Goal: Task Accomplishment & Management: Manage account settings

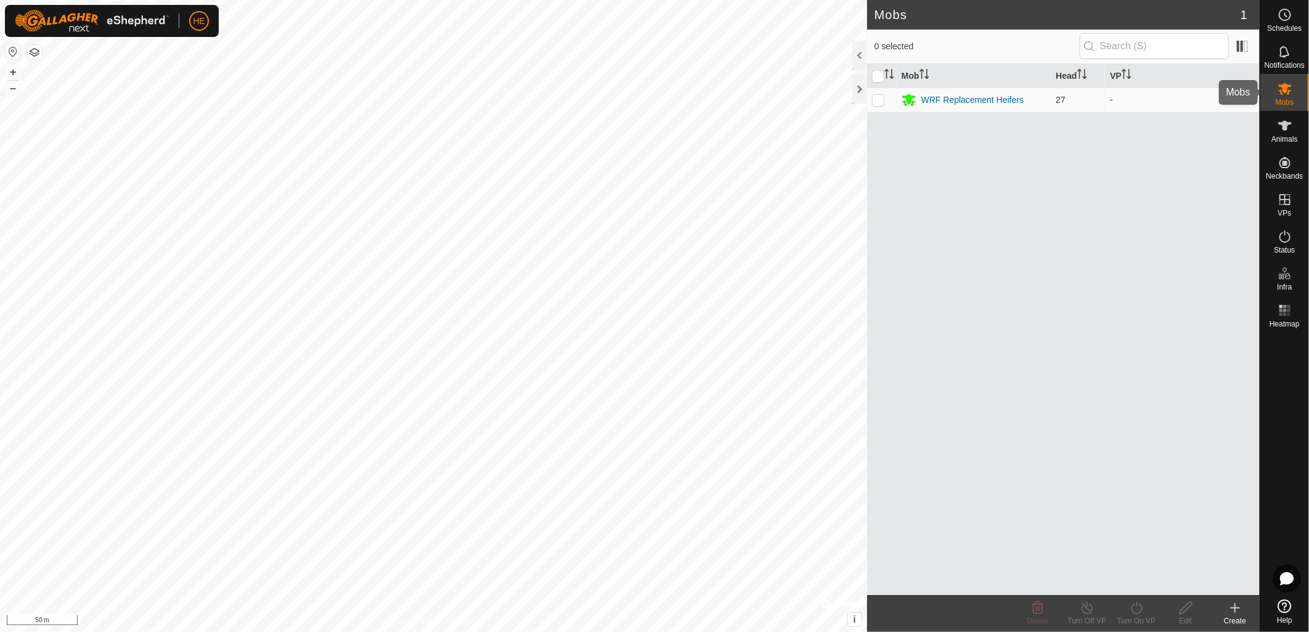
click at [1286, 95] on icon at bounding box center [1285, 88] width 15 height 15
click at [877, 74] on input "checkbox" at bounding box center [878, 76] width 12 height 12
checkbox input "true"
click at [876, 77] on input "checkbox" at bounding box center [878, 76] width 12 height 12
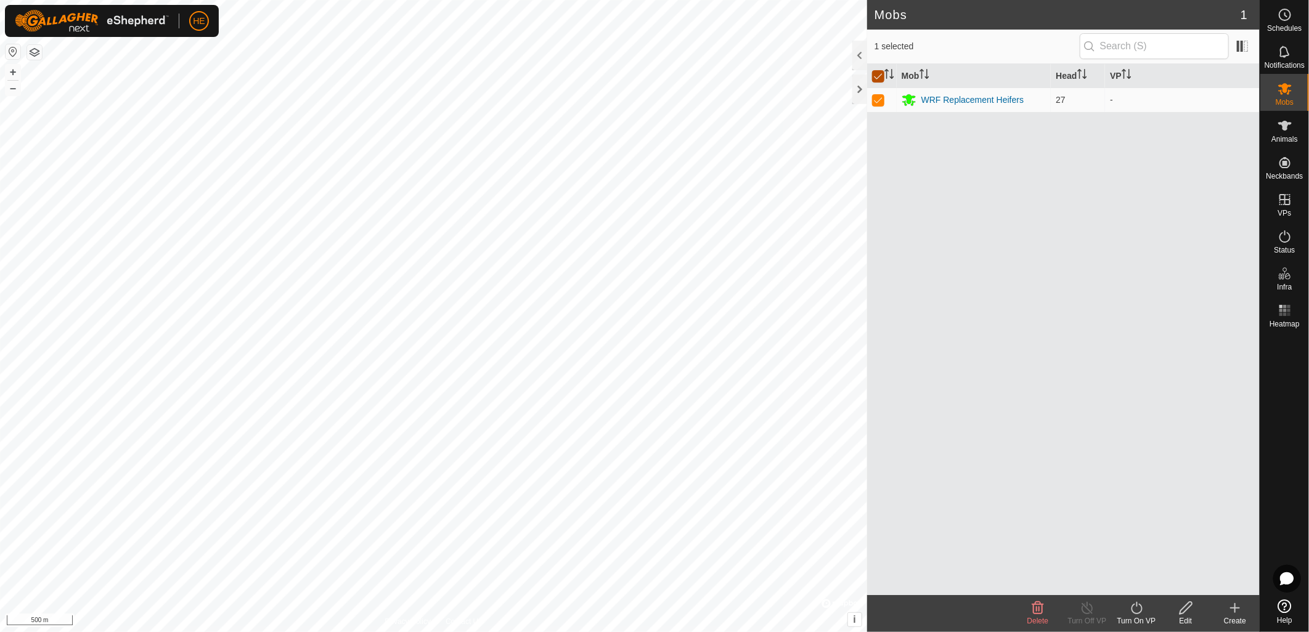
checkbox input "false"
click at [1289, 126] on icon at bounding box center [1285, 125] width 15 height 15
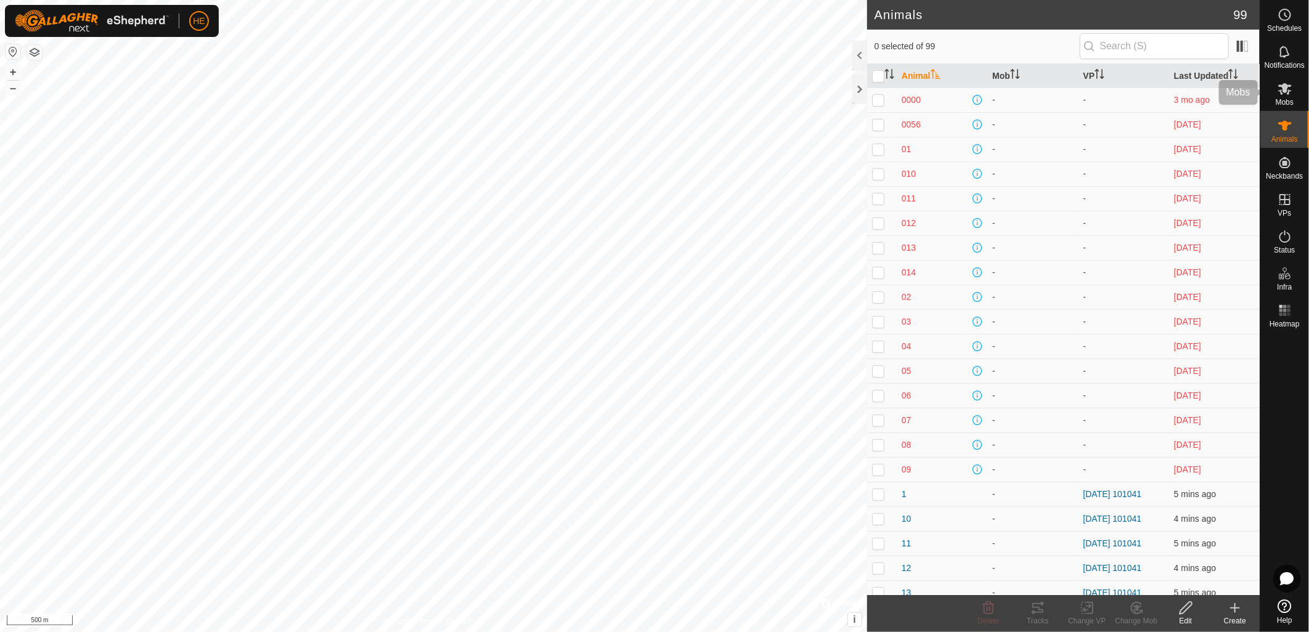
click at [1286, 95] on icon at bounding box center [1285, 88] width 15 height 15
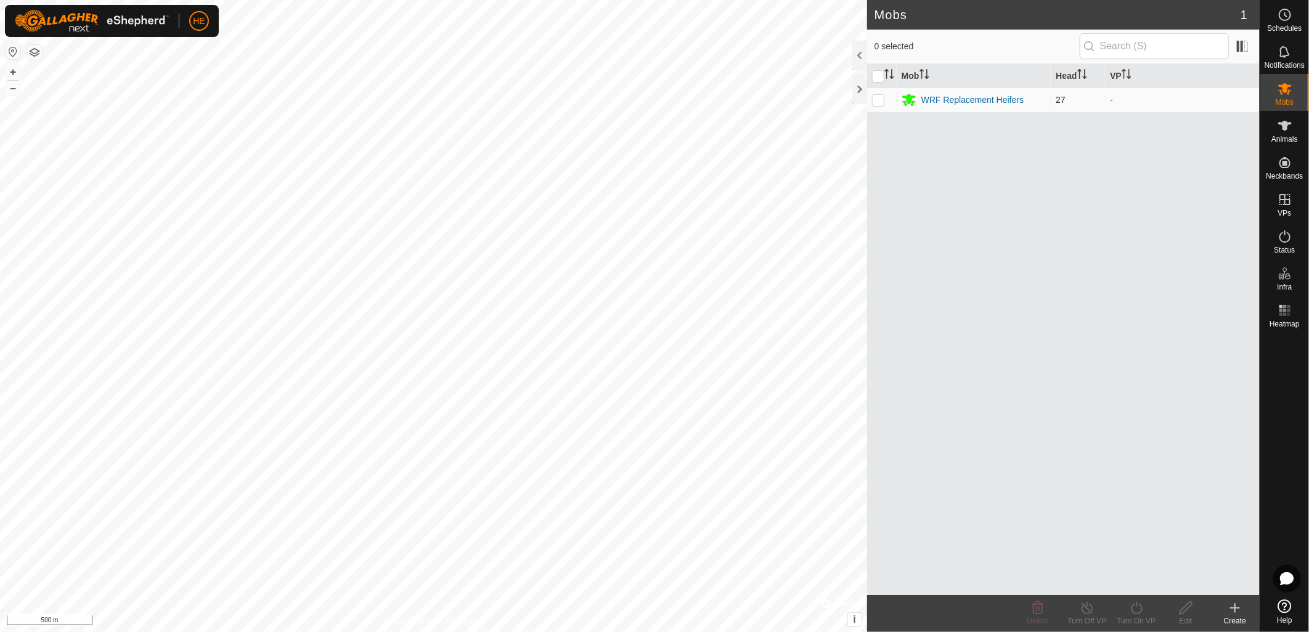
click at [880, 103] on p-checkbox at bounding box center [878, 100] width 12 height 10
checkbox input "true"
click at [468, 0] on html "HE Schedules Notifications Mobs Animals Neckbands VPs Status Infra Heatmap Help…" at bounding box center [654, 316] width 1309 height 632
click at [884, 101] on p-checkbox at bounding box center [878, 100] width 12 height 10
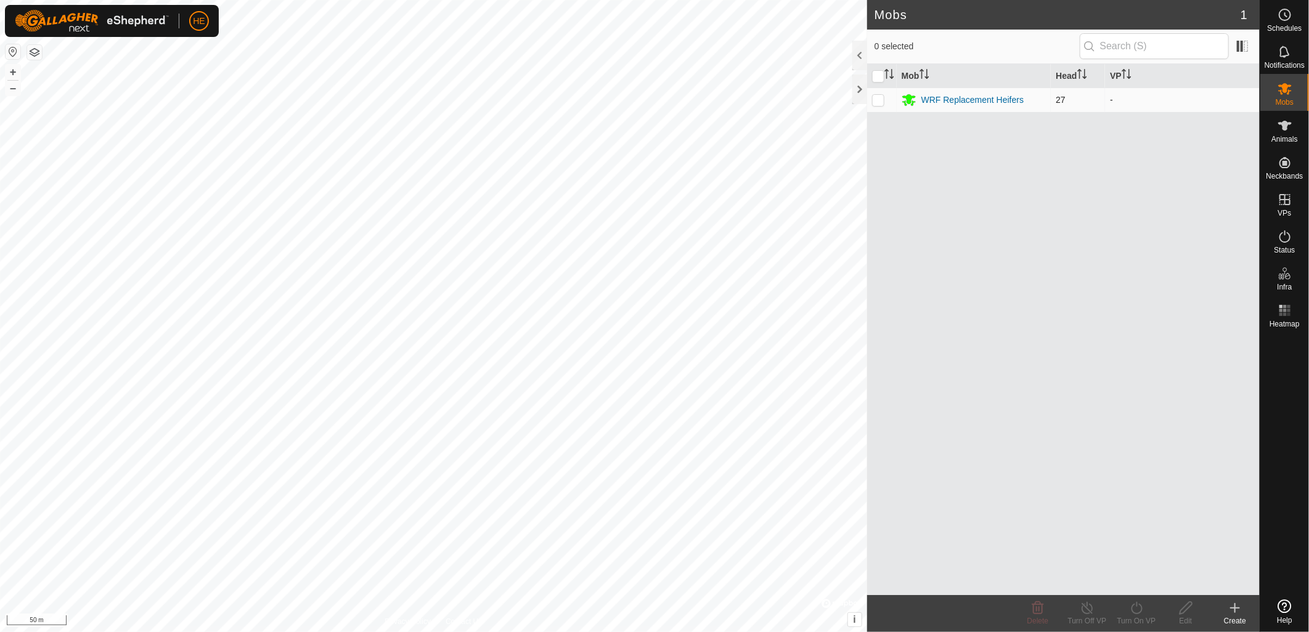
checkbox input "true"
click at [947, 102] on div "WRF Replacement Heifers" at bounding box center [972, 100] width 103 height 13
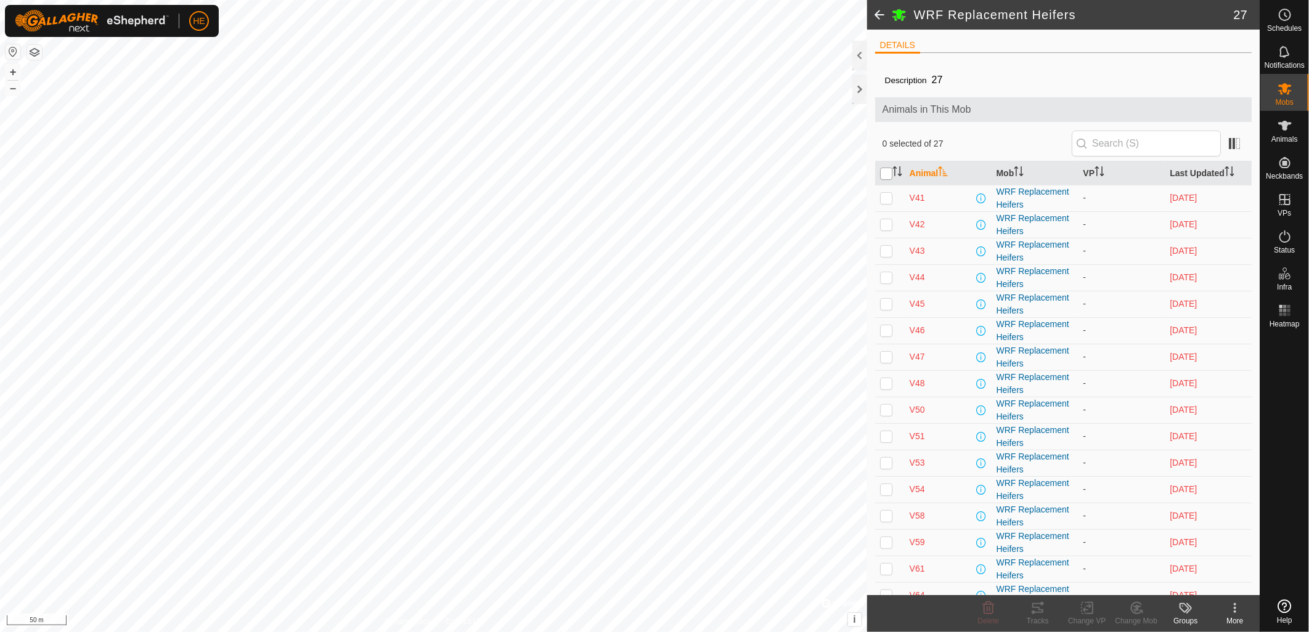
click at [889, 175] on input "checkbox" at bounding box center [886, 174] width 12 height 12
checkbox input "true"
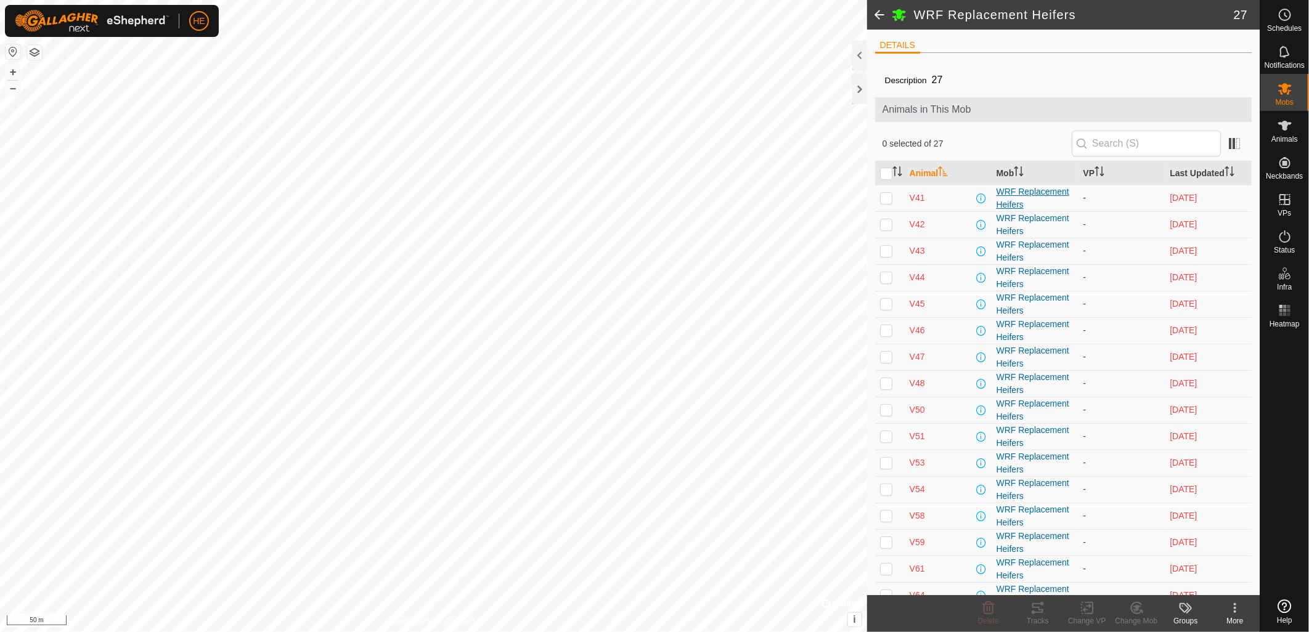
checkbox input "true"
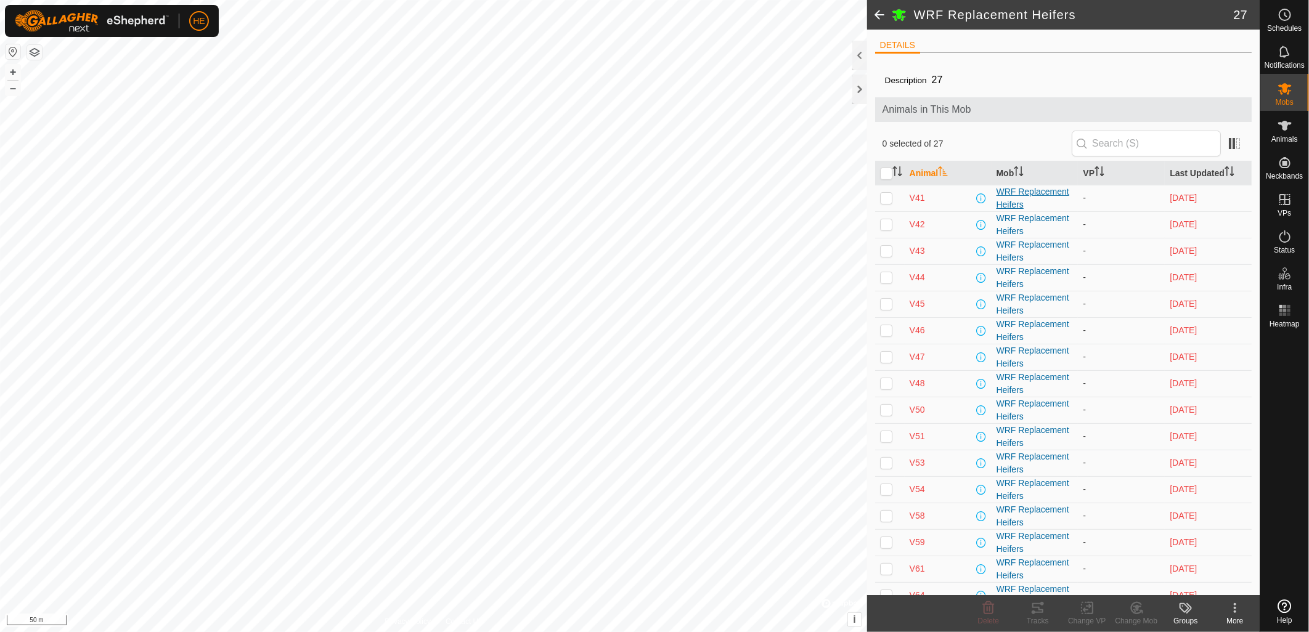
checkbox input "true"
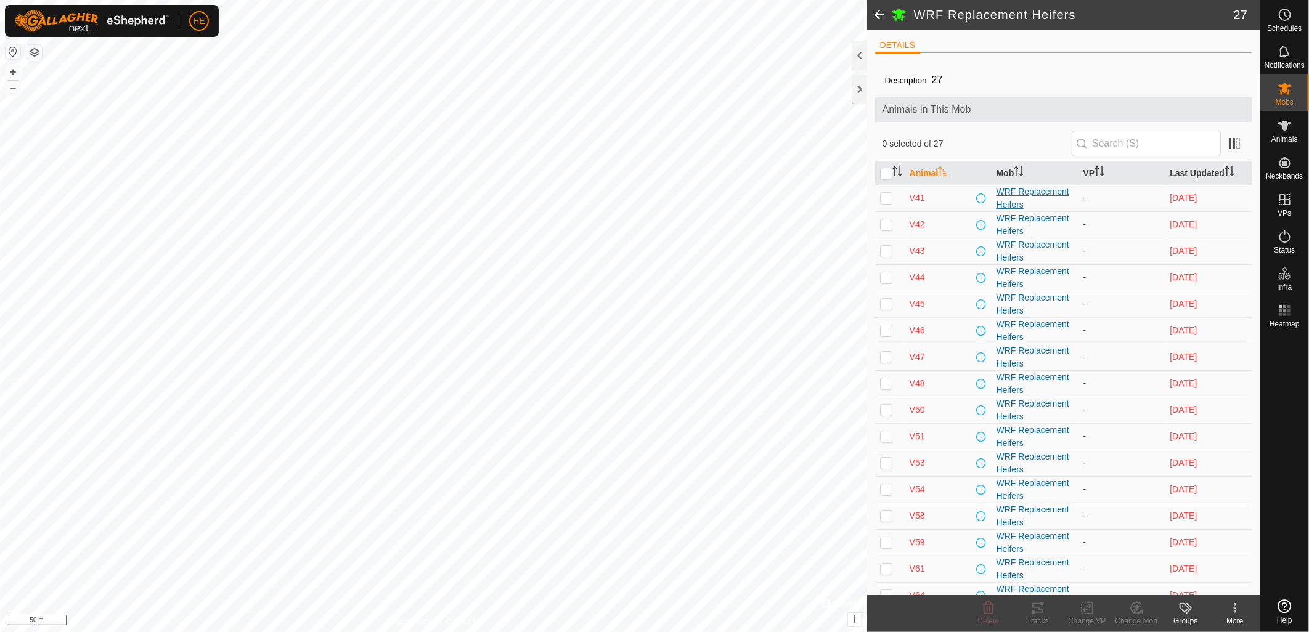
checkbox input "true"
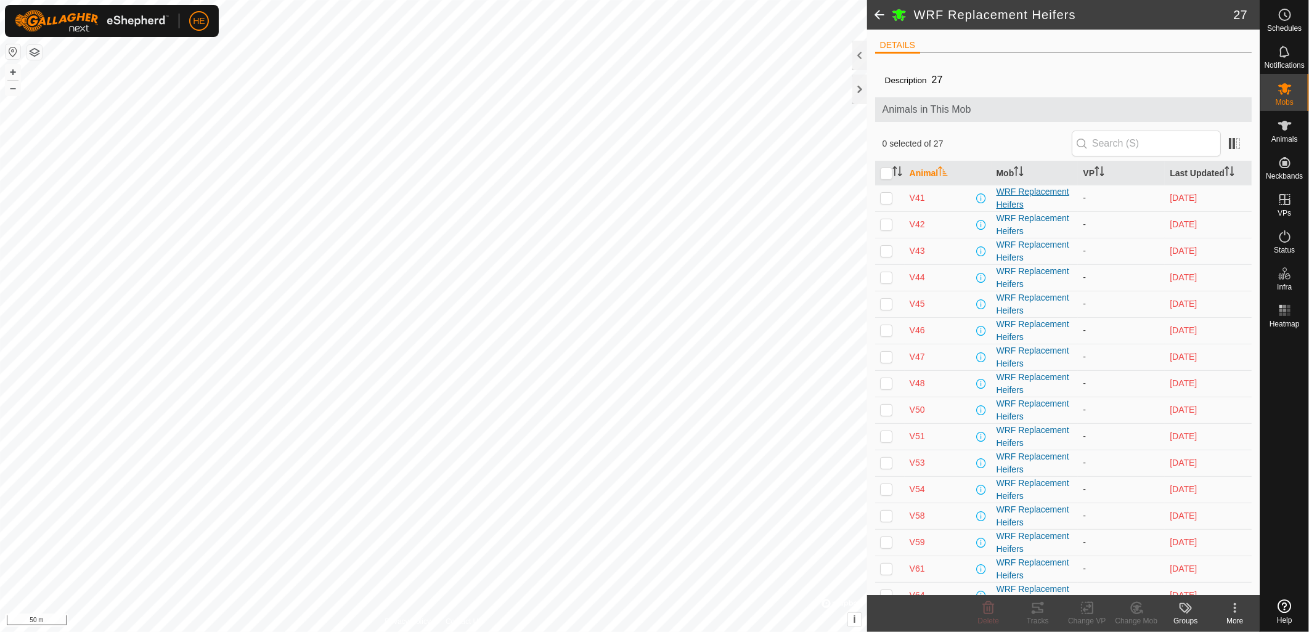
checkbox input "true"
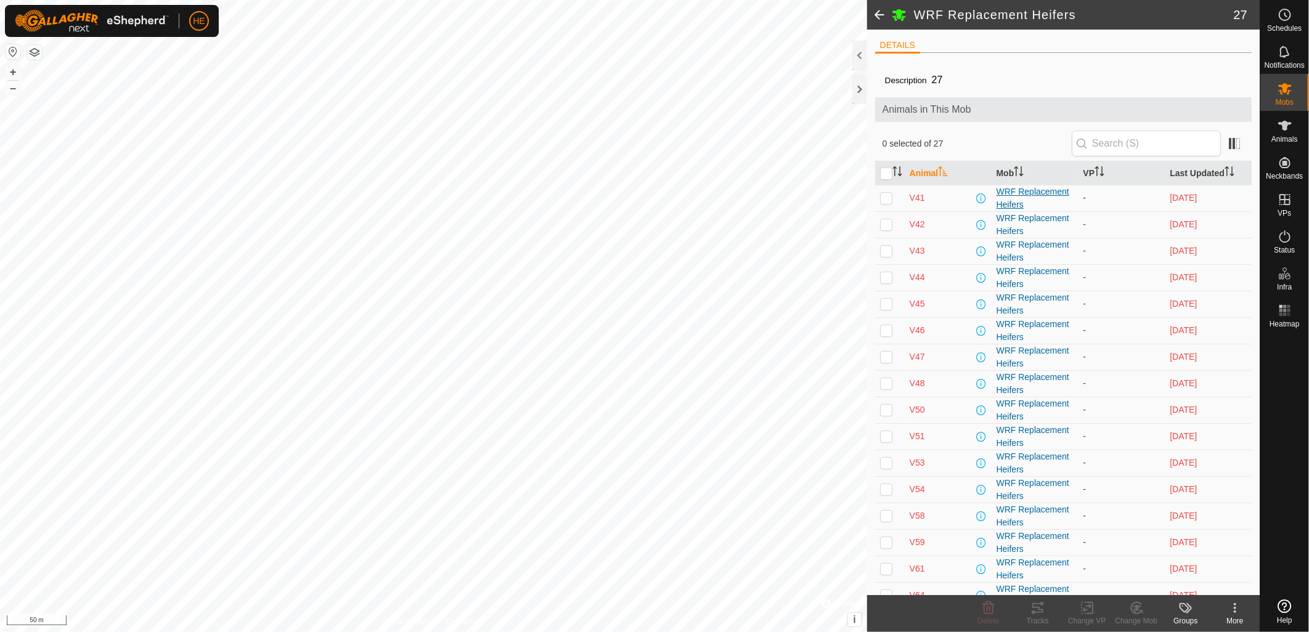
checkbox input "true"
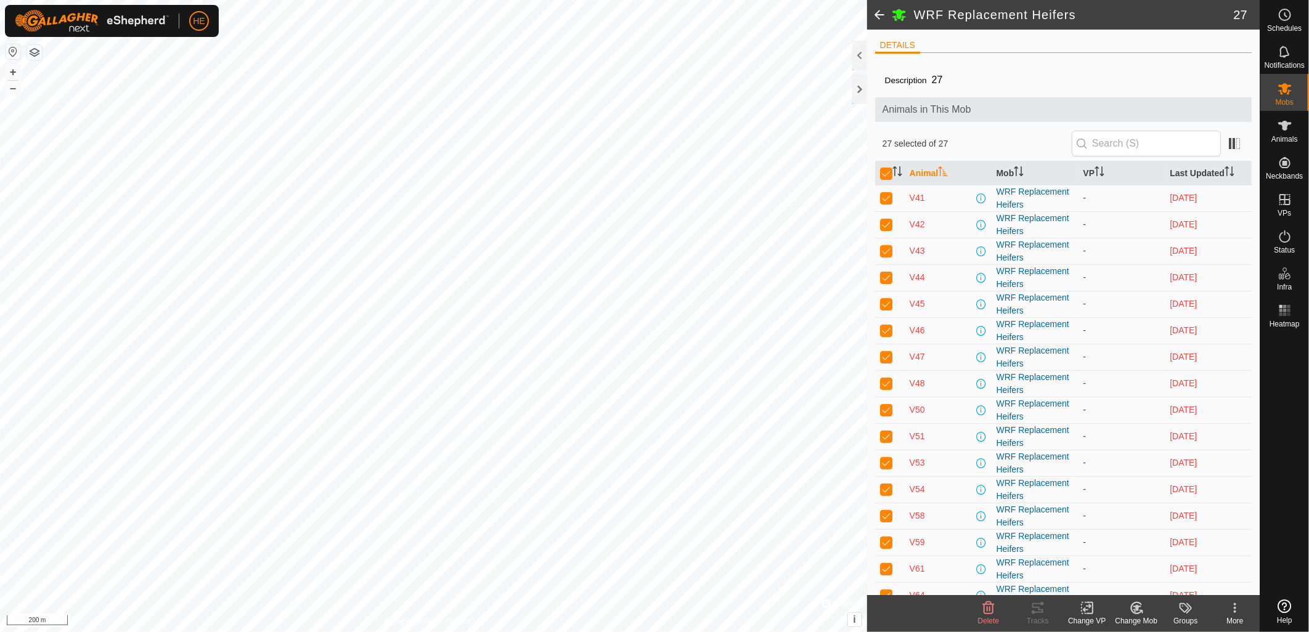
click at [883, 15] on span at bounding box center [879, 15] width 25 height 30
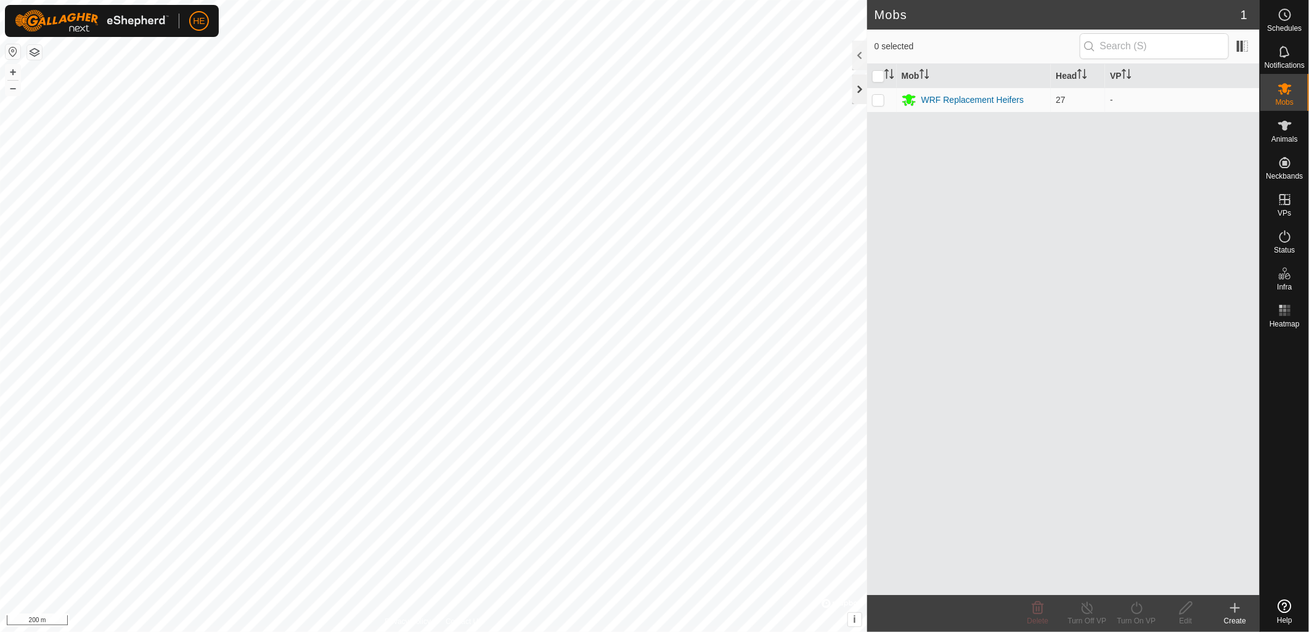
click at [860, 94] on div at bounding box center [859, 90] width 15 height 30
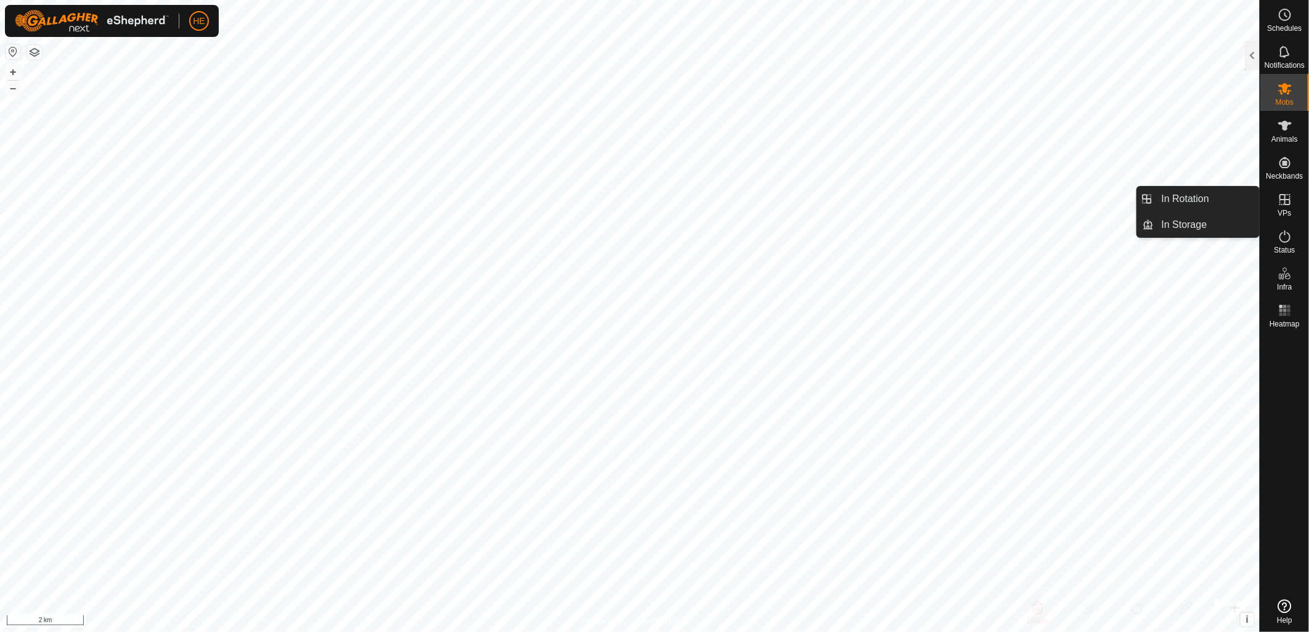
click at [1287, 202] on icon at bounding box center [1285, 199] width 15 height 15
click at [1187, 227] on link "In Storage" at bounding box center [1206, 225] width 105 height 25
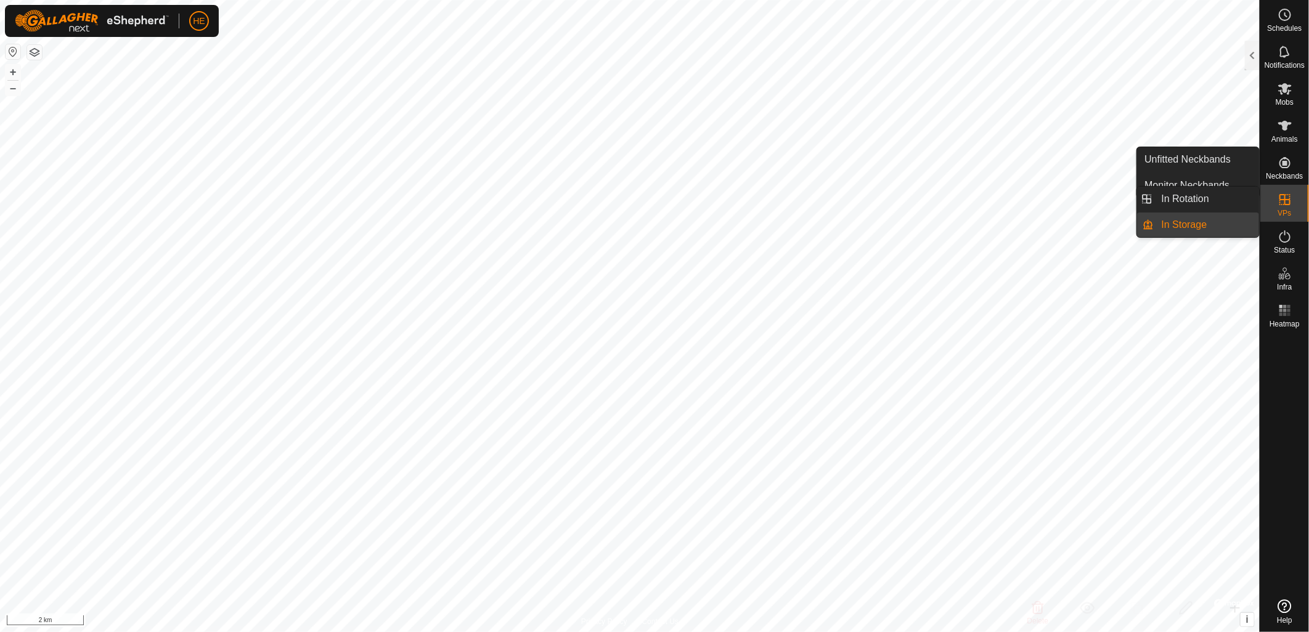
click at [1292, 202] on es-virtualpaddocks-svg-icon at bounding box center [1285, 200] width 22 height 20
click at [1211, 199] on link "In Rotation" at bounding box center [1206, 199] width 105 height 25
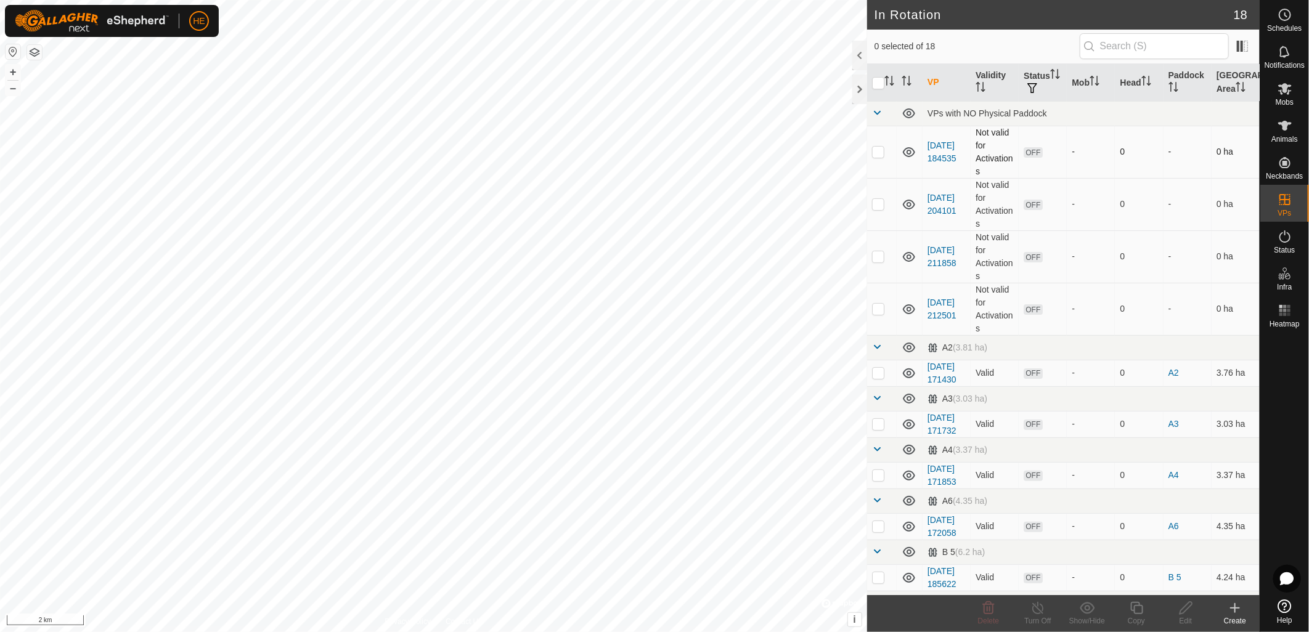
click at [879, 152] on p-checkbox at bounding box center [878, 152] width 12 height 10
checkbox input "true"
click at [669, 632] on html "HE Schedules Notifications Mobs Animals Neckbands VPs Status Infra Heatmap Help…" at bounding box center [654, 316] width 1309 height 632
click at [878, 203] on p-checkbox at bounding box center [878, 204] width 12 height 10
checkbox input "true"
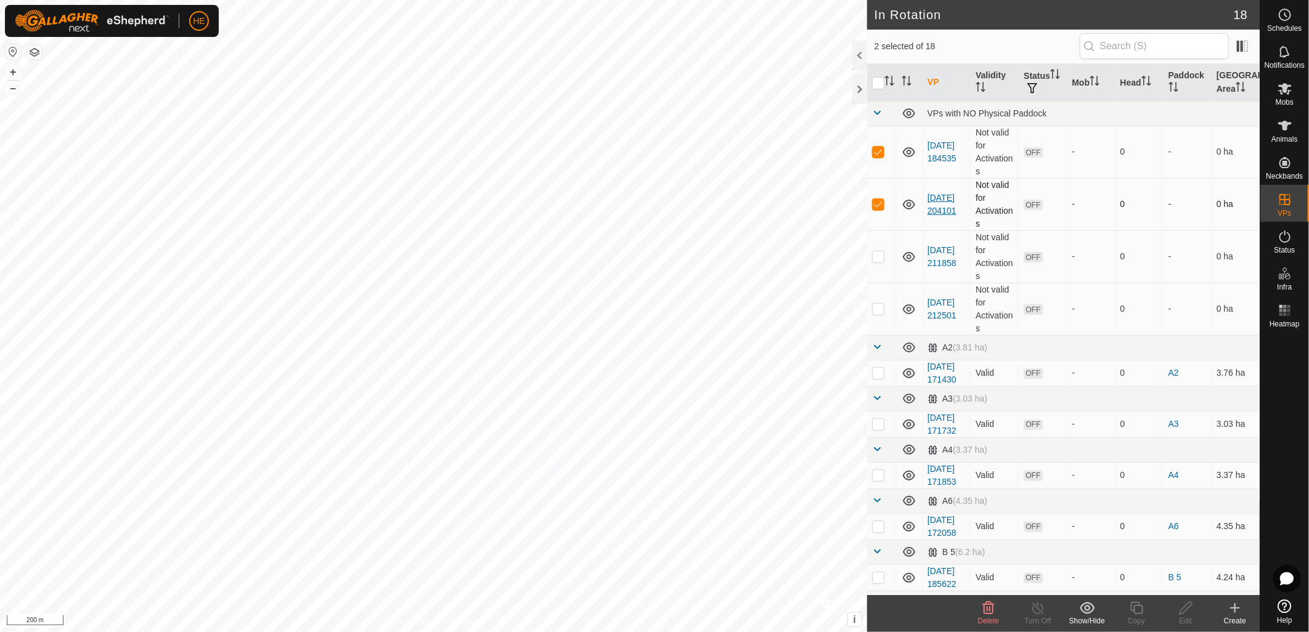
click at [942, 193] on link "[DATE] 204101" at bounding box center [941, 204] width 29 height 23
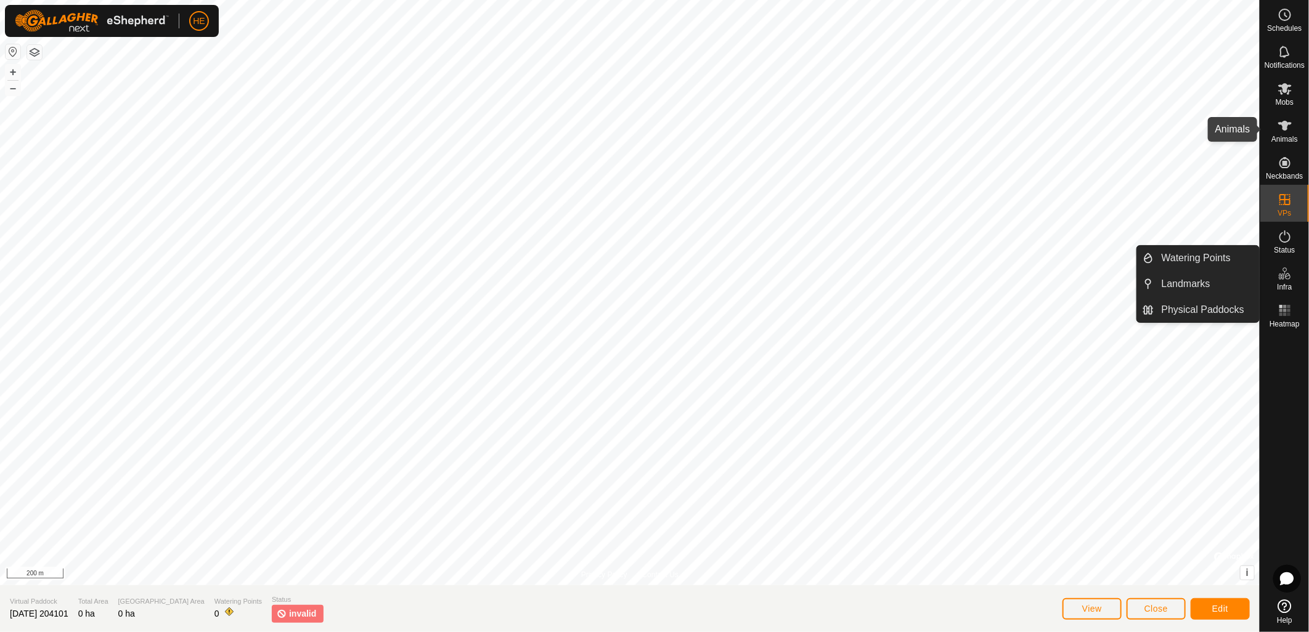
click at [1289, 127] on icon at bounding box center [1285, 125] width 15 height 15
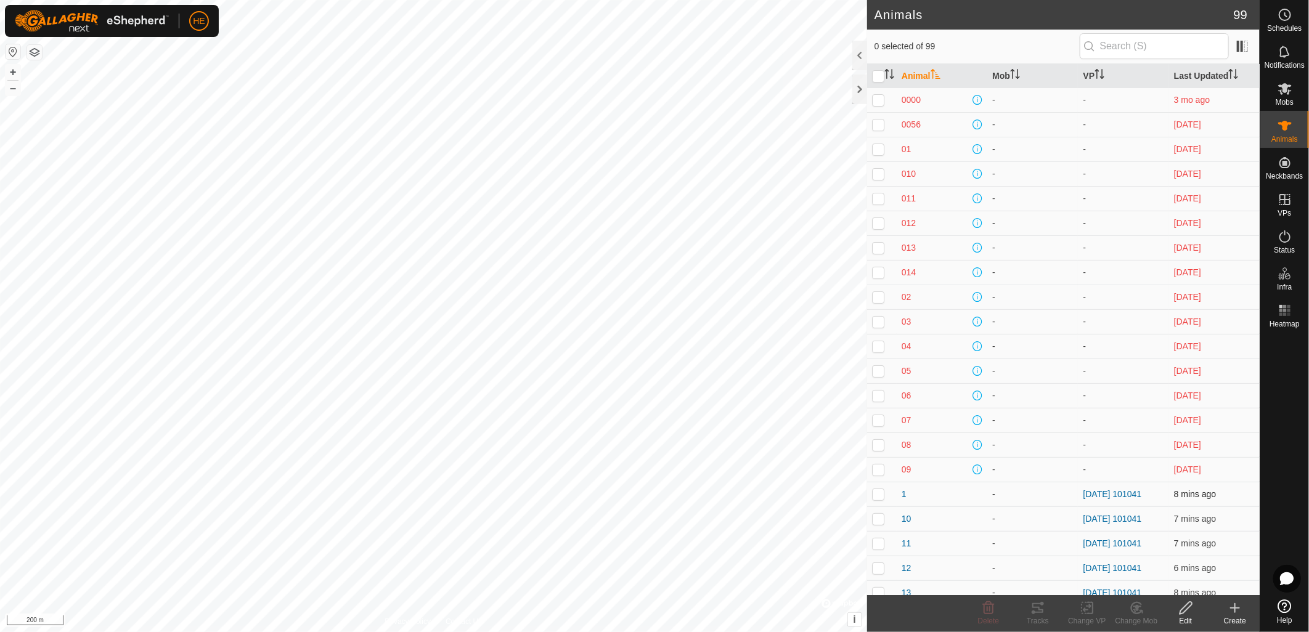
click at [876, 496] on p-checkbox at bounding box center [878, 494] width 12 height 10
checkbox input "true"
click at [882, 523] on p-checkbox at bounding box center [878, 519] width 12 height 10
checkbox input "true"
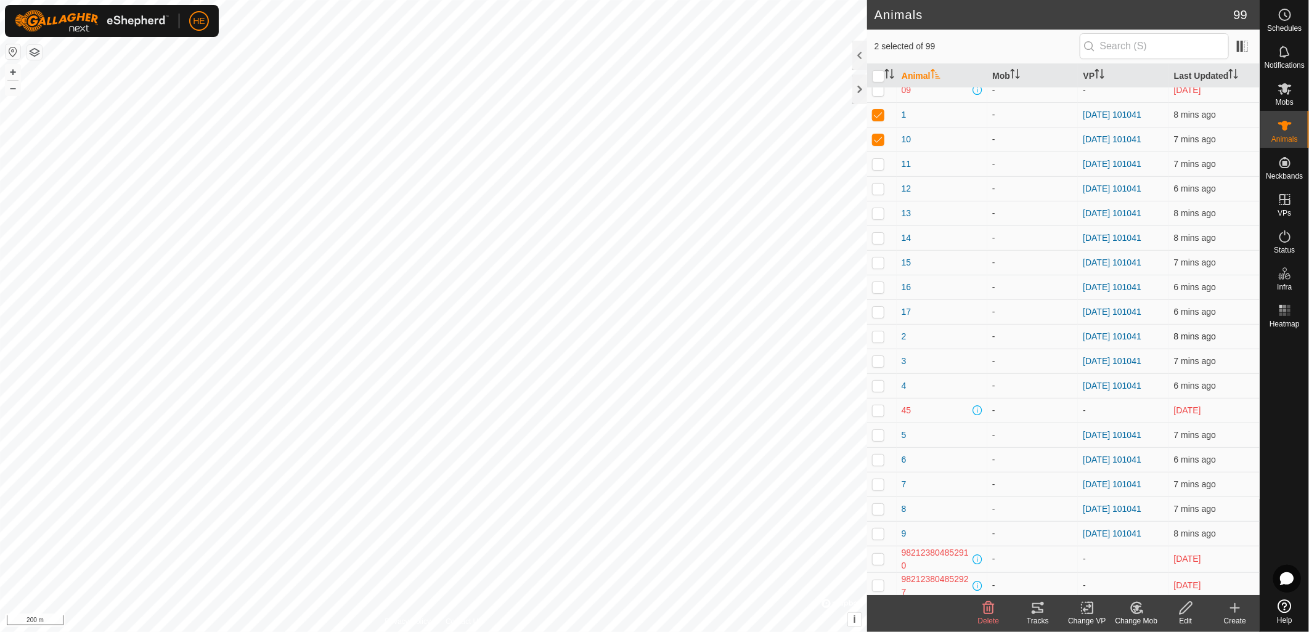
scroll to position [410, 0]
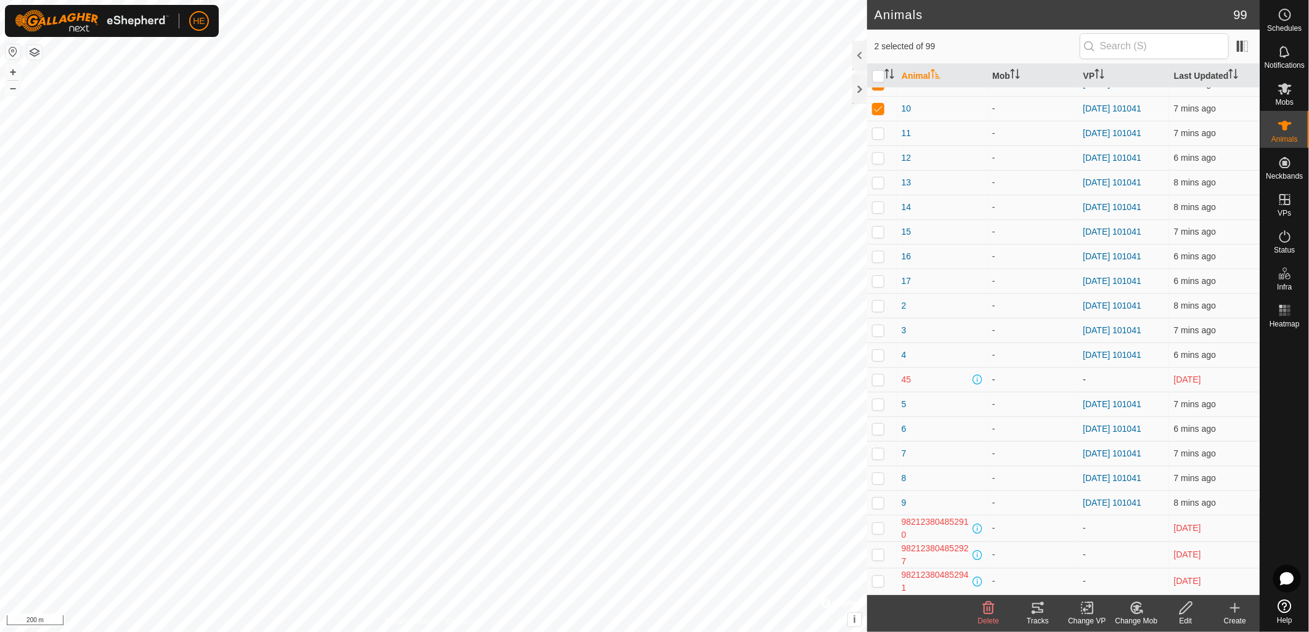
click at [880, 379] on p-checkbox at bounding box center [878, 380] width 12 height 10
checkbox input "false"
click at [880, 360] on td at bounding box center [882, 355] width 30 height 25
checkbox input "true"
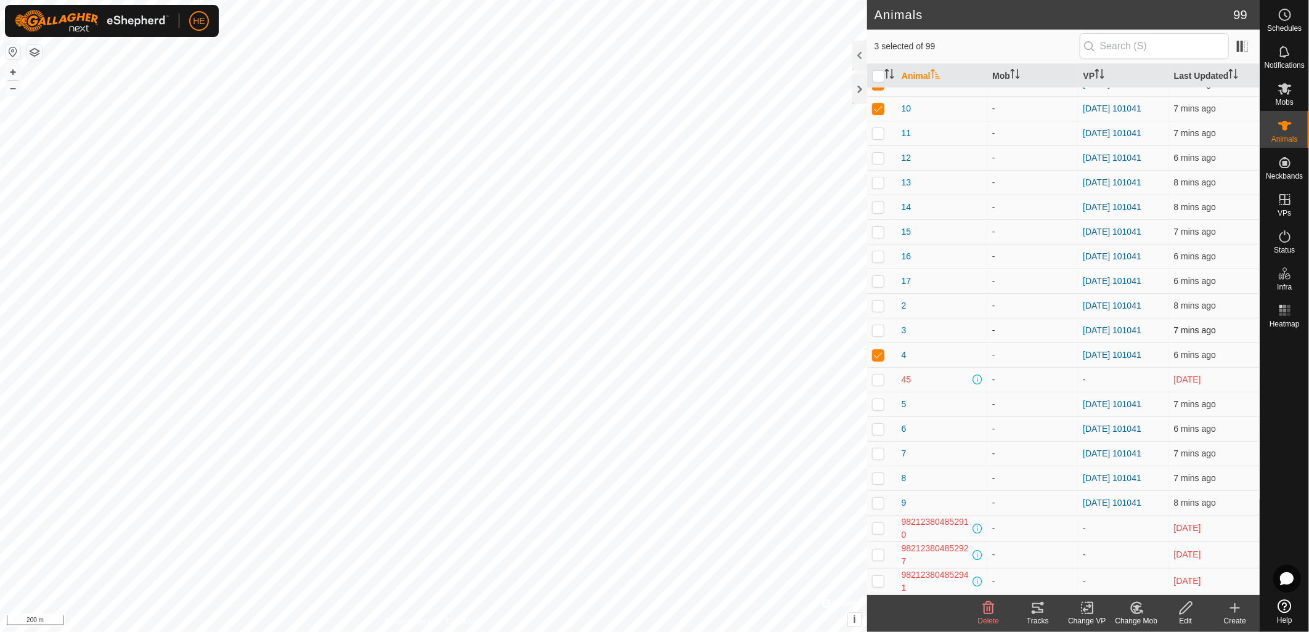
click at [882, 336] on td at bounding box center [882, 330] width 30 height 25
click at [883, 319] on td at bounding box center [882, 330] width 30 height 25
checkbox input "false"
click at [879, 285] on p-checkbox at bounding box center [878, 281] width 12 height 10
checkbox input "true"
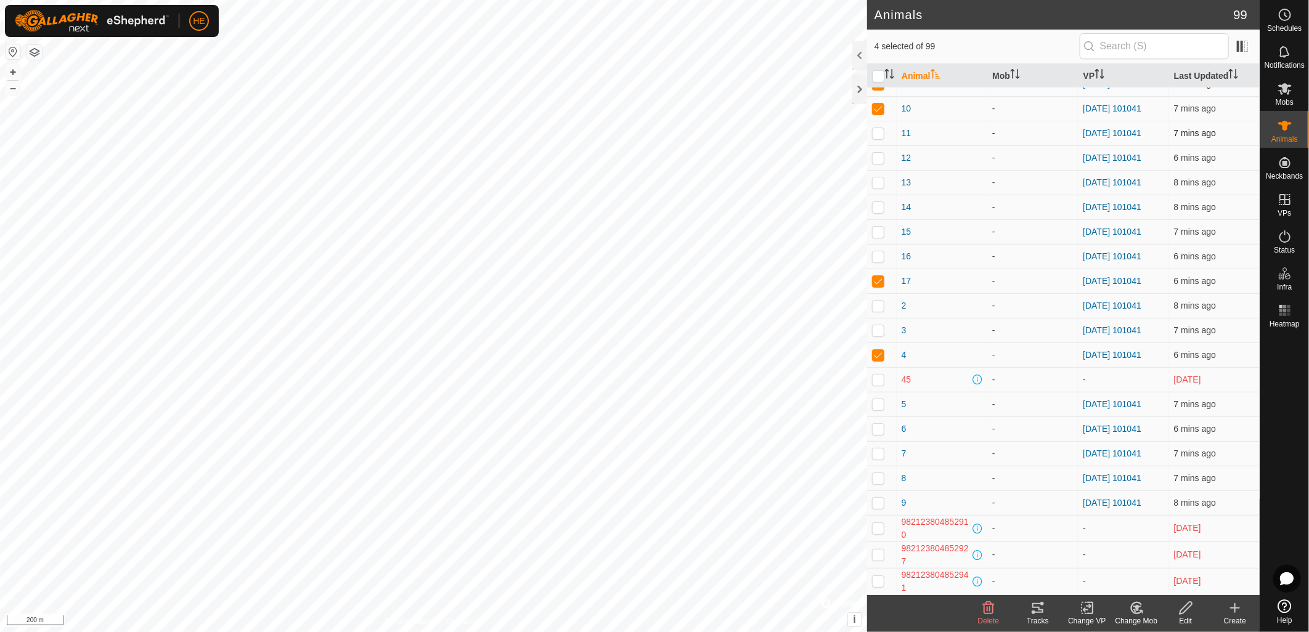
click at [878, 137] on p-tablecheckbox at bounding box center [878, 133] width 12 height 10
checkbox input "true"
click at [880, 156] on p-checkbox at bounding box center [878, 158] width 12 height 10
checkbox input "true"
click at [877, 182] on p-checkbox at bounding box center [878, 182] width 12 height 10
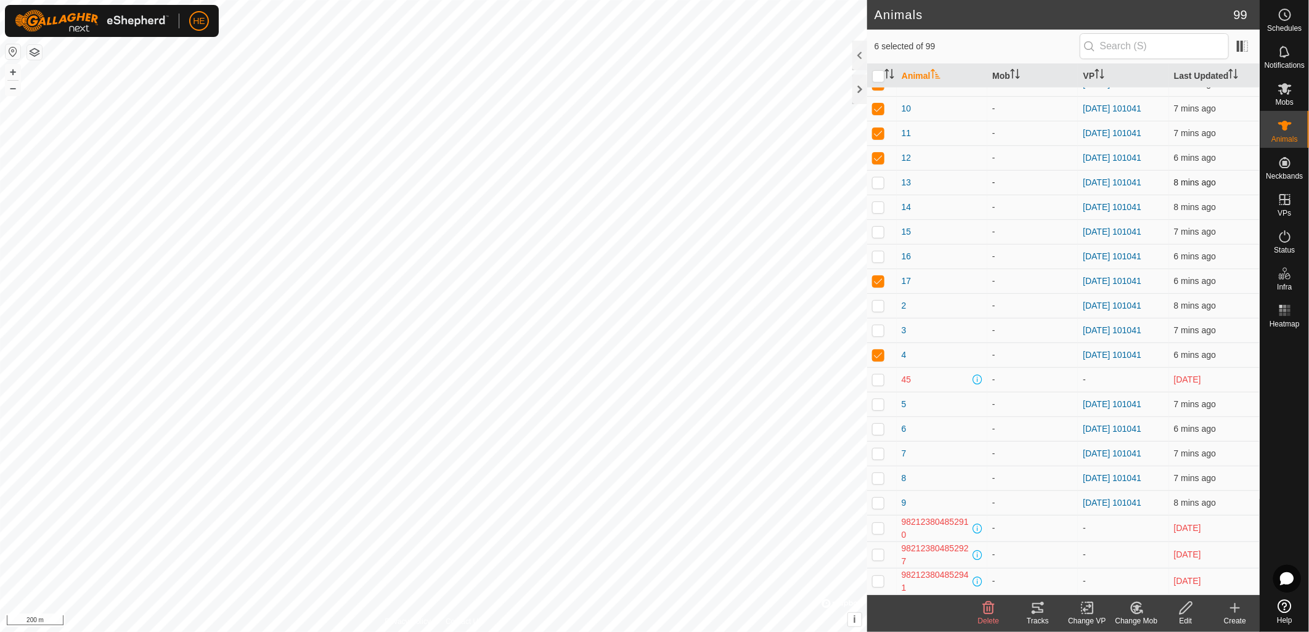
checkbox input "true"
click at [879, 236] on p-tablecheckbox at bounding box center [878, 232] width 12 height 10
checkbox input "true"
click at [879, 213] on td at bounding box center [882, 207] width 30 height 25
checkbox input "true"
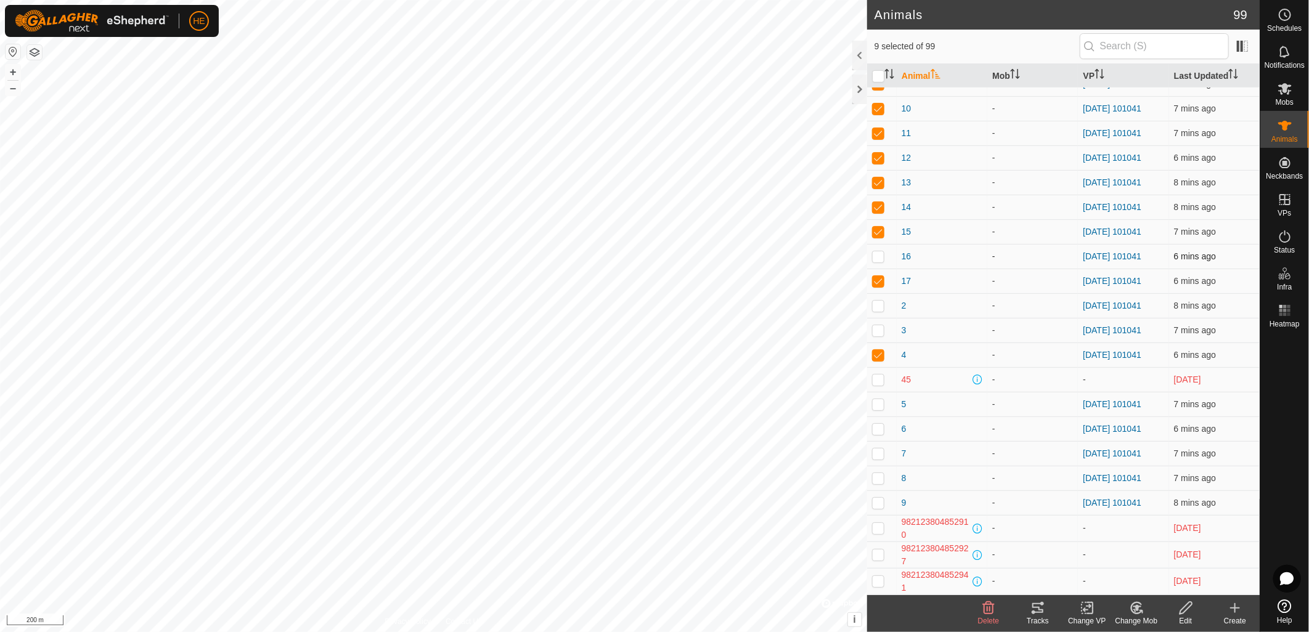
click at [876, 261] on td at bounding box center [882, 256] width 30 height 25
checkbox input "true"
click at [882, 307] on p-checkbox at bounding box center [878, 306] width 12 height 10
checkbox input "true"
click at [882, 334] on p-checkbox at bounding box center [878, 330] width 12 height 10
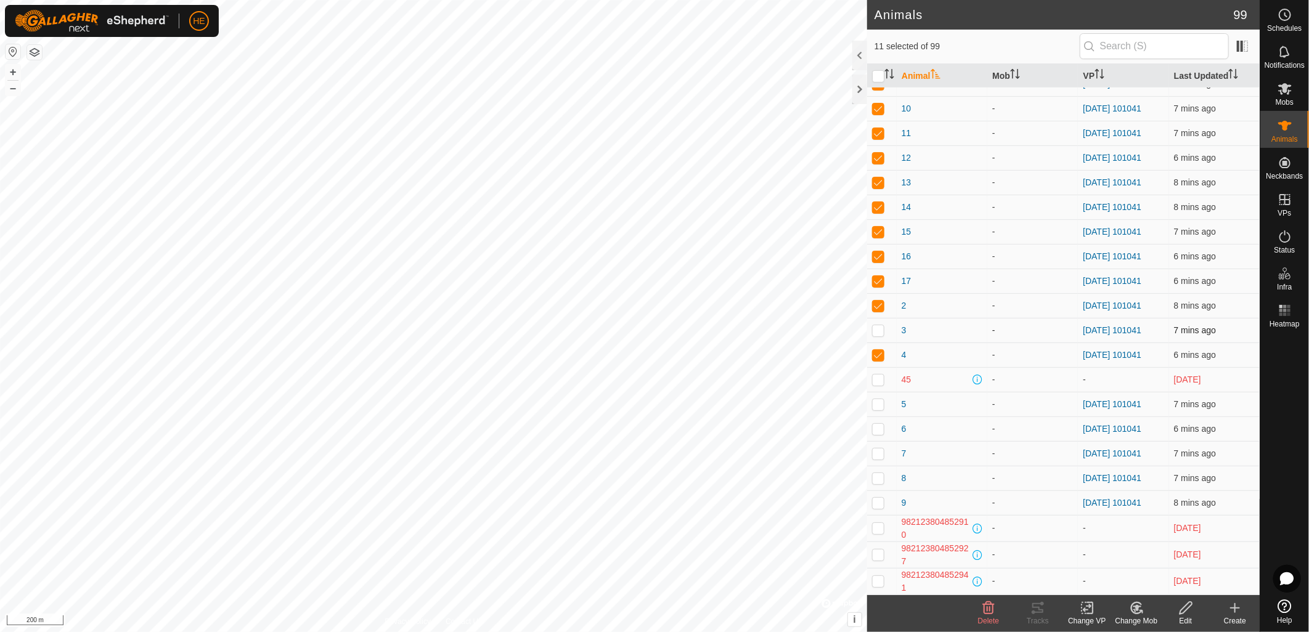
checkbox input "true"
drag, startPoint x: 876, startPoint y: 404, endPoint x: 892, endPoint y: 429, distance: 29.4
click at [877, 406] on p-checkbox at bounding box center [878, 404] width 12 height 10
checkbox input "true"
drag, startPoint x: 884, startPoint y: 432, endPoint x: 884, endPoint y: 422, distance: 9.9
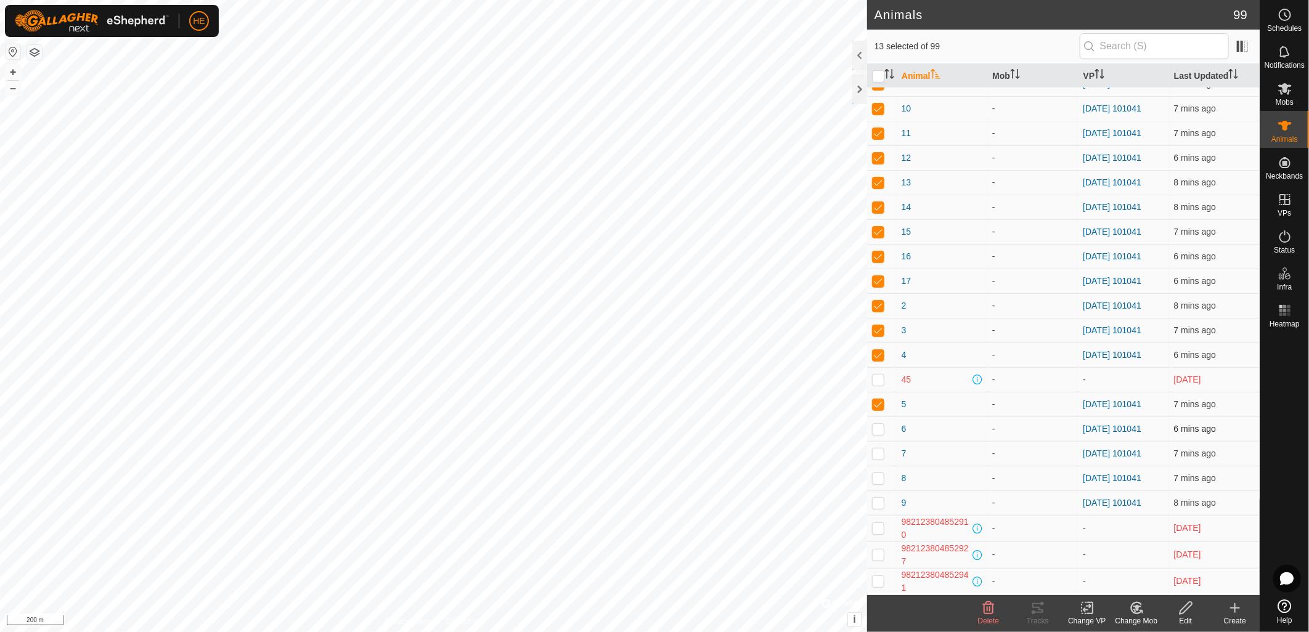
click at [884, 431] on td at bounding box center [882, 429] width 30 height 25
checkbox input "true"
drag, startPoint x: 879, startPoint y: 502, endPoint x: 879, endPoint y: 481, distance: 21.0
click at [879, 501] on p-checkbox at bounding box center [878, 503] width 12 height 10
checkbox input "true"
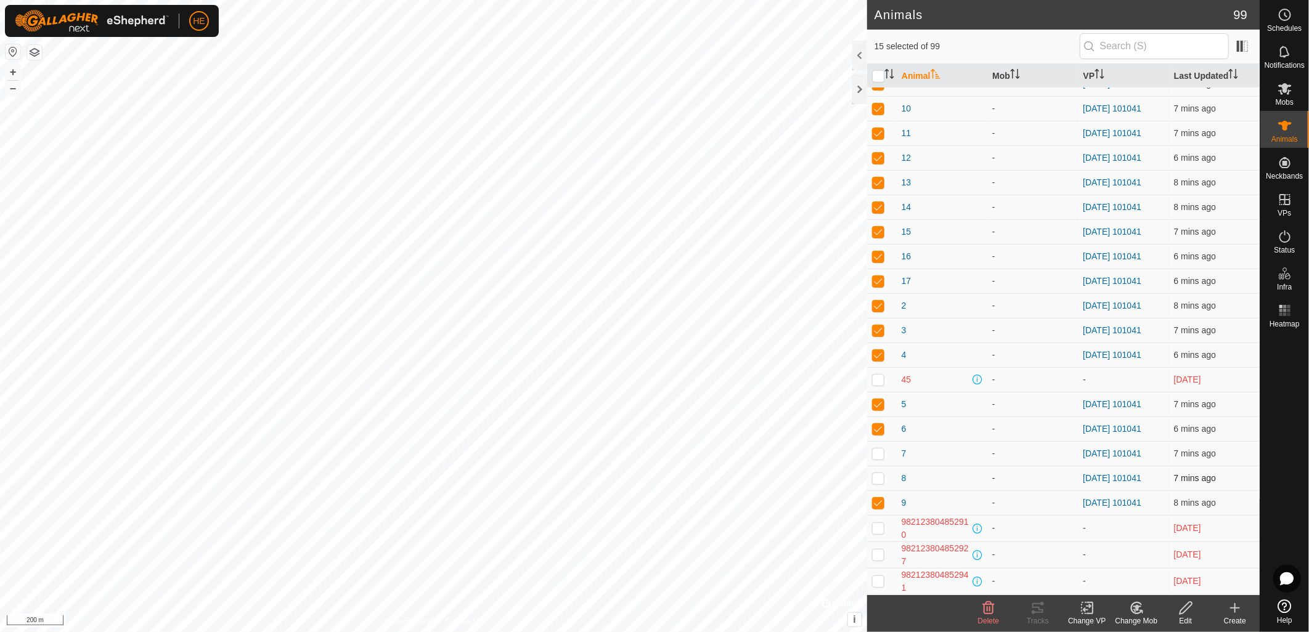
click at [879, 478] on p-checkbox at bounding box center [878, 478] width 12 height 10
checkbox input "true"
click at [879, 452] on p-checkbox at bounding box center [878, 454] width 12 height 10
checkbox input "true"
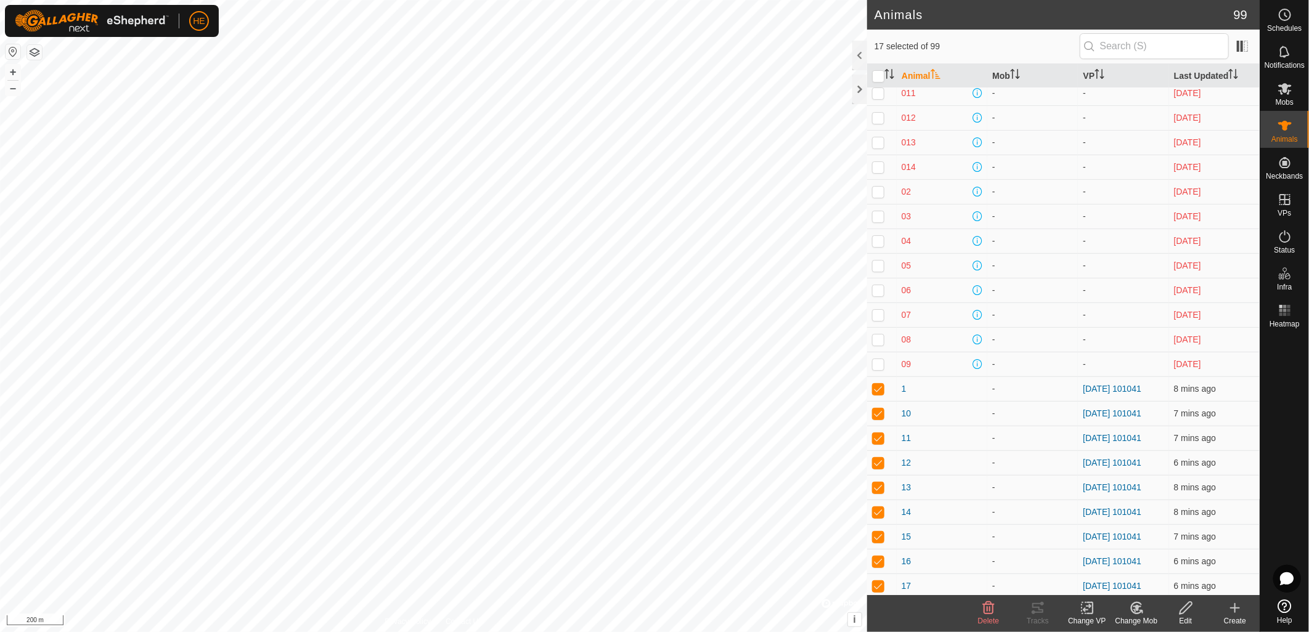
scroll to position [0, 0]
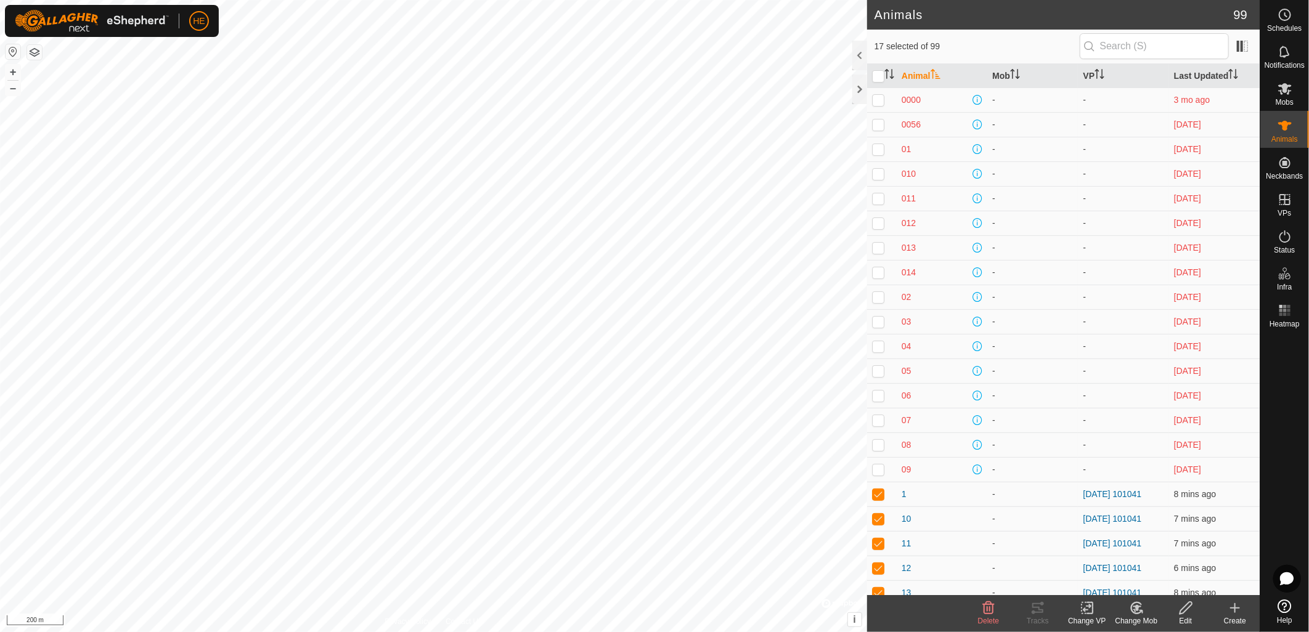
click at [1088, 618] on div "Change VP" at bounding box center [1086, 621] width 49 height 11
click at [1108, 581] on link "Turn Off VP" at bounding box center [1124, 581] width 122 height 25
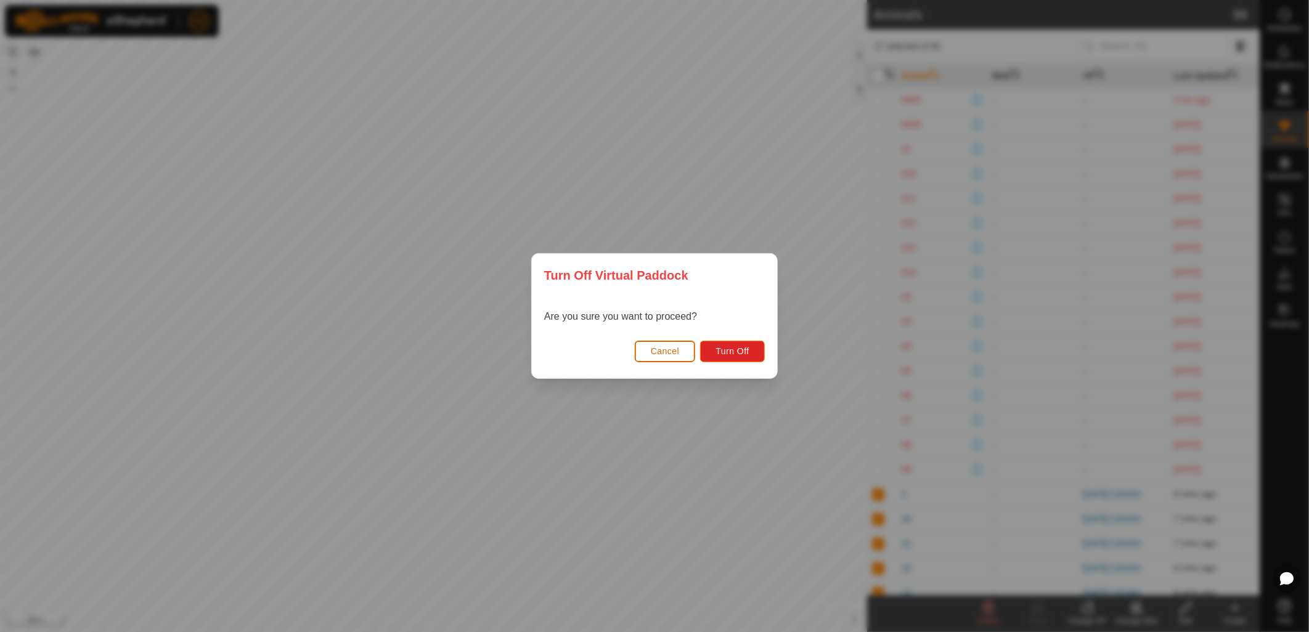
click at [674, 349] on span "Cancel" at bounding box center [665, 351] width 29 height 10
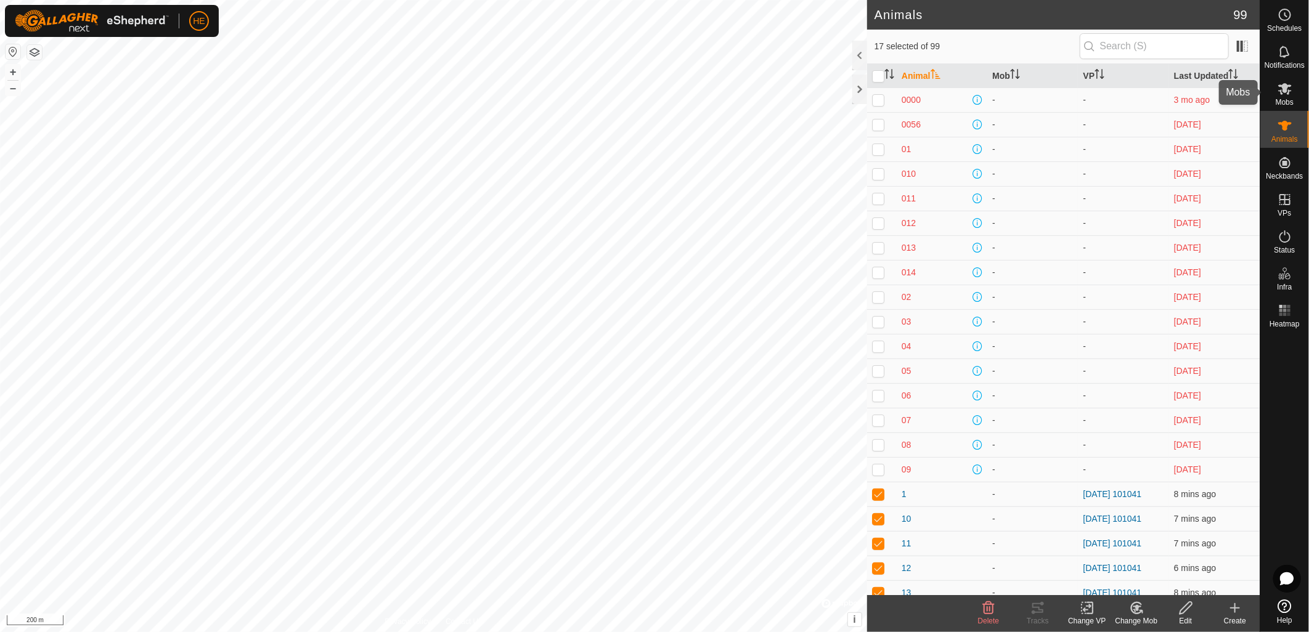
click at [1279, 95] on icon at bounding box center [1285, 88] width 15 height 15
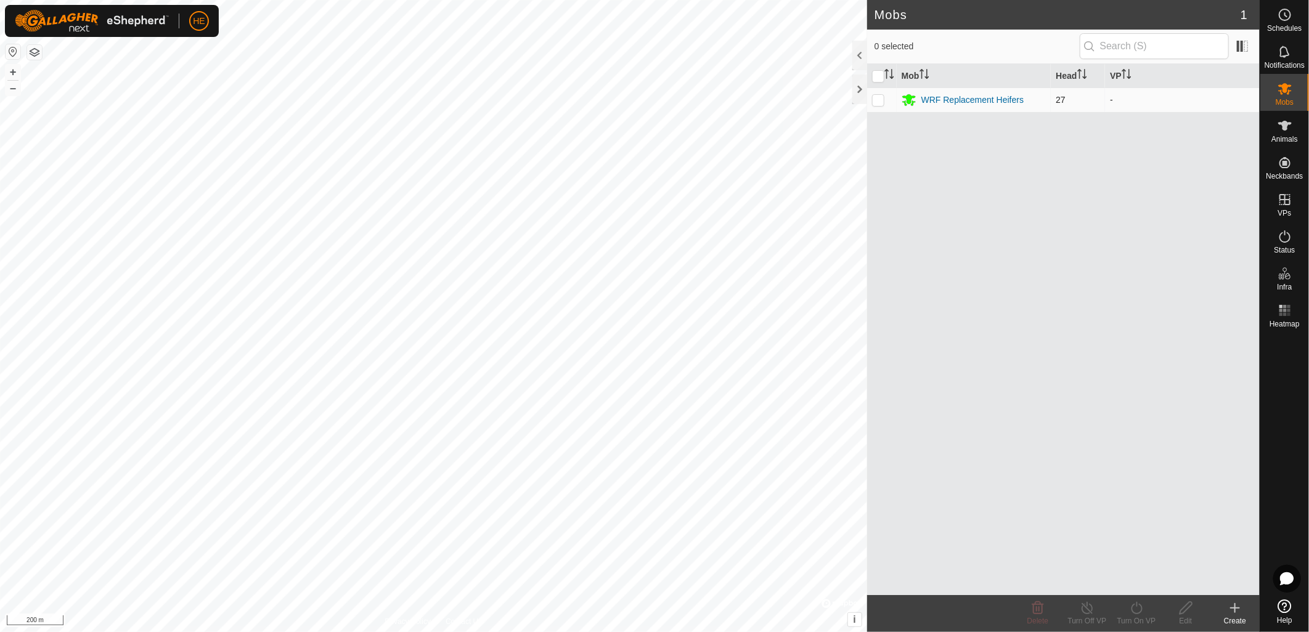
click at [879, 102] on p-checkbox at bounding box center [878, 100] width 12 height 10
checkbox input "true"
click at [943, 105] on div "WRF Replacement Heifers" at bounding box center [972, 100] width 103 height 13
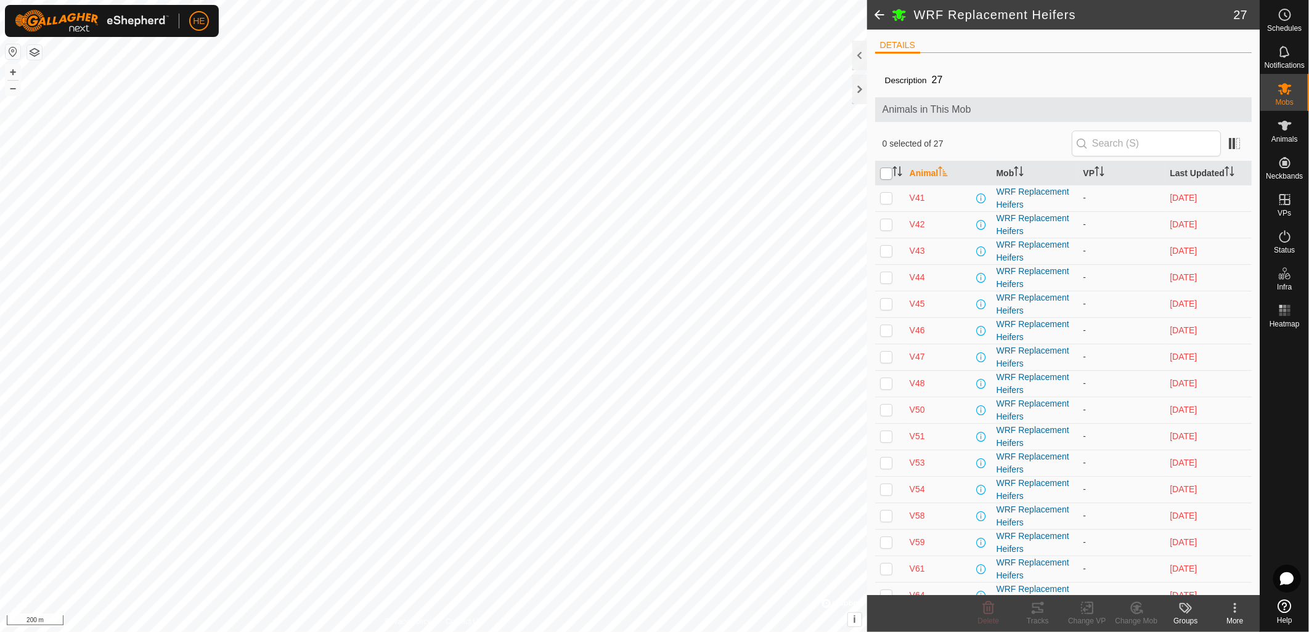
click at [888, 173] on input "checkbox" at bounding box center [886, 174] width 12 height 12
checkbox input "true"
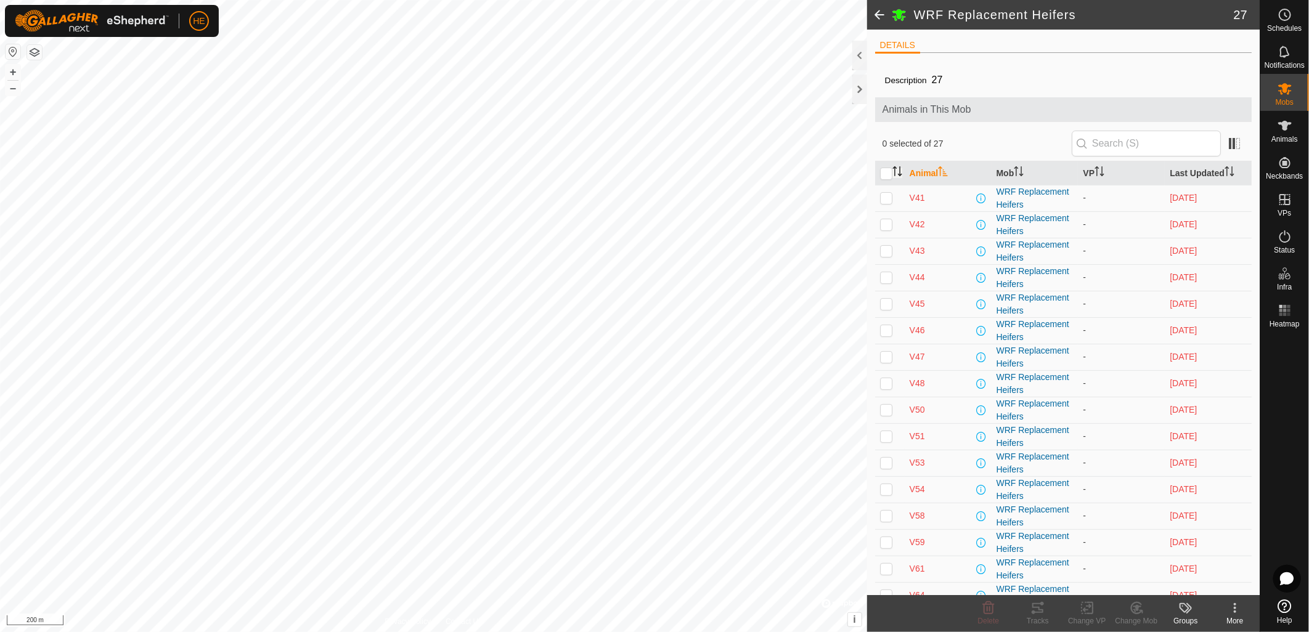
checkbox input "true"
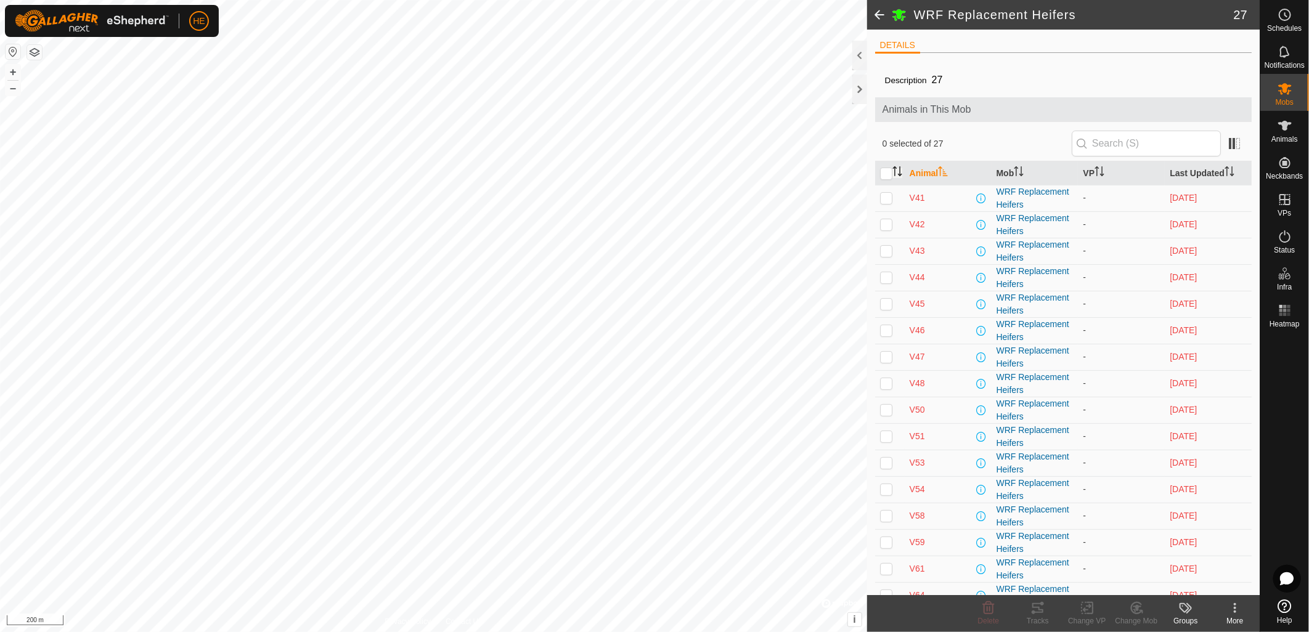
checkbox input "true"
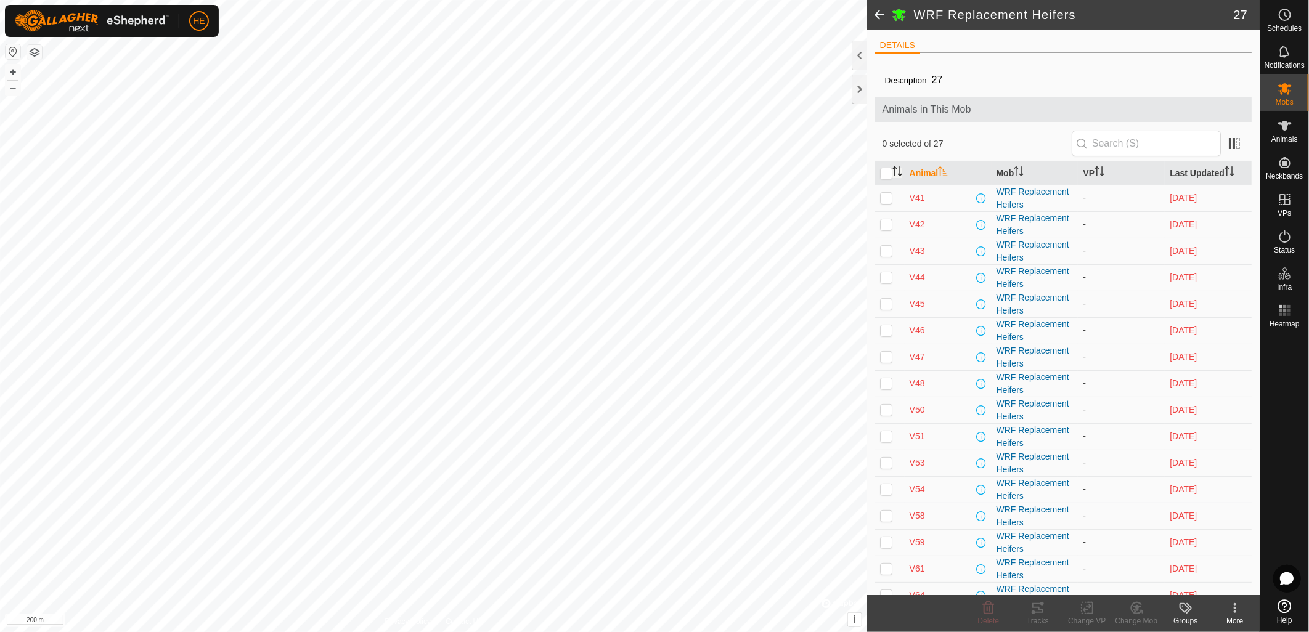
checkbox input "true"
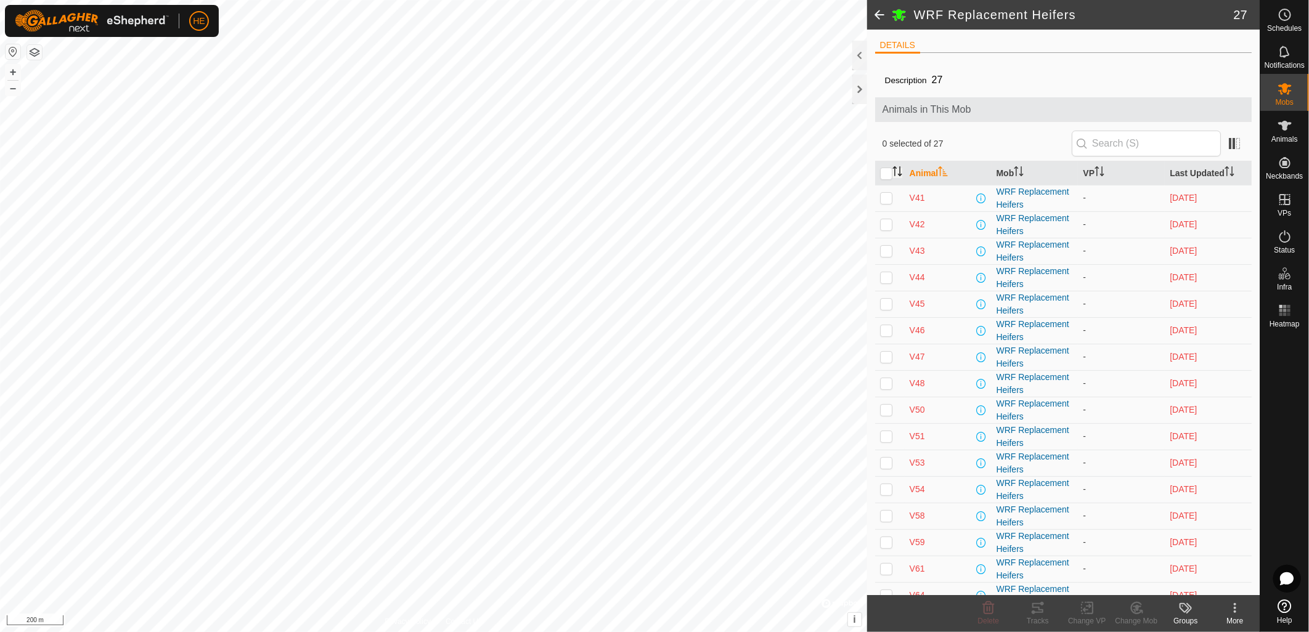
checkbox input "true"
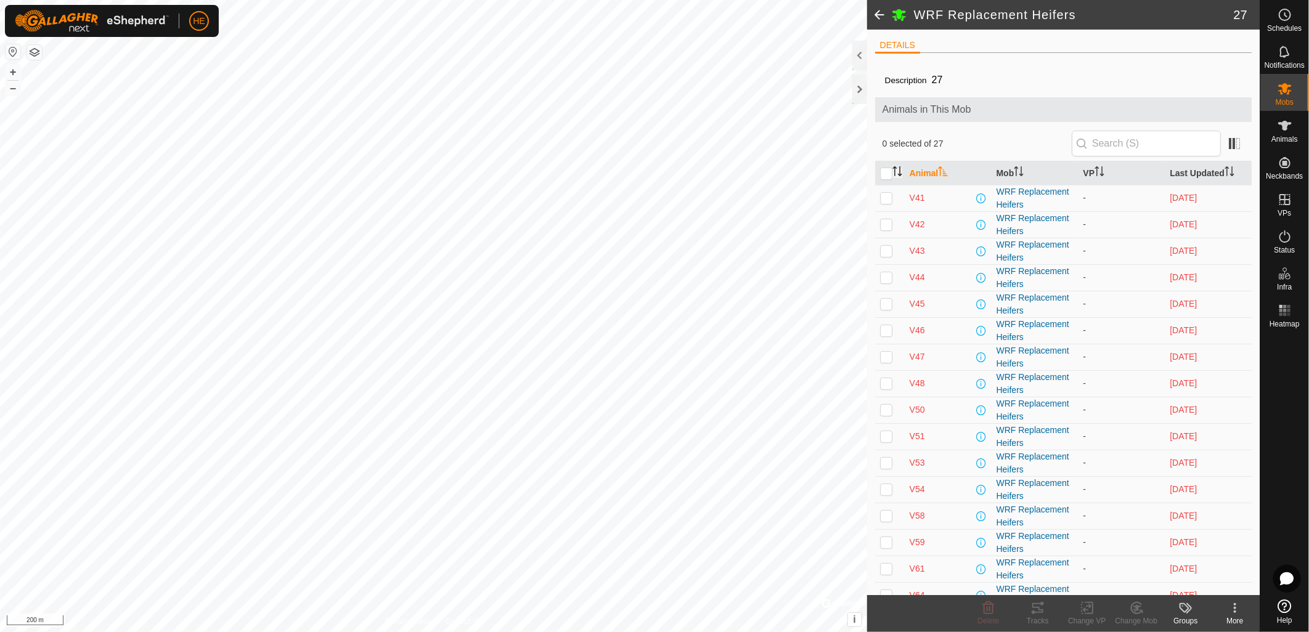
checkbox input "true"
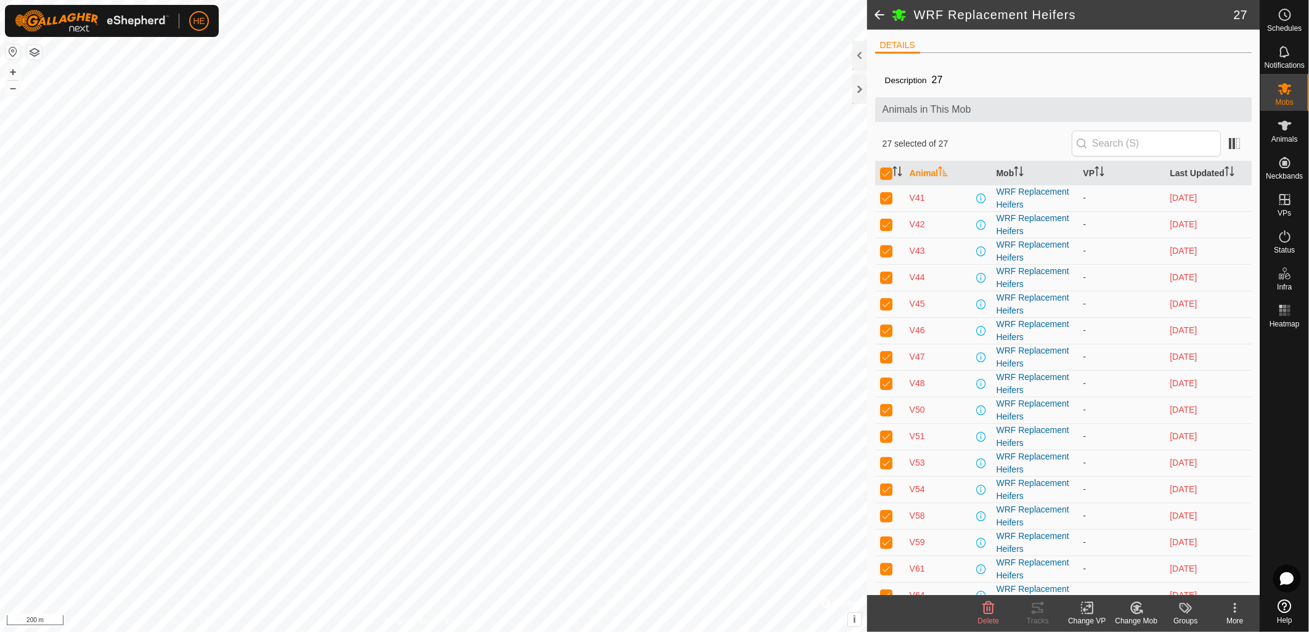
click at [990, 618] on span "Delete" at bounding box center [989, 621] width 22 height 9
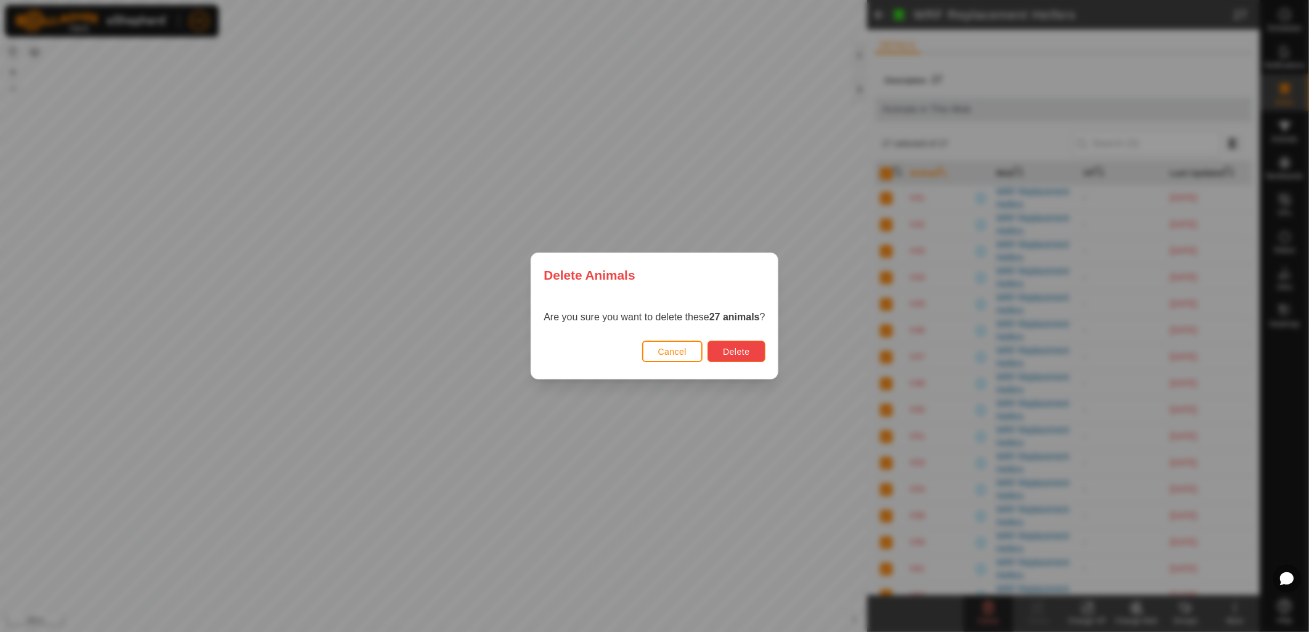
click at [744, 354] on span "Delete" at bounding box center [736, 352] width 26 height 10
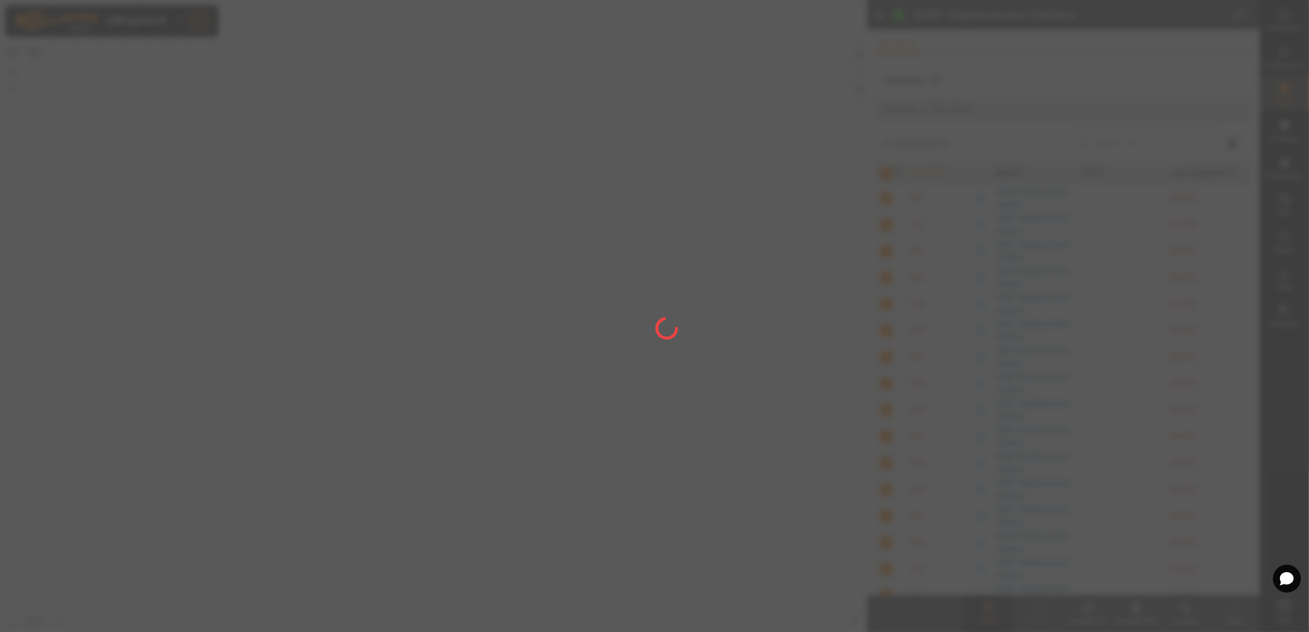
checkbox input "false"
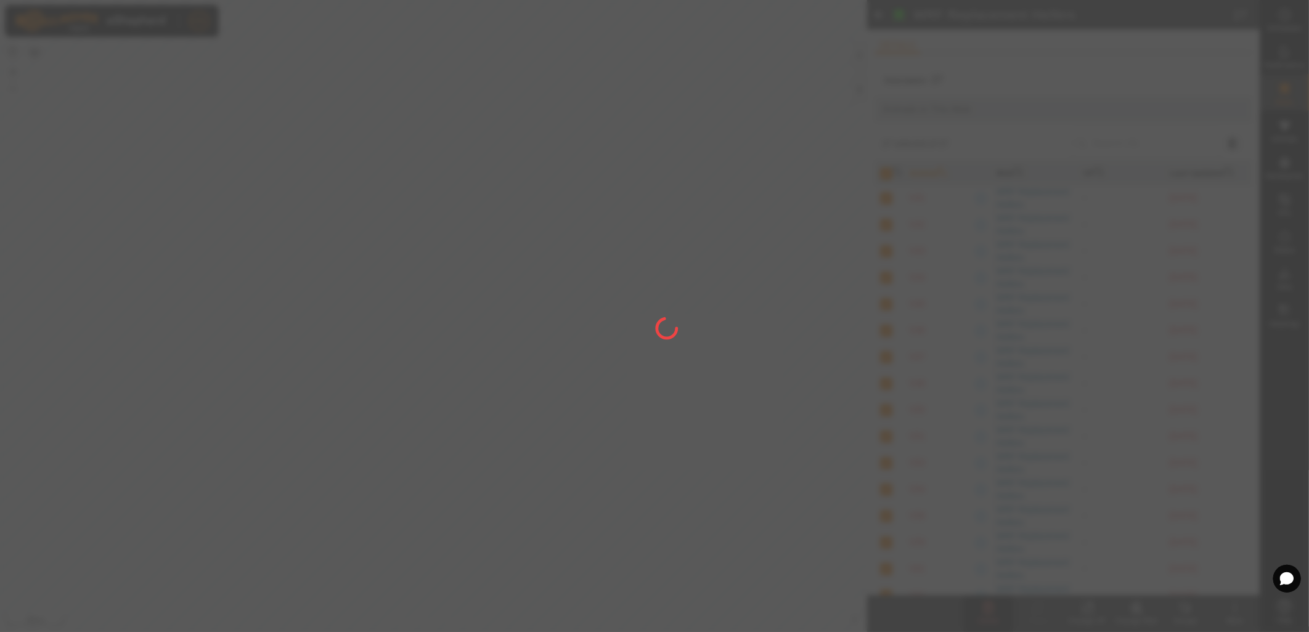
checkbox input "false"
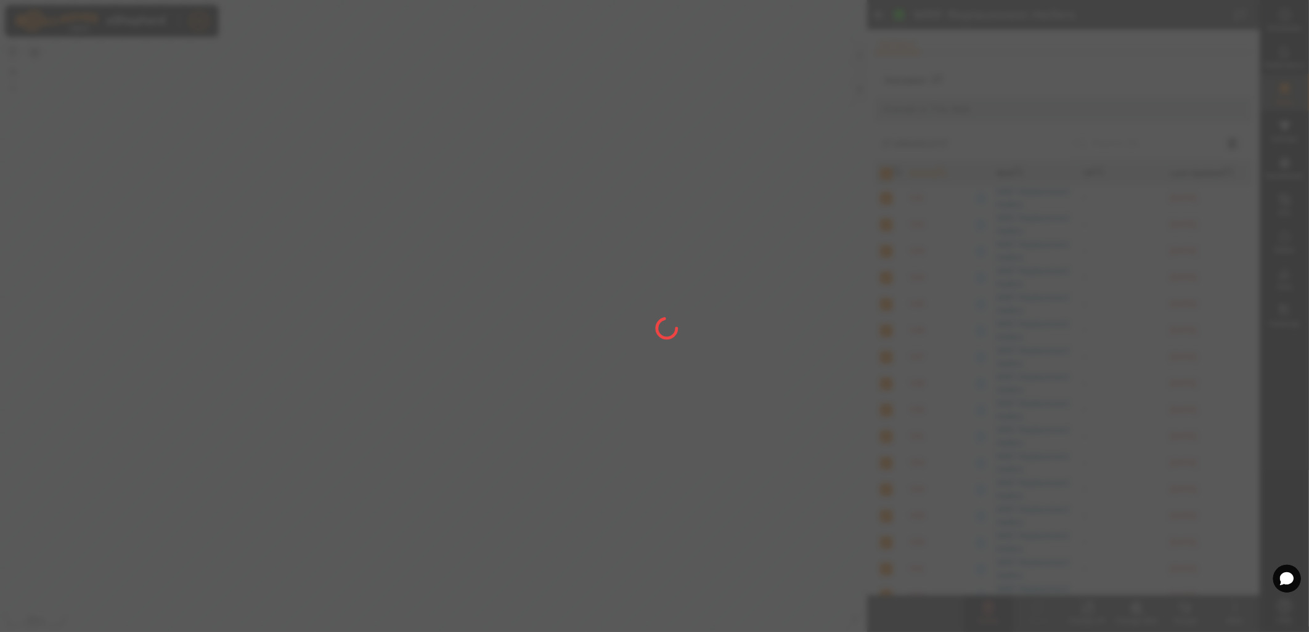
checkbox input "false"
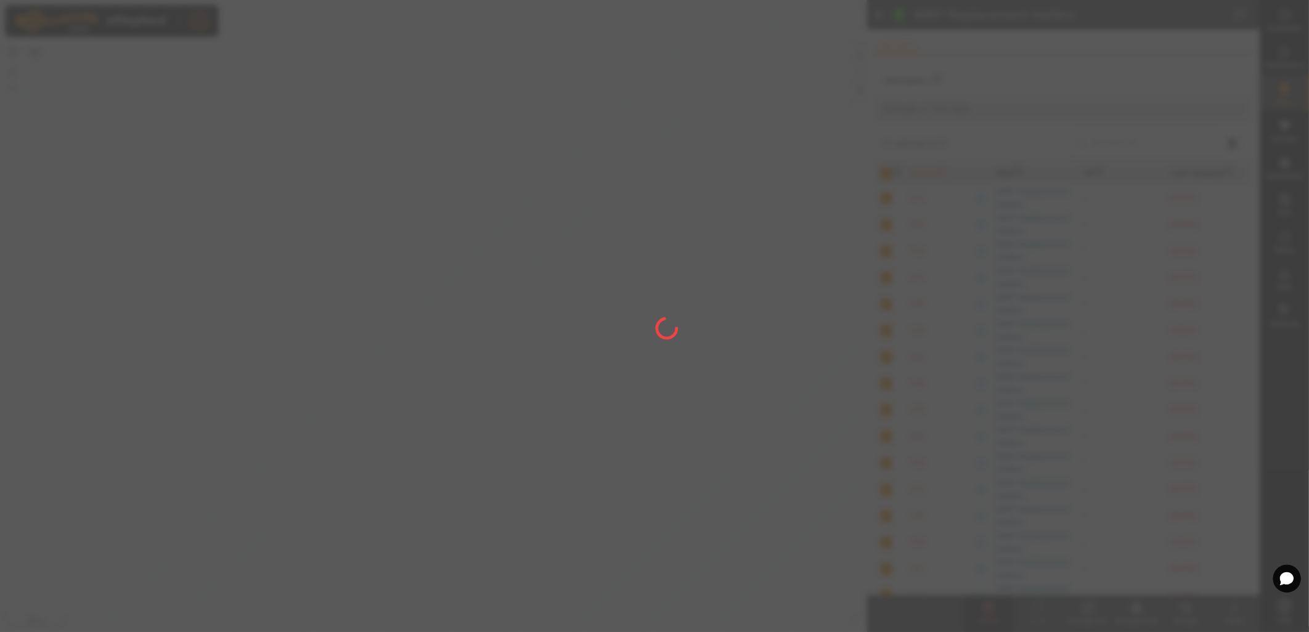
checkbox input "false"
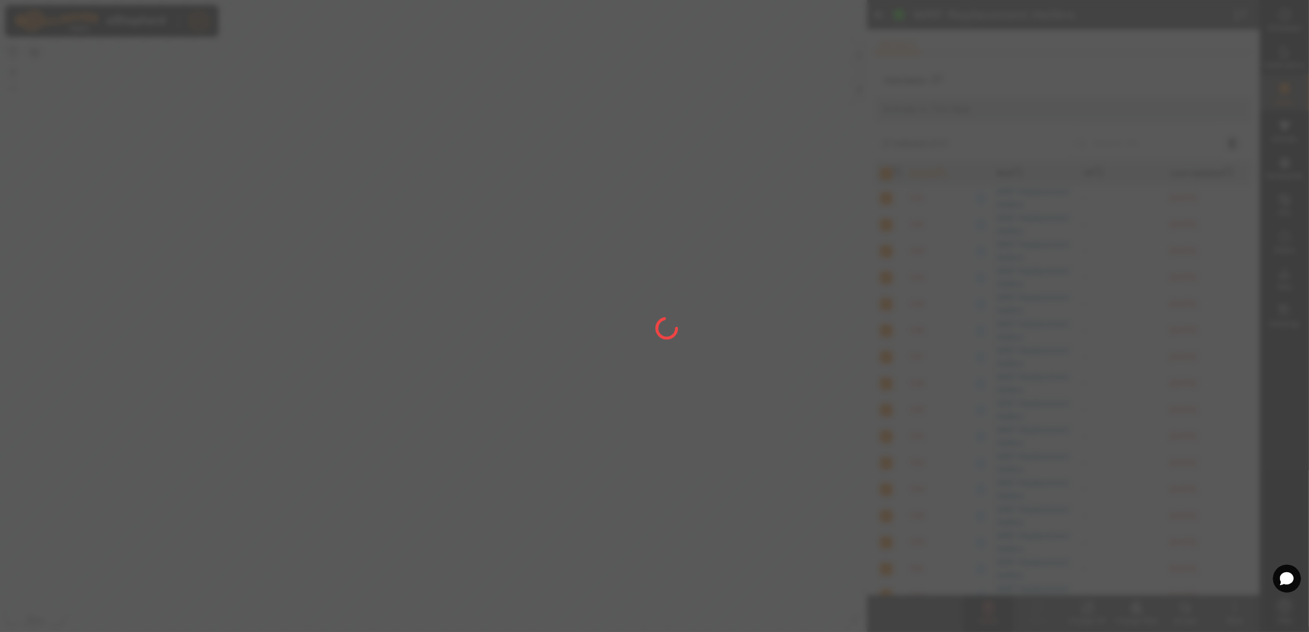
checkbox input "false"
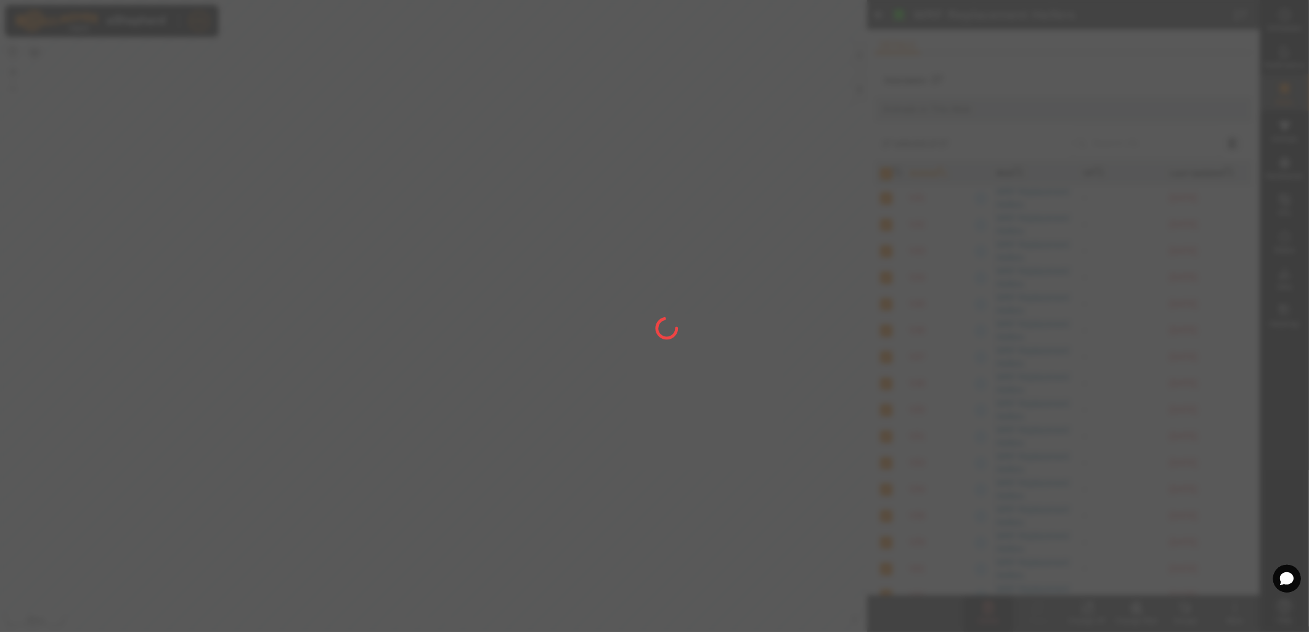
checkbox input "false"
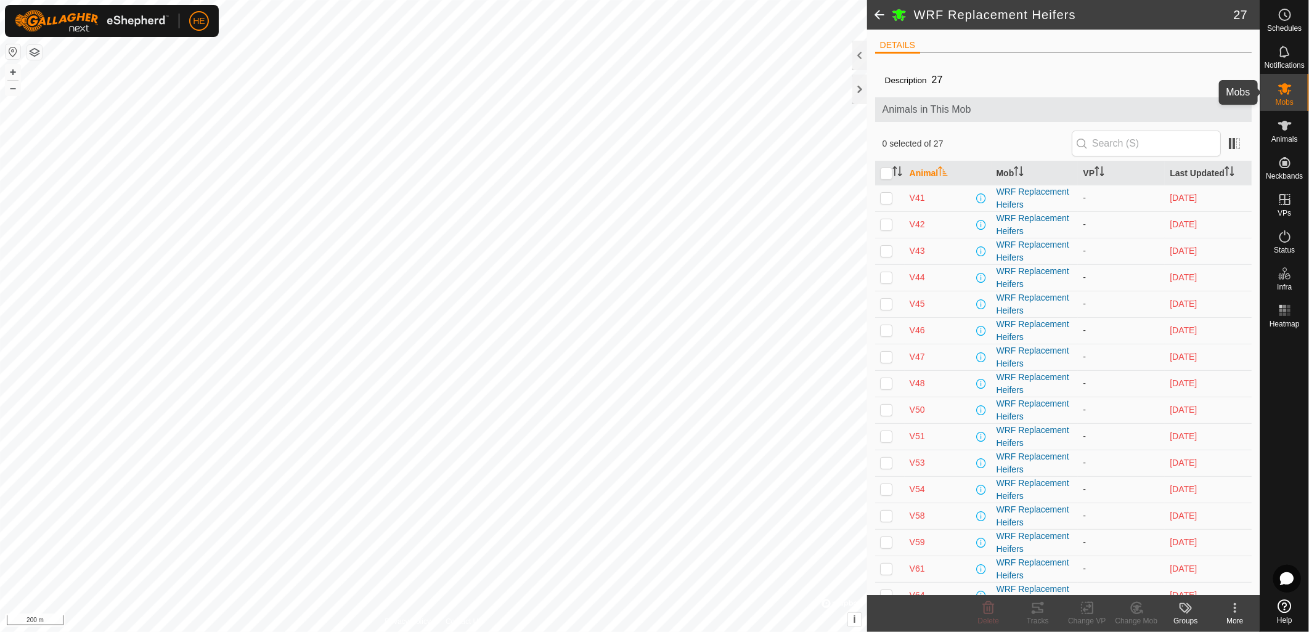
click at [1296, 96] on div "Mobs" at bounding box center [1284, 92] width 49 height 37
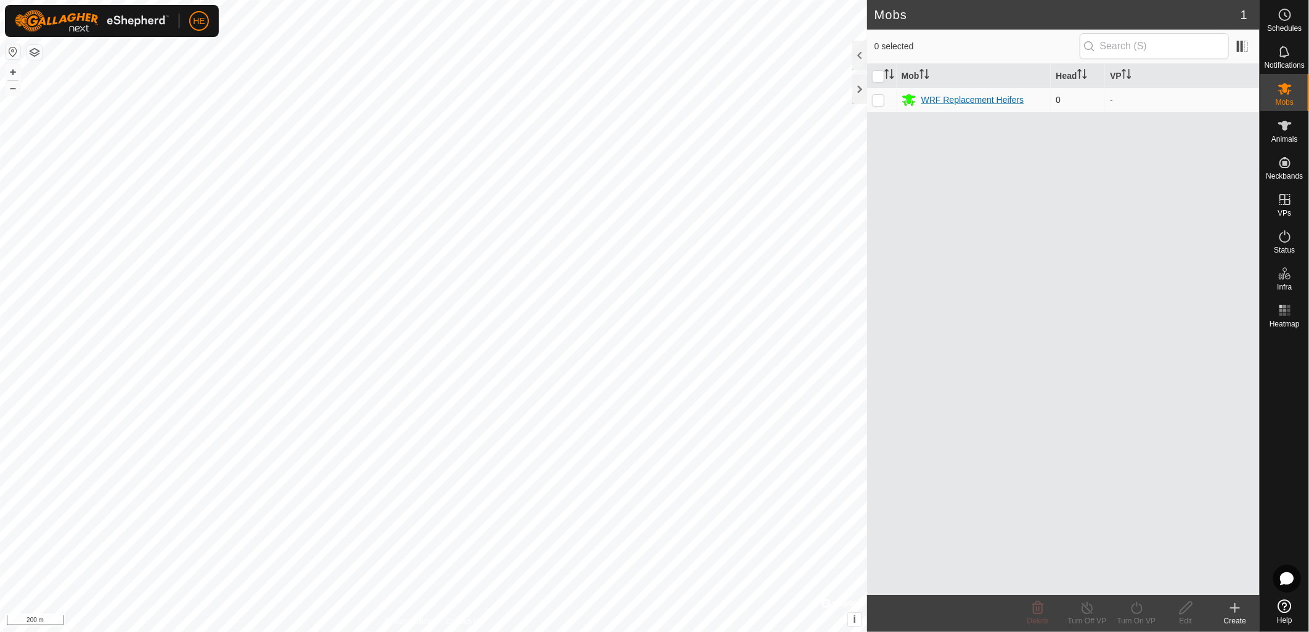
click at [974, 102] on div "WRF Replacement Heifers" at bounding box center [972, 100] width 103 height 13
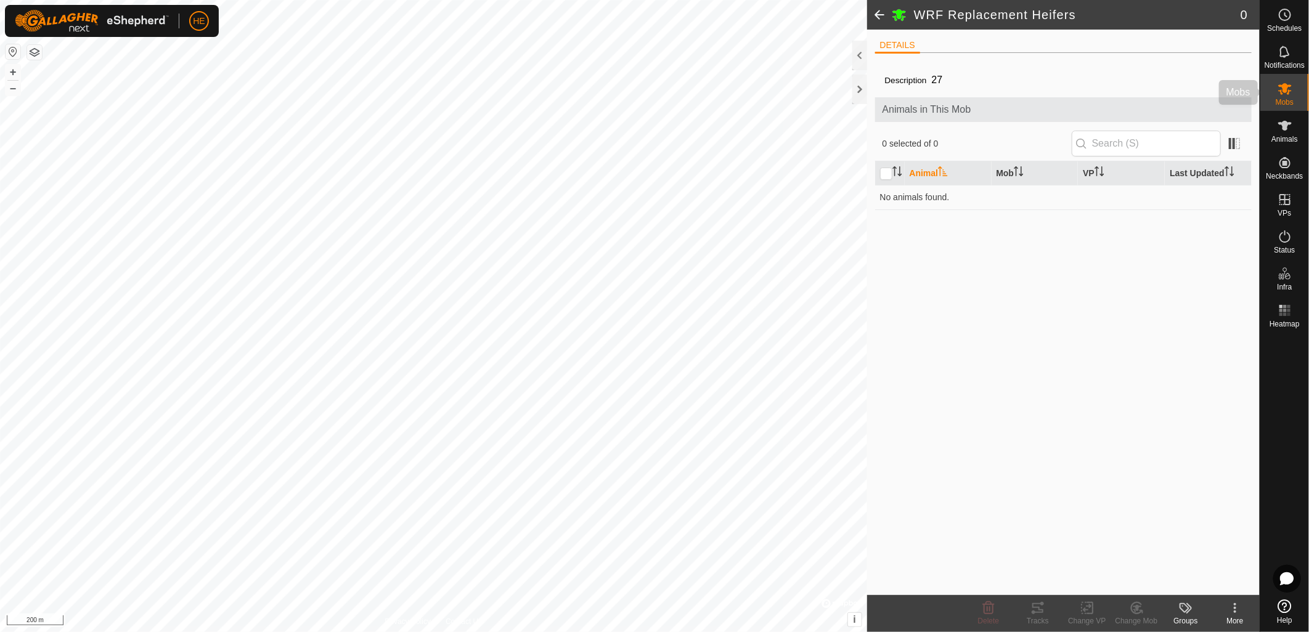
click at [1285, 92] on icon at bounding box center [1285, 89] width 14 height 12
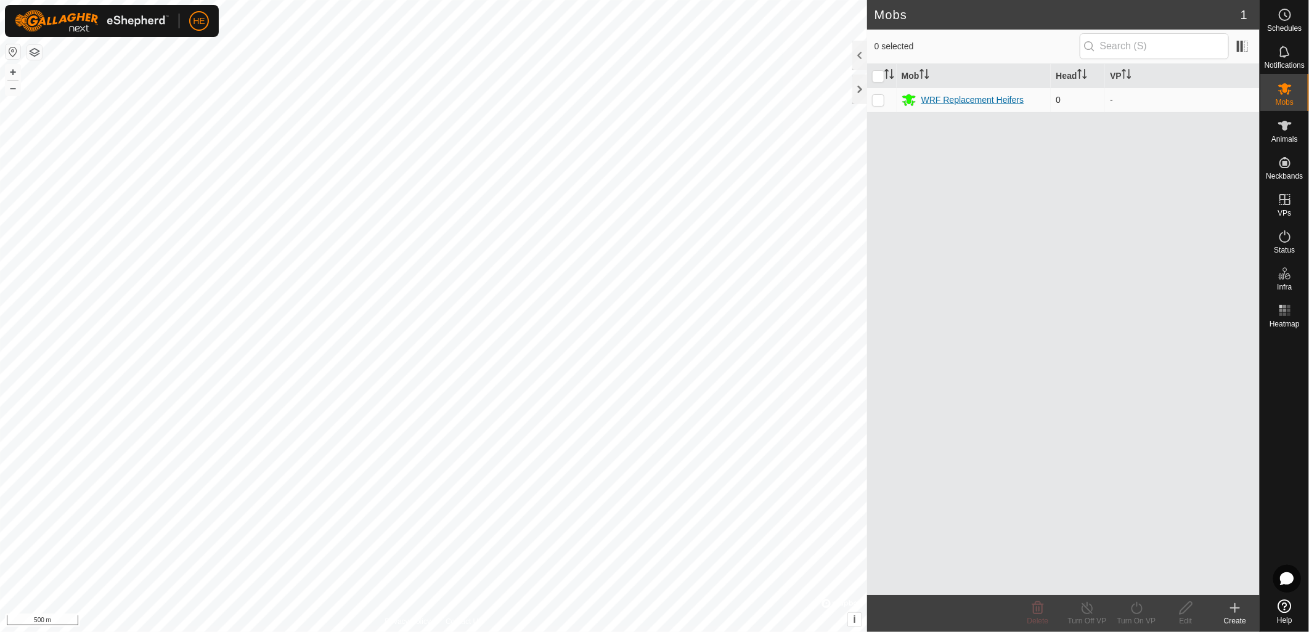
click at [951, 102] on div "WRF Replacement Heifers" at bounding box center [972, 100] width 103 height 13
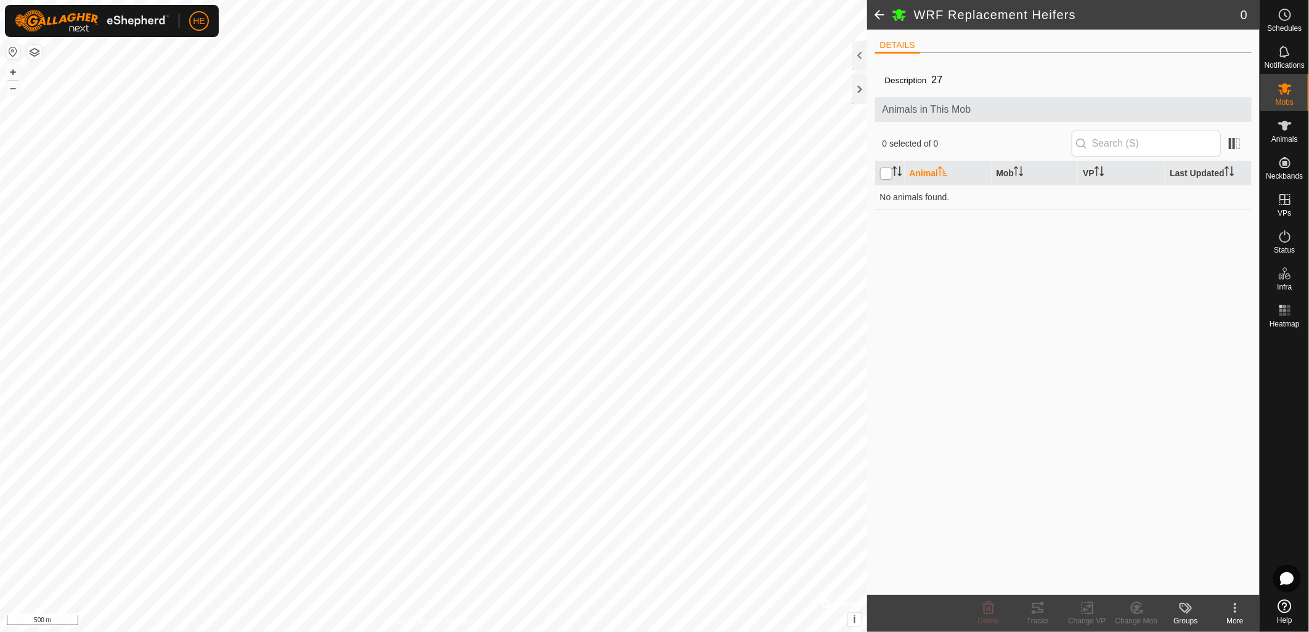
click at [891, 175] on input "checkbox" at bounding box center [886, 174] width 12 height 12
checkbox input "true"
click at [1279, 132] on icon at bounding box center [1285, 125] width 15 height 15
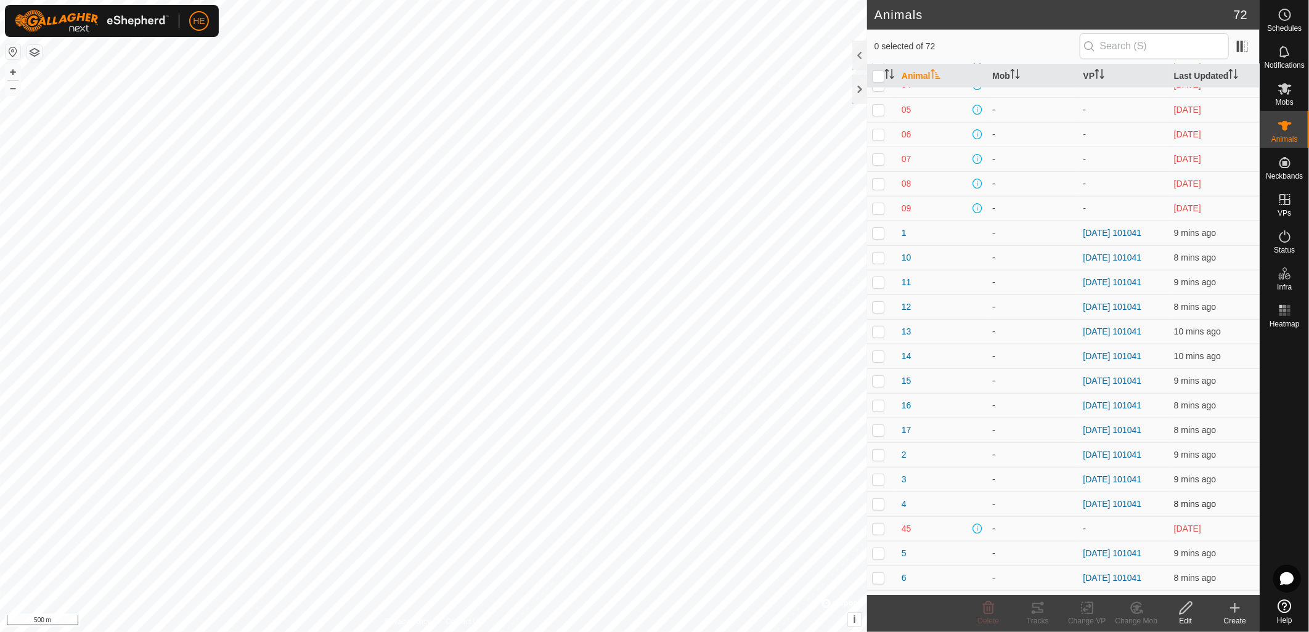
scroll to position [274, 0]
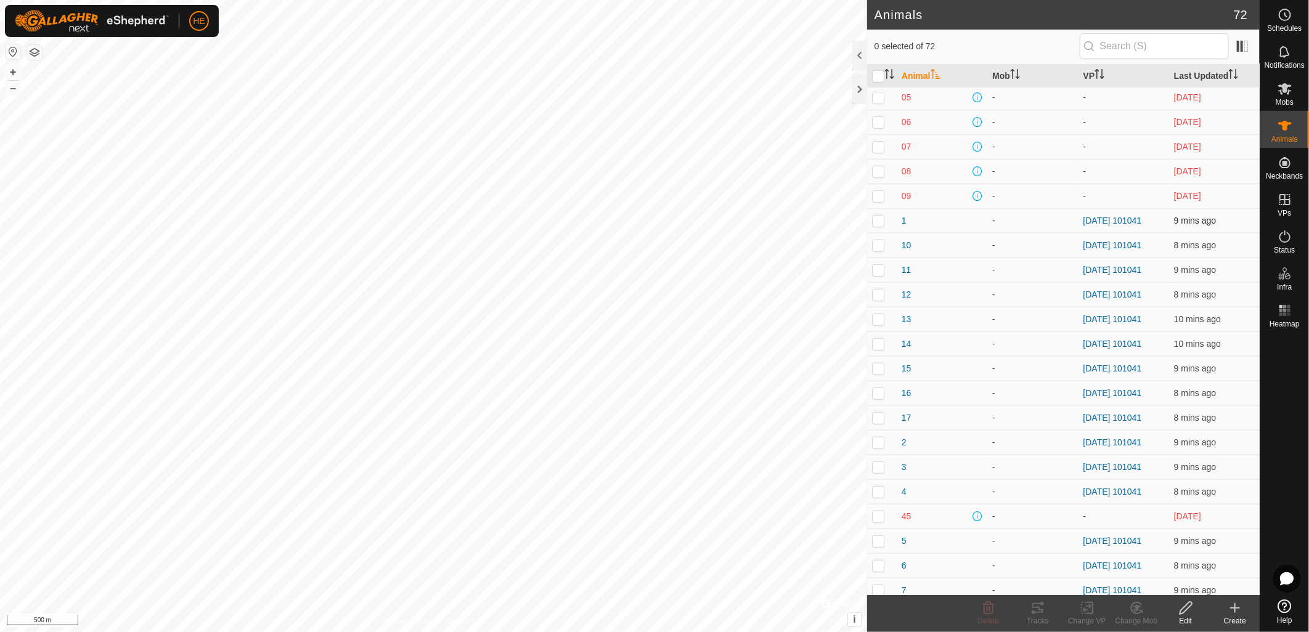
click at [884, 218] on td at bounding box center [882, 220] width 30 height 25
checkbox input "true"
click at [883, 250] on p-tablecheckbox at bounding box center [878, 245] width 12 height 10
checkbox input "true"
click at [878, 269] on p-checkbox at bounding box center [878, 270] width 12 height 10
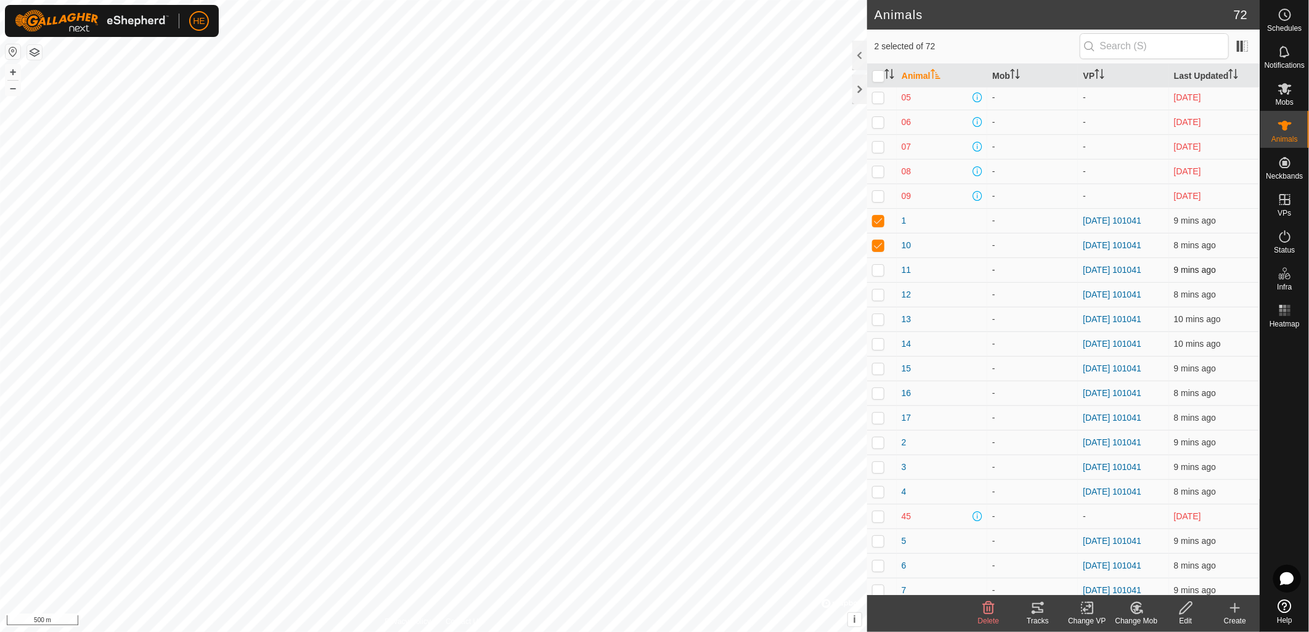
checkbox input "true"
drag, startPoint x: 878, startPoint y: 293, endPoint x: 878, endPoint y: 307, distance: 13.6
click at [878, 295] on p-checkbox at bounding box center [878, 295] width 12 height 10
checkbox input "true"
click at [876, 321] on p-checkbox at bounding box center [878, 319] width 12 height 10
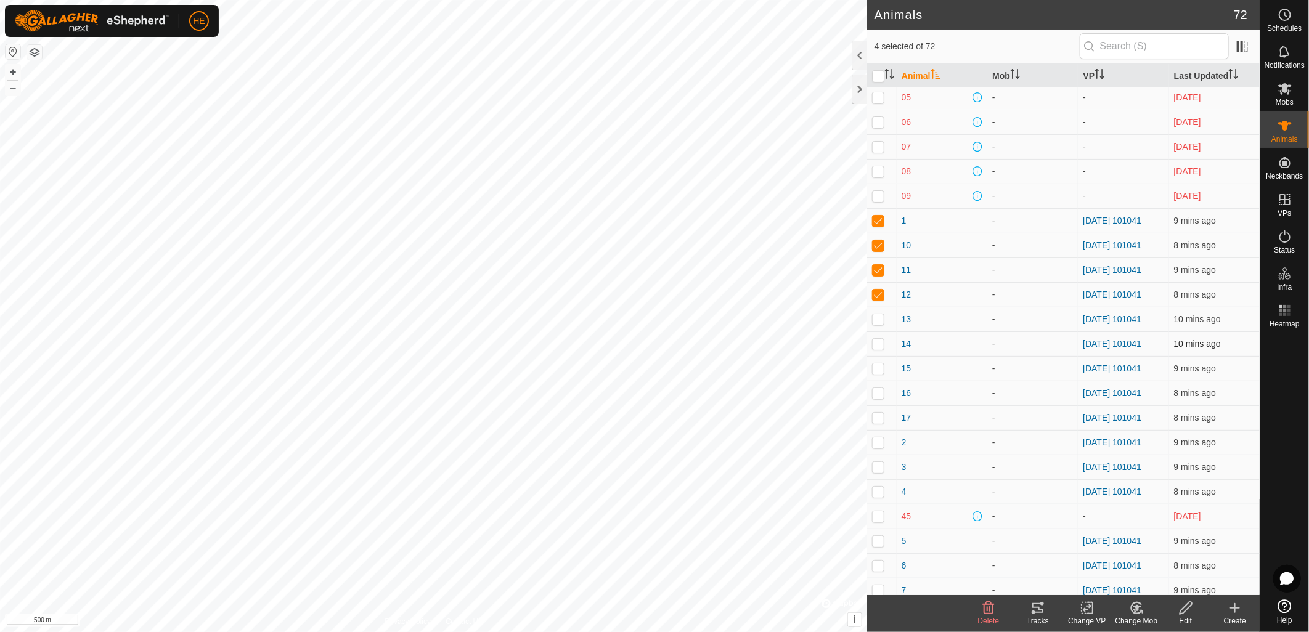
checkbox input "true"
drag, startPoint x: 879, startPoint y: 342, endPoint x: 880, endPoint y: 348, distance: 6.2
click at [880, 343] on p-checkbox at bounding box center [878, 344] width 12 height 10
checkbox input "true"
click at [878, 374] on td at bounding box center [882, 368] width 30 height 25
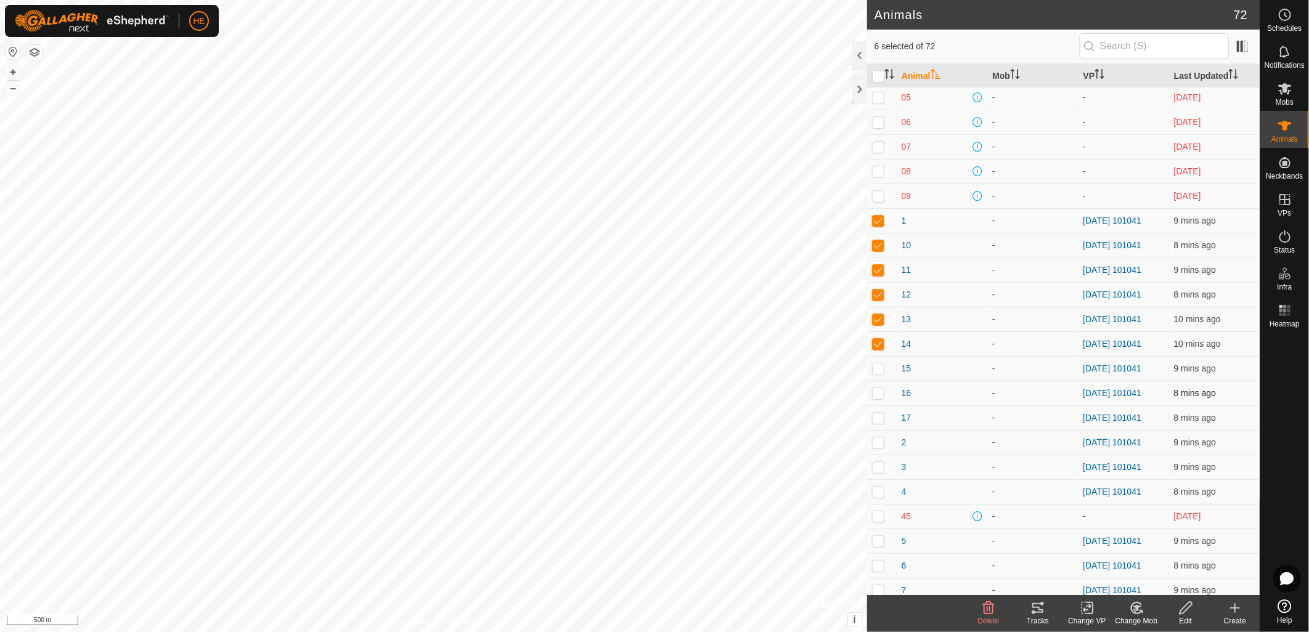
checkbox input "true"
click at [873, 398] on td at bounding box center [882, 393] width 30 height 25
checkbox input "true"
click at [879, 415] on p-checkbox at bounding box center [878, 418] width 12 height 10
checkbox input "true"
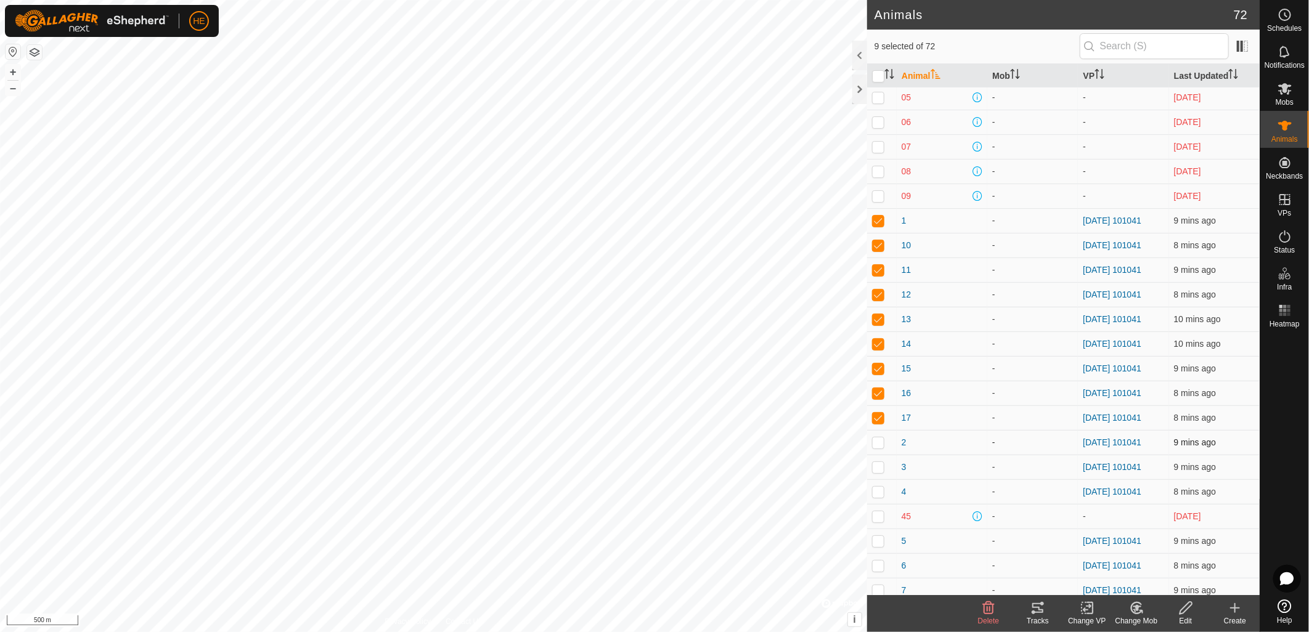
click at [879, 446] on p-checkbox at bounding box center [878, 443] width 12 height 10
checkbox input "true"
click at [876, 465] on p-checkbox at bounding box center [878, 467] width 12 height 10
checkbox input "true"
drag, startPoint x: 889, startPoint y: 492, endPoint x: 886, endPoint y: 500, distance: 8.8
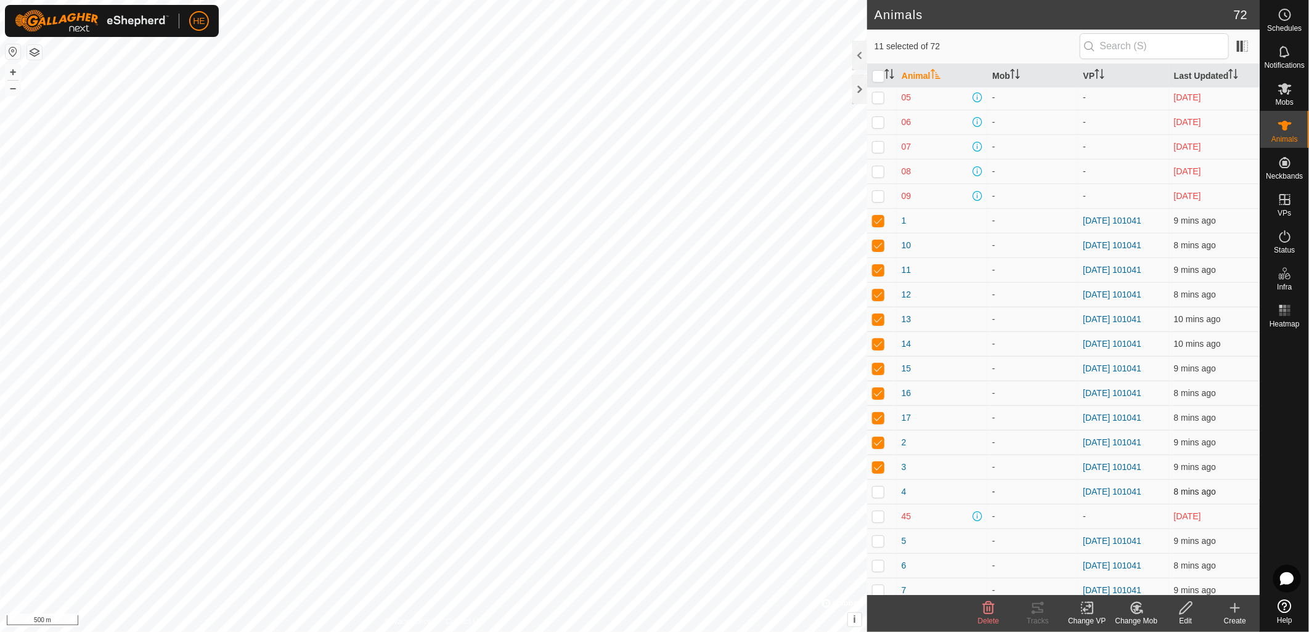
click at [889, 492] on td at bounding box center [882, 491] width 30 height 25
checkbox input "true"
click at [879, 529] on td at bounding box center [882, 541] width 30 height 25
checkbox input "true"
click at [871, 515] on td at bounding box center [882, 516] width 30 height 25
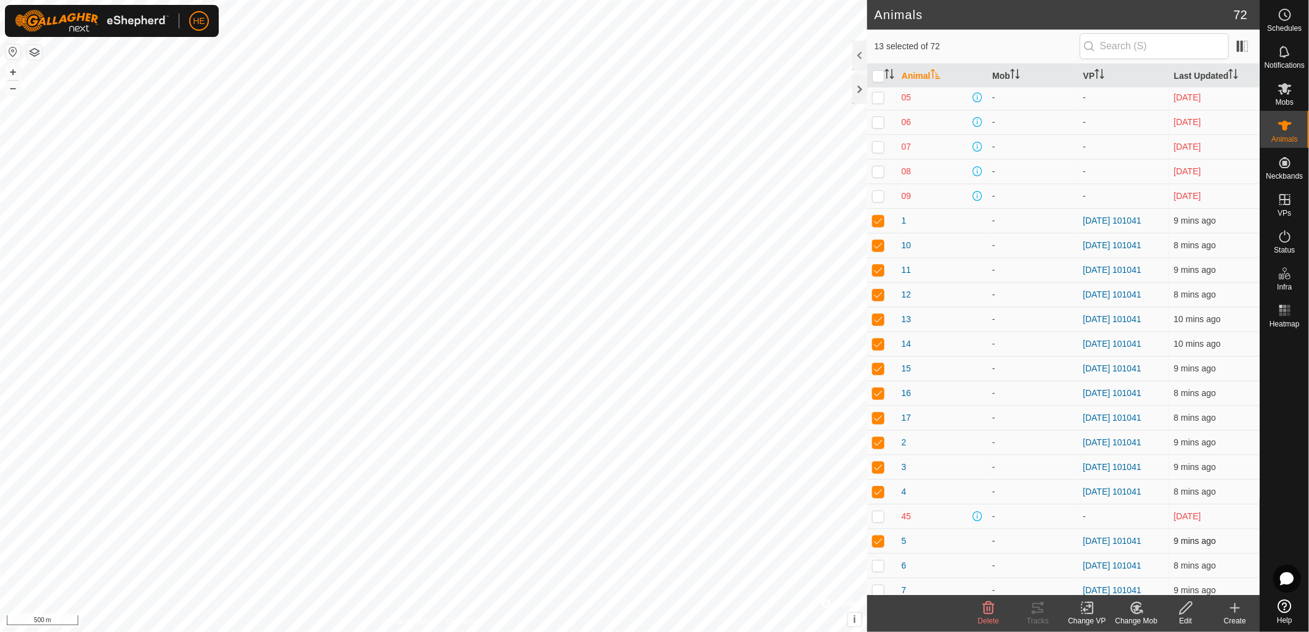
checkbox input "true"
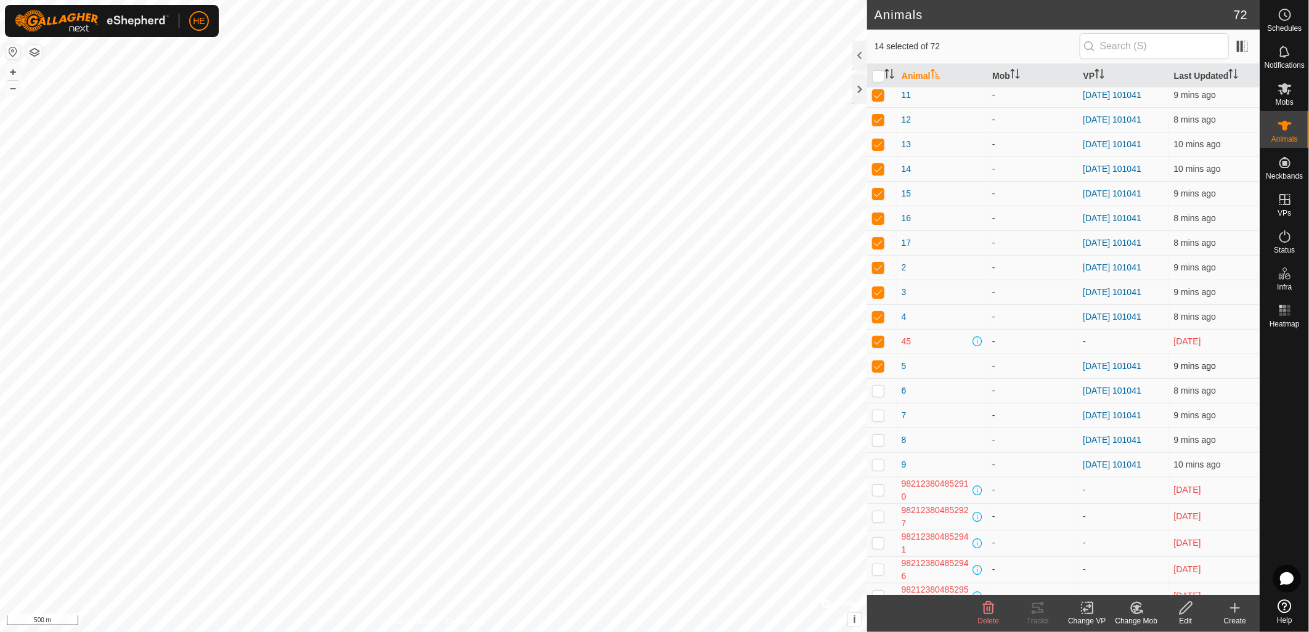
scroll to position [547, 0]
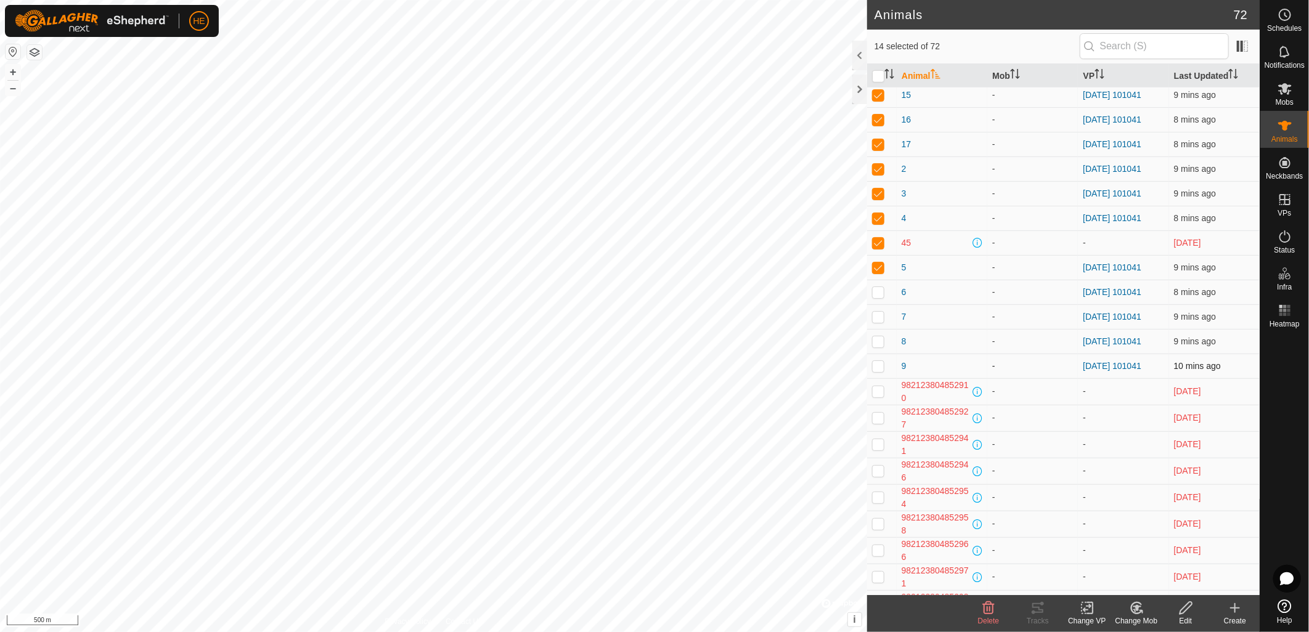
drag, startPoint x: 883, startPoint y: 366, endPoint x: 874, endPoint y: 335, distance: 32.8
click at [883, 365] on p-checkbox at bounding box center [878, 366] width 12 height 10
checkbox input "true"
click at [877, 340] on p-checkbox at bounding box center [878, 341] width 12 height 10
checkbox input "true"
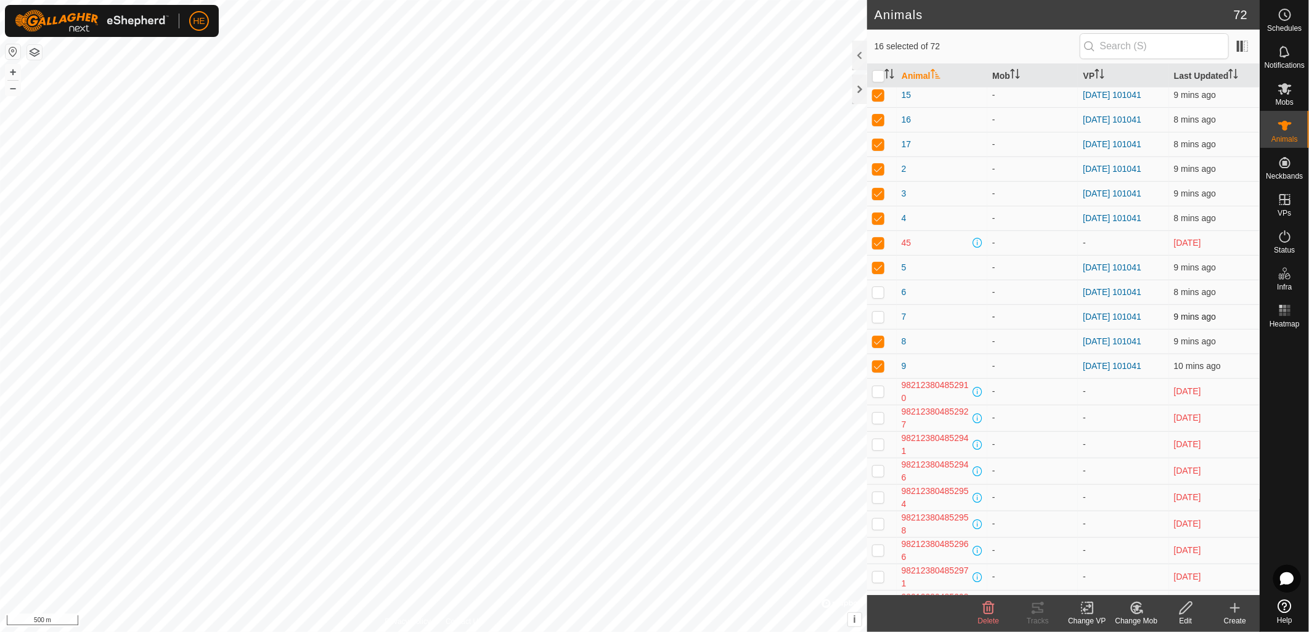
click at [880, 318] on p-checkbox at bounding box center [878, 317] width 12 height 10
checkbox input "true"
click at [877, 290] on p-checkbox at bounding box center [878, 292] width 12 height 10
checkbox input "true"
click at [1088, 614] on icon at bounding box center [1087, 608] width 15 height 15
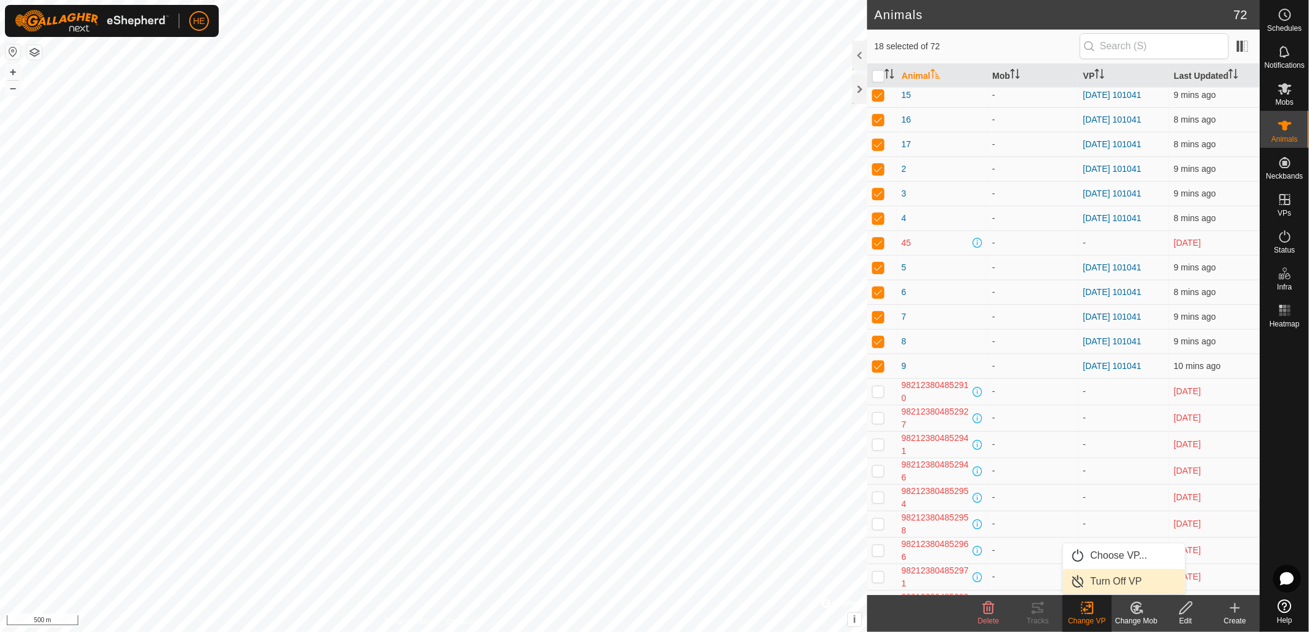
click at [1114, 582] on link "Turn Off VP" at bounding box center [1124, 581] width 122 height 25
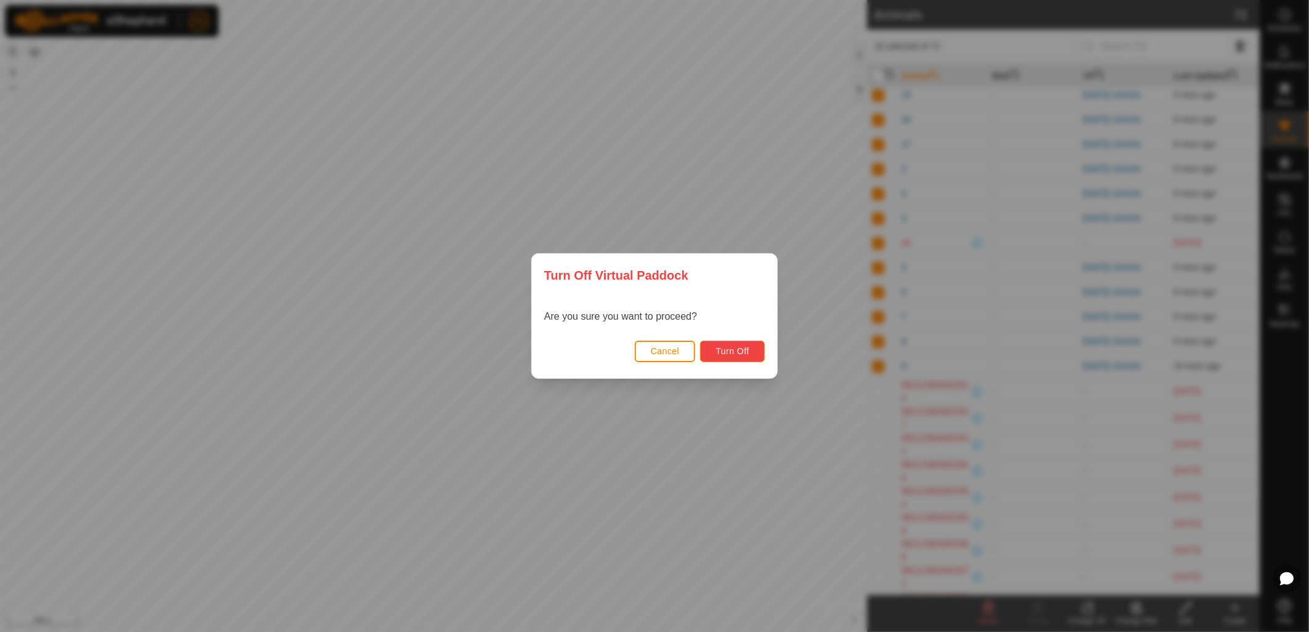
click at [743, 357] on button "Turn Off" at bounding box center [732, 352] width 65 height 22
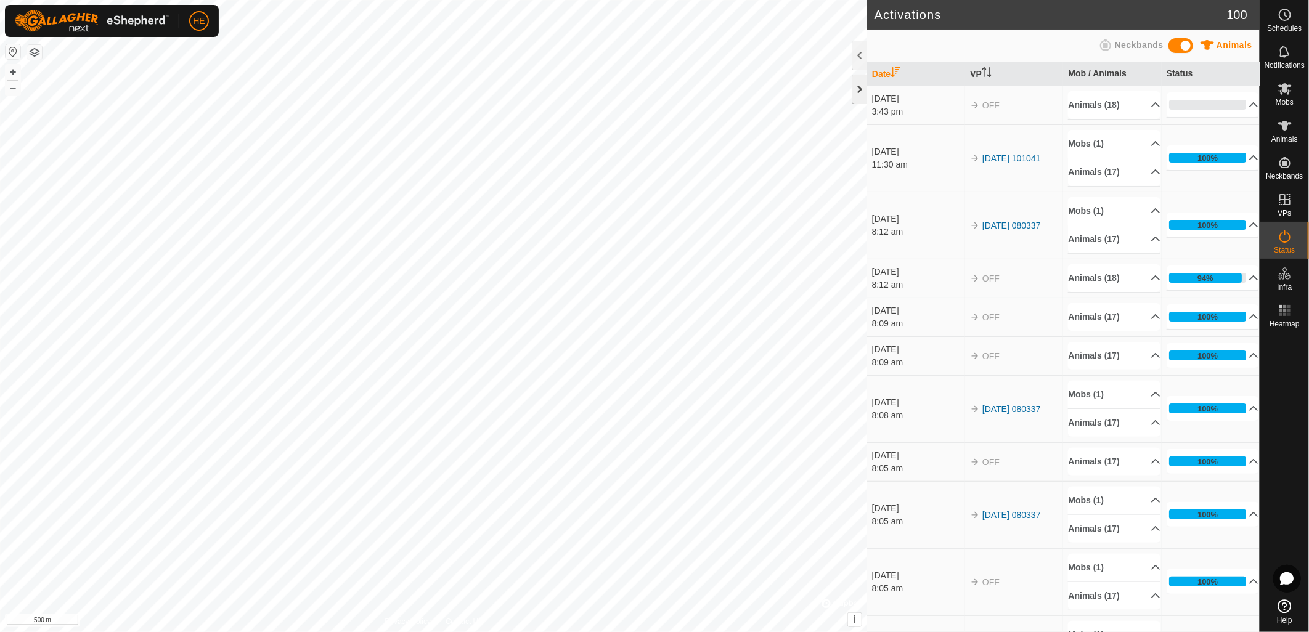
click at [860, 89] on div at bounding box center [859, 90] width 15 height 30
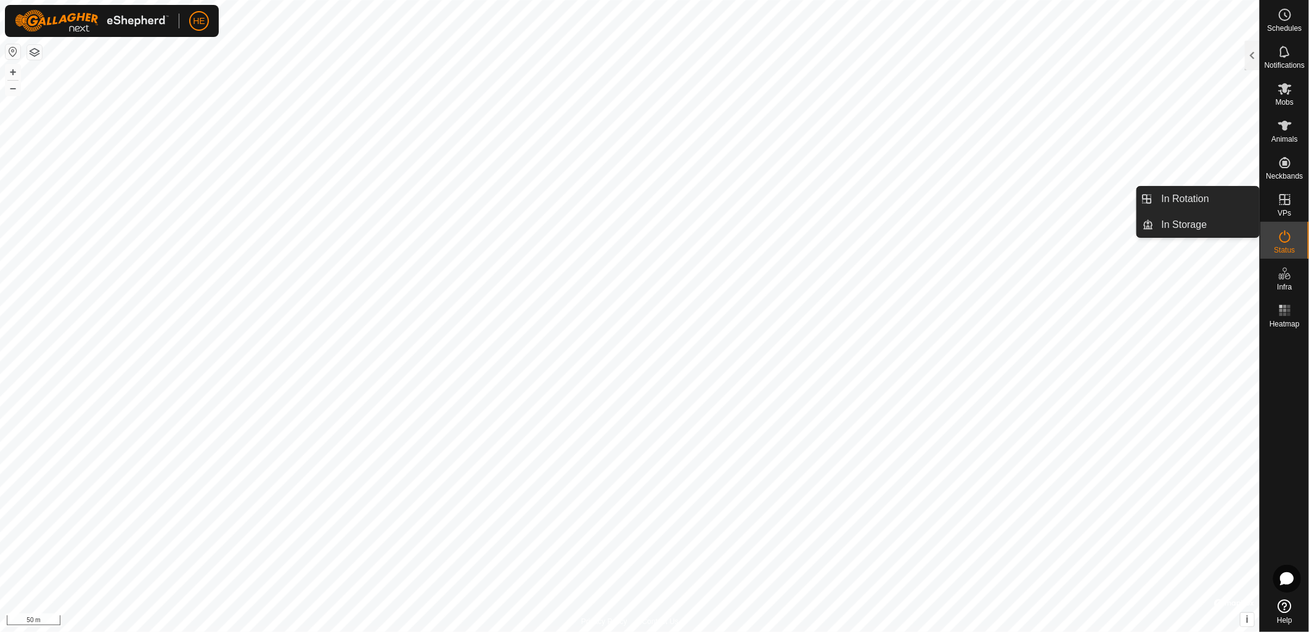
click at [1284, 210] on span "VPs" at bounding box center [1285, 213] width 14 height 7
click at [1191, 223] on link "In Storage" at bounding box center [1206, 225] width 105 height 25
click at [1282, 206] on icon at bounding box center [1285, 199] width 15 height 15
click at [1282, 203] on icon at bounding box center [1285, 199] width 15 height 15
click at [1194, 216] on link "In Storage" at bounding box center [1206, 225] width 105 height 25
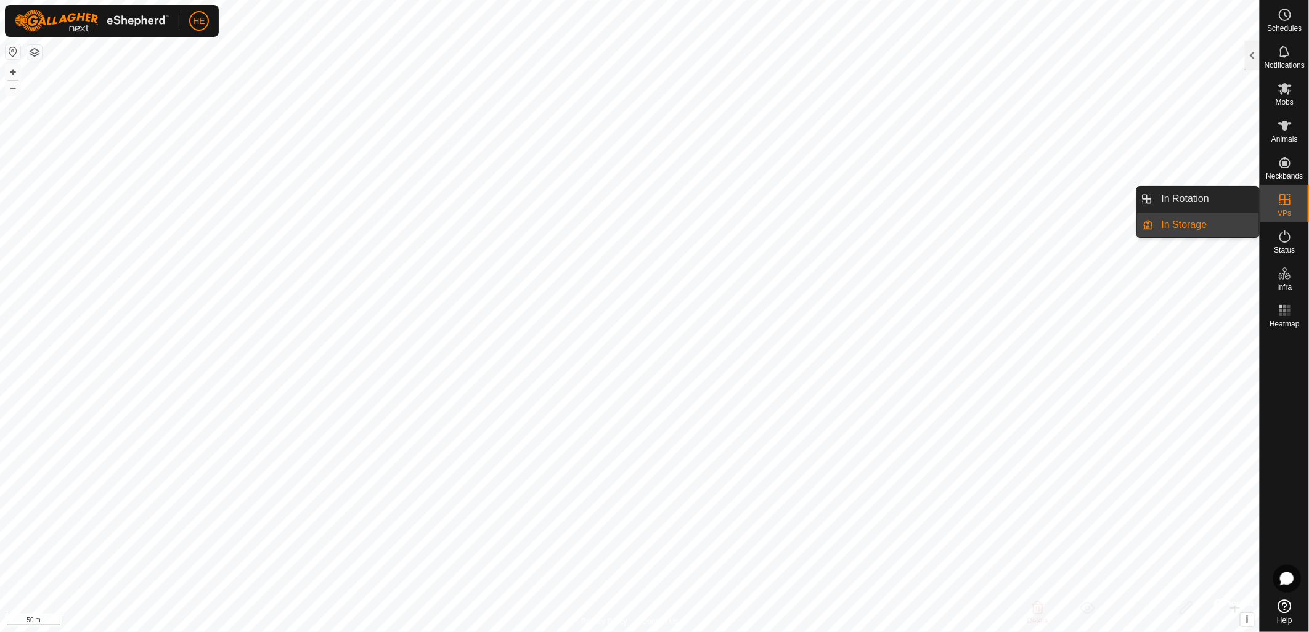
click at [1190, 222] on link "In Storage" at bounding box center [1206, 225] width 105 height 25
click at [1180, 226] on link "In Storage" at bounding box center [1206, 225] width 105 height 25
click at [1166, 221] on link "In Storage" at bounding box center [1206, 225] width 105 height 25
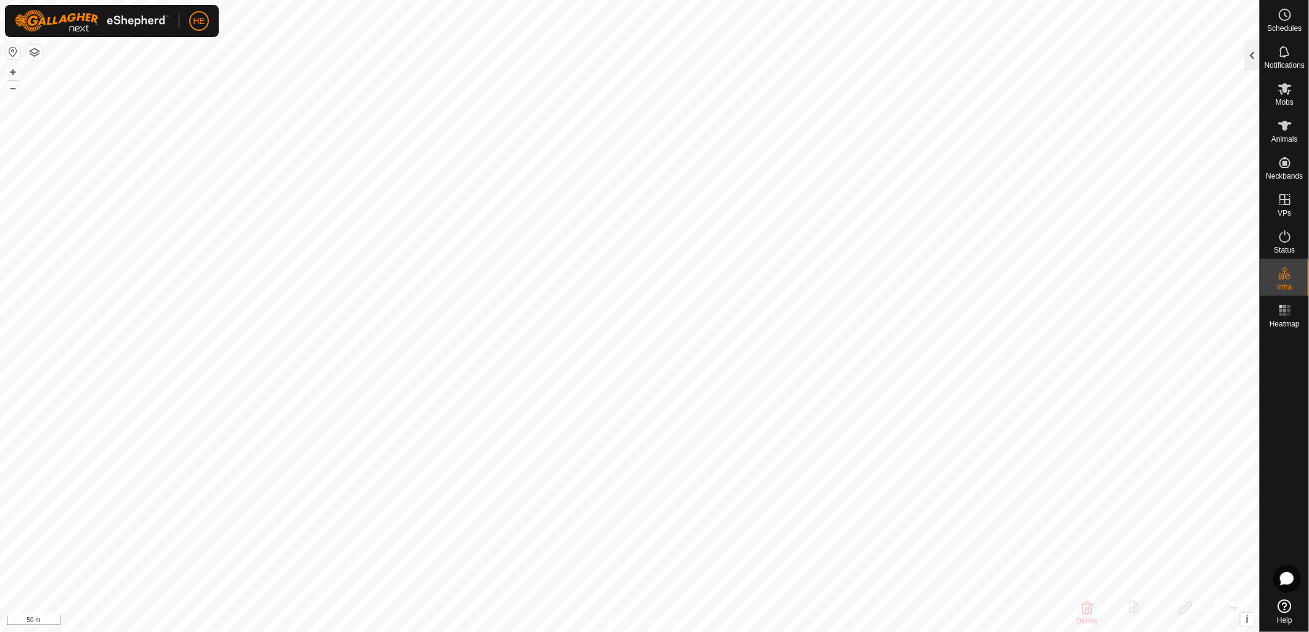
click at [1250, 55] on div at bounding box center [1252, 56] width 15 height 30
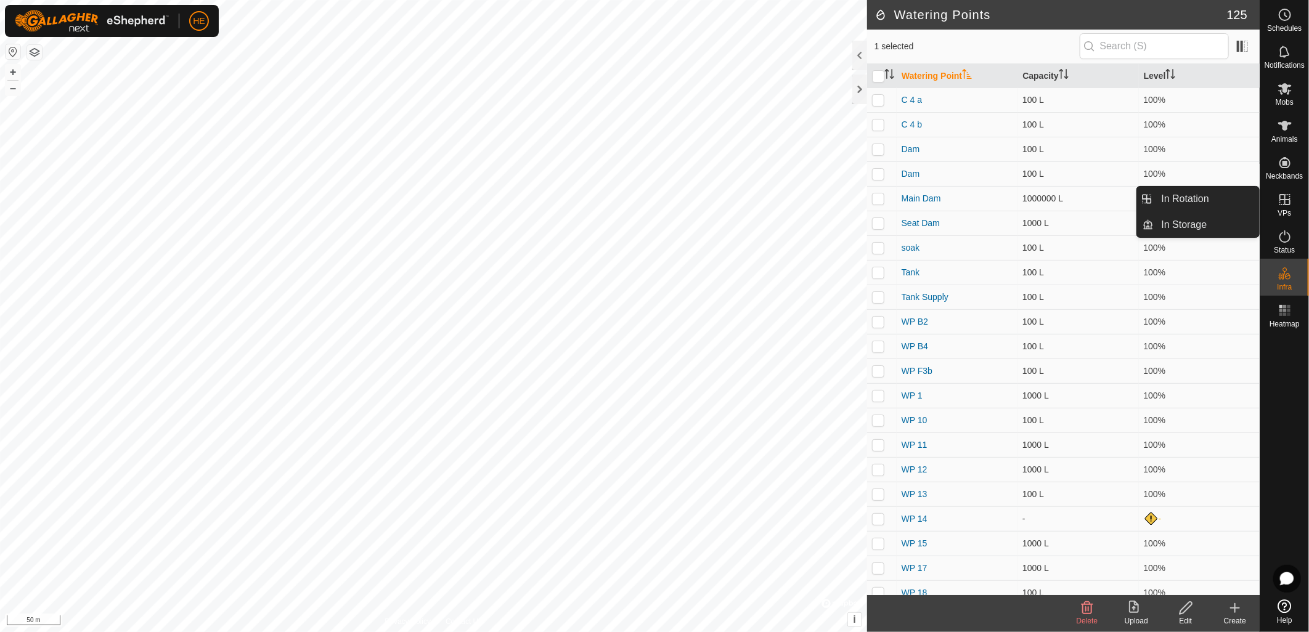
click at [1280, 205] on icon at bounding box center [1285, 199] width 15 height 15
click at [1221, 226] on link "In Storage" at bounding box center [1206, 225] width 105 height 25
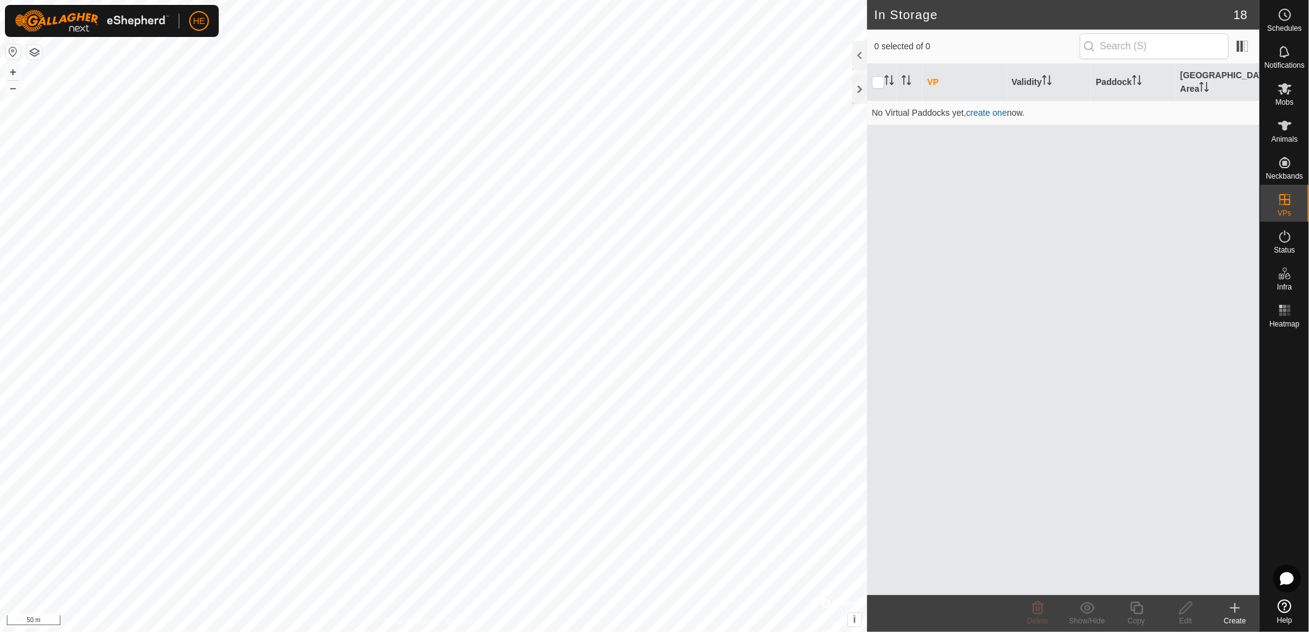
click at [1237, 616] on div "Create" at bounding box center [1234, 621] width 49 height 11
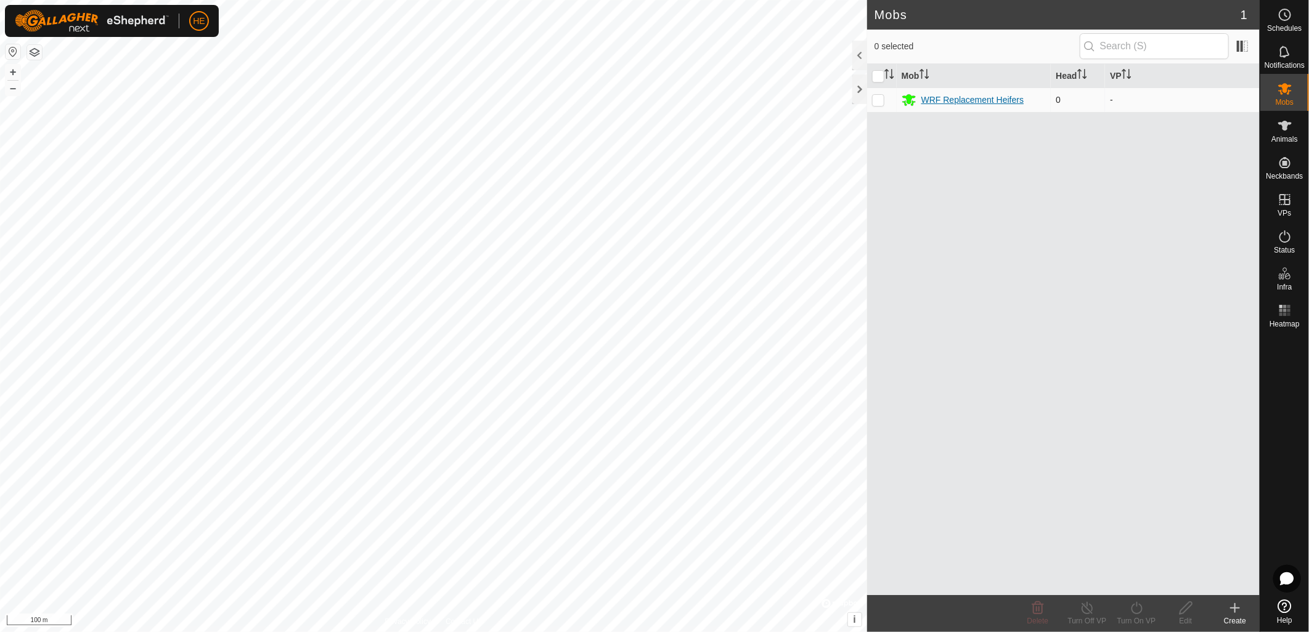
drag, startPoint x: 995, startPoint y: 99, endPoint x: 958, endPoint y: 100, distance: 37.6
click at [958, 100] on div "WRF Replacement Heifers" at bounding box center [972, 100] width 103 height 13
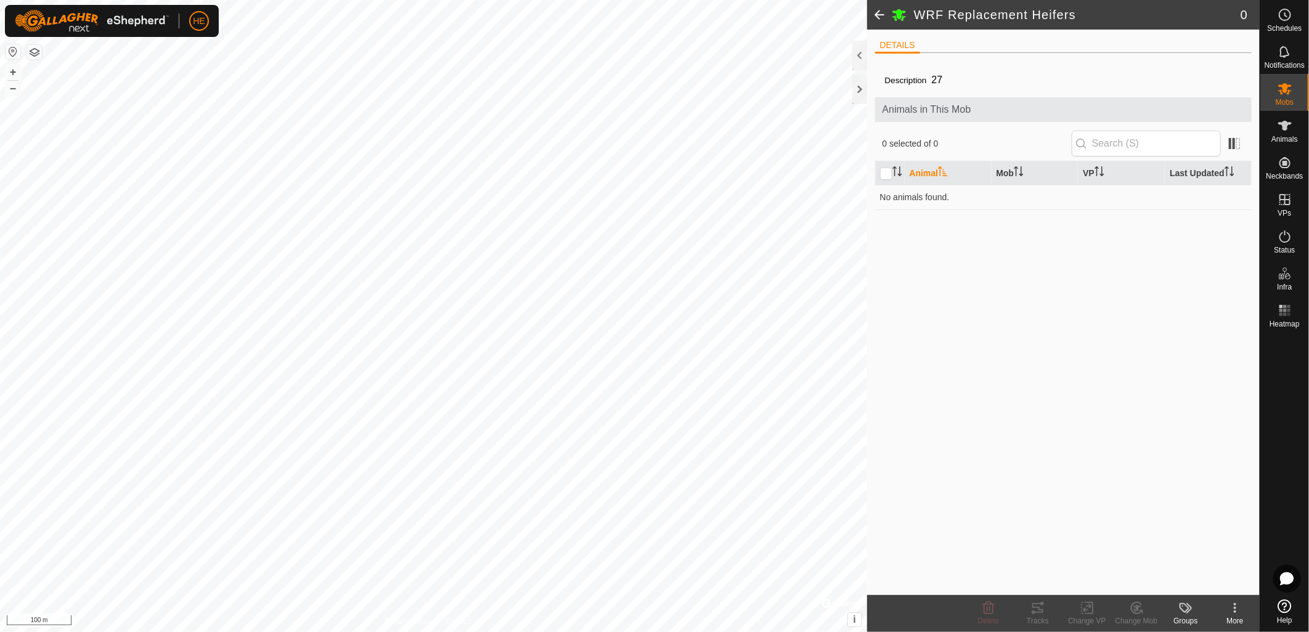
click at [878, 18] on span at bounding box center [879, 15] width 25 height 30
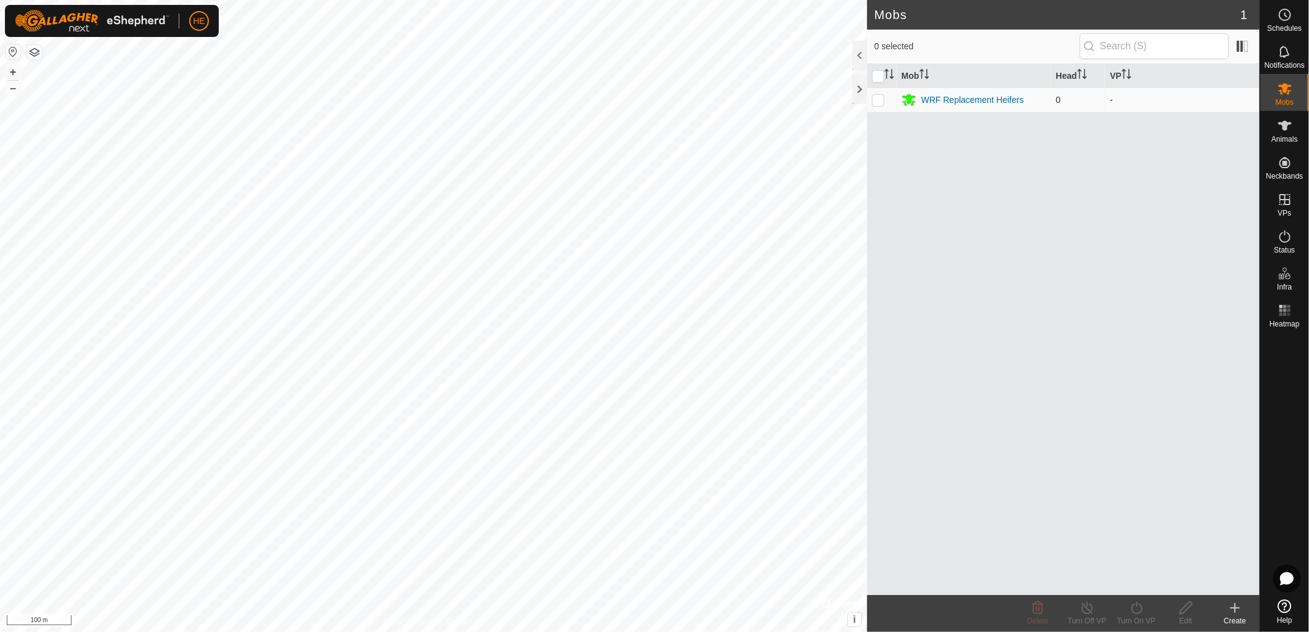
click at [882, 97] on p-checkbox at bounding box center [878, 100] width 12 height 10
checkbox input "true"
click at [1042, 614] on icon at bounding box center [1037, 608] width 15 height 15
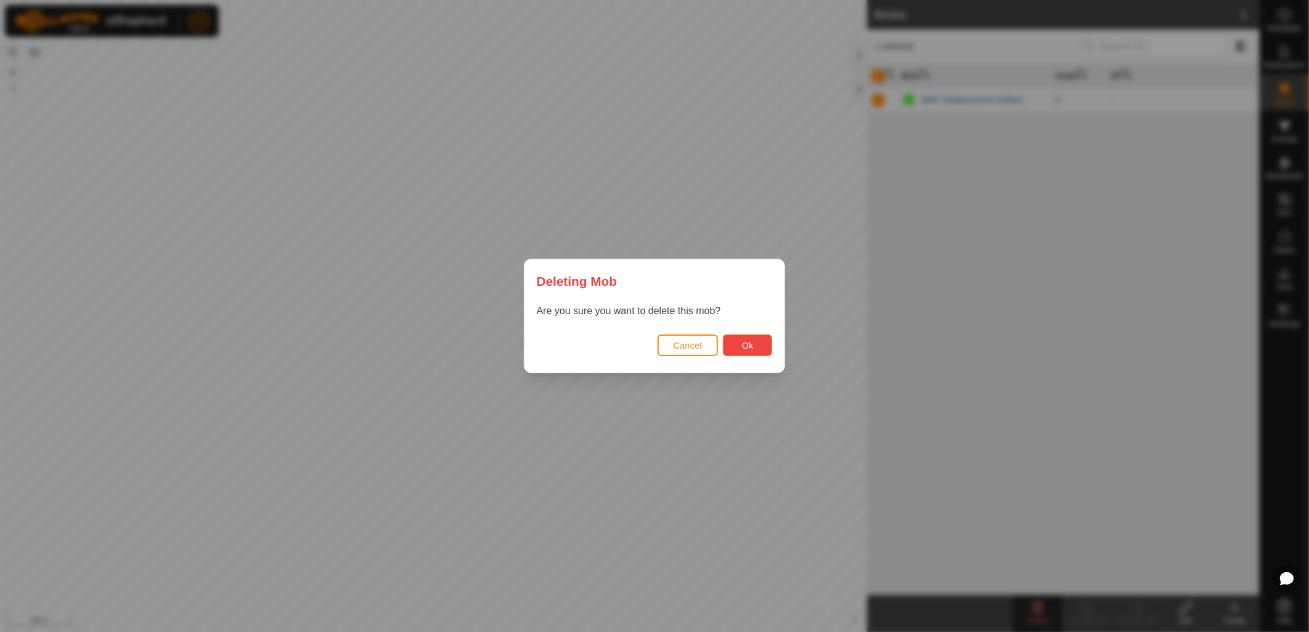
click at [738, 348] on button "Ok" at bounding box center [747, 346] width 49 height 22
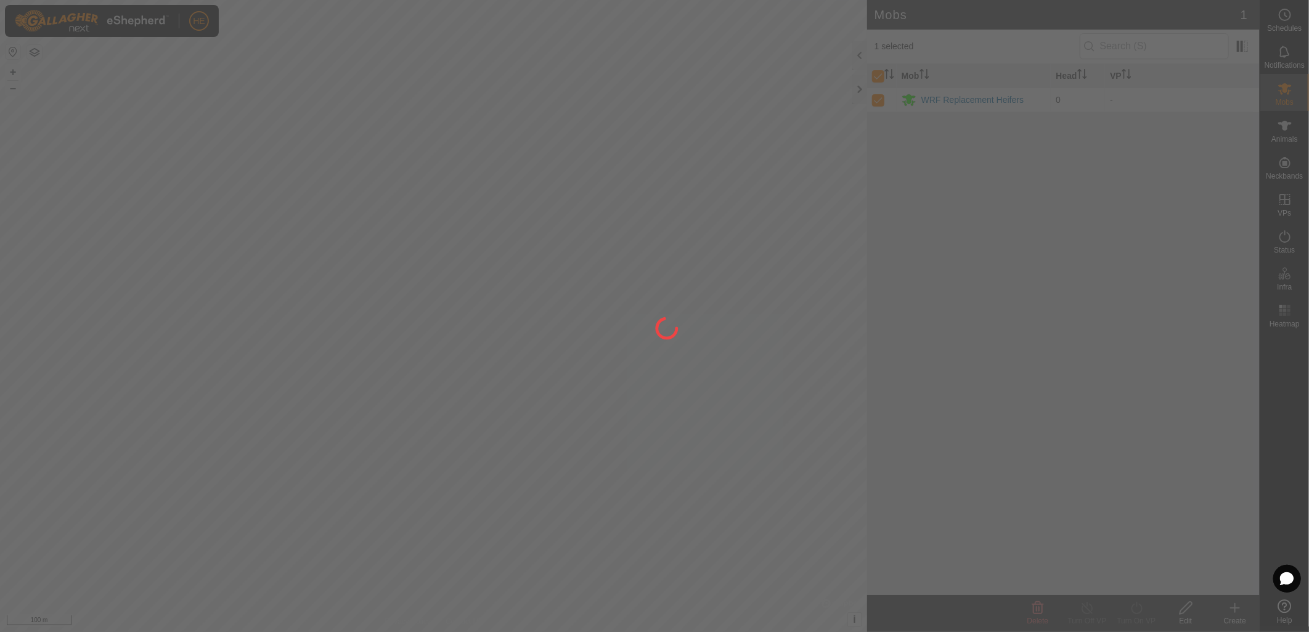
checkbox input "false"
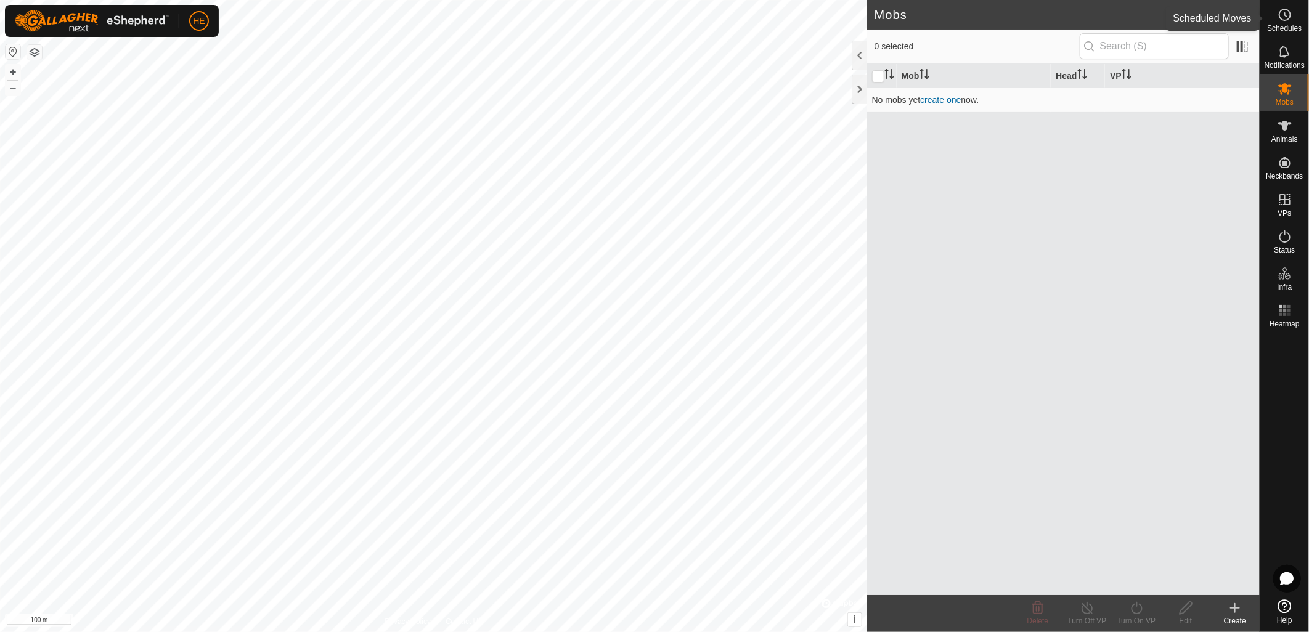
click at [1289, 18] on circle at bounding box center [1284, 14] width 11 height 11
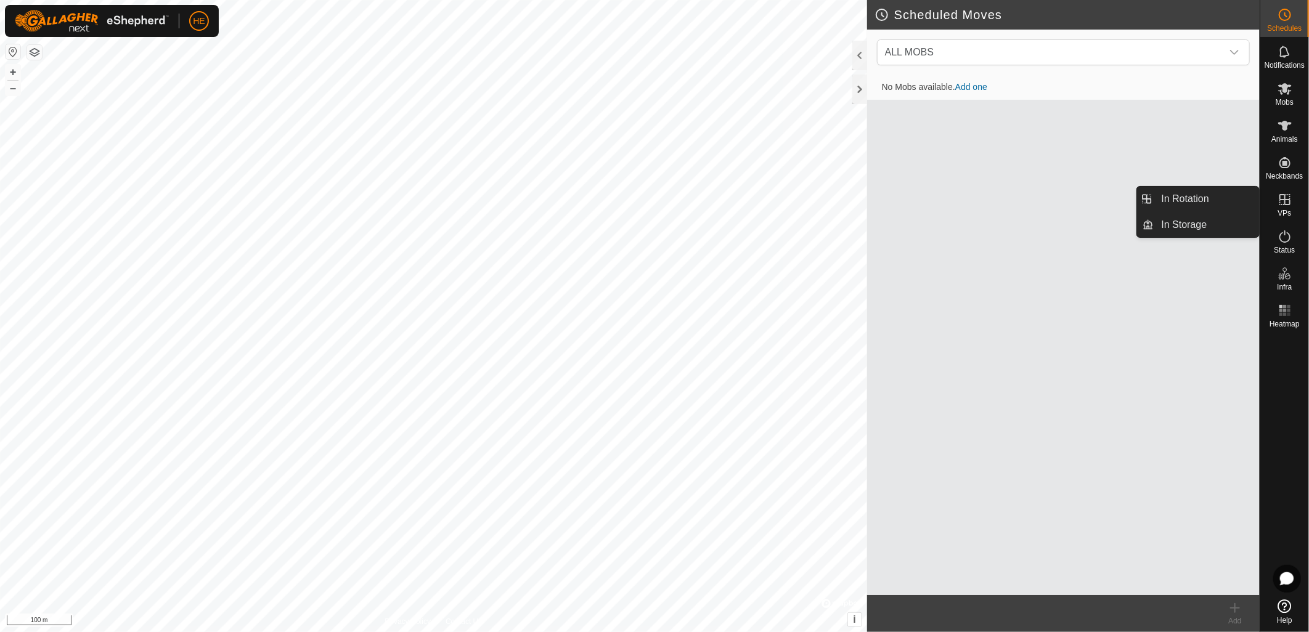
click at [1288, 197] on icon at bounding box center [1285, 199] width 15 height 15
click at [1217, 217] on link "In Storage" at bounding box center [1206, 225] width 105 height 25
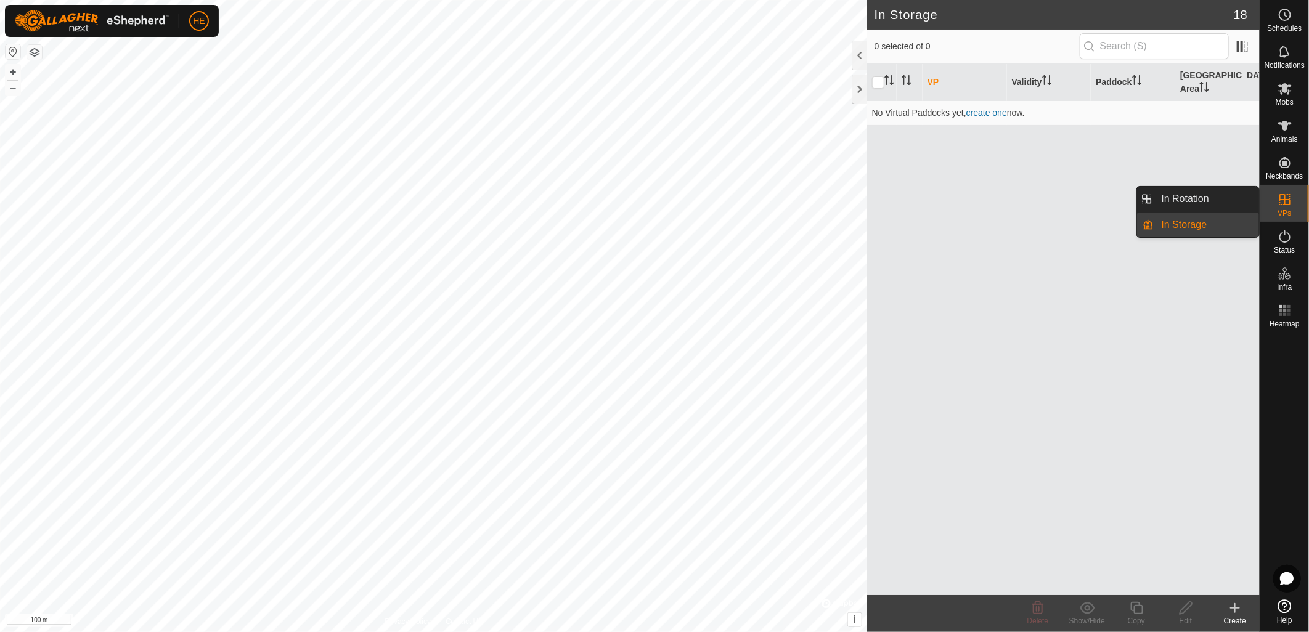
click at [1190, 222] on link "In Storage" at bounding box center [1206, 225] width 105 height 25
click at [1237, 605] on icon at bounding box center [1235, 608] width 15 height 15
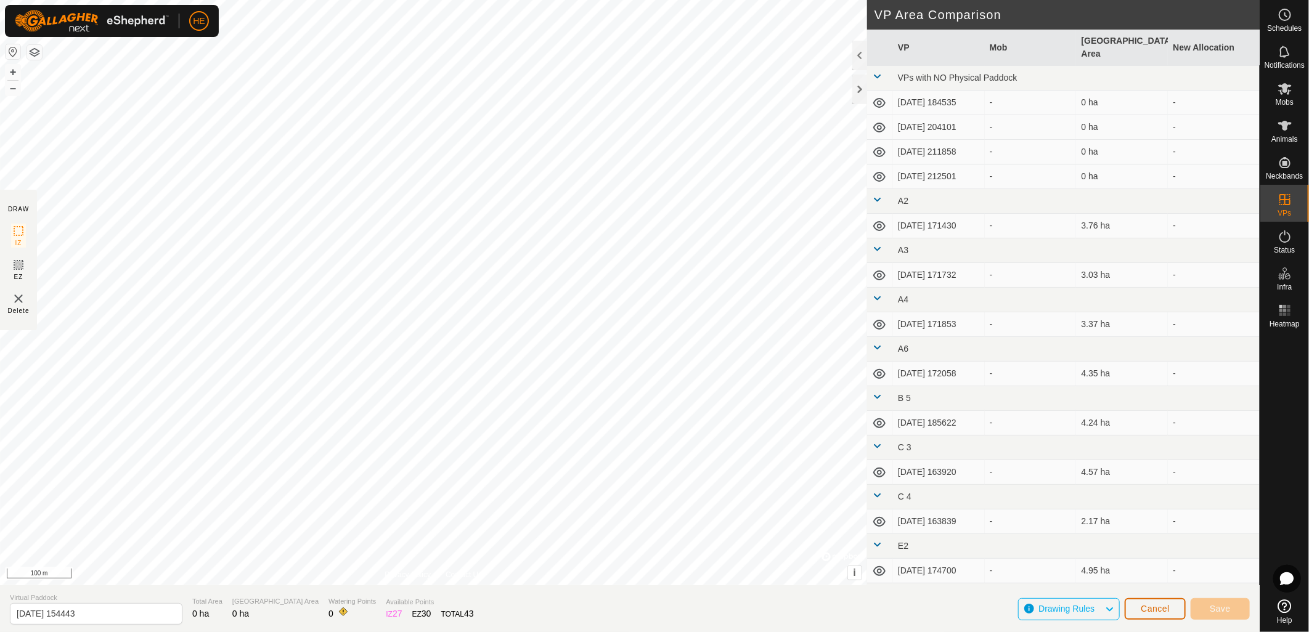
click at [1170, 615] on button "Cancel" at bounding box center [1155, 609] width 61 height 22
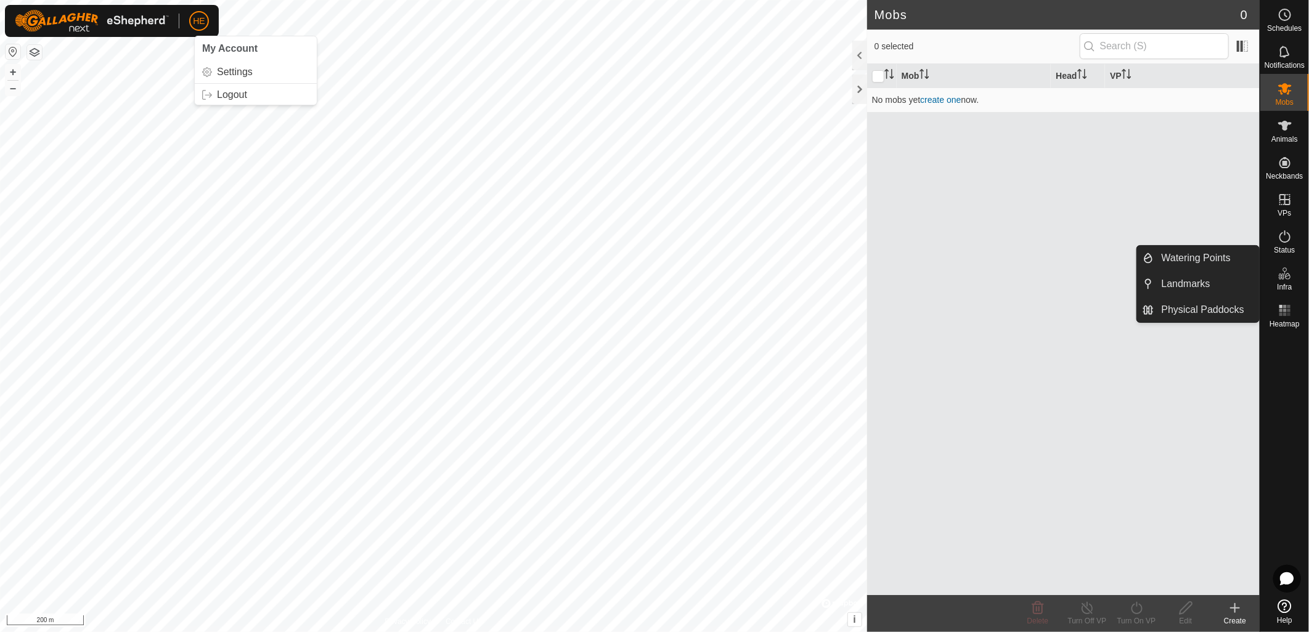
click at [200, 19] on span "HE" at bounding box center [199, 21] width 12 height 13
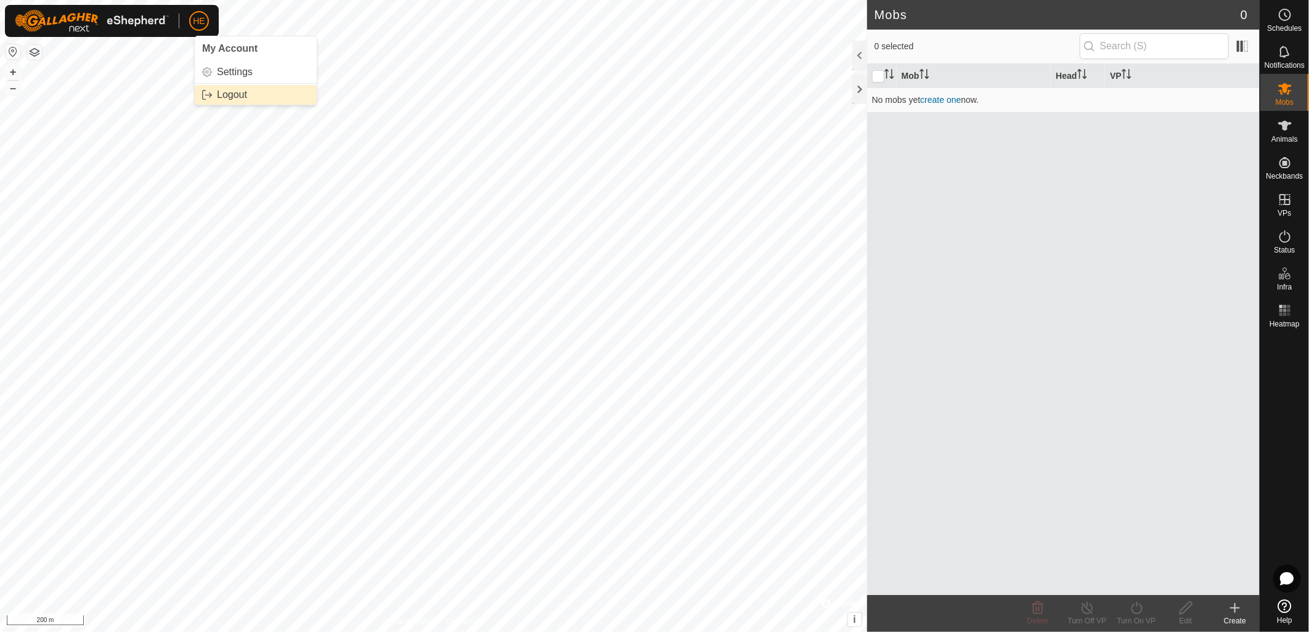
click at [248, 94] on link "Logout" at bounding box center [256, 95] width 122 height 20
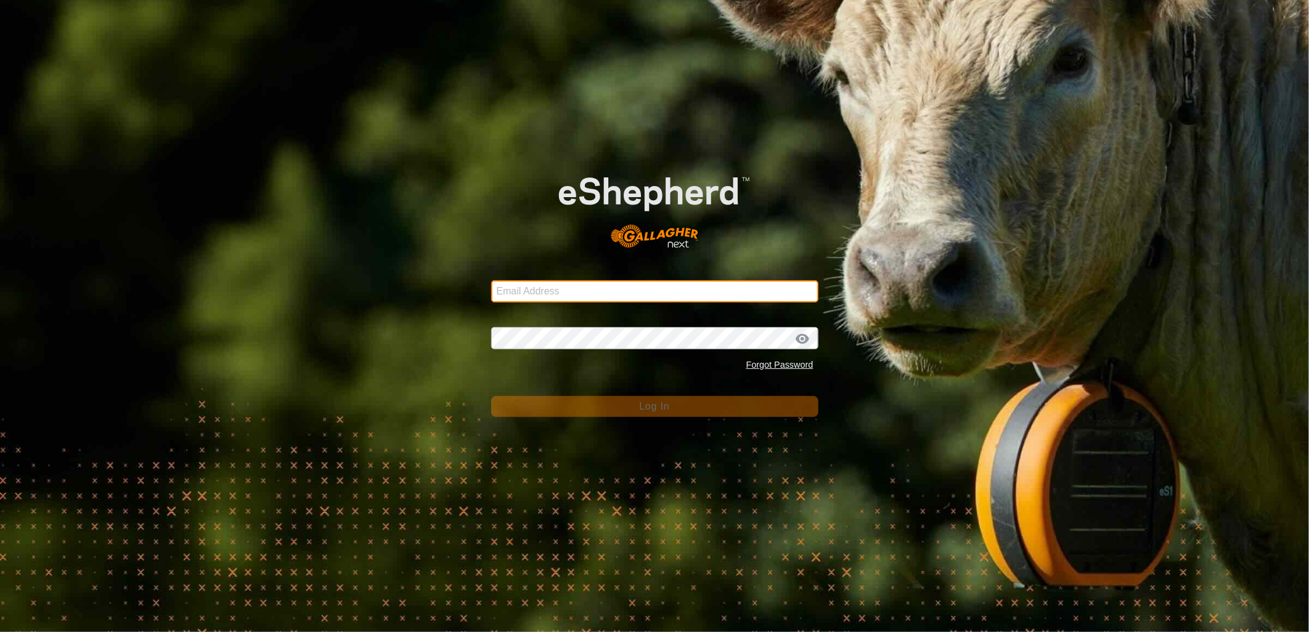
click at [613, 290] on input "Email Address" at bounding box center [654, 291] width 327 height 22
type input "[EMAIL_ADDRESS][PERSON_NAME][DOMAIN_NAME]"
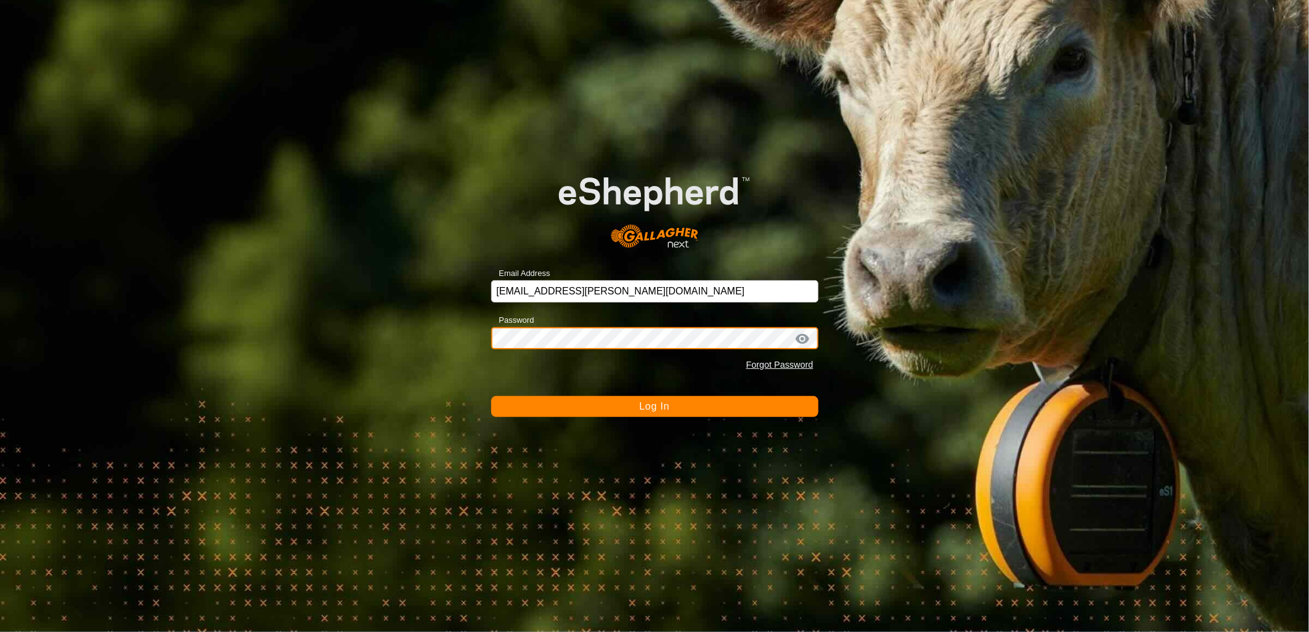
click at [491, 396] on button "Log In" at bounding box center [654, 406] width 327 height 21
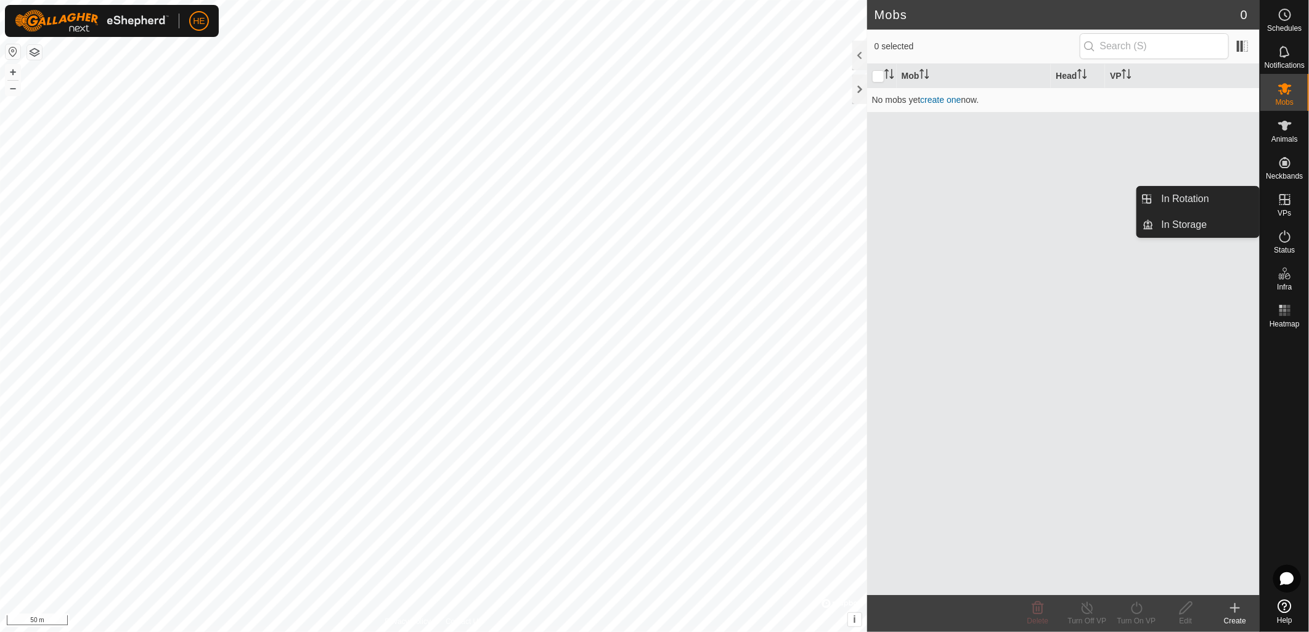
drag, startPoint x: 1284, startPoint y: 219, endPoint x: 1281, endPoint y: 210, distance: 9.2
click at [1281, 210] on span "VPs" at bounding box center [1285, 213] width 14 height 7
click at [1200, 223] on link "In Storage" at bounding box center [1206, 225] width 105 height 25
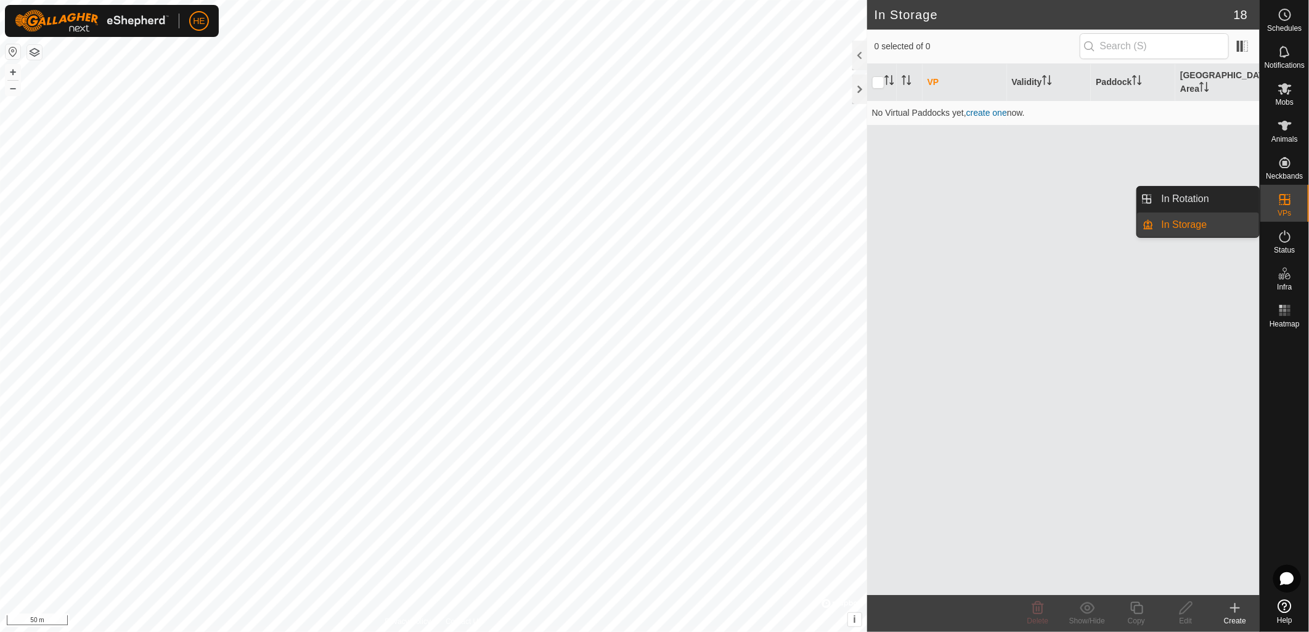
click at [1285, 210] on span "VPs" at bounding box center [1285, 213] width 14 height 7
click at [1174, 202] on link "In Rotation" at bounding box center [1206, 199] width 105 height 25
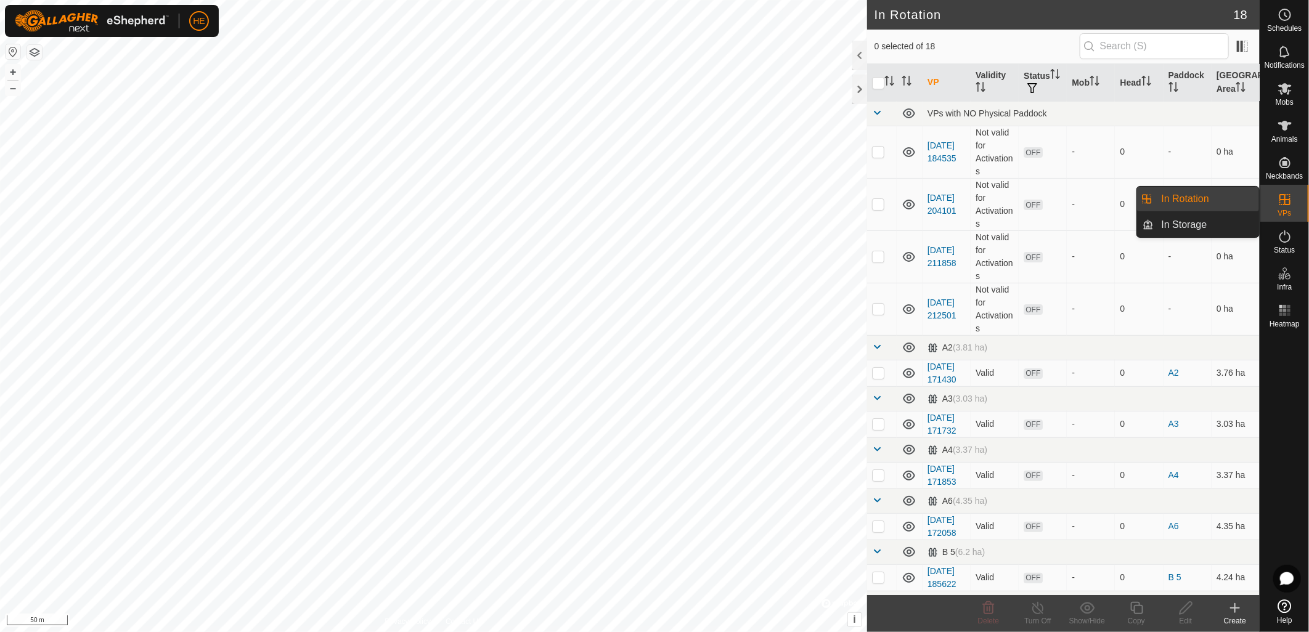
click at [1281, 203] on icon at bounding box center [1285, 199] width 15 height 15
click at [1193, 223] on link "In Storage" at bounding box center [1206, 225] width 105 height 25
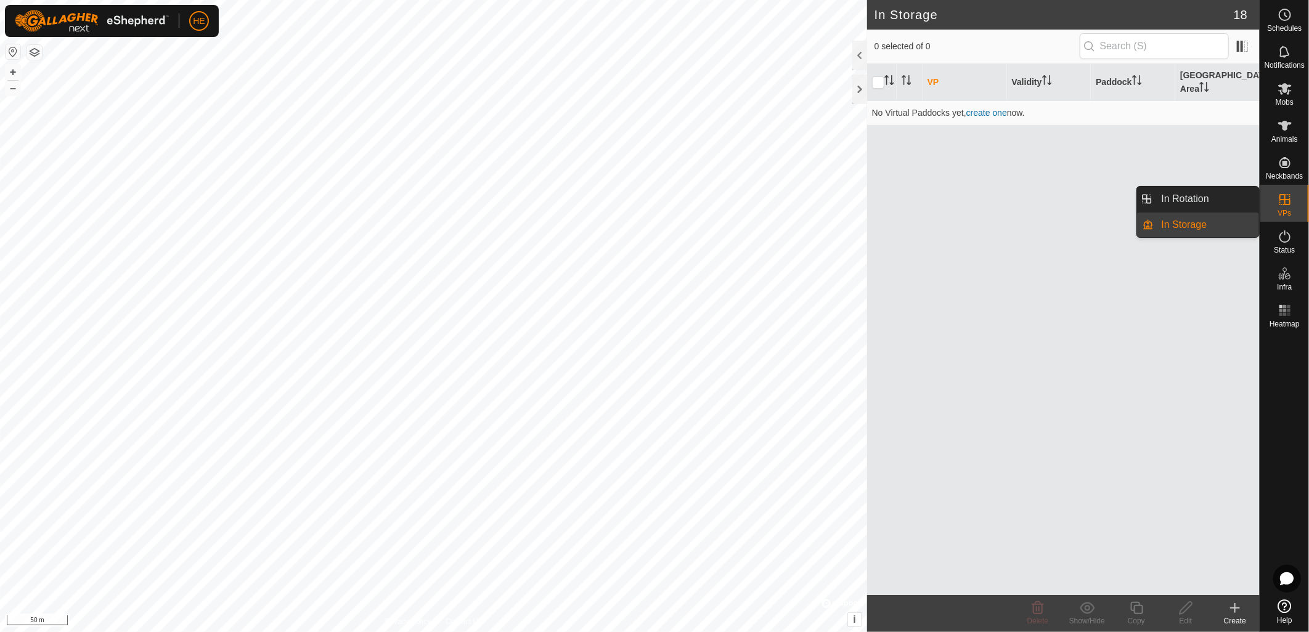
click at [1284, 199] on icon at bounding box center [1284, 199] width 11 height 11
click at [1221, 199] on link "In Rotation" at bounding box center [1206, 199] width 105 height 25
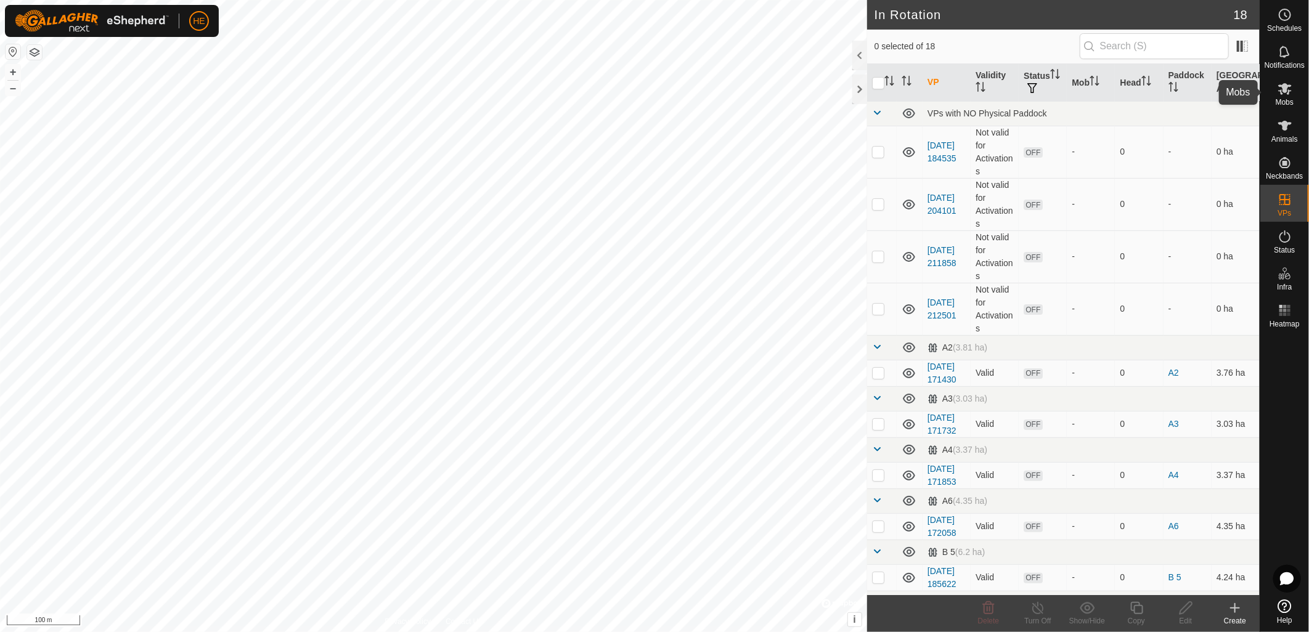
click at [1290, 94] on icon at bounding box center [1285, 88] width 15 height 15
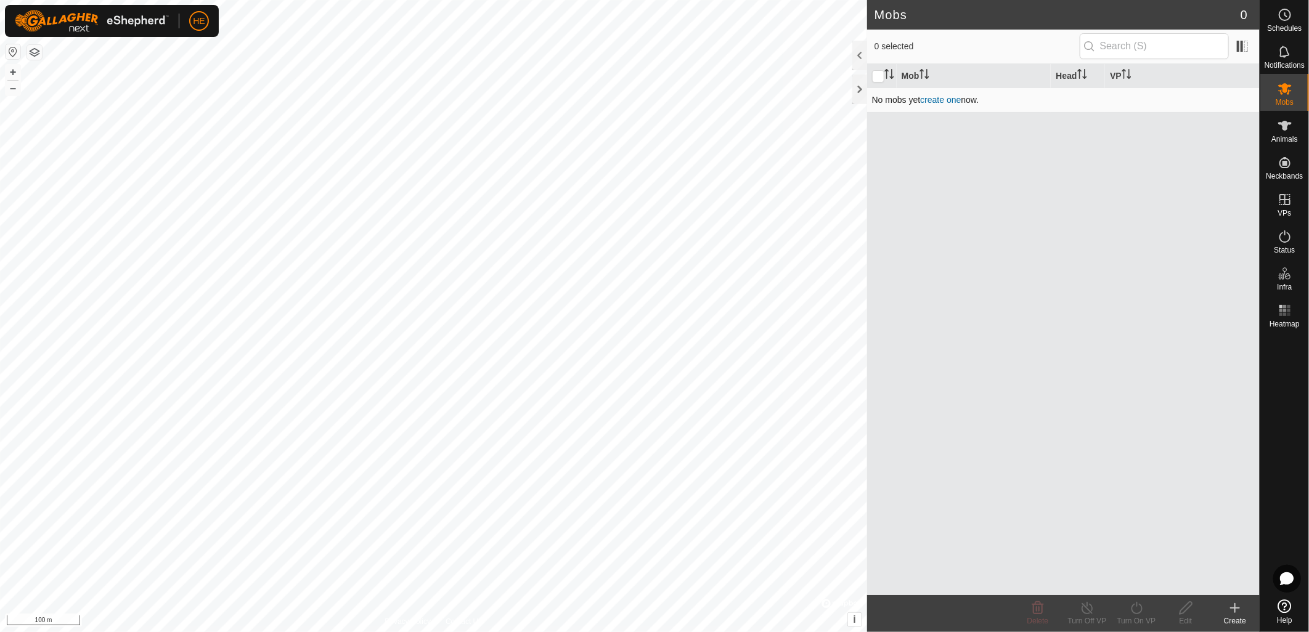
click at [940, 101] on link "create one" at bounding box center [940, 100] width 41 height 10
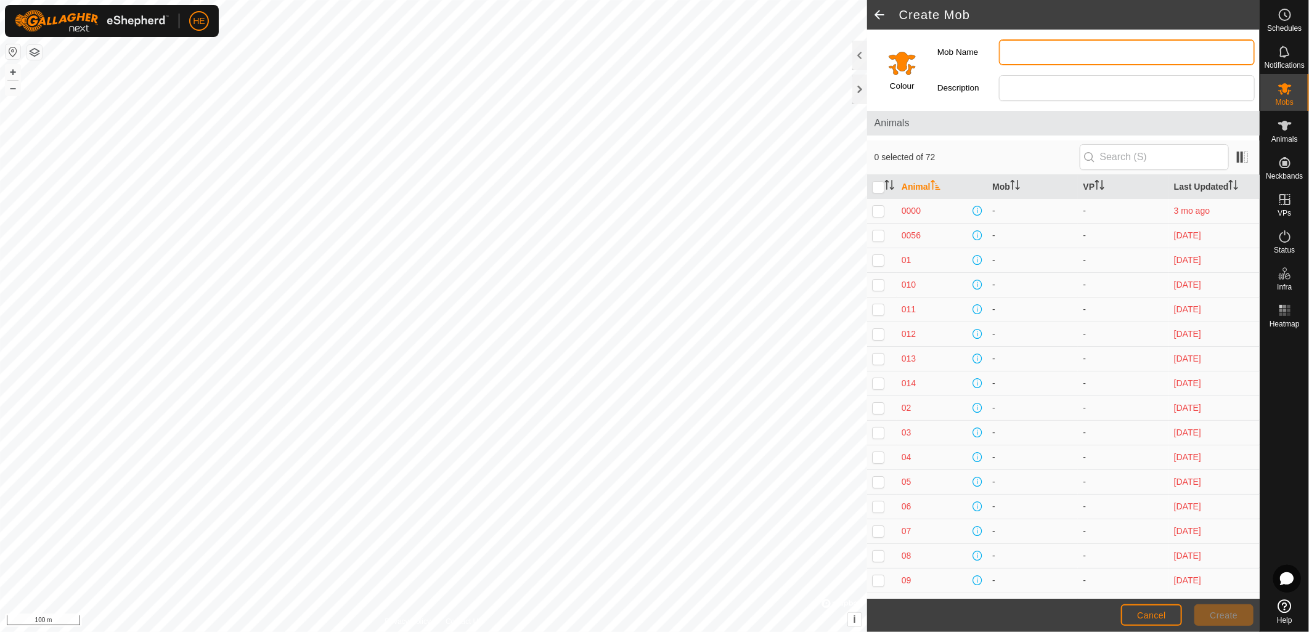
click at [1036, 51] on input "Mob Name" at bounding box center [1127, 52] width 256 height 26
type input "KBF Steers"
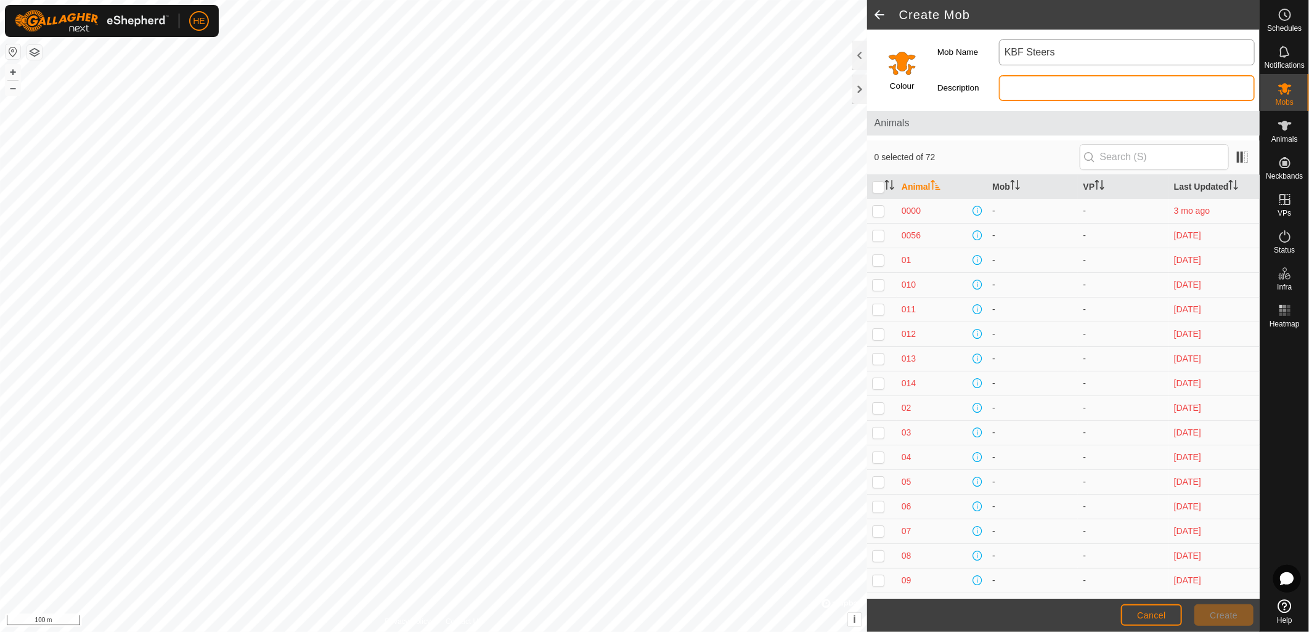
type input "17 Steers 320kg average"
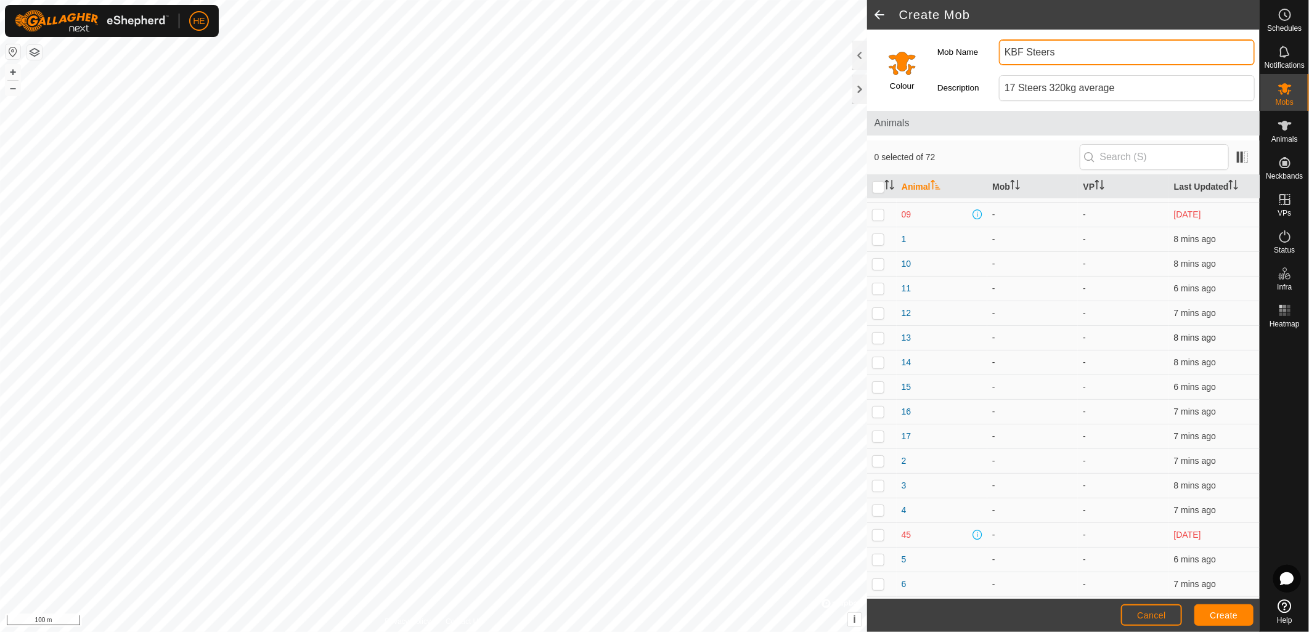
scroll to position [342, 0]
click at [880, 263] on p-checkbox at bounding box center [878, 263] width 12 height 10
checkbox input "true"
click at [882, 290] on p-checkbox at bounding box center [878, 288] width 12 height 10
checkbox input "true"
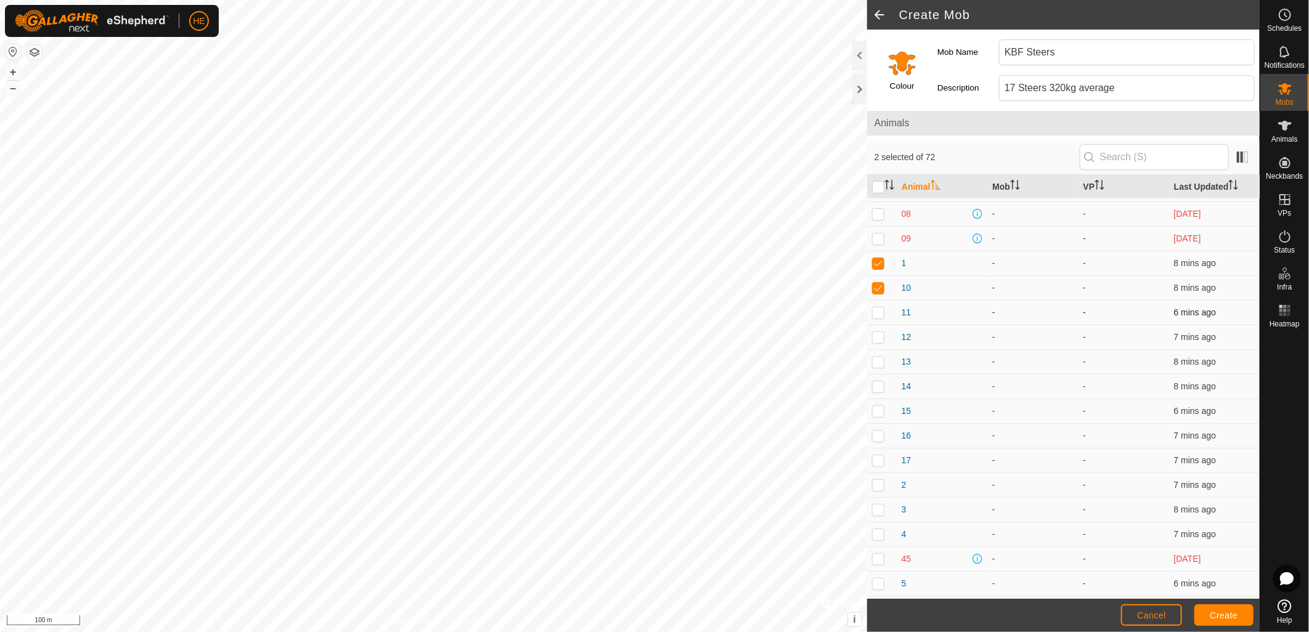
click at [885, 315] on td at bounding box center [882, 312] width 30 height 25
checkbox input "true"
click at [879, 336] on p-checkbox at bounding box center [878, 337] width 12 height 10
checkbox input "true"
drag, startPoint x: 879, startPoint y: 354, endPoint x: 878, endPoint y: 372, distance: 17.9
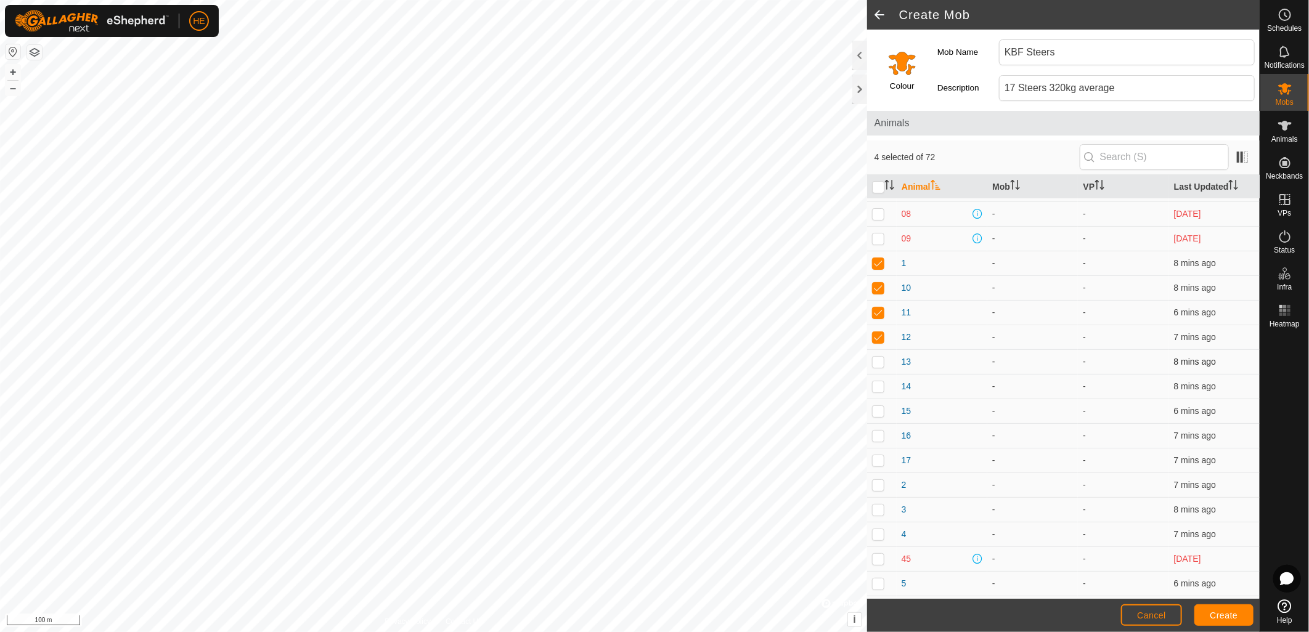
click at [879, 355] on td at bounding box center [882, 361] width 30 height 25
checkbox input "true"
click at [879, 386] on p-checkbox at bounding box center [878, 386] width 12 height 10
checkbox input "true"
click at [880, 410] on p-checkbox at bounding box center [878, 411] width 12 height 10
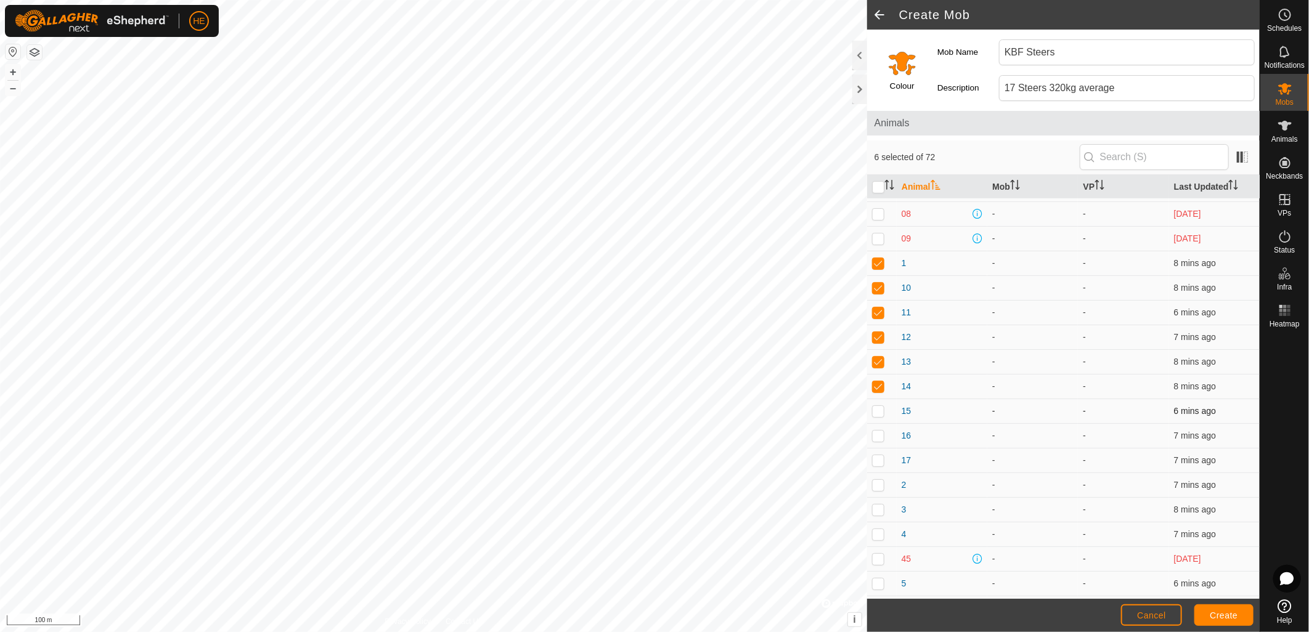
checkbox input "true"
click at [881, 442] on td at bounding box center [882, 435] width 30 height 25
checkbox input "true"
drag, startPoint x: 876, startPoint y: 460, endPoint x: 881, endPoint y: 478, distance: 17.9
click at [876, 461] on p-checkbox at bounding box center [878, 460] width 12 height 10
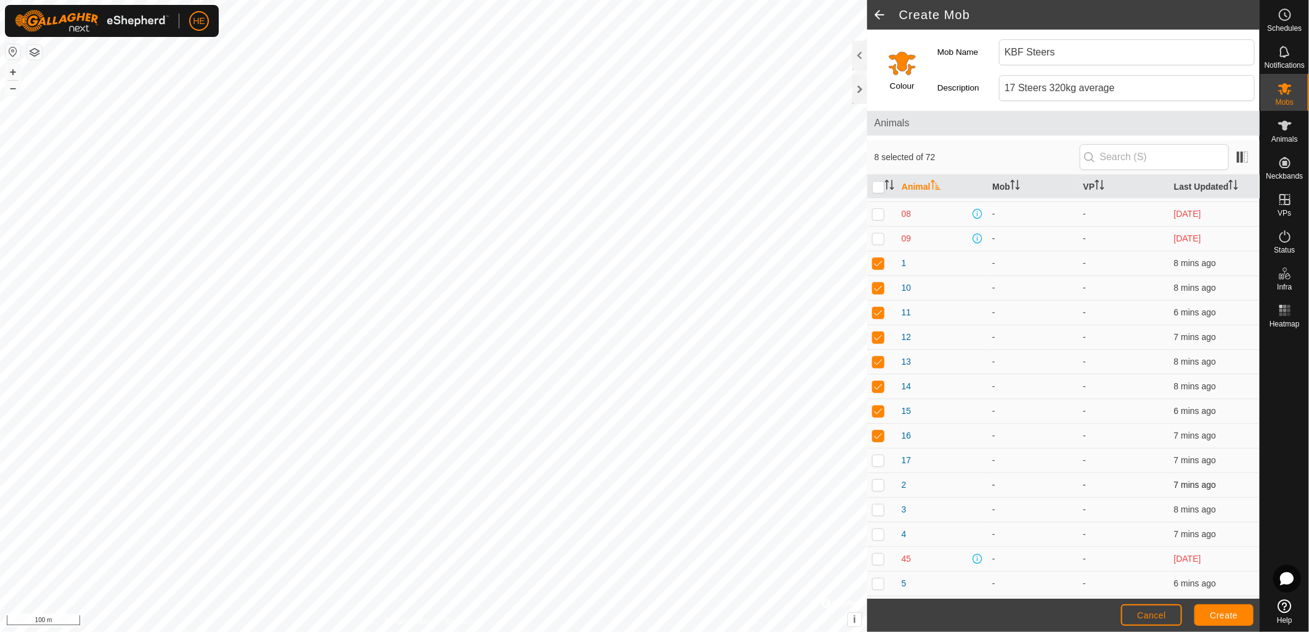
checkbox input "true"
click at [881, 481] on p-checkbox at bounding box center [878, 485] width 12 height 10
checkbox input "true"
drag, startPoint x: 874, startPoint y: 510, endPoint x: 874, endPoint y: 518, distance: 8.0
click at [874, 511] on p-checkbox at bounding box center [878, 510] width 12 height 10
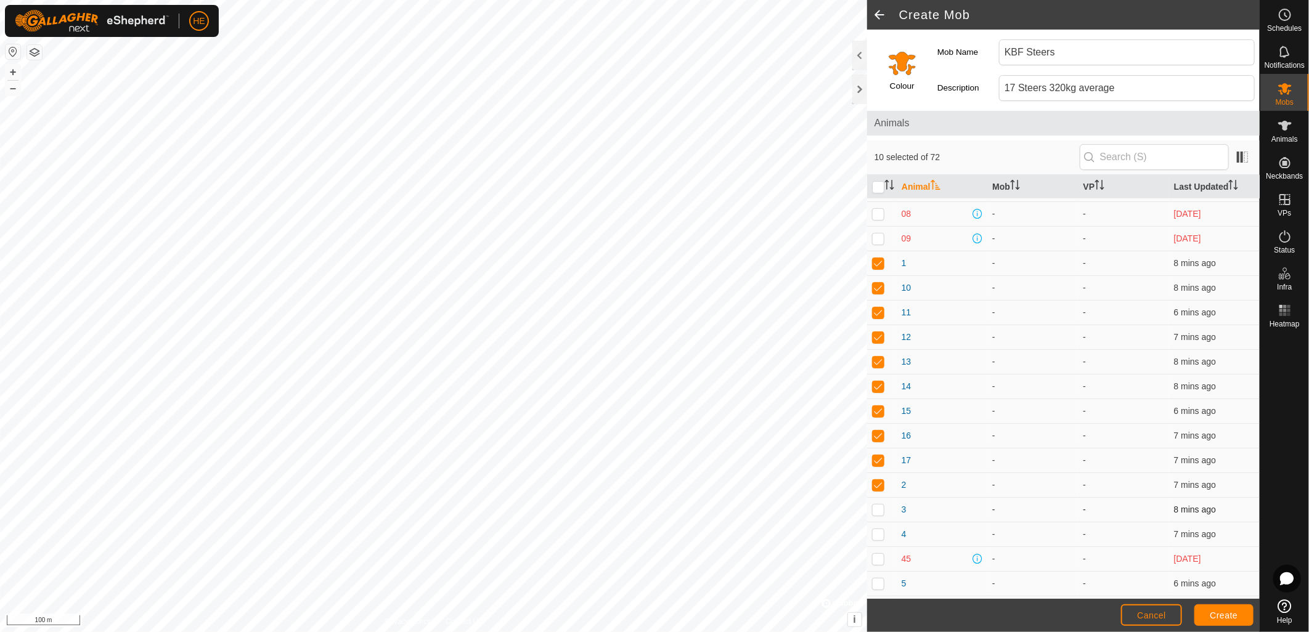
checkbox input "true"
click at [877, 532] on p-checkbox at bounding box center [878, 534] width 12 height 10
checkbox input "true"
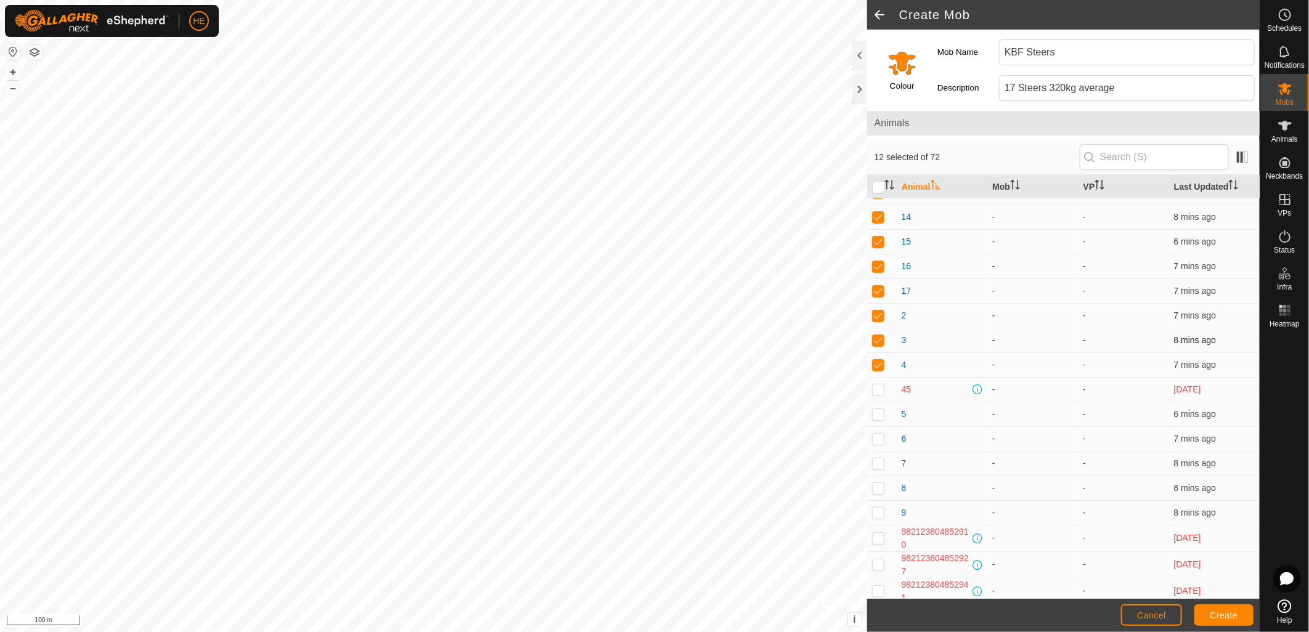
scroll to position [616, 0]
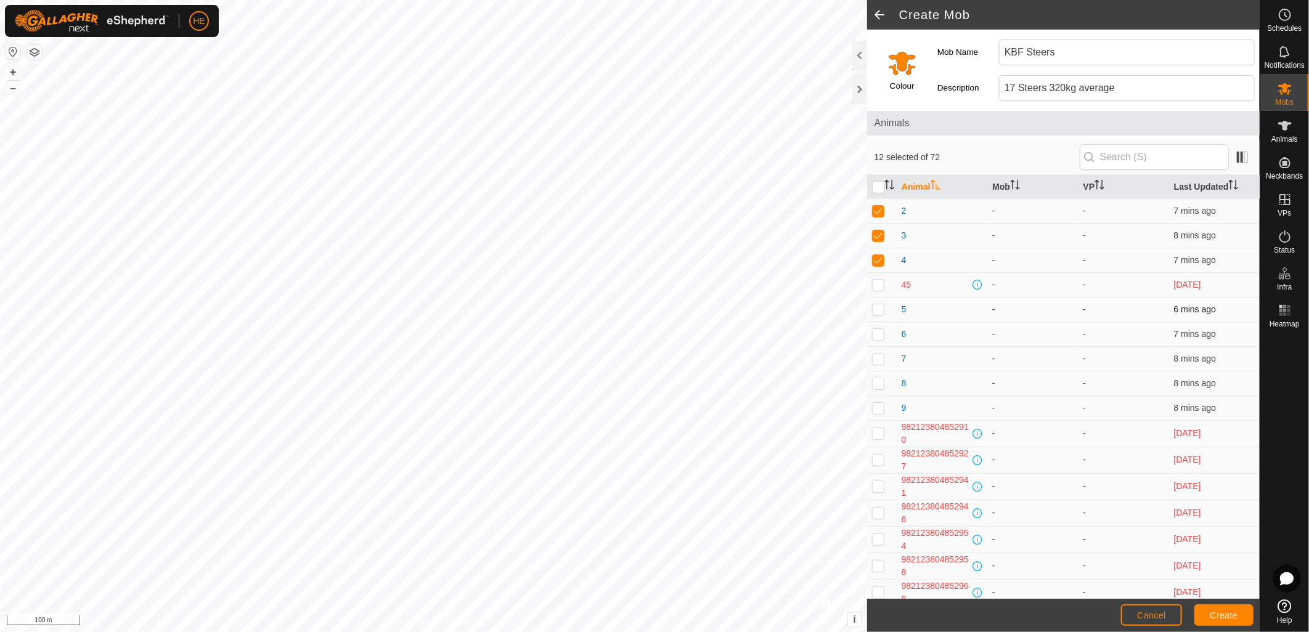
click at [882, 308] on p-checkbox at bounding box center [878, 309] width 12 height 10
checkbox input "true"
click at [879, 335] on p-checkbox at bounding box center [878, 334] width 12 height 10
checkbox input "true"
click at [877, 353] on td at bounding box center [882, 358] width 30 height 25
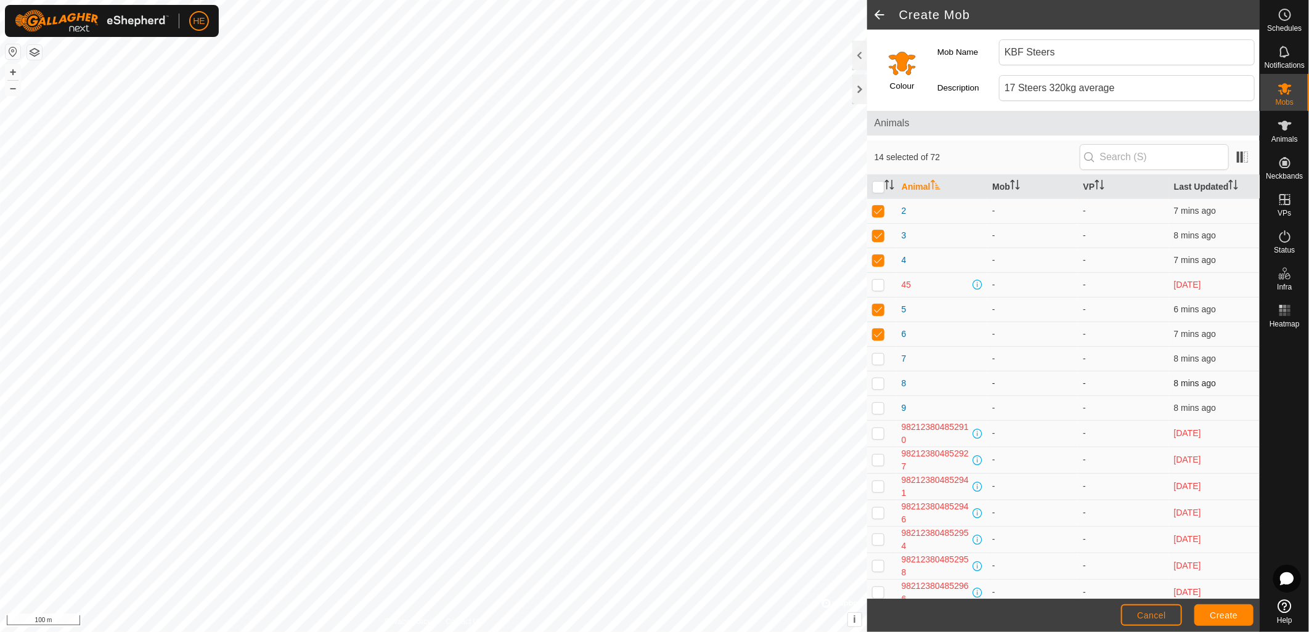
checkbox input "true"
click at [878, 386] on p-checkbox at bounding box center [878, 383] width 12 height 10
checkbox input "true"
click at [879, 407] on p-checkbox at bounding box center [878, 408] width 12 height 10
checkbox input "true"
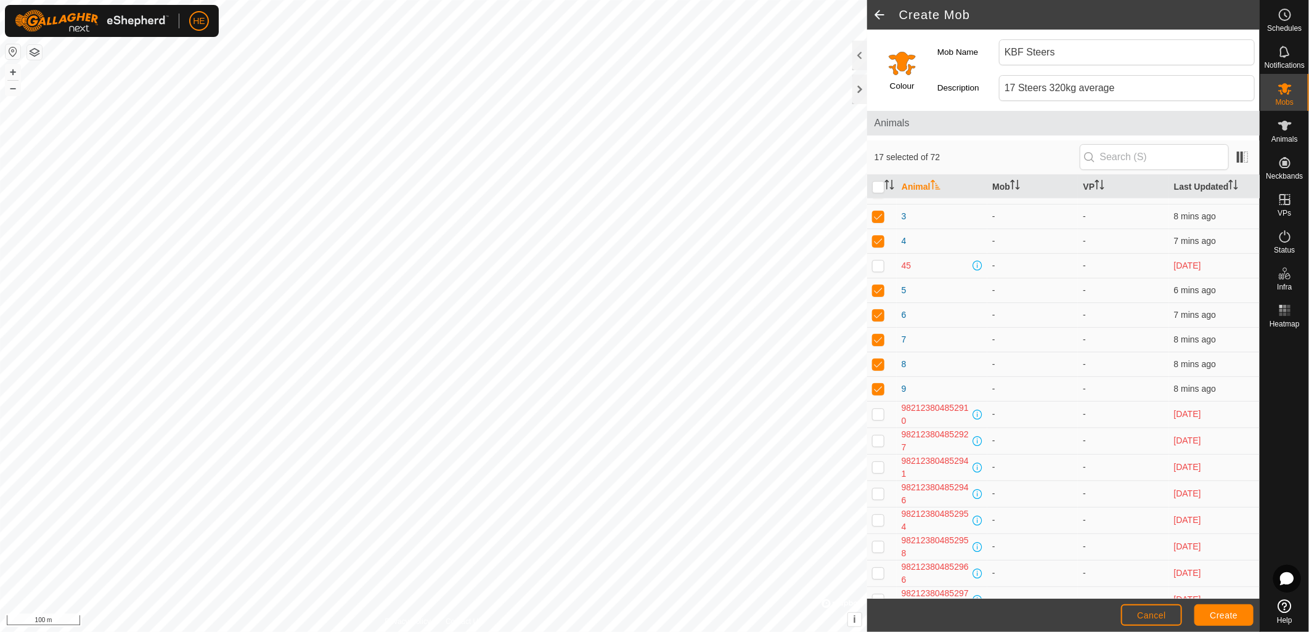
scroll to position [685, 0]
click at [1228, 613] on span "Create" at bounding box center [1224, 616] width 28 height 10
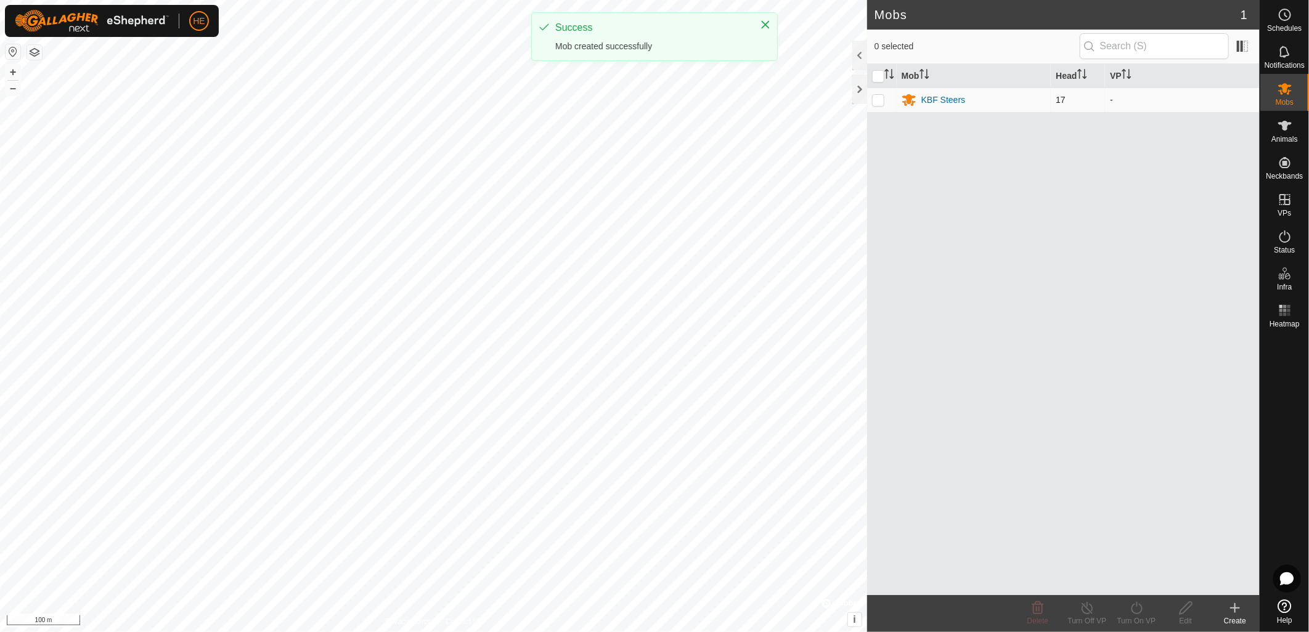
click at [880, 99] on p-checkbox at bounding box center [878, 100] width 12 height 10
checkbox input "true"
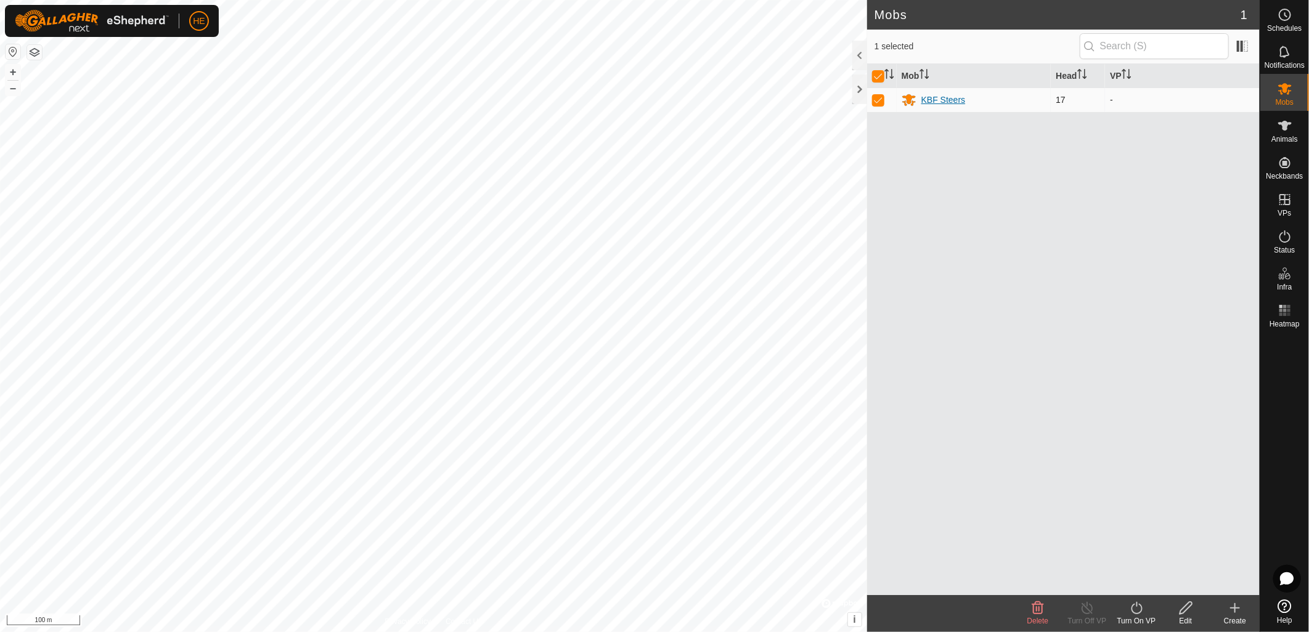
click at [945, 100] on div "KBF Steers" at bounding box center [943, 100] width 44 height 13
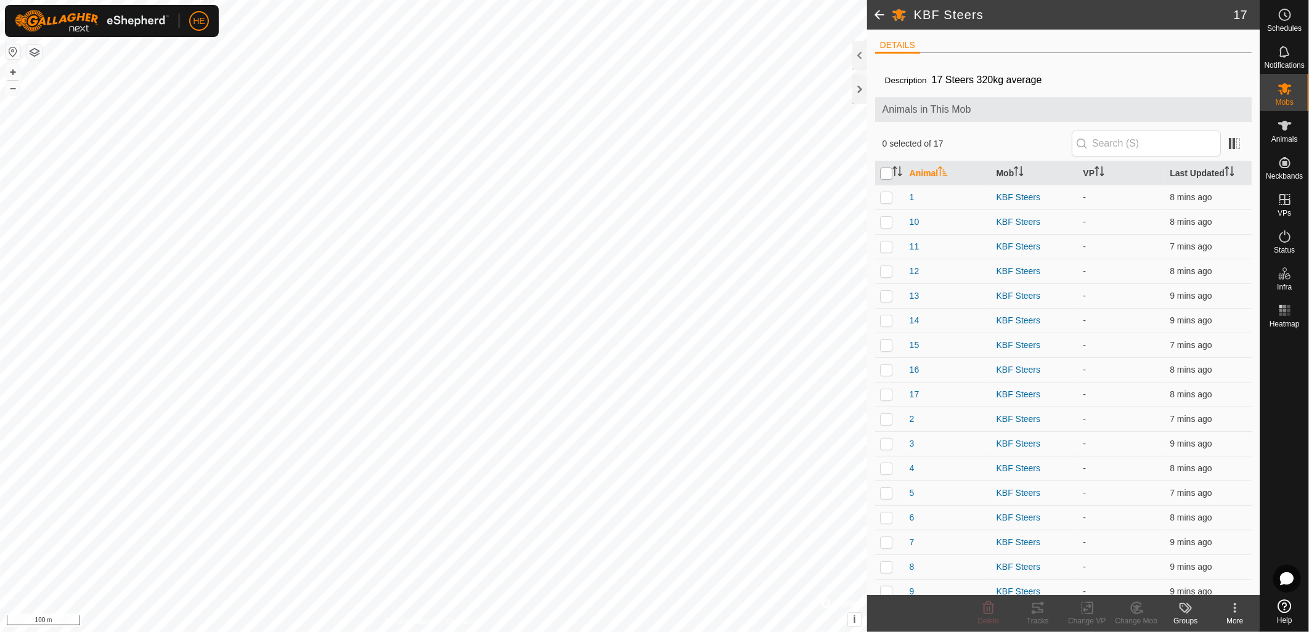
click at [885, 174] on input "checkbox" at bounding box center [886, 174] width 12 height 12
checkbox input "true"
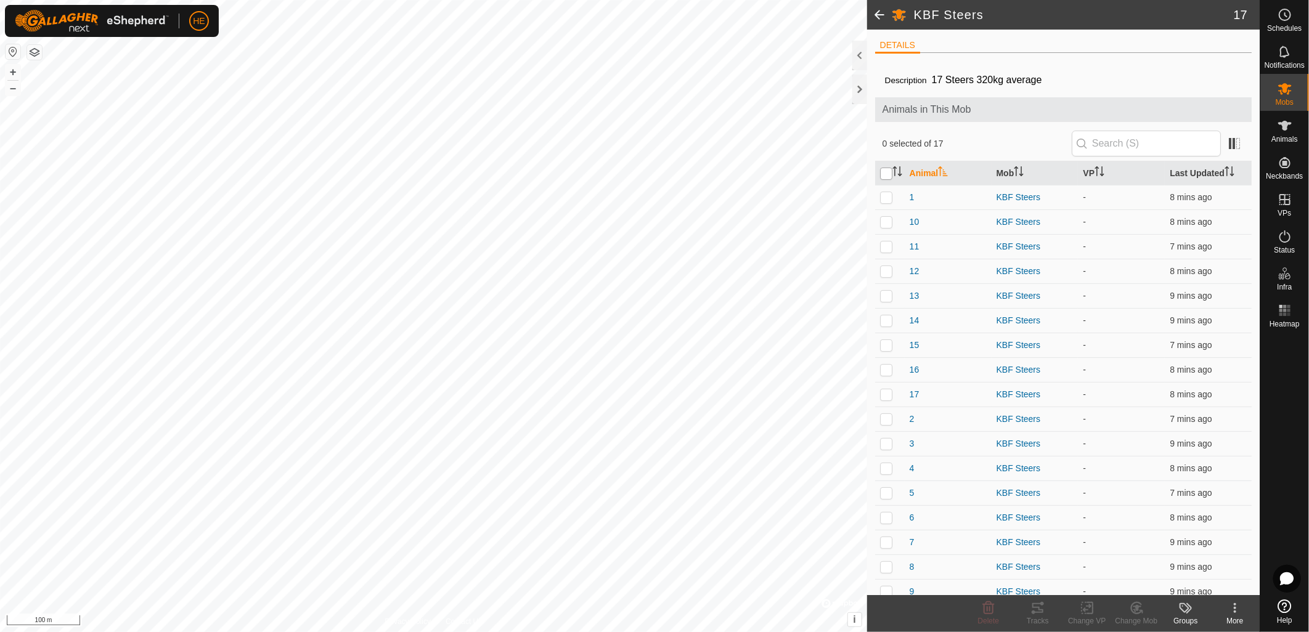
checkbox input "true"
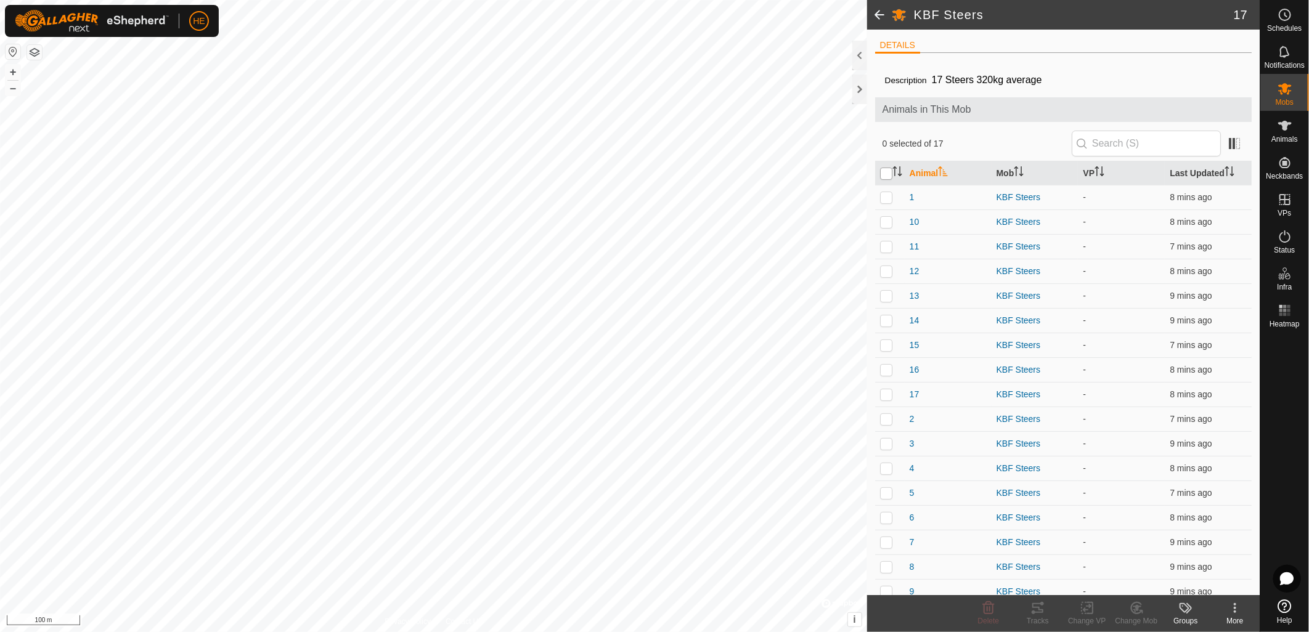
checkbox input "true"
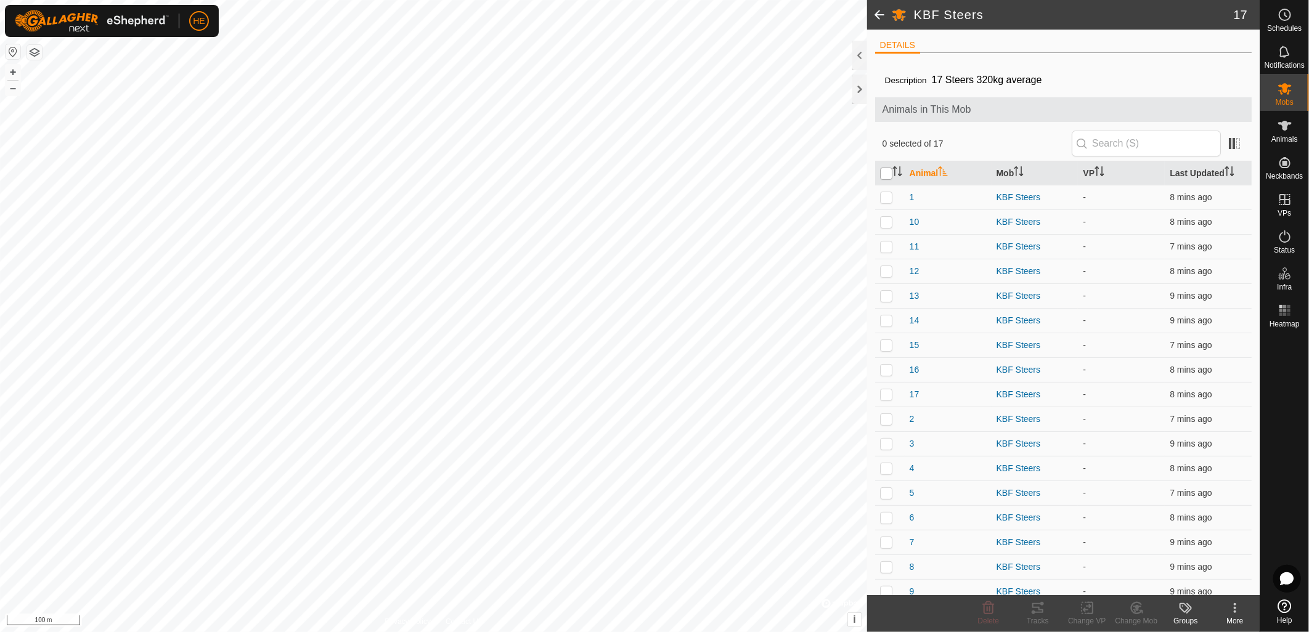
checkbox input "true"
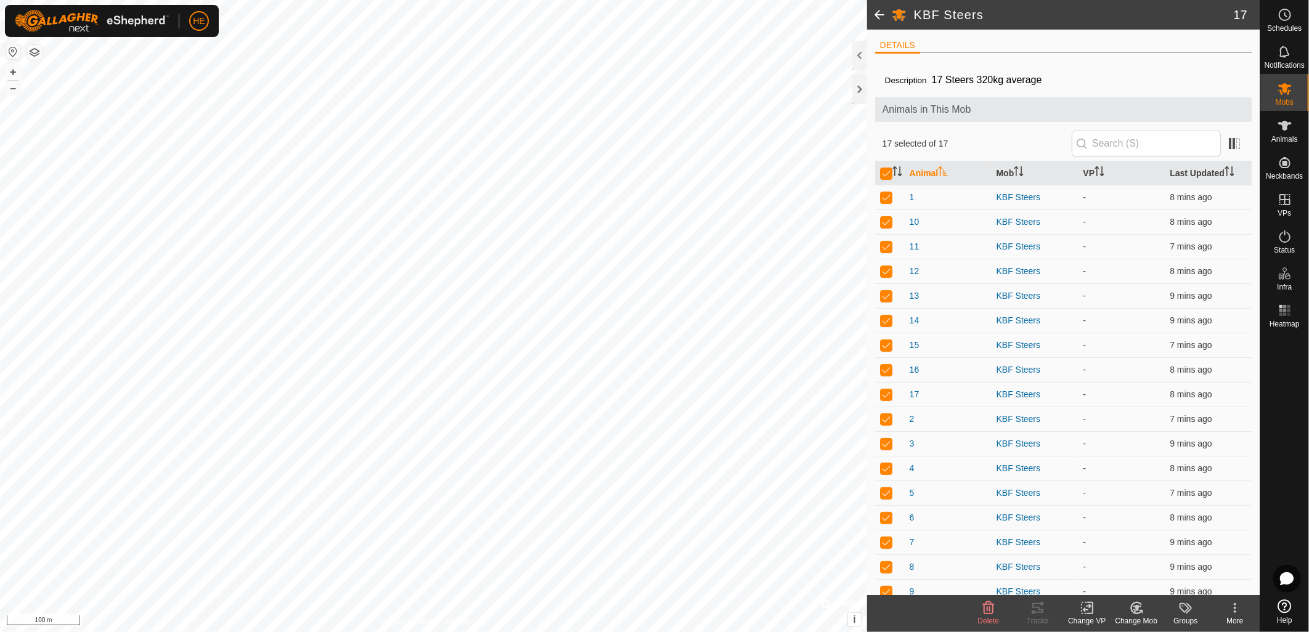
click at [1094, 616] on div "Change VP" at bounding box center [1086, 621] width 49 height 11
click at [1111, 555] on link "Choose VP..." at bounding box center [1124, 556] width 122 height 25
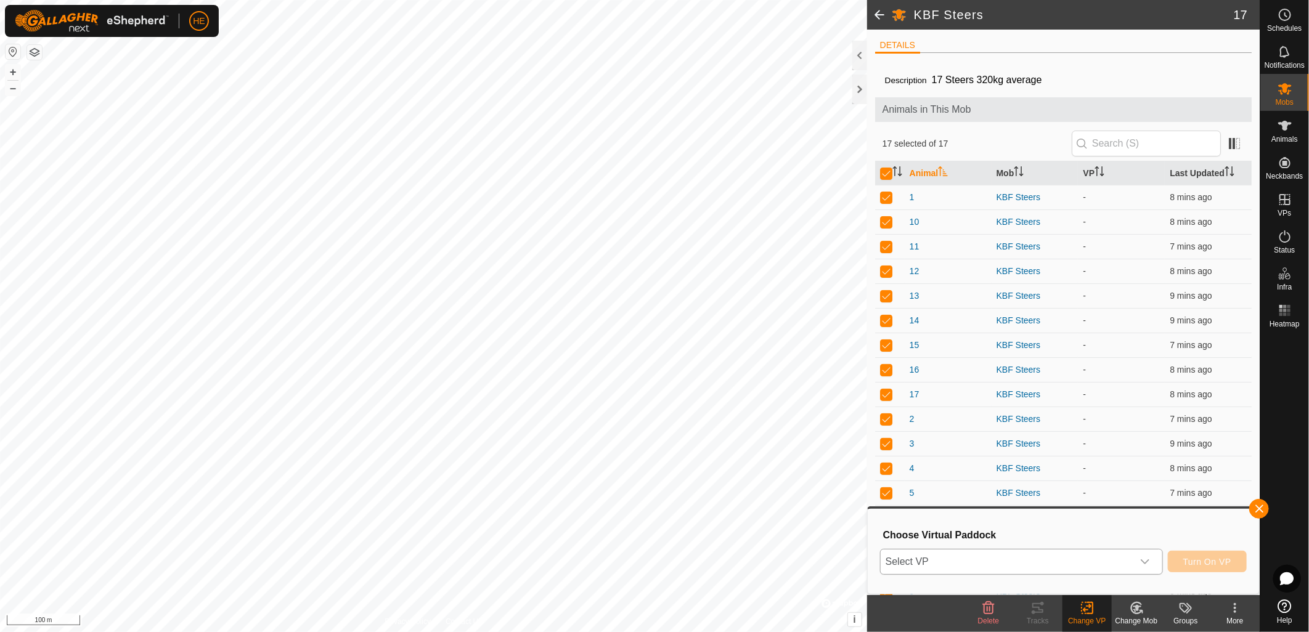
click at [1141, 561] on div "dropdown trigger" at bounding box center [1145, 562] width 25 height 25
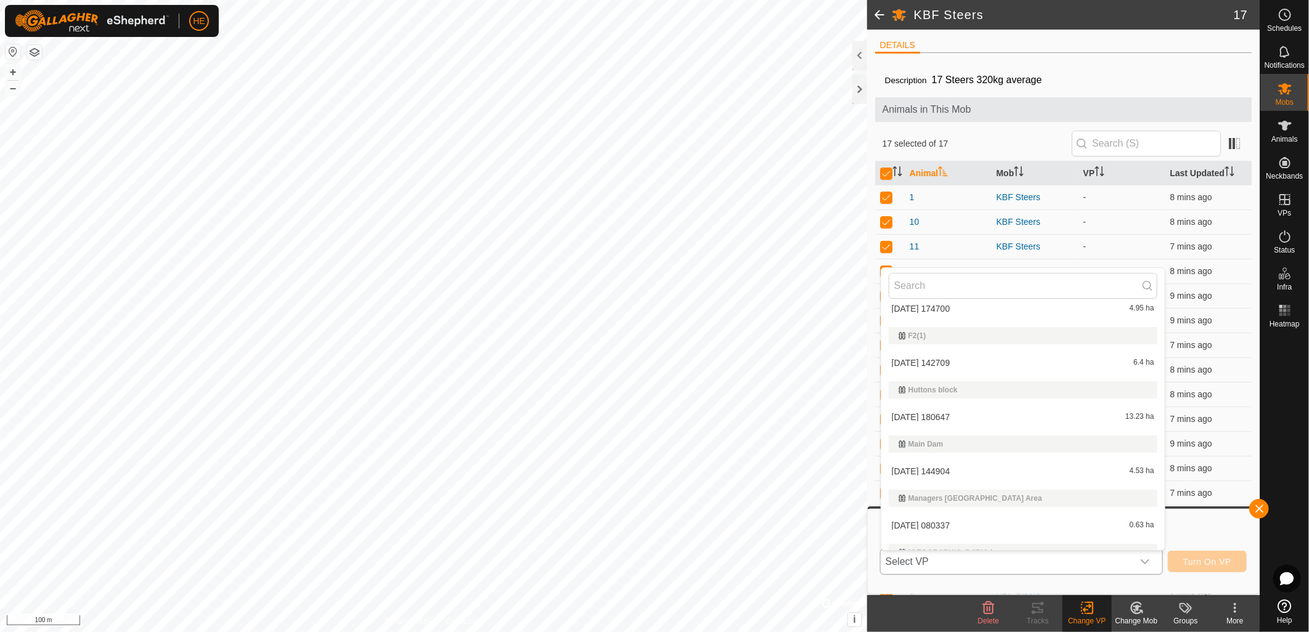
scroll to position [614, 0]
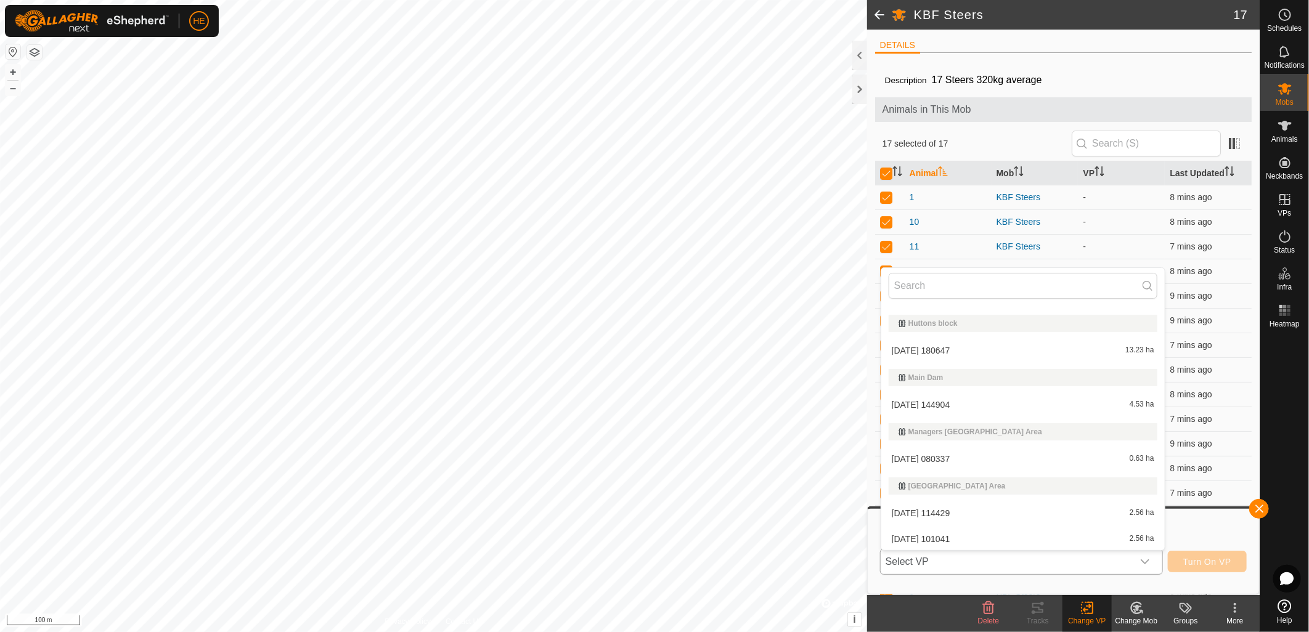
click at [966, 538] on li "2025-08-19 101041 2.56 ha" at bounding box center [1022, 539] width 283 height 25
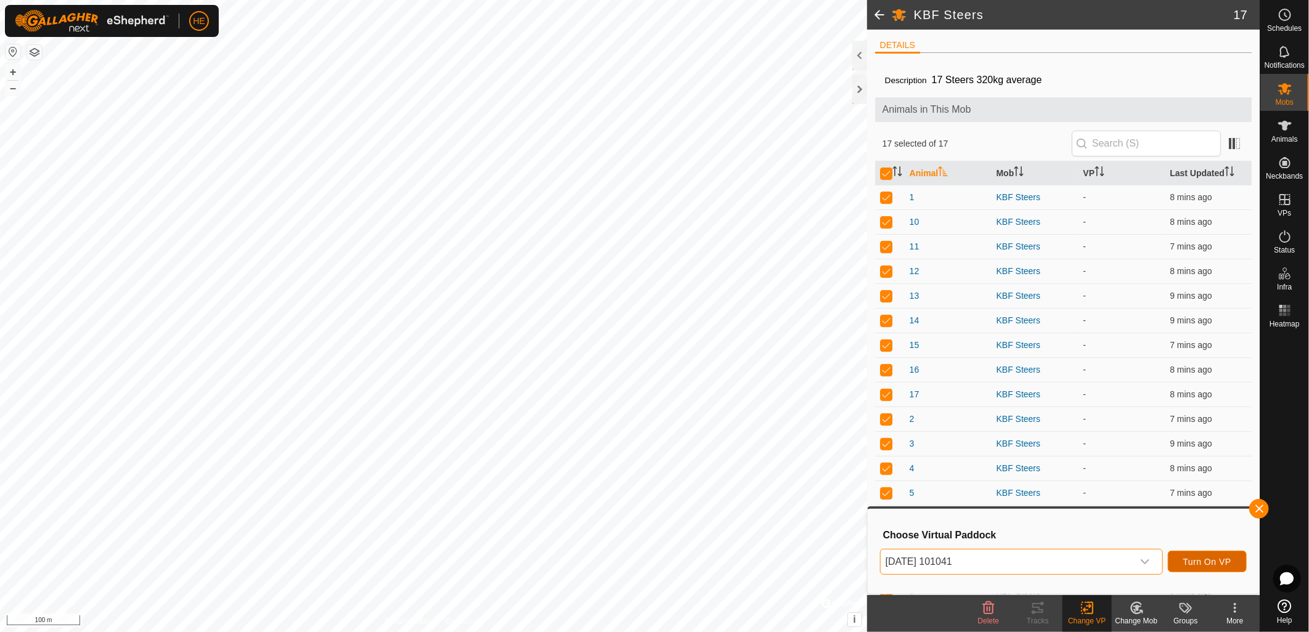
click at [1217, 560] on span "Turn On VP" at bounding box center [1207, 562] width 48 height 10
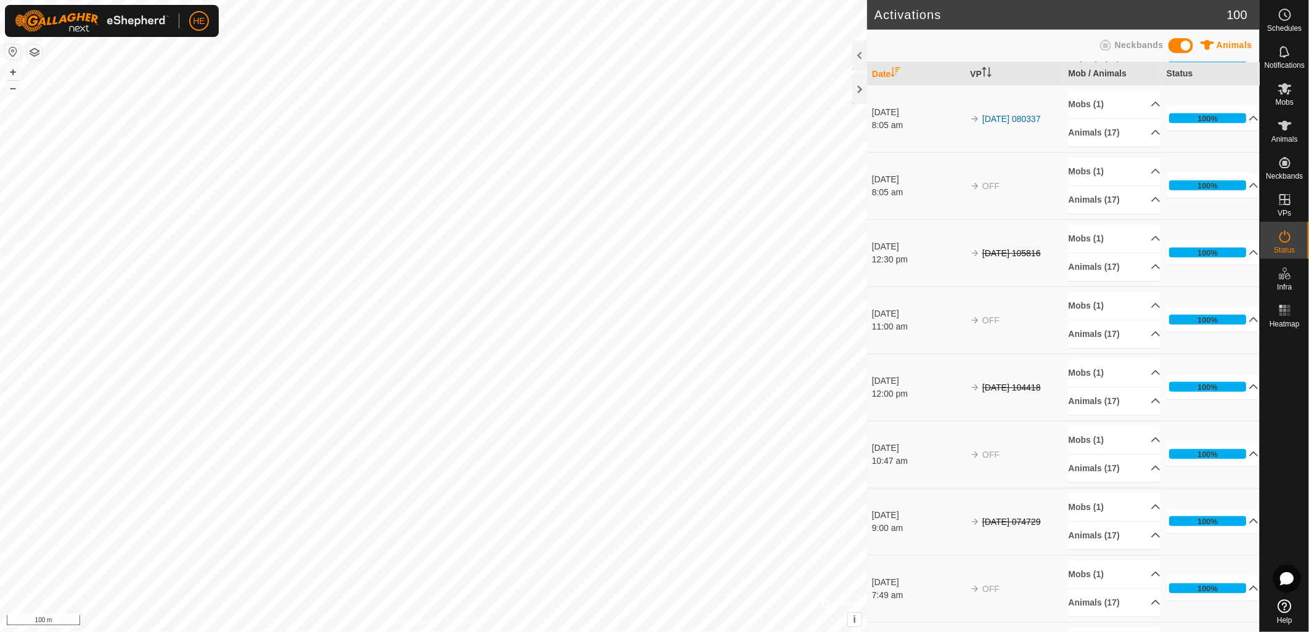
scroll to position [479, 0]
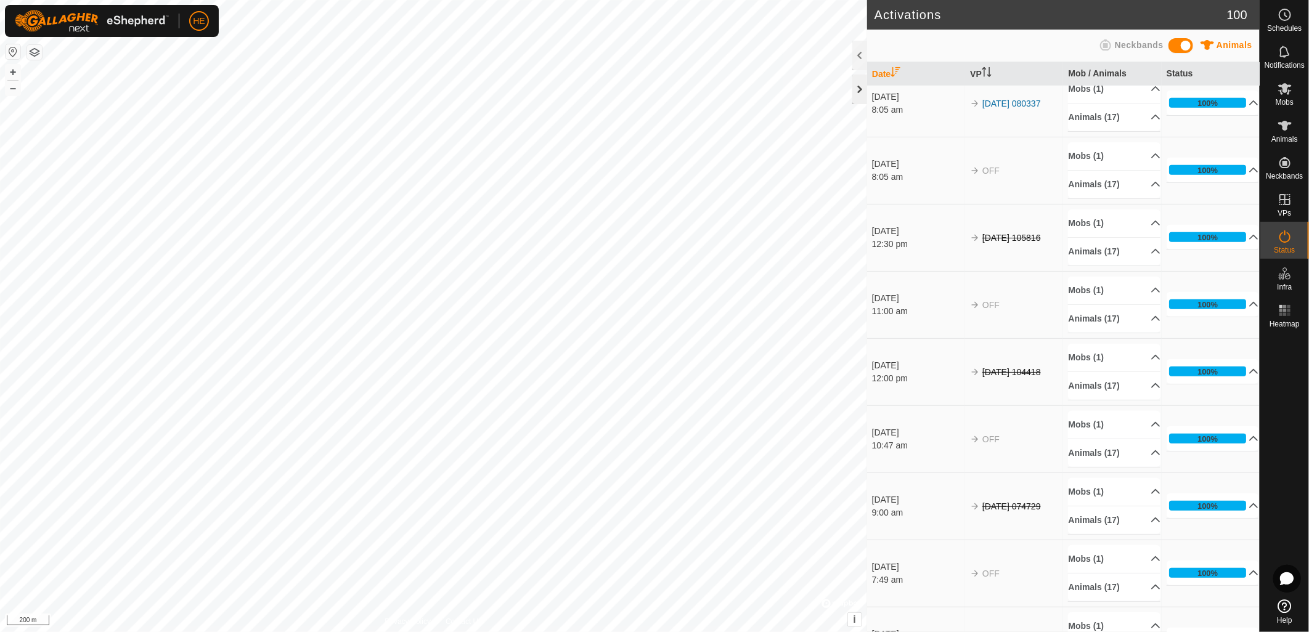
click at [858, 88] on div at bounding box center [859, 90] width 15 height 30
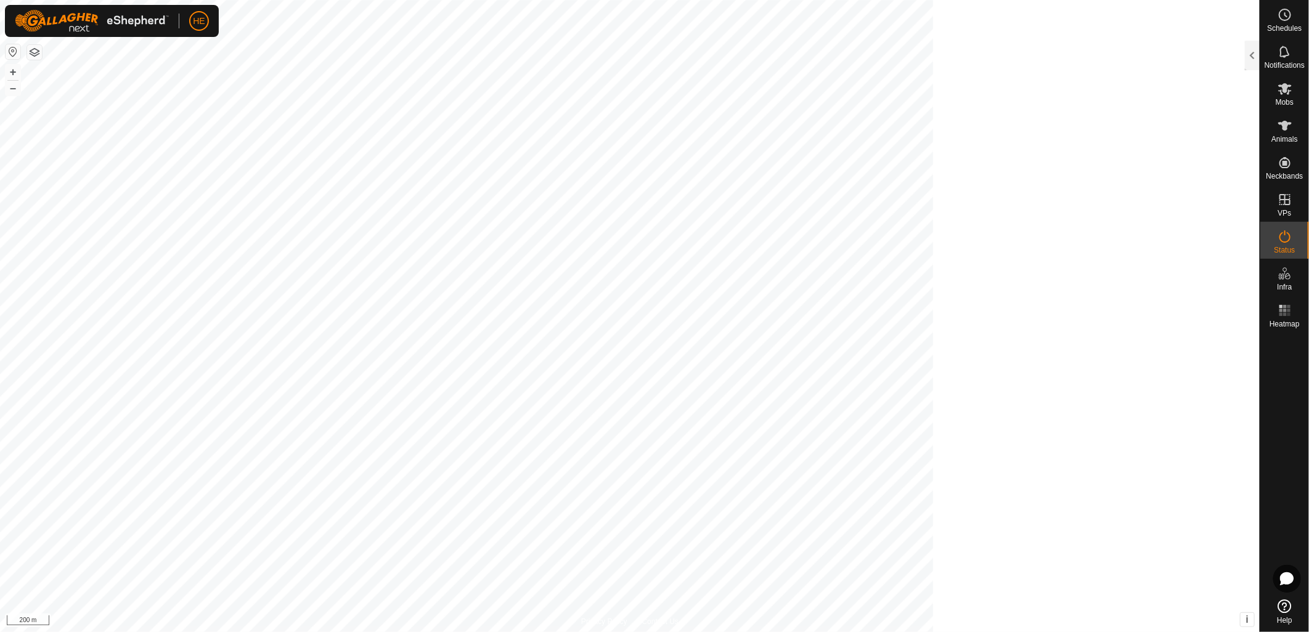
scroll to position [1993, 0]
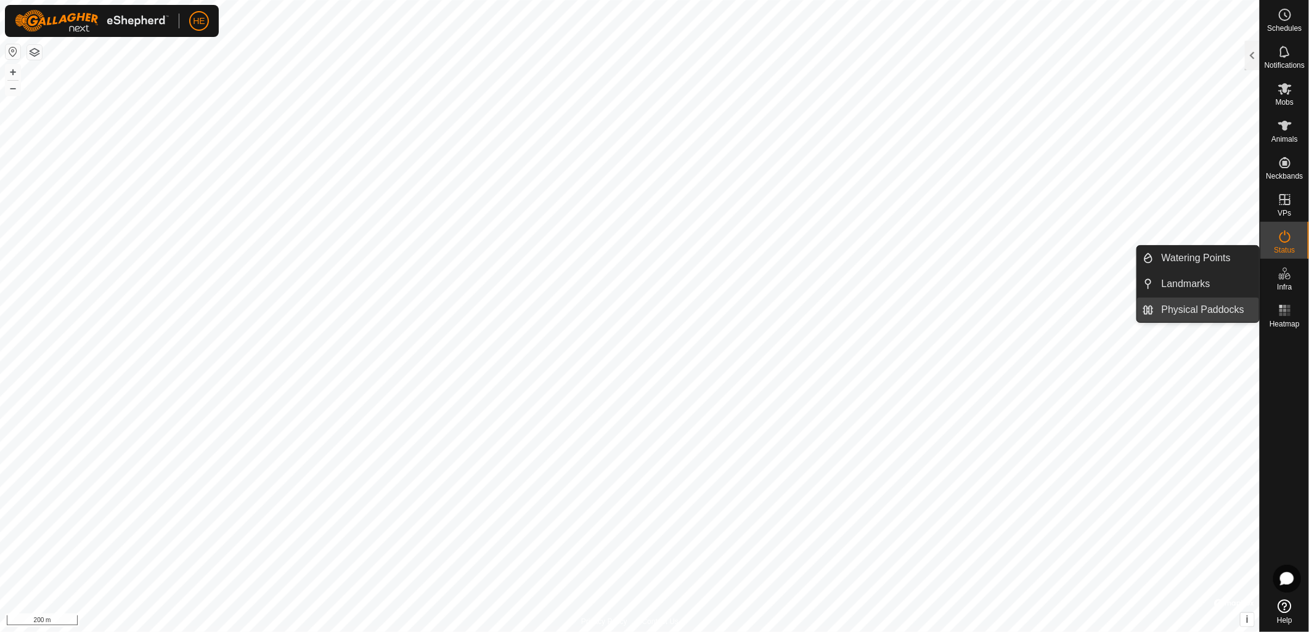
click at [1216, 309] on link "Physical Paddocks" at bounding box center [1206, 310] width 105 height 25
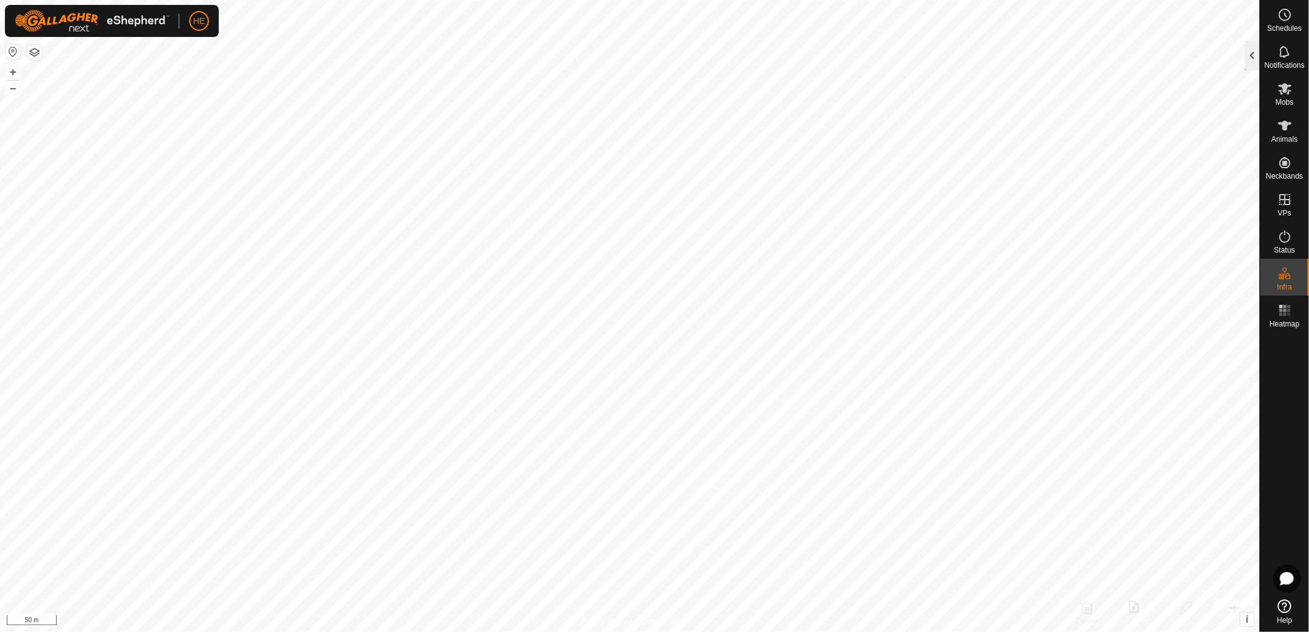
click at [1253, 55] on div at bounding box center [1252, 56] width 15 height 30
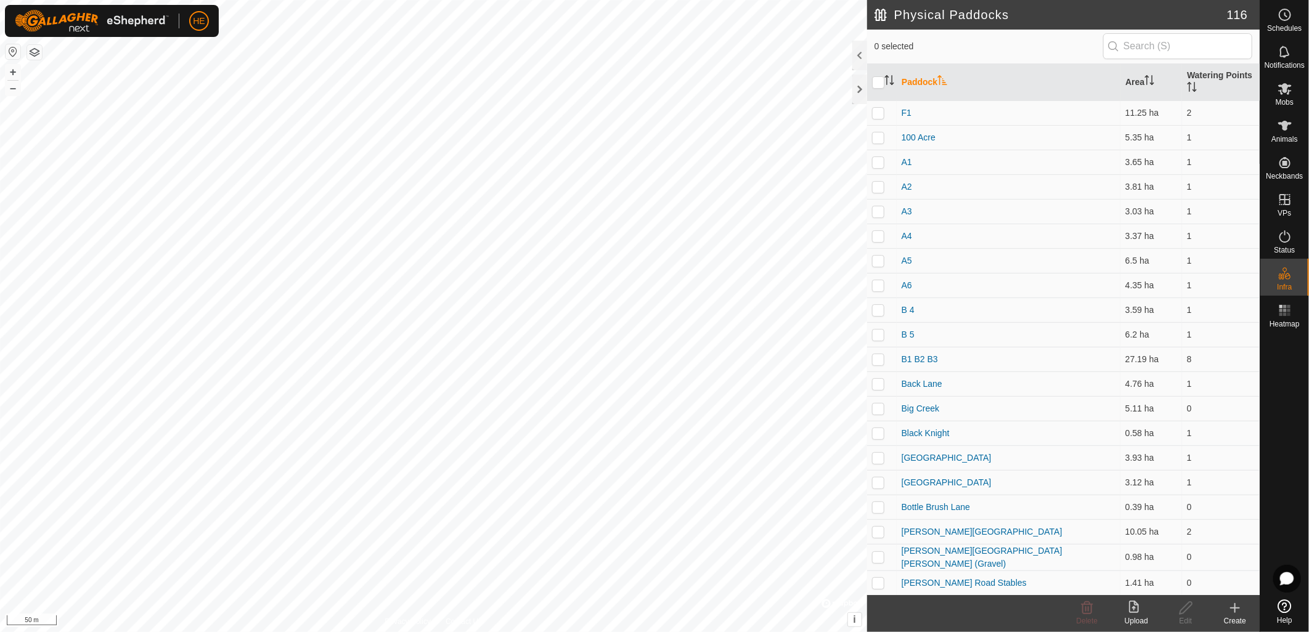
click at [1236, 611] on icon at bounding box center [1235, 608] width 15 height 15
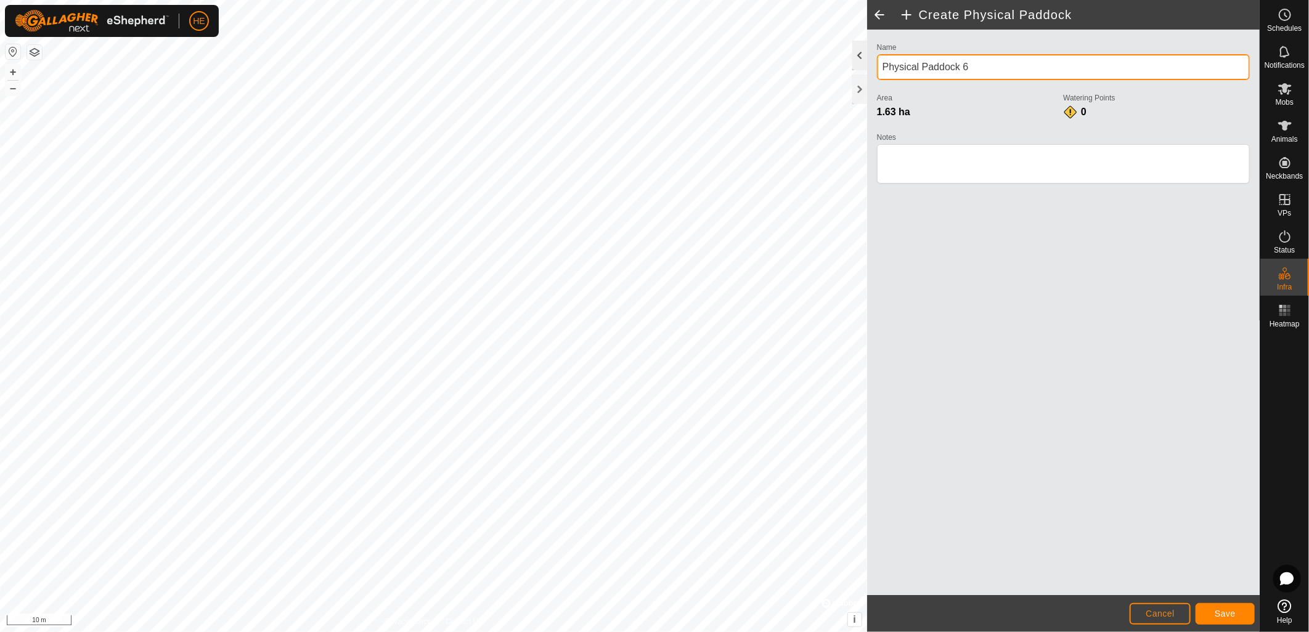
click at [851, 67] on div "Privacy Policy Contact Us + – ⇧ i © Mapbox , © OpenStreetMap , Improve this map…" at bounding box center [630, 316] width 1260 height 632
type input "e"
type input "Exotic Paddock"
click at [1218, 616] on span "Save" at bounding box center [1225, 614] width 21 height 10
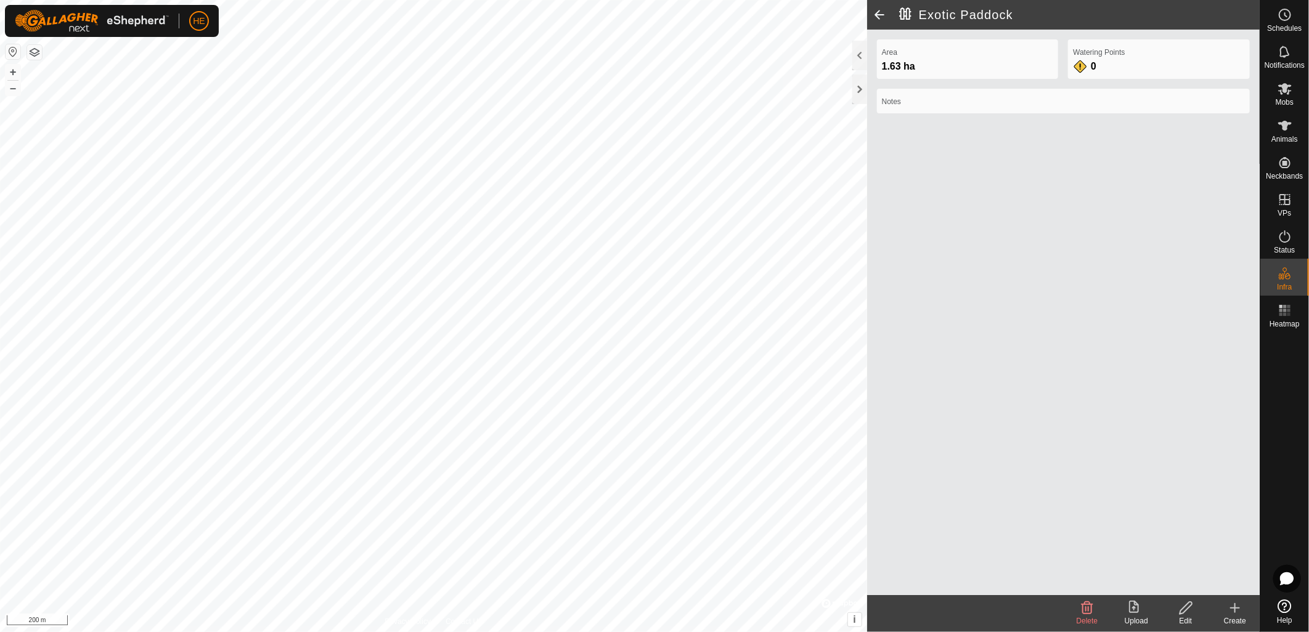
click at [1241, 612] on icon at bounding box center [1235, 608] width 15 height 15
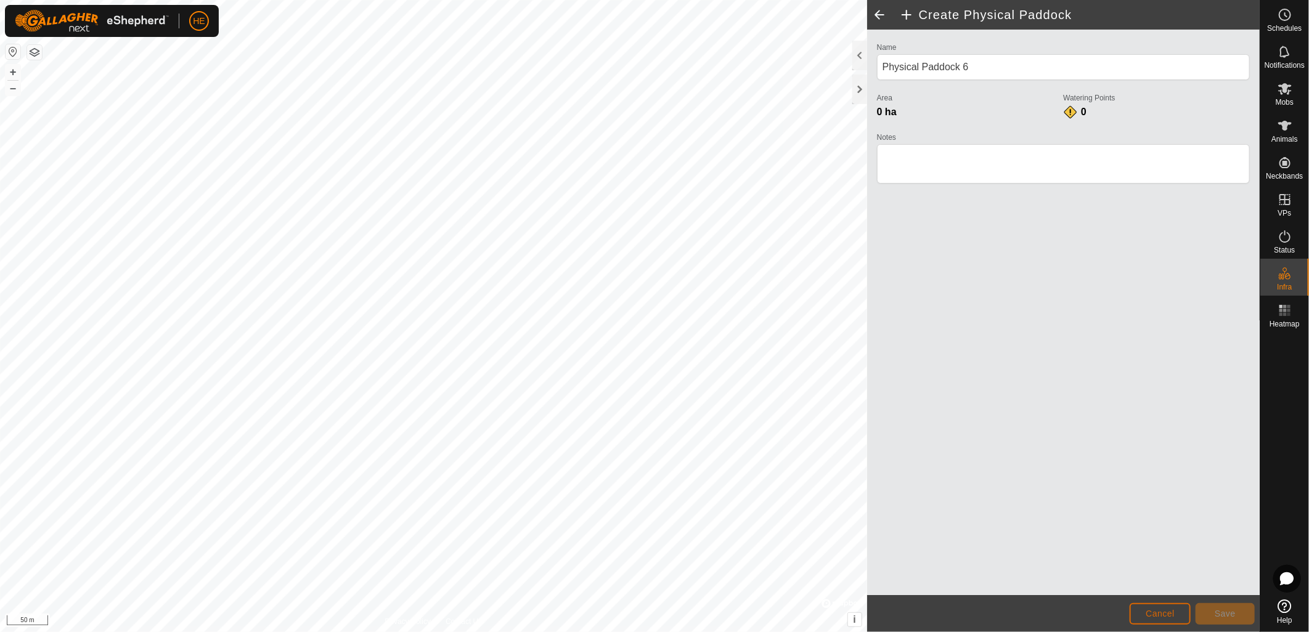
click at [1176, 619] on button "Cancel" at bounding box center [1160, 614] width 61 height 22
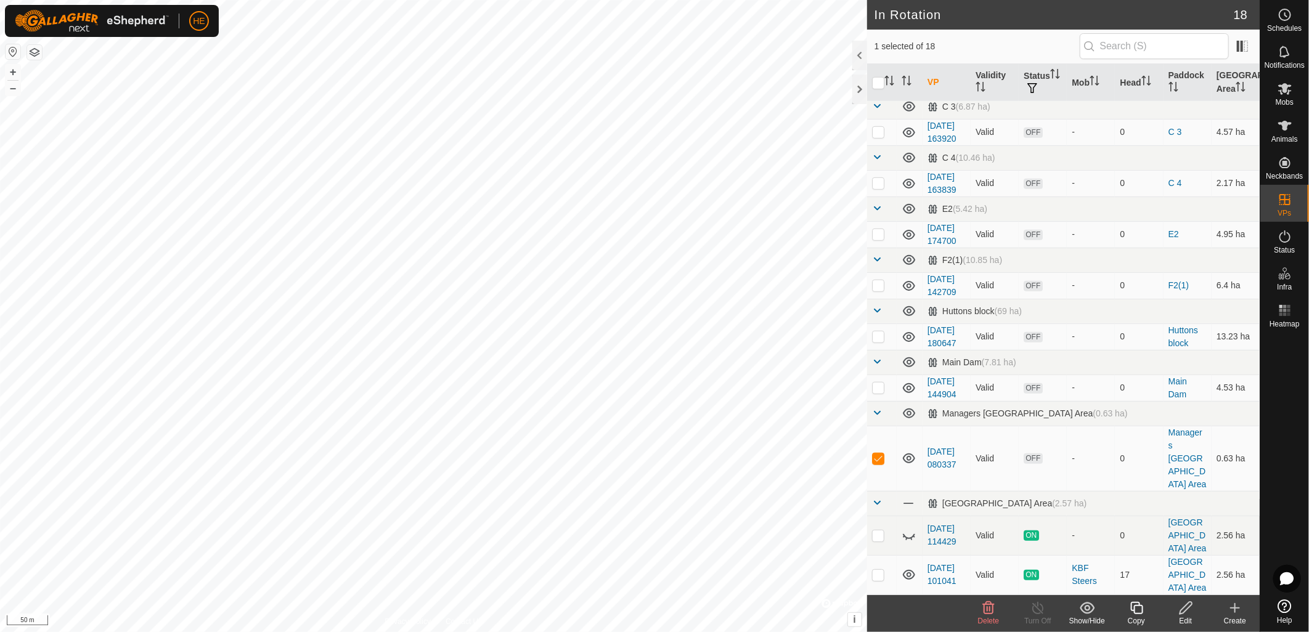
scroll to position [678, 0]
click at [991, 611] on icon at bounding box center [988, 608] width 15 height 15
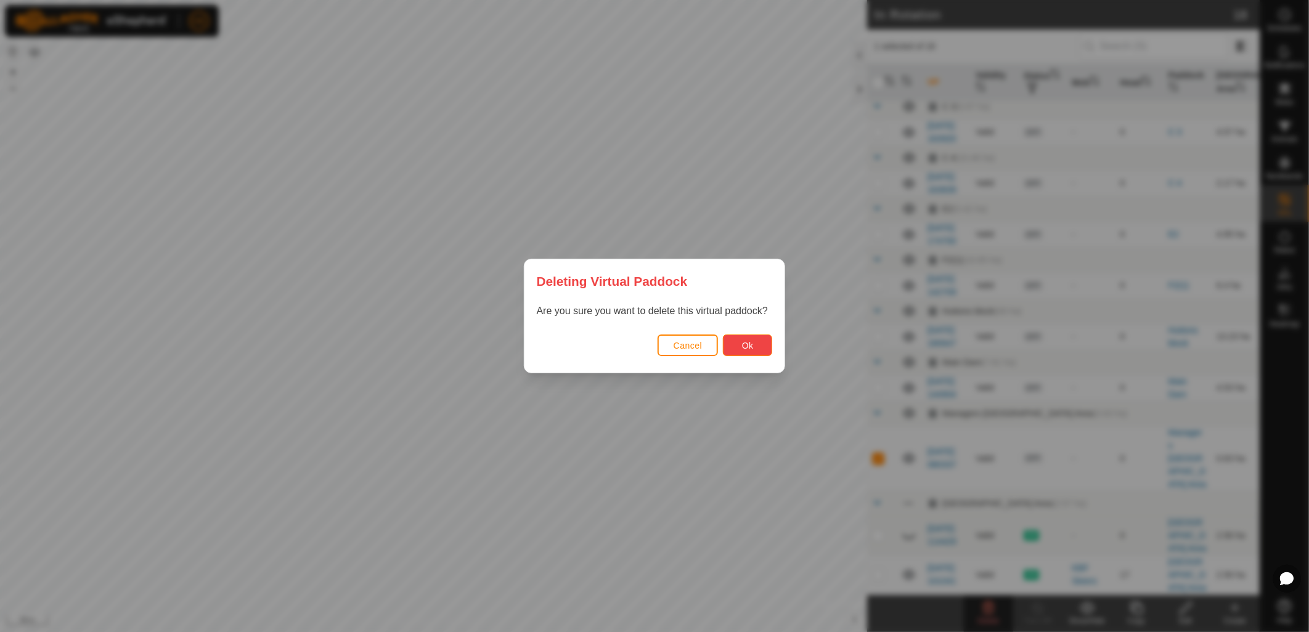
click at [751, 346] on span "Ok" at bounding box center [748, 346] width 12 height 10
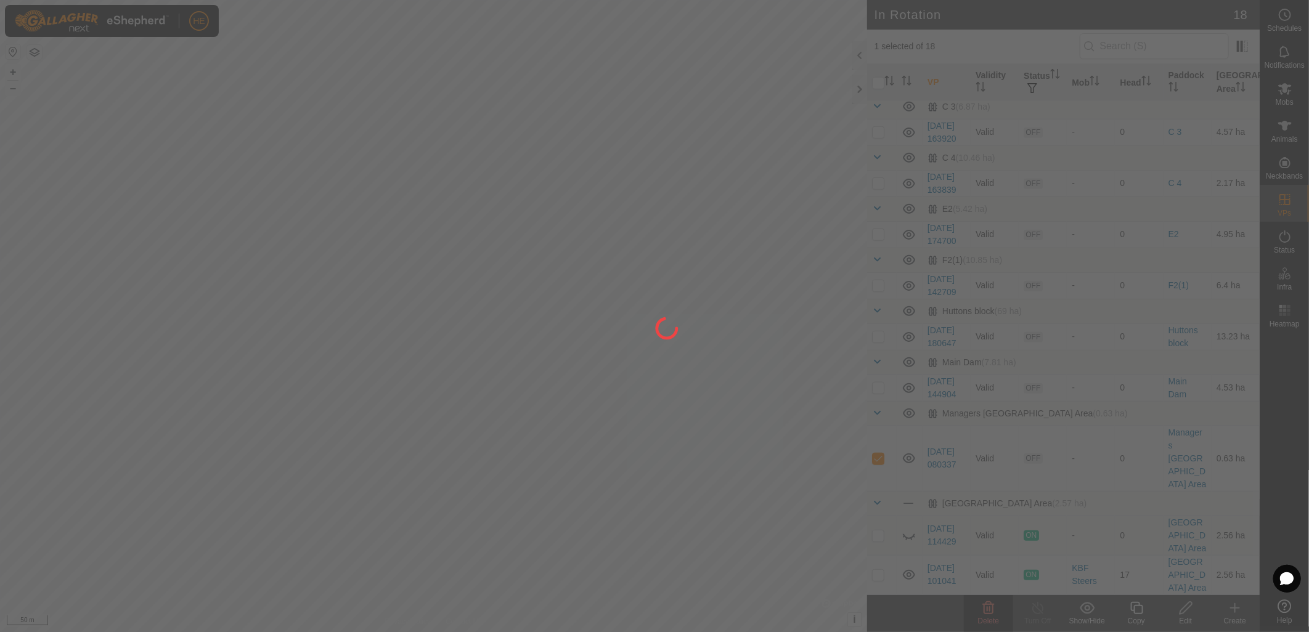
checkbox input "false"
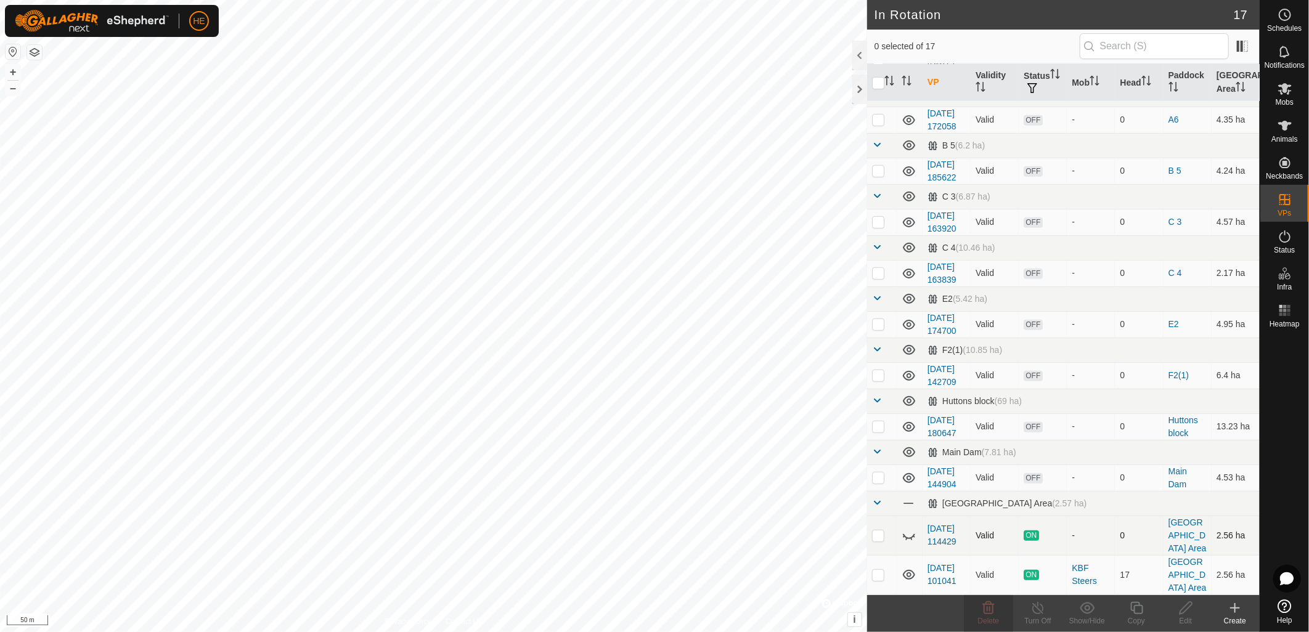
scroll to position [601, 0]
click at [908, 528] on icon at bounding box center [909, 535] width 15 height 15
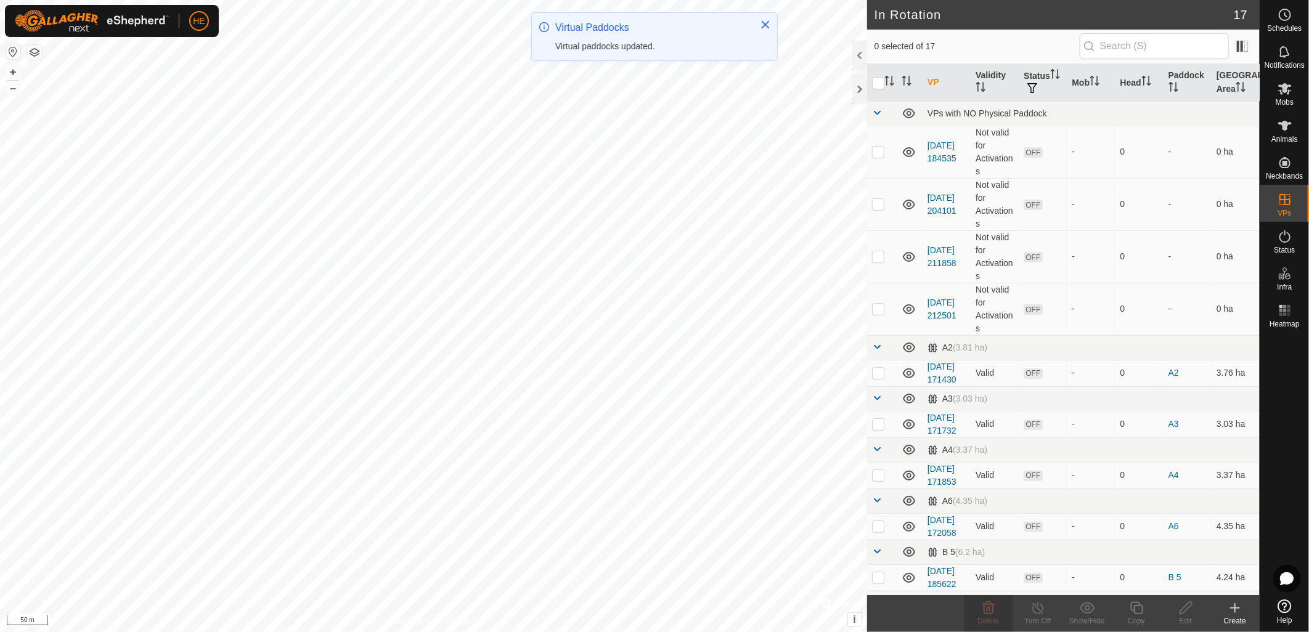
click at [908, 483] on icon at bounding box center [909, 475] width 15 height 15
click at [904, 478] on icon at bounding box center [904, 477] width 2 height 2
click at [878, 480] on p-checkbox at bounding box center [878, 475] width 12 height 10
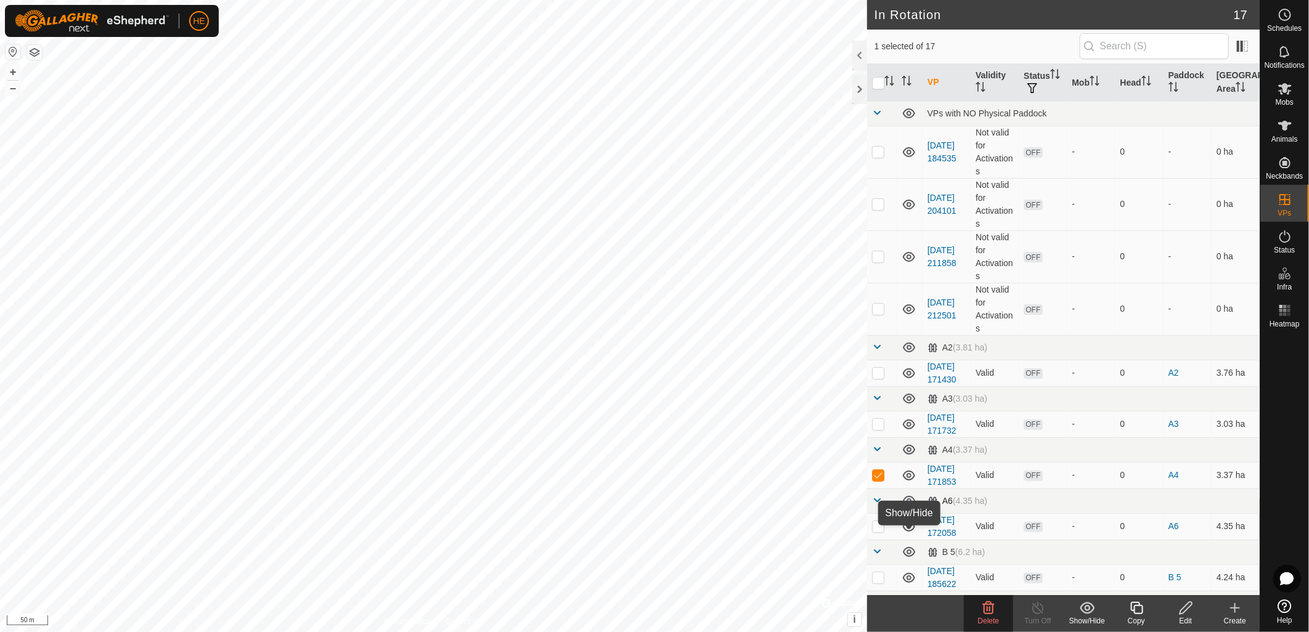
click at [909, 508] on icon at bounding box center [909, 501] width 15 height 15
click at [905, 534] on icon at bounding box center [909, 527] width 15 height 15
click at [907, 534] on icon at bounding box center [909, 527] width 15 height 15
click at [910, 455] on icon at bounding box center [909, 450] width 12 height 10
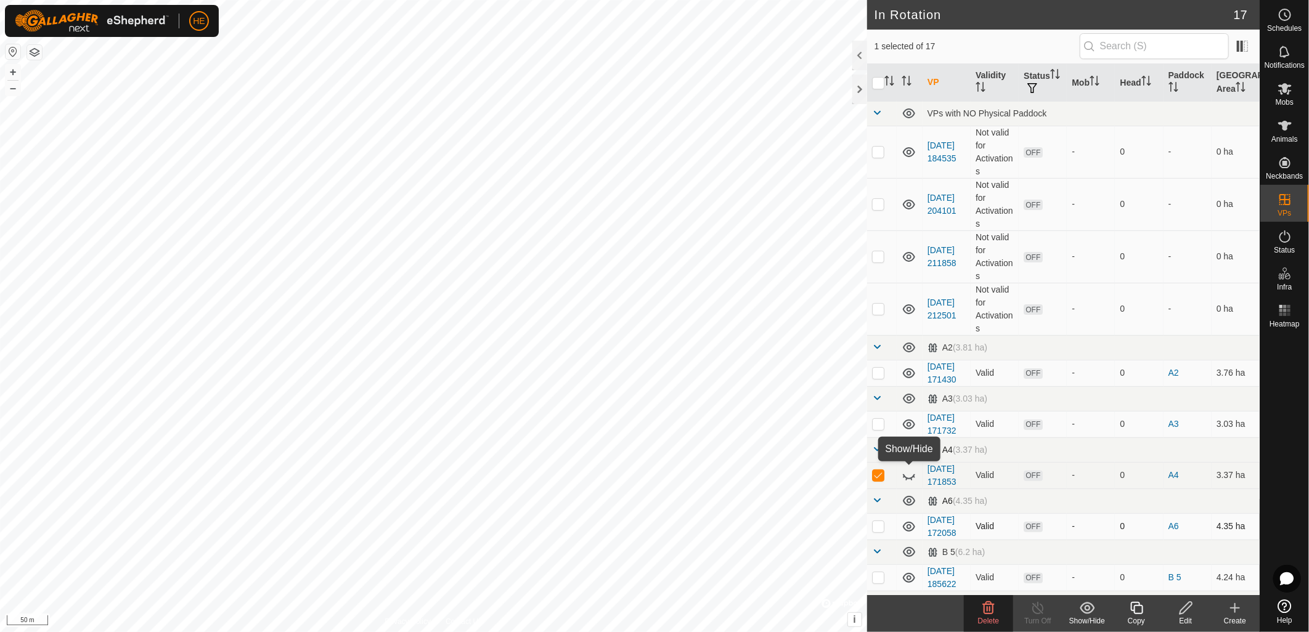
click at [910, 457] on icon at bounding box center [909, 449] width 15 height 15
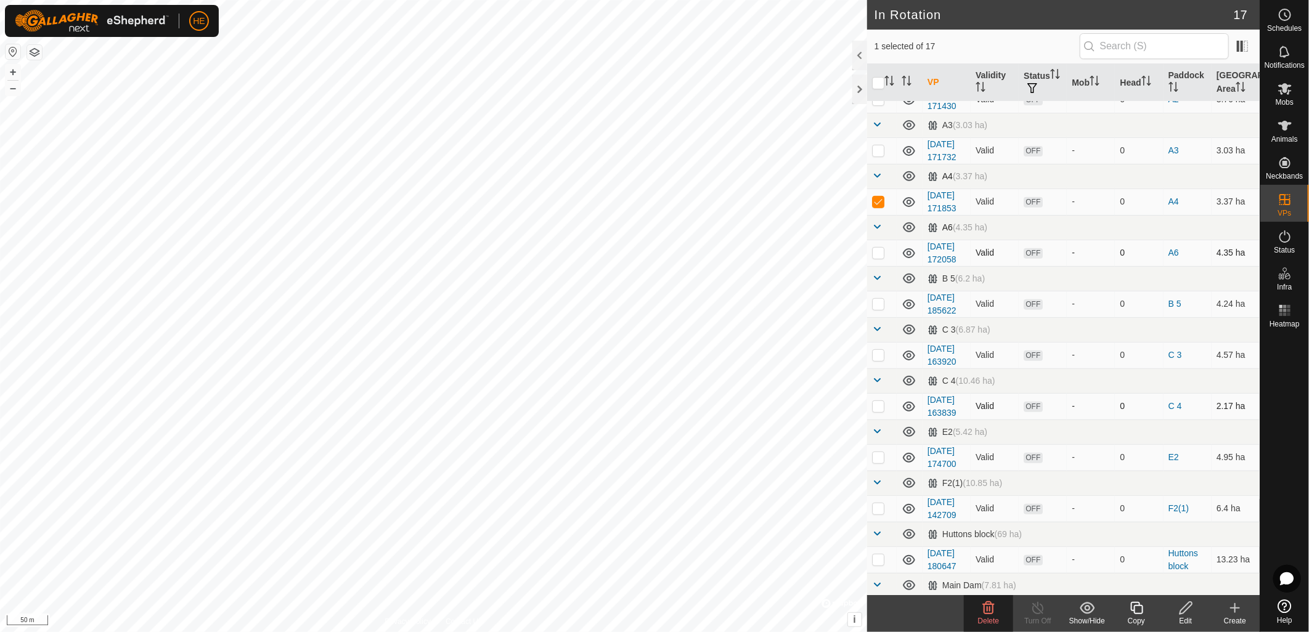
scroll to position [68, 0]
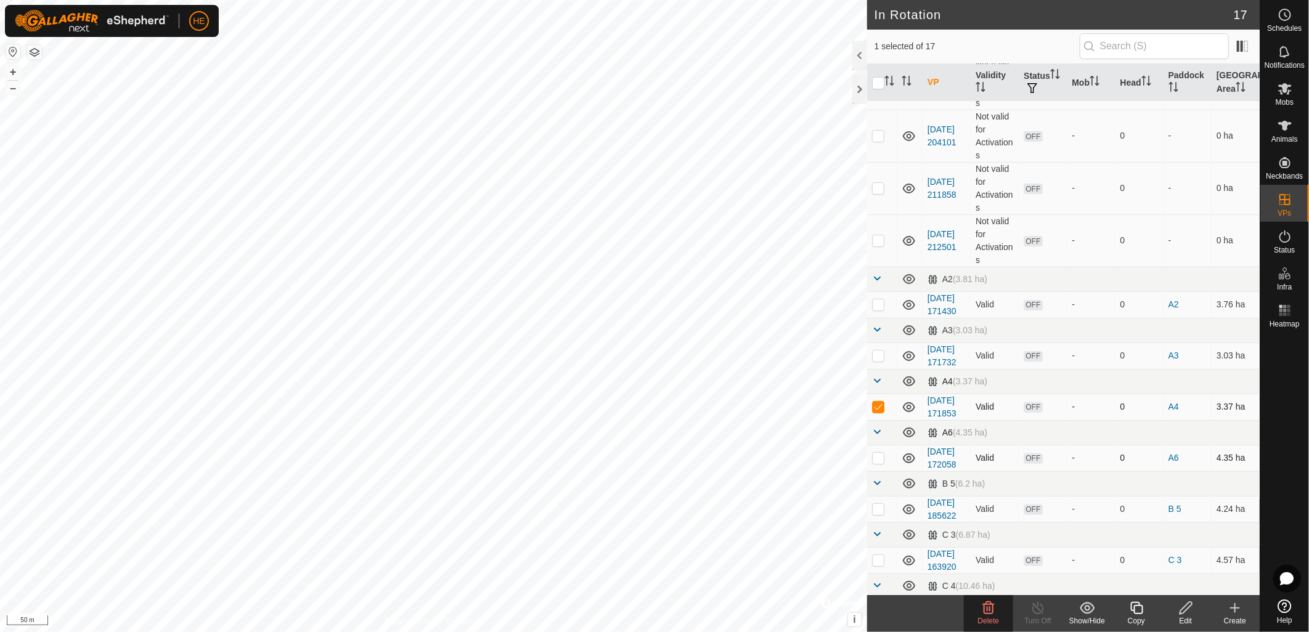
click at [882, 412] on p-checkbox at bounding box center [878, 407] width 12 height 10
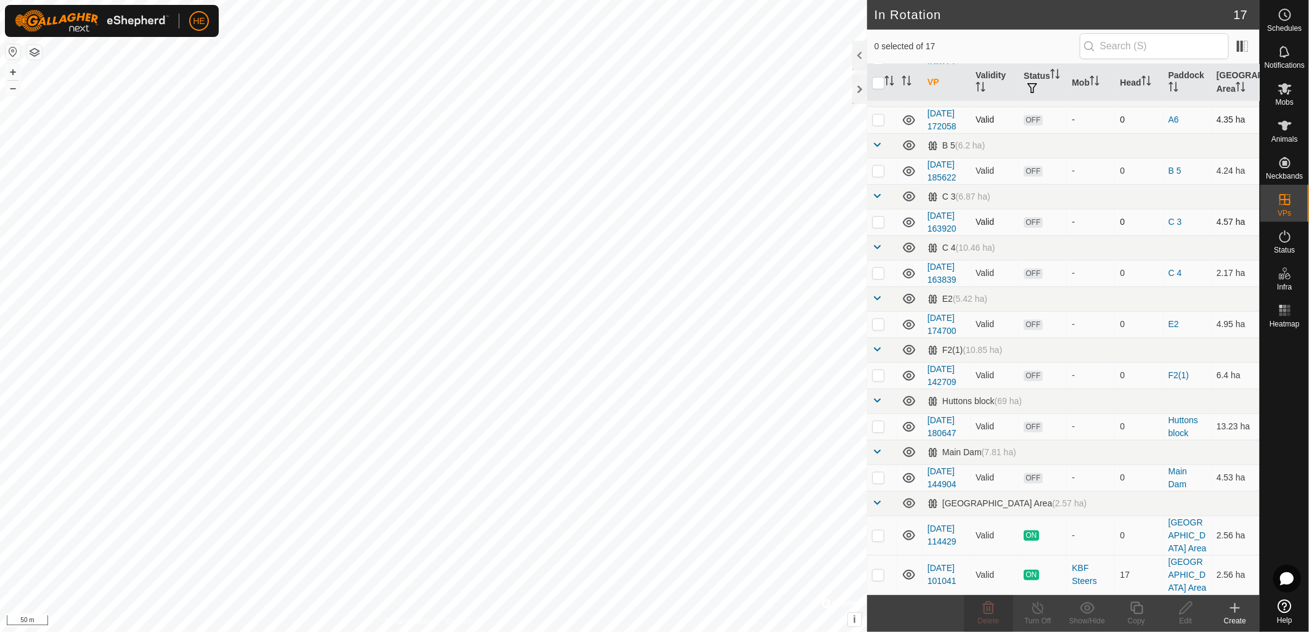
scroll to position [601, 0]
click at [984, 617] on span "Delete" at bounding box center [989, 621] width 22 height 9
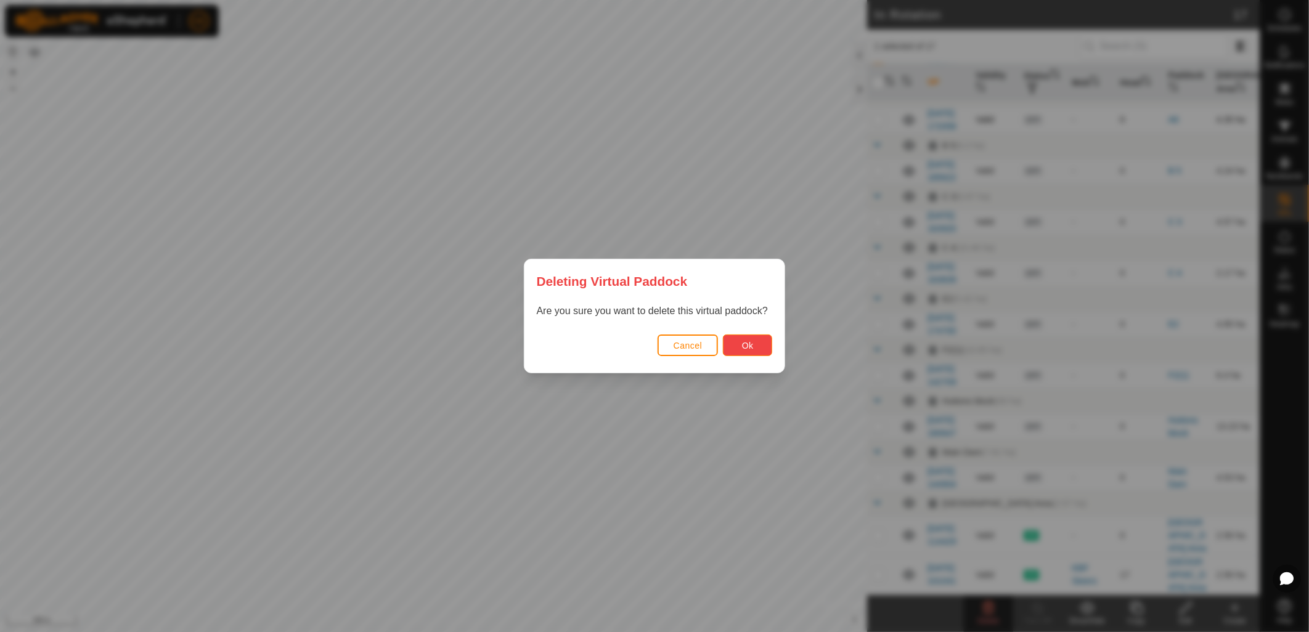
click at [741, 349] on button "Ok" at bounding box center [747, 346] width 49 height 22
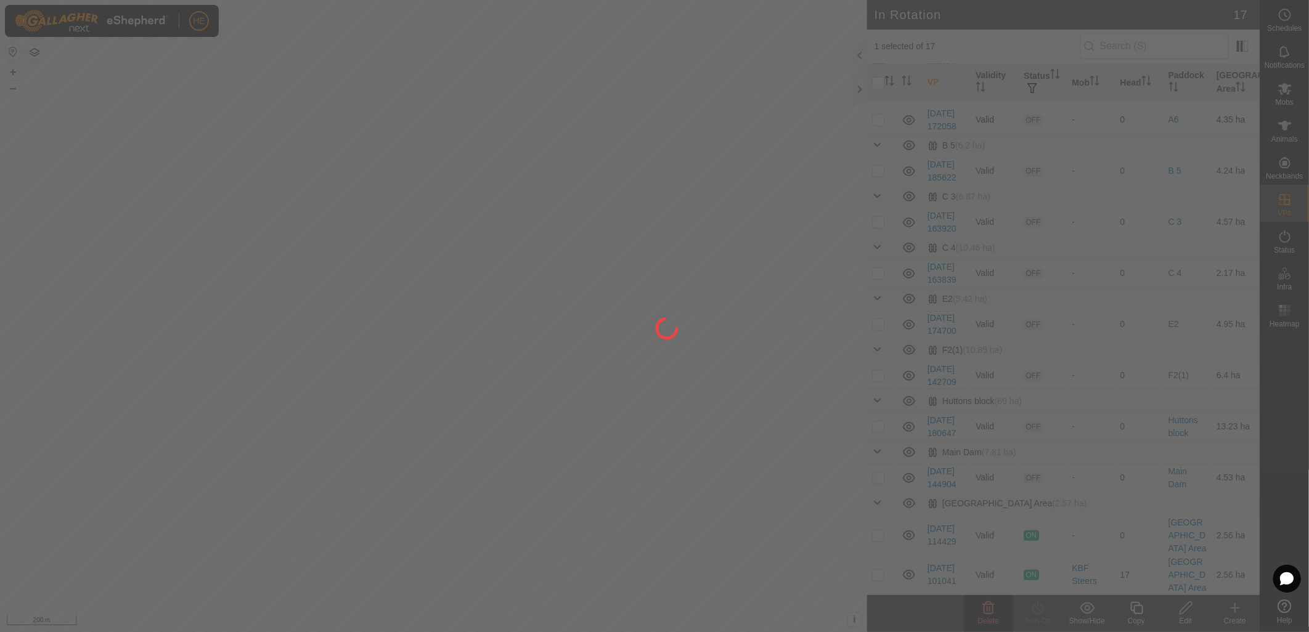
checkbox input "false"
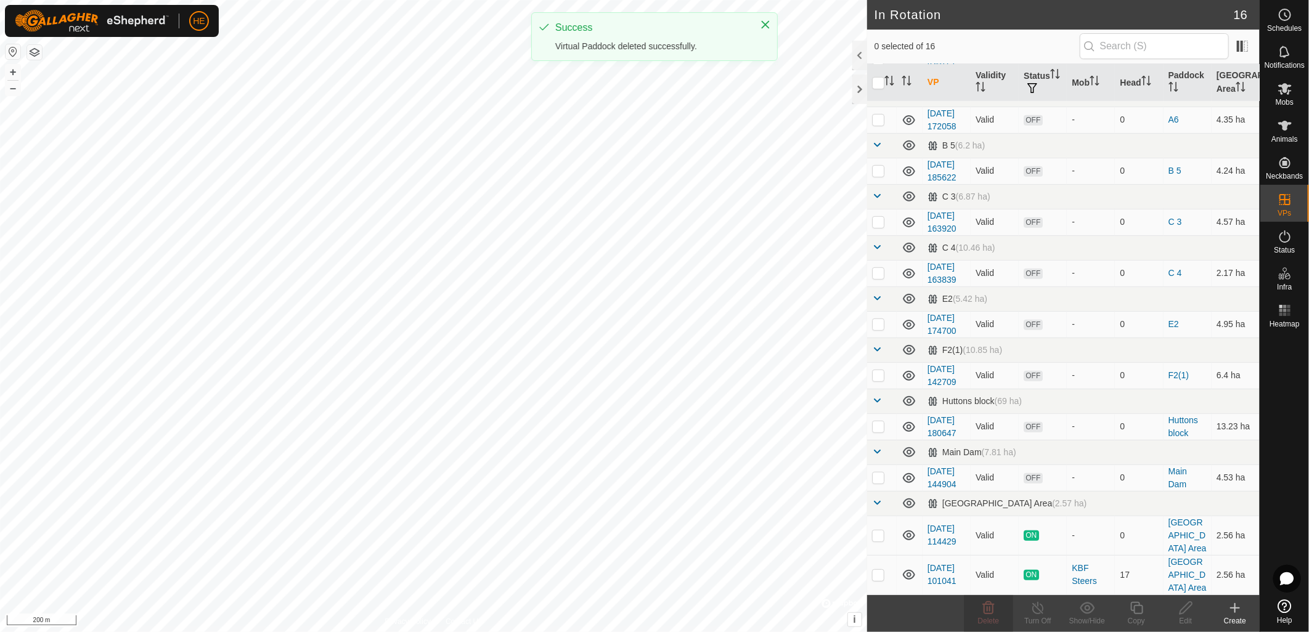
scroll to position [0, 0]
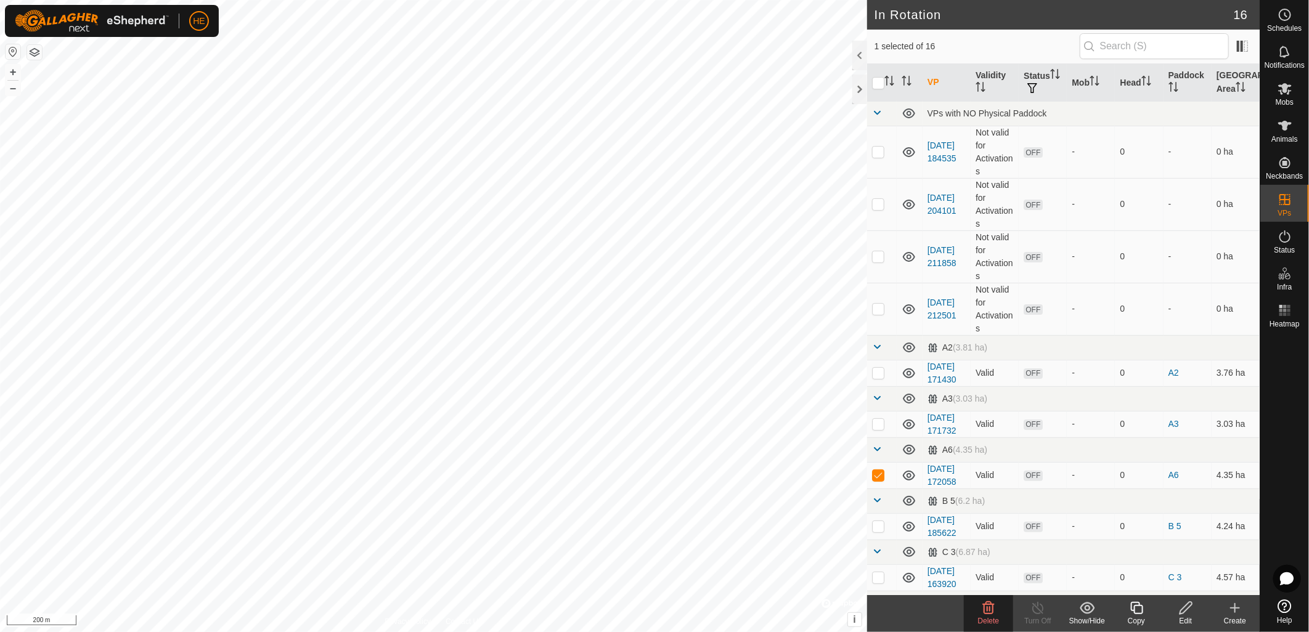
click at [988, 616] on div "Delete" at bounding box center [988, 621] width 49 height 11
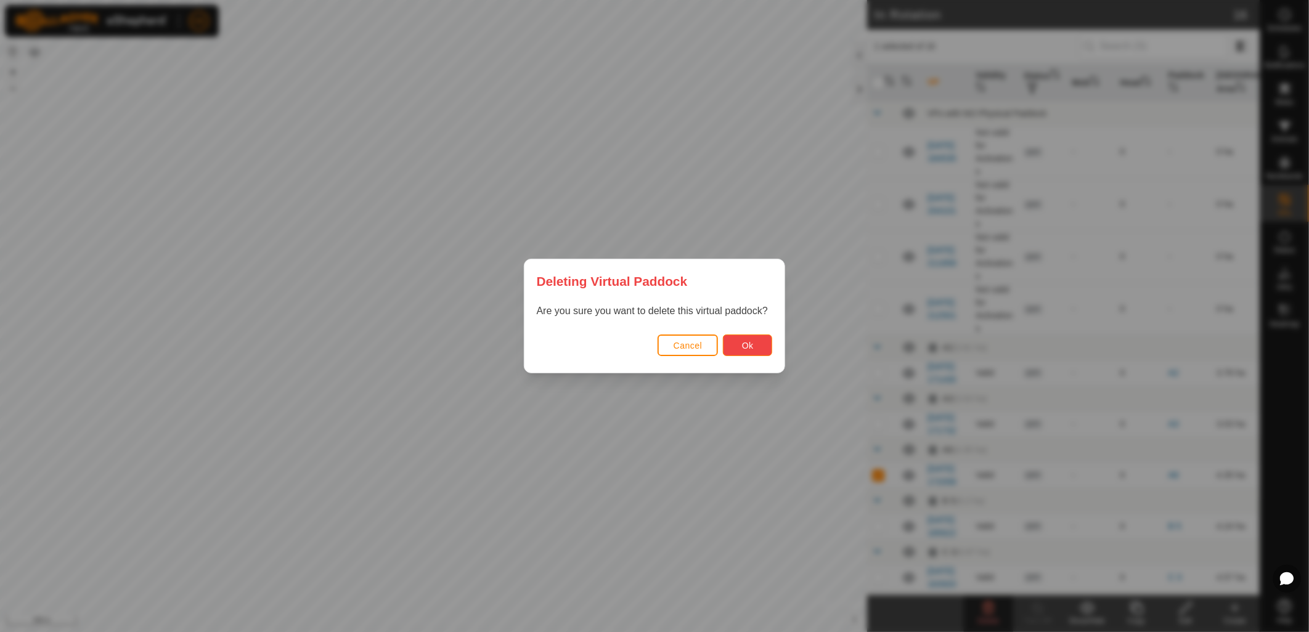
click at [752, 352] on button "Ok" at bounding box center [747, 346] width 49 height 22
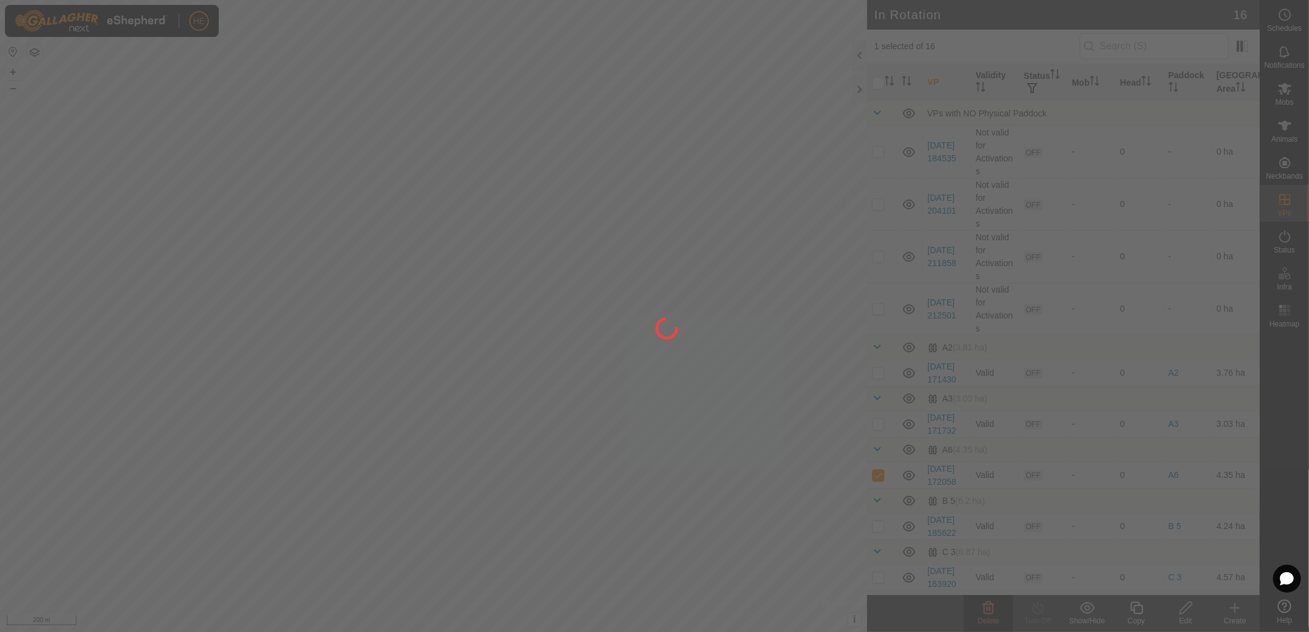
checkbox input "false"
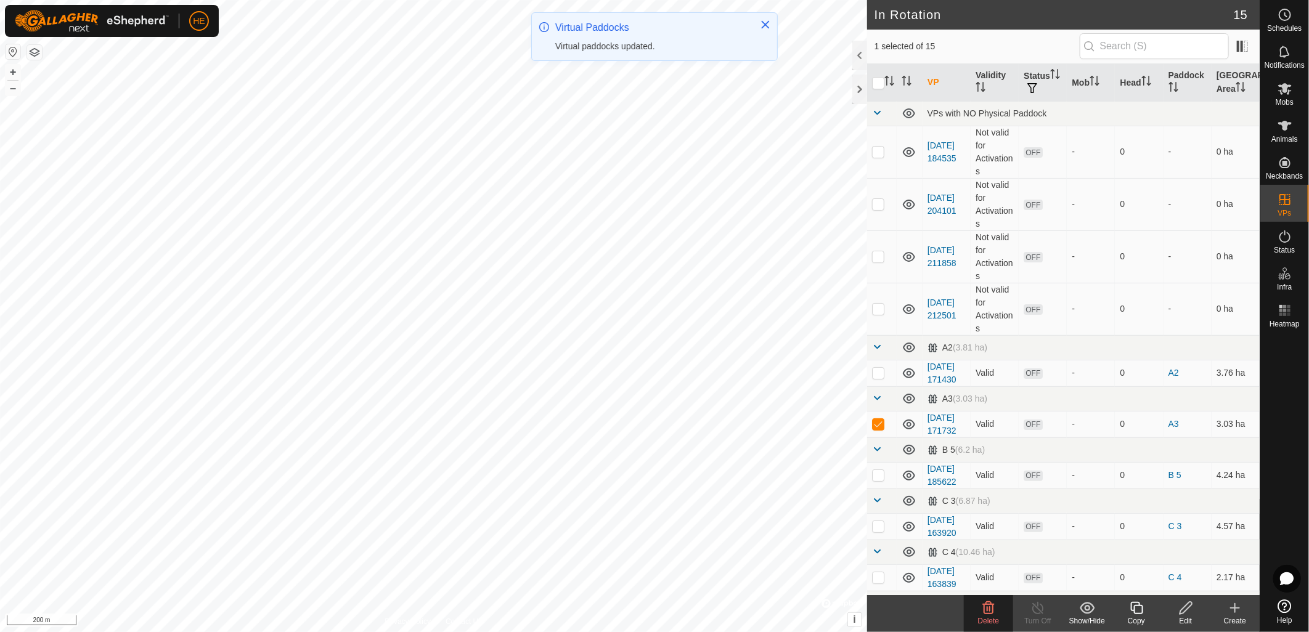
click at [990, 624] on span "Delete" at bounding box center [989, 621] width 22 height 9
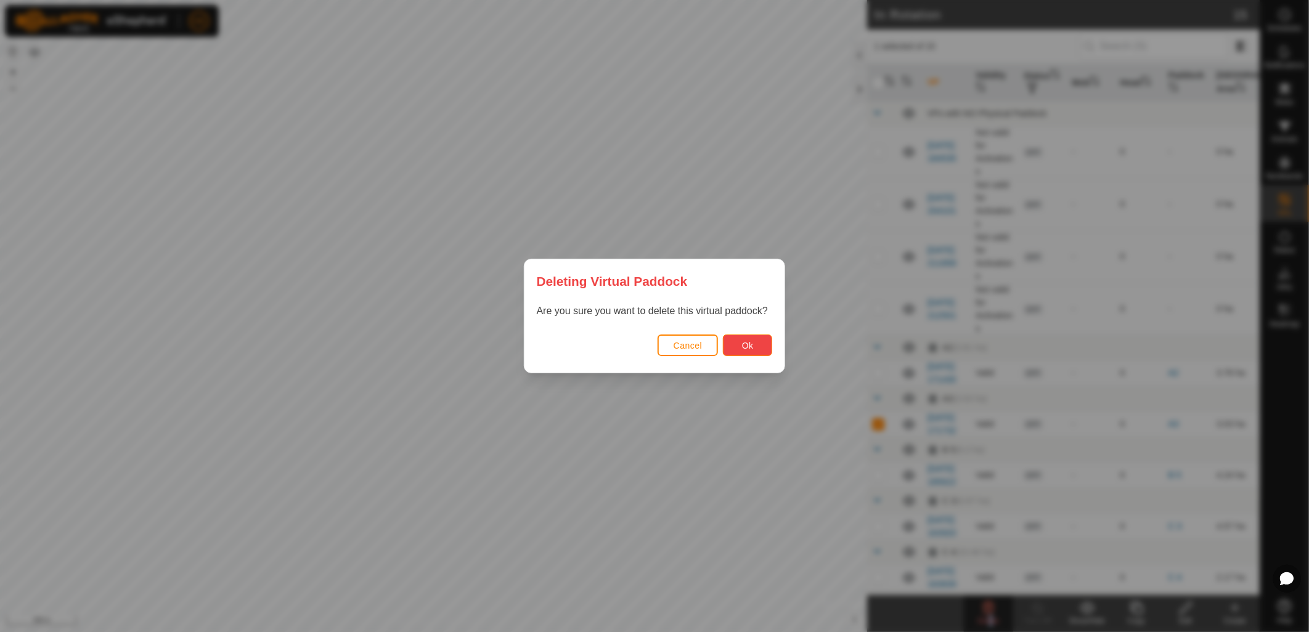
click at [742, 349] on span "Ok" at bounding box center [748, 346] width 12 height 10
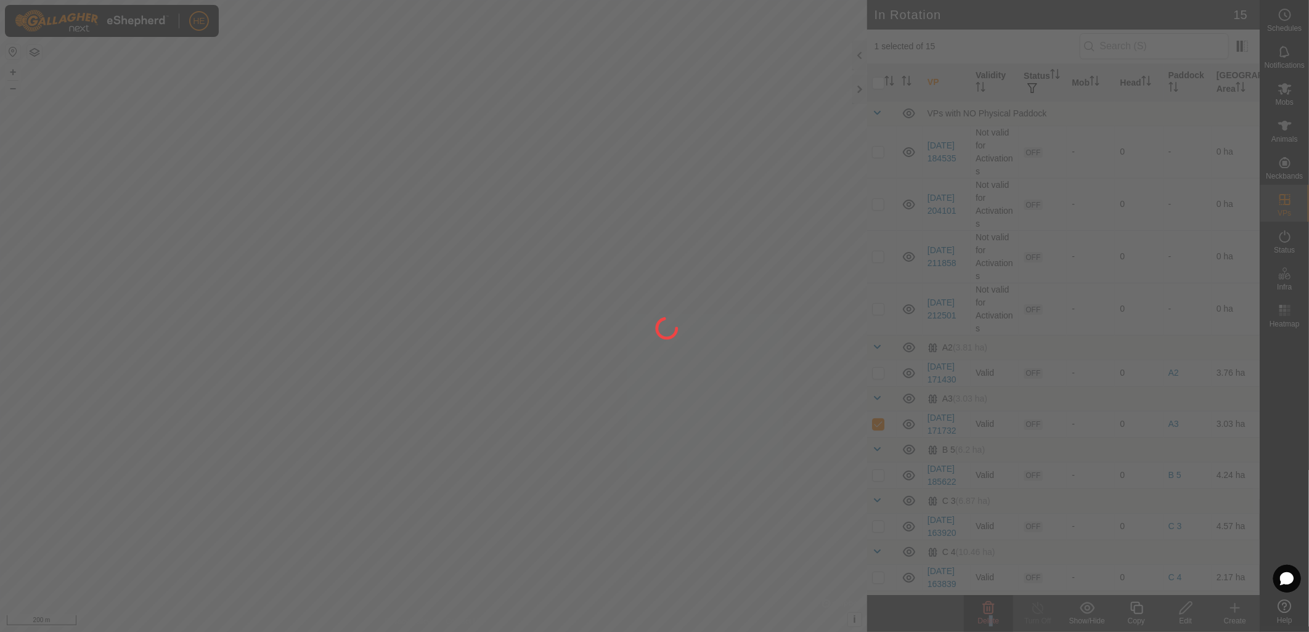
checkbox input "false"
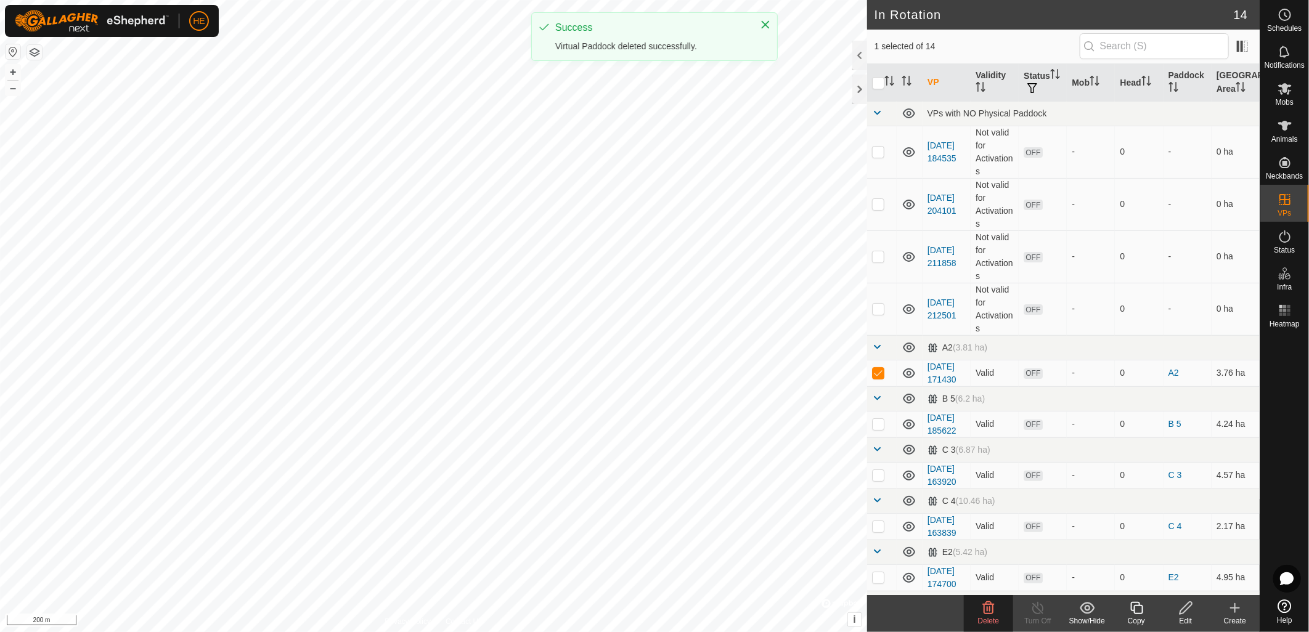
click at [982, 612] on icon at bounding box center [988, 608] width 15 height 15
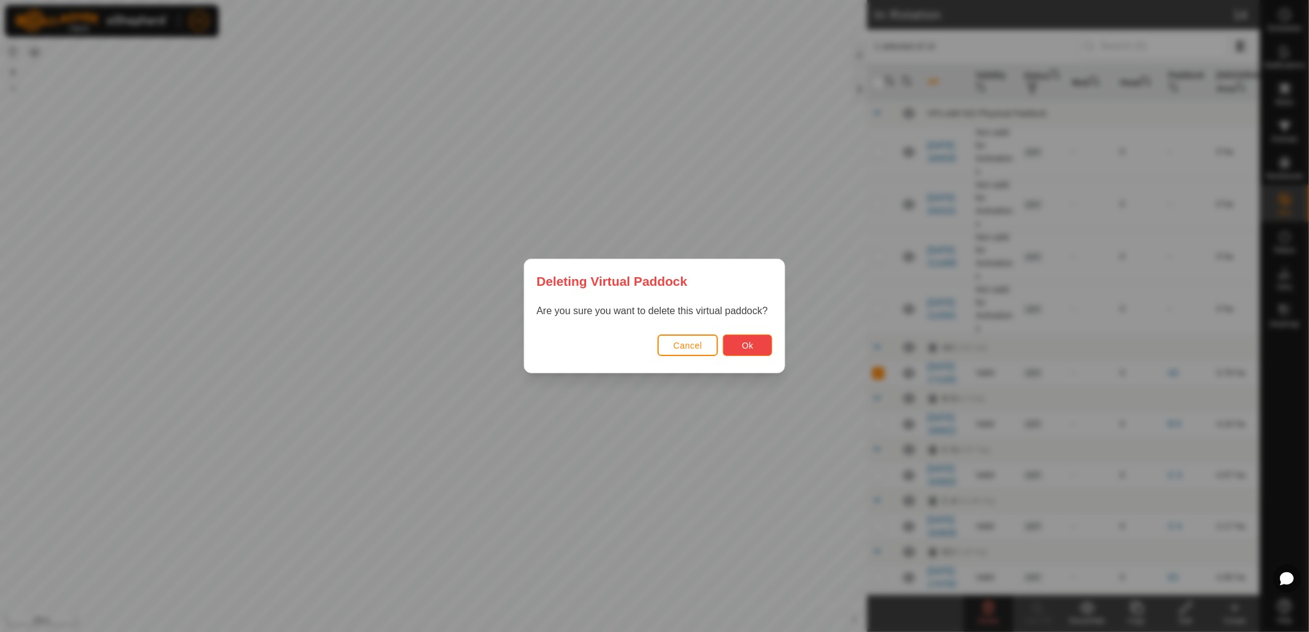
click at [758, 349] on button "Ok" at bounding box center [747, 346] width 49 height 22
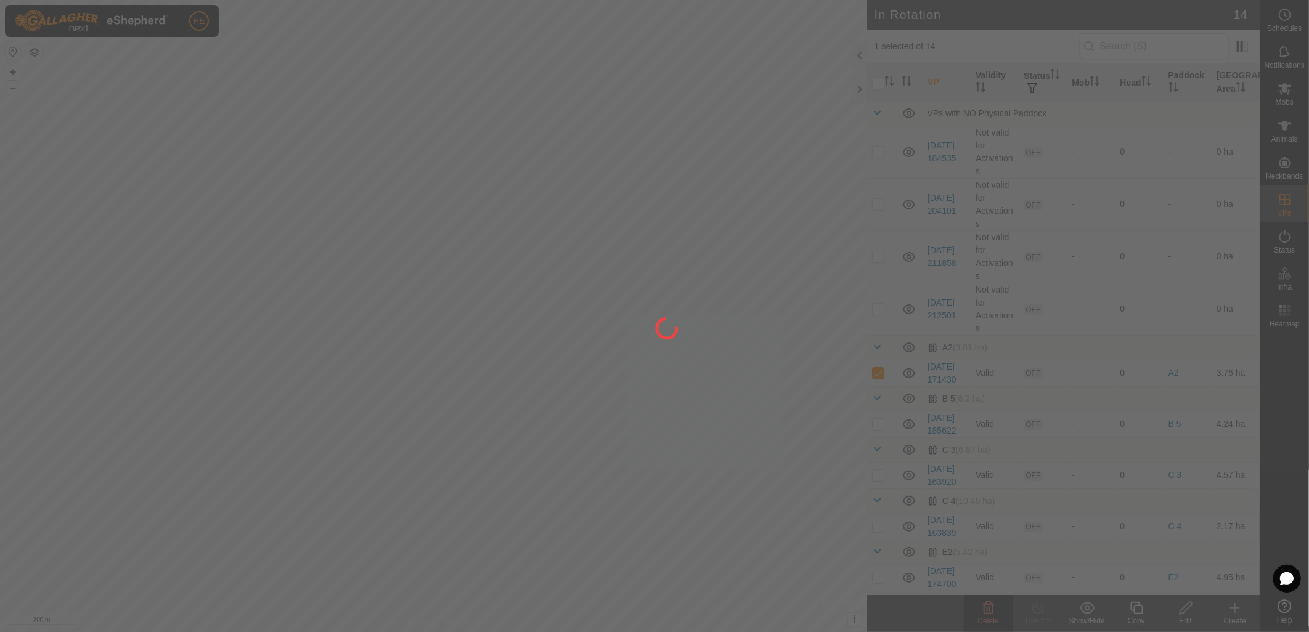
checkbox input "false"
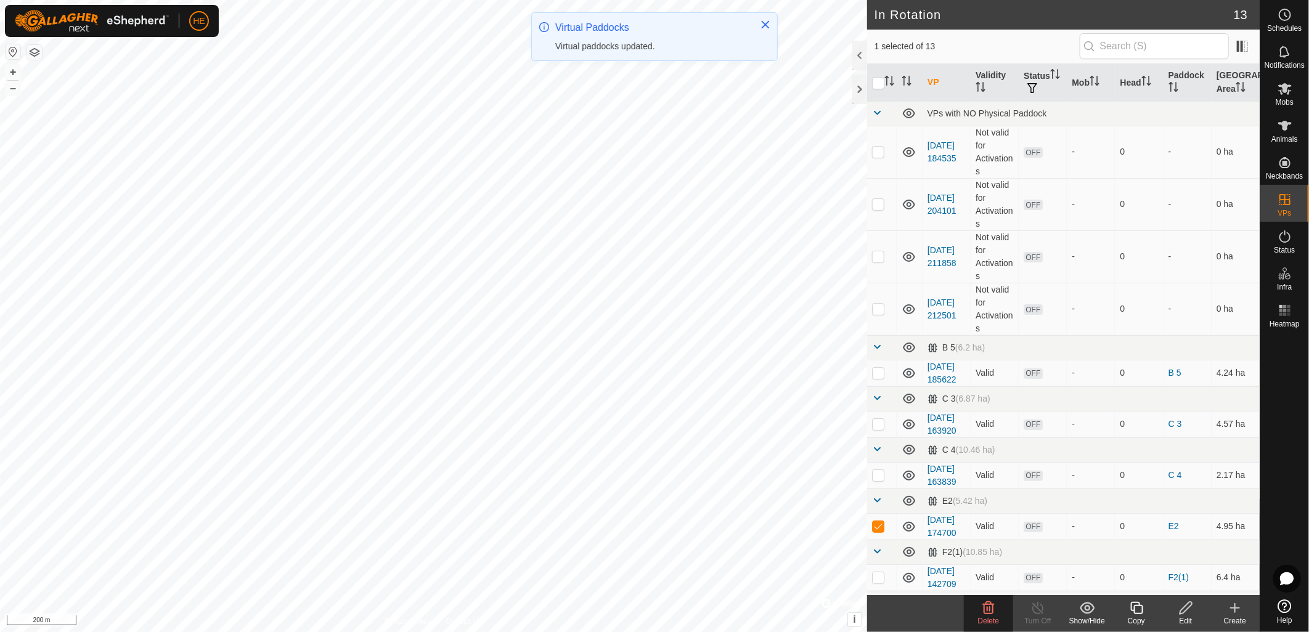
click at [998, 614] on delete-svg-icon at bounding box center [988, 608] width 49 height 15
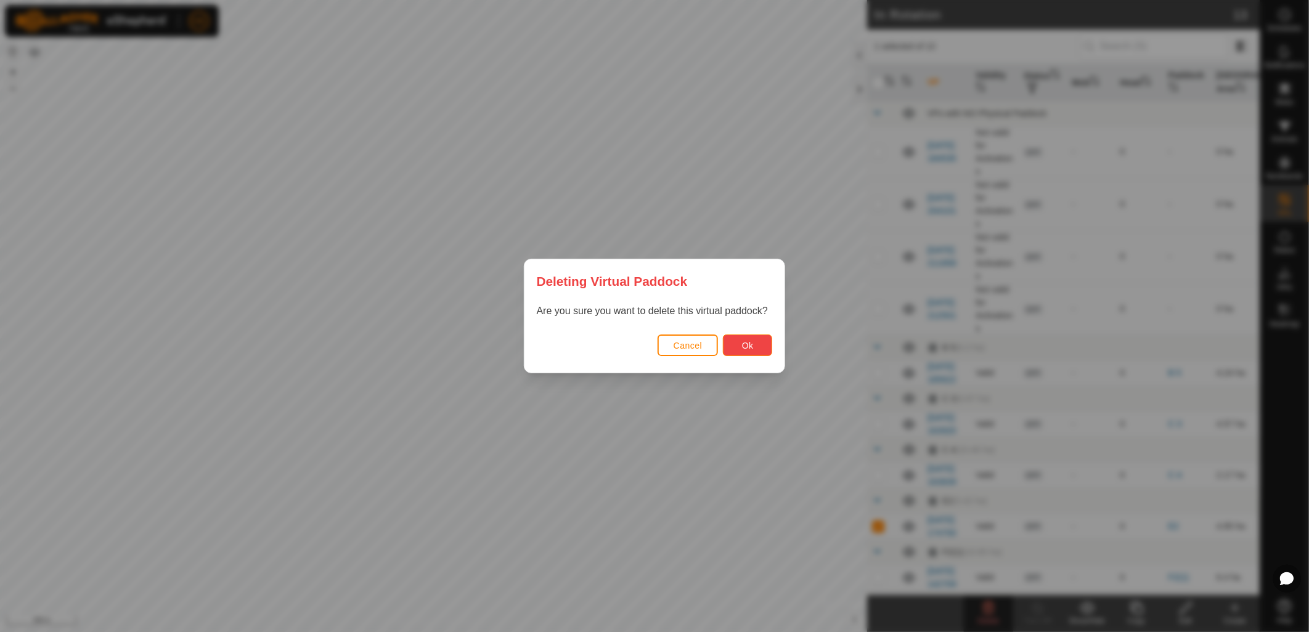
click at [758, 346] on button "Ok" at bounding box center [747, 346] width 49 height 22
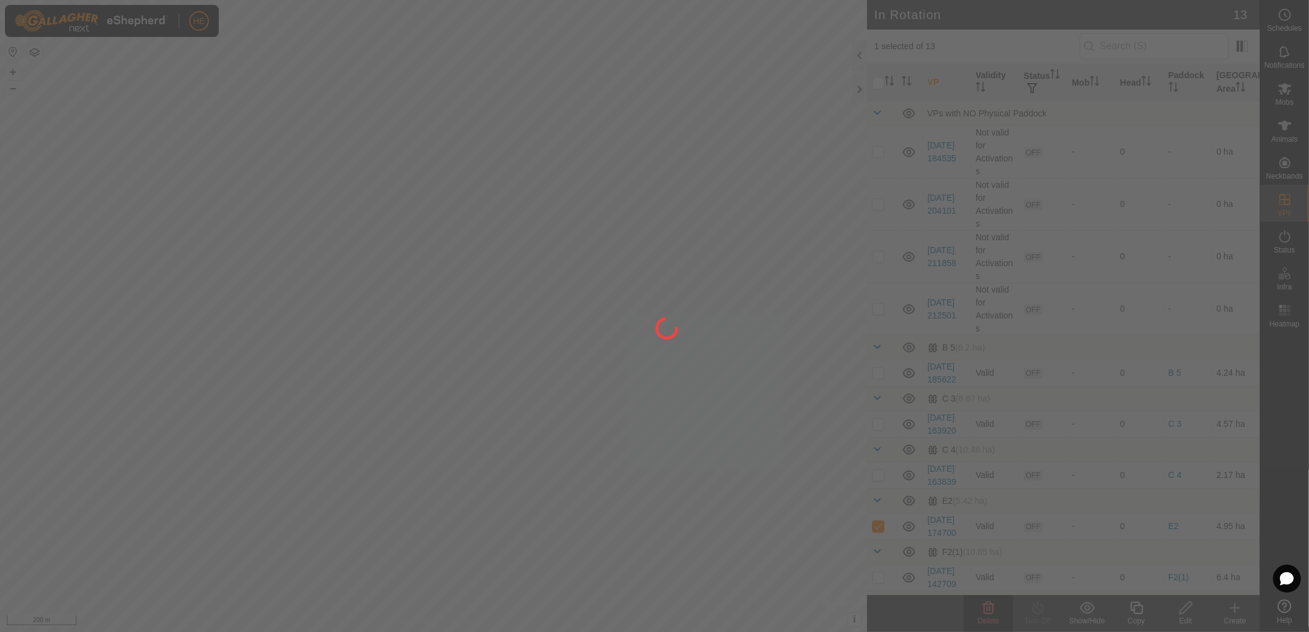
checkbox input "false"
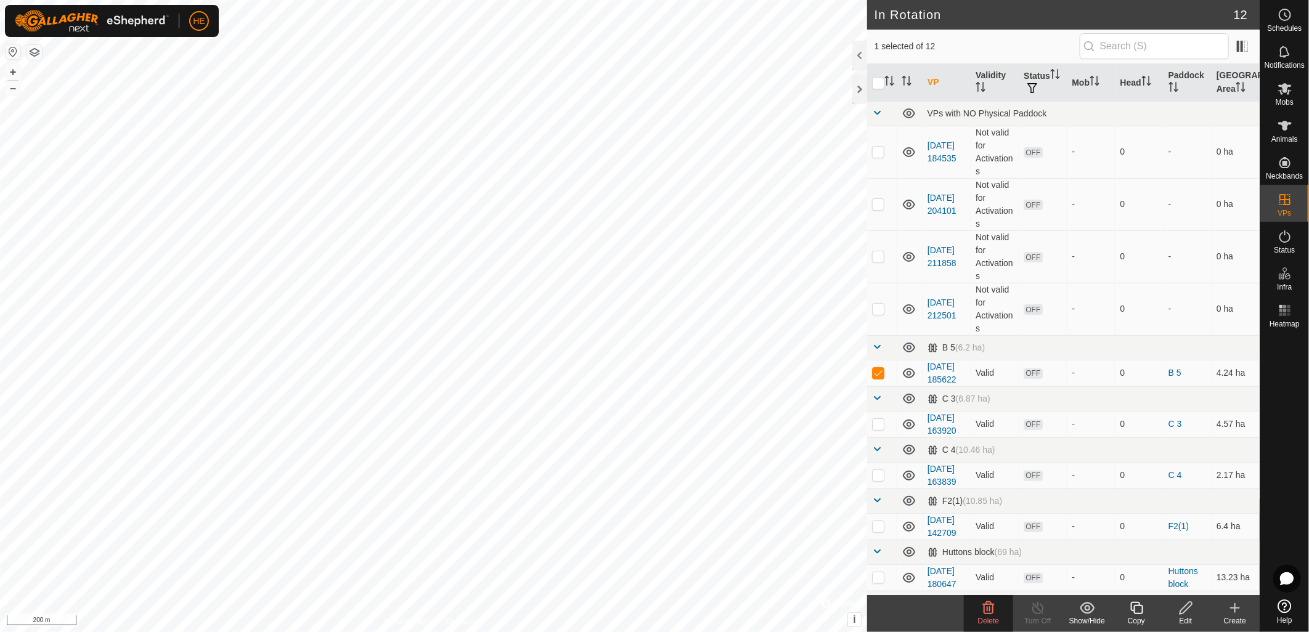
click at [991, 618] on span "Delete" at bounding box center [989, 621] width 22 height 9
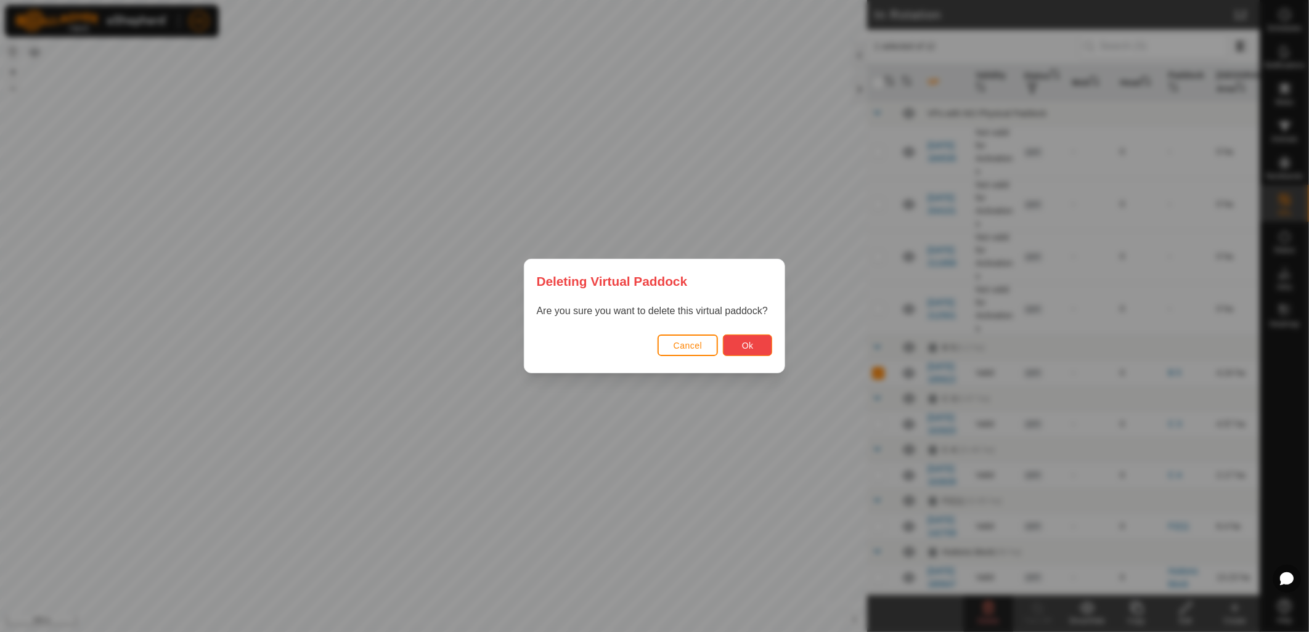
click at [744, 344] on span "Ok" at bounding box center [748, 346] width 12 height 10
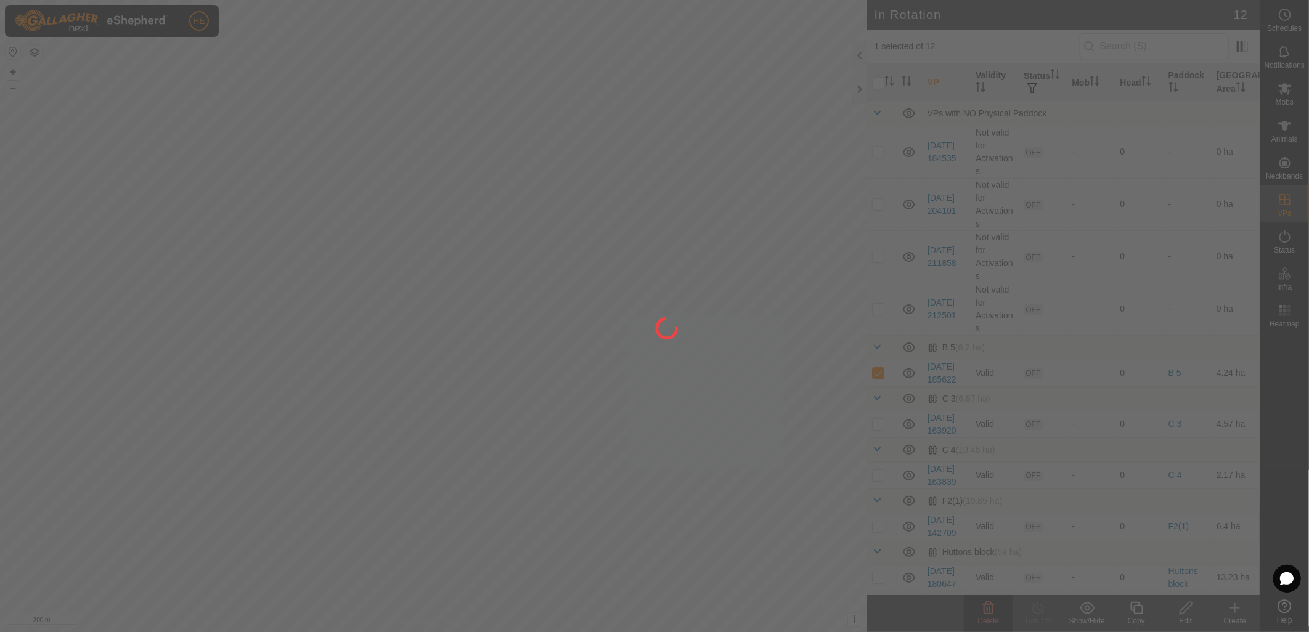
checkbox input "false"
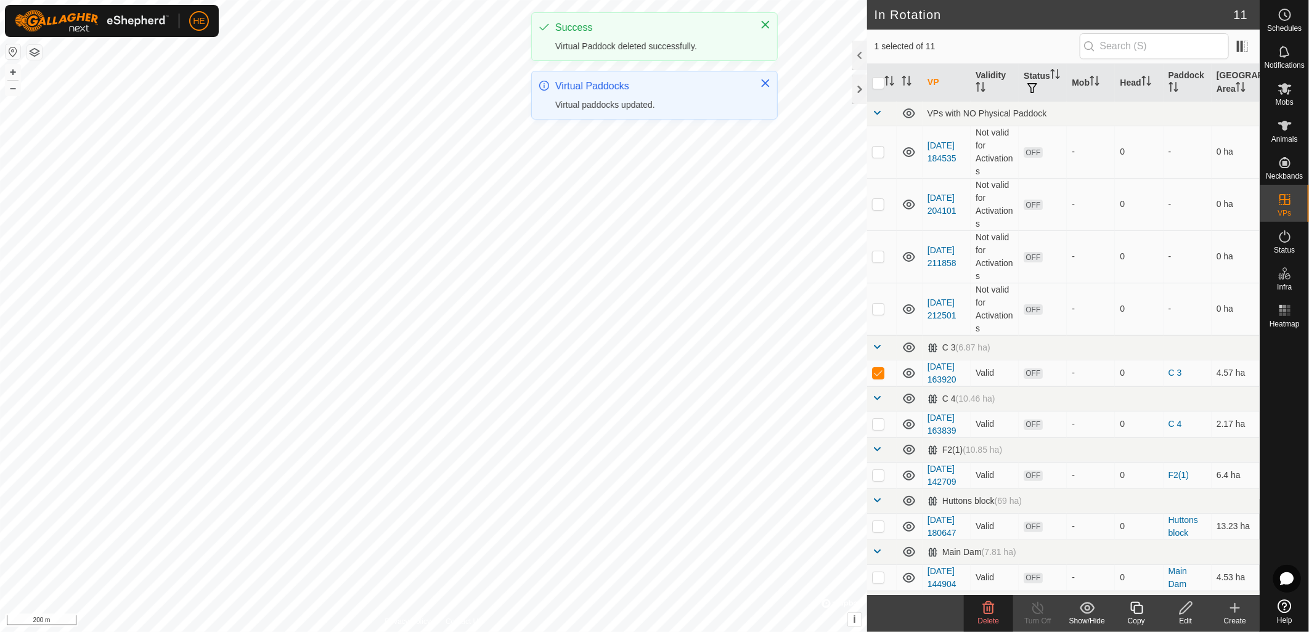
click at [989, 611] on icon at bounding box center [989, 608] width 12 height 12
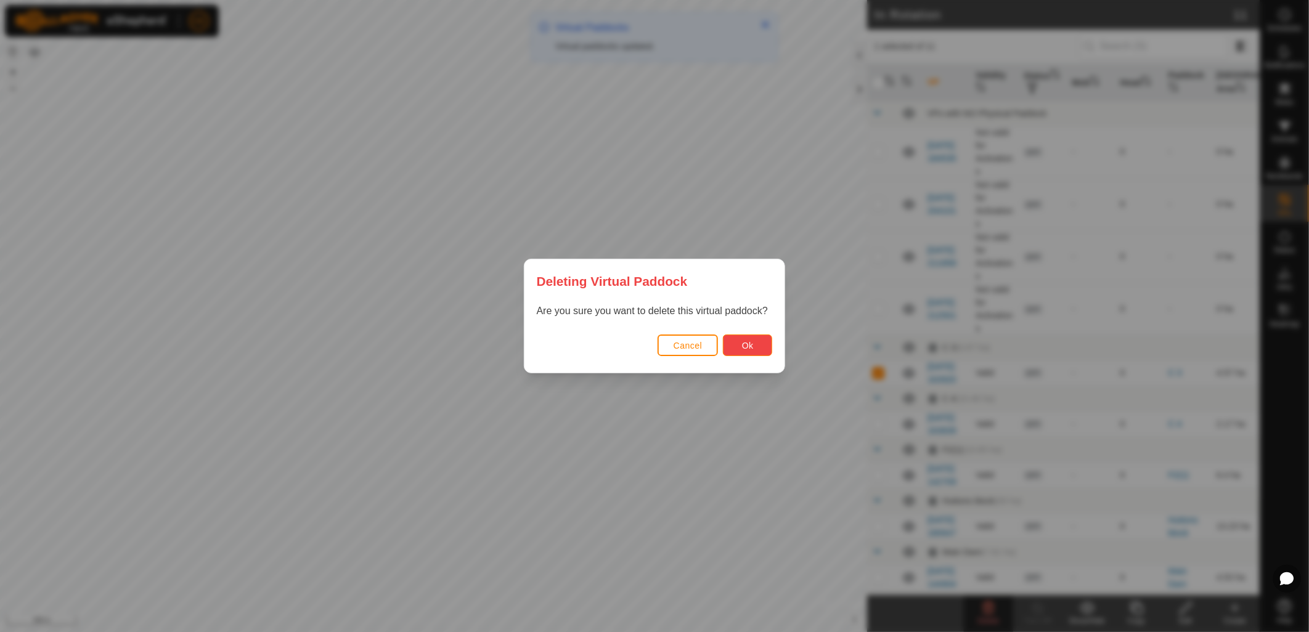
click at [743, 353] on button "Ok" at bounding box center [747, 346] width 49 height 22
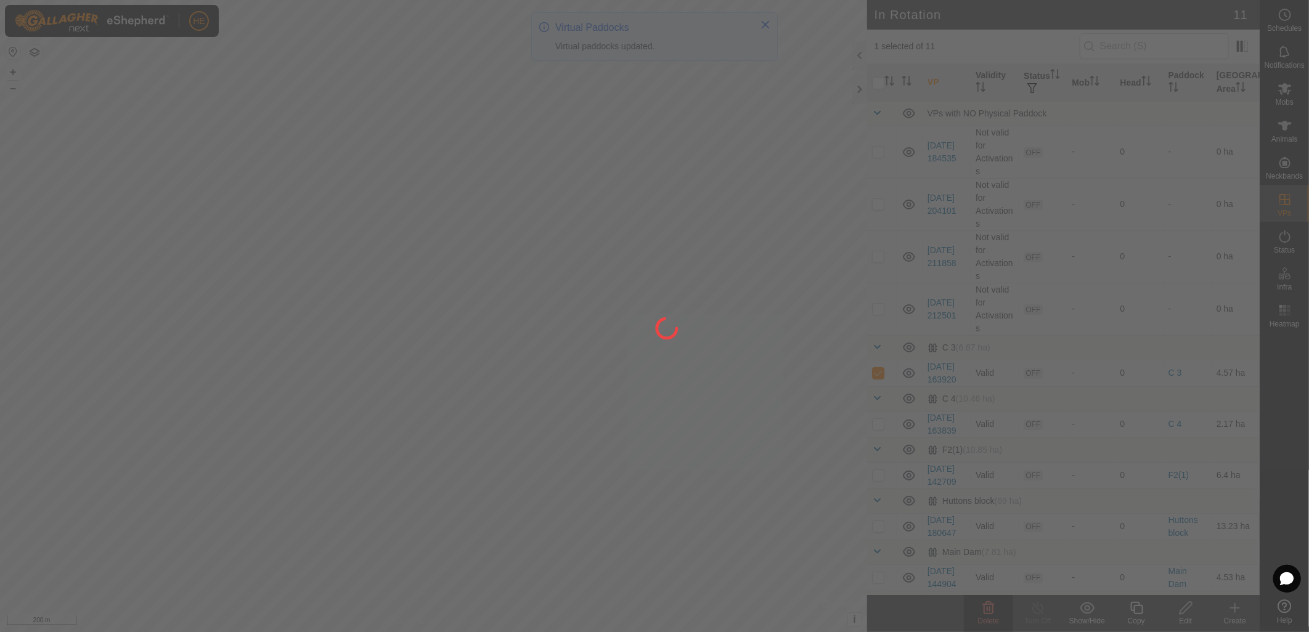
checkbox input "false"
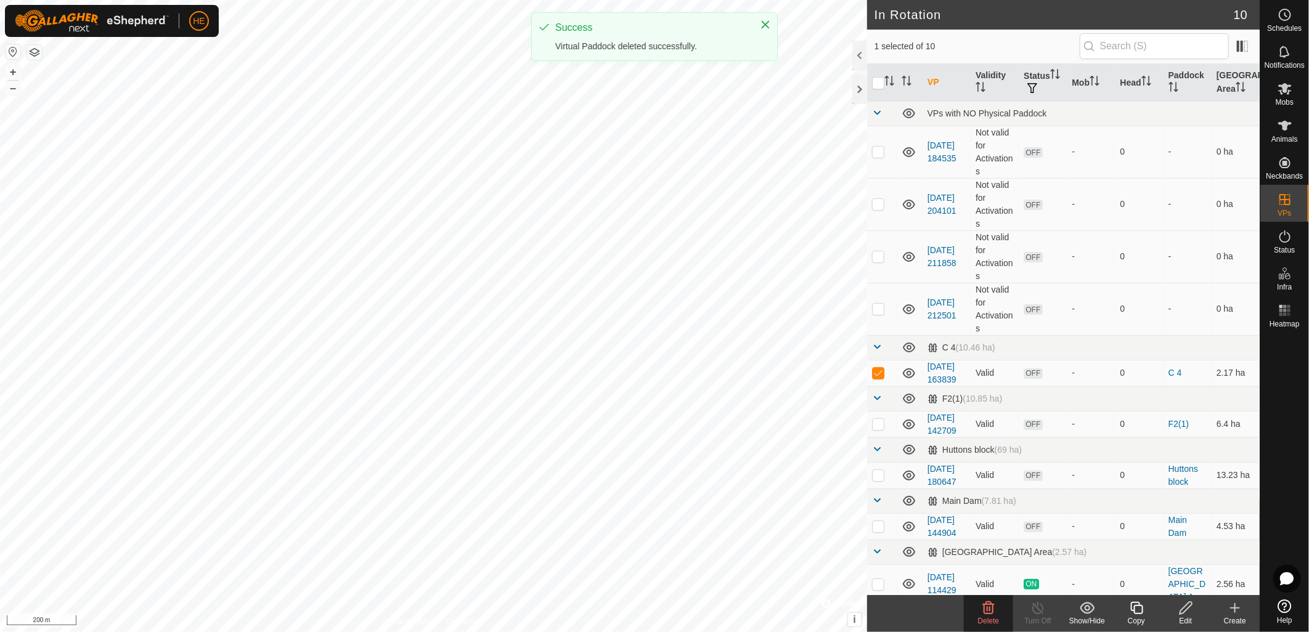
click at [978, 613] on delete-svg-icon at bounding box center [988, 608] width 49 height 15
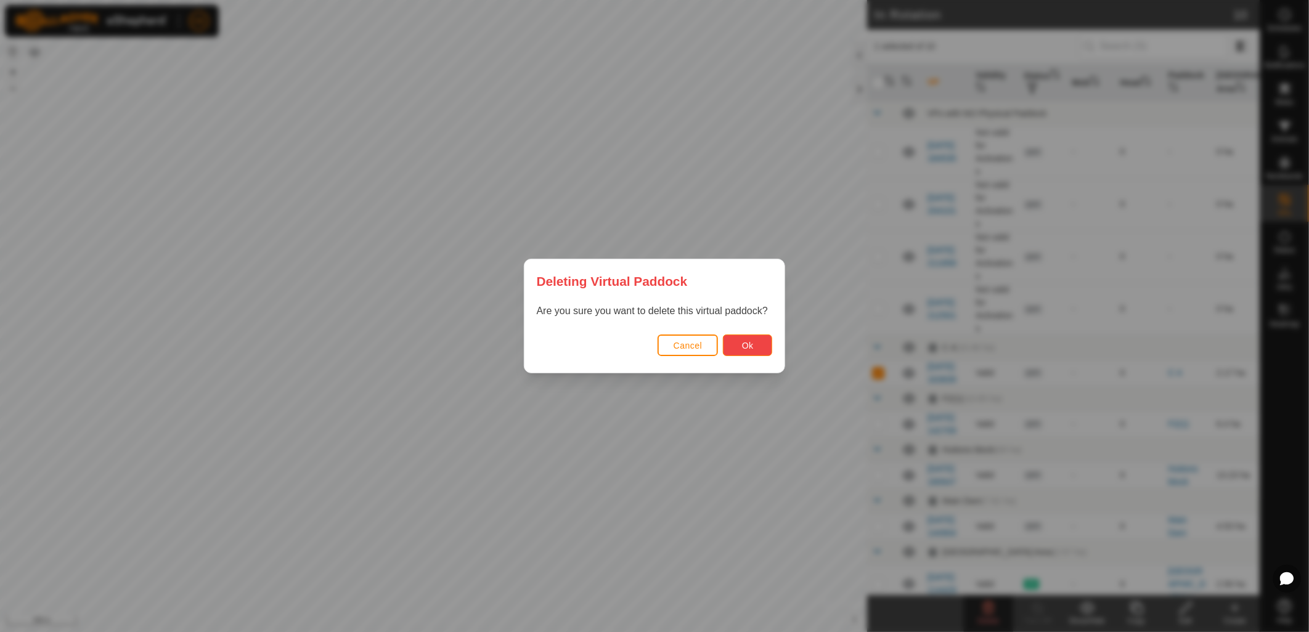
click at [746, 343] on span "Ok" at bounding box center [748, 346] width 12 height 10
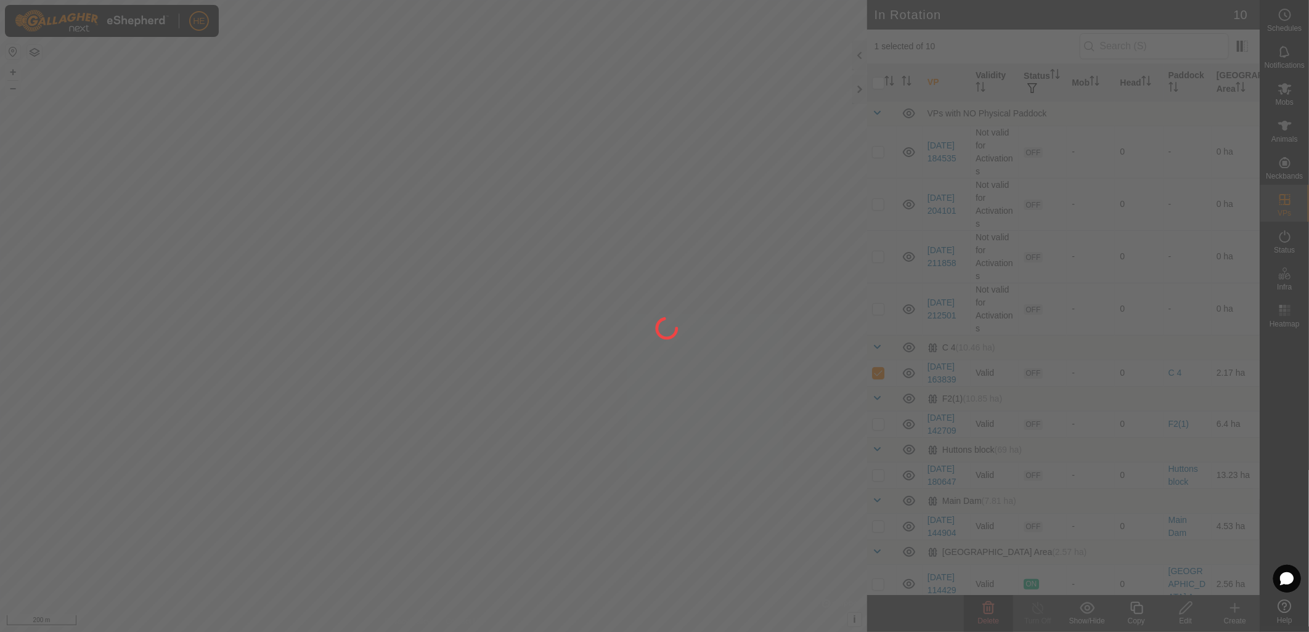
checkbox input "false"
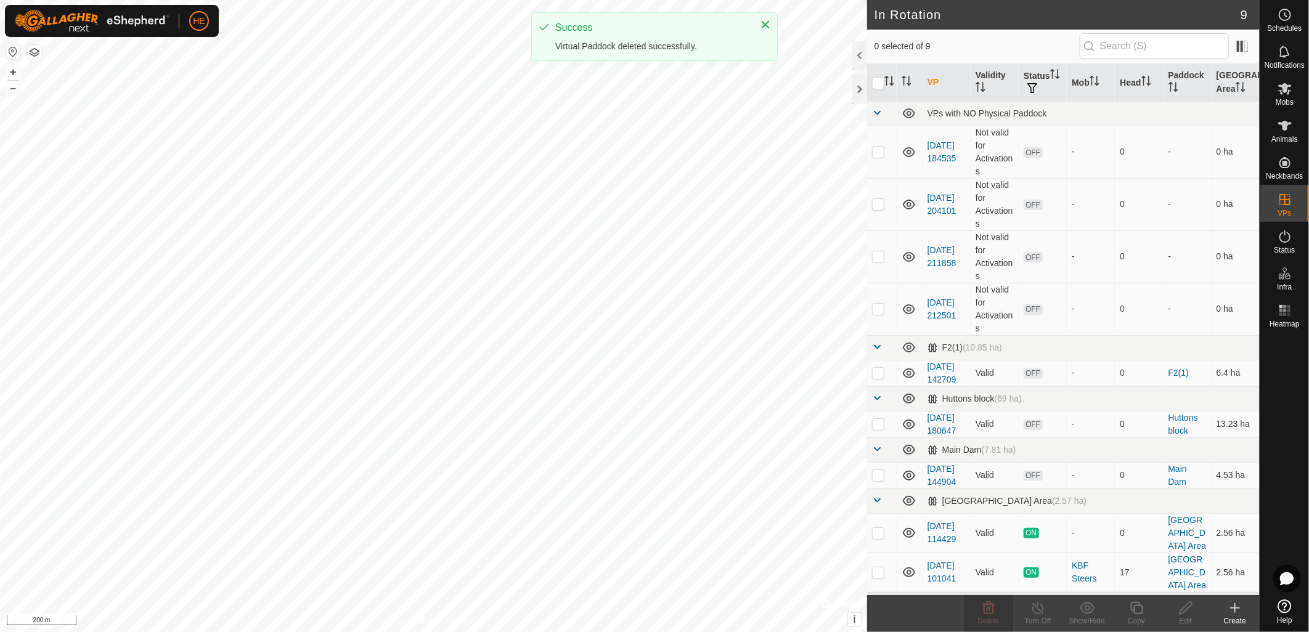
checkbox input "true"
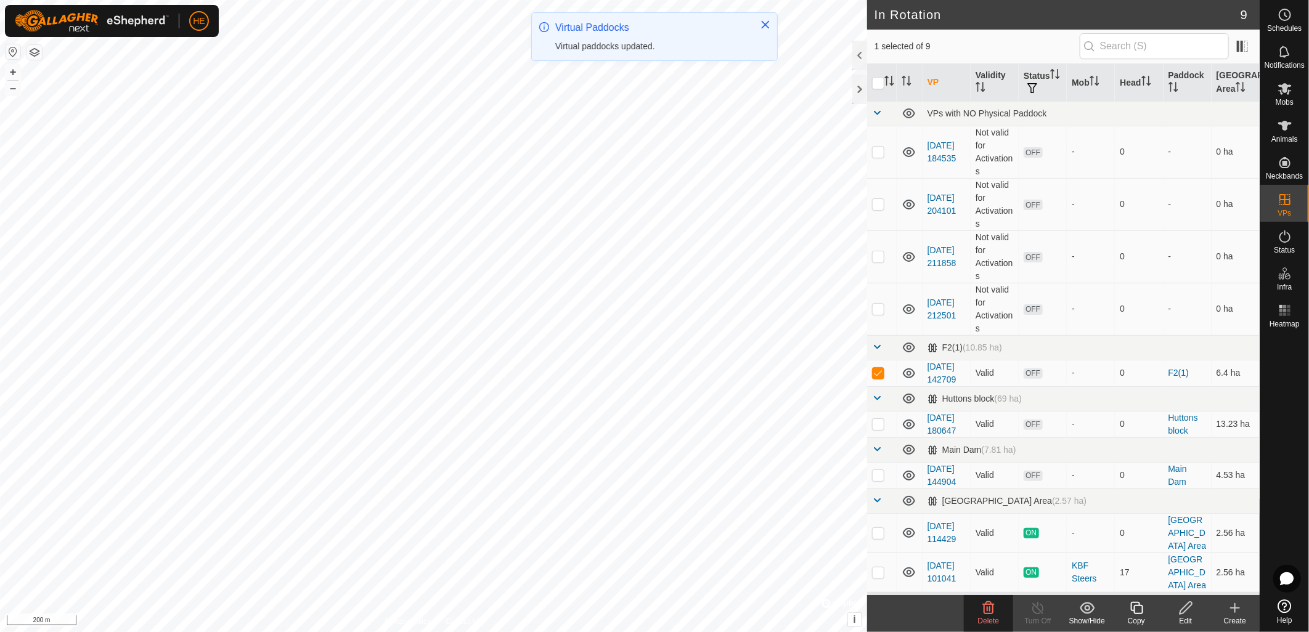
click at [984, 609] on icon at bounding box center [989, 608] width 12 height 12
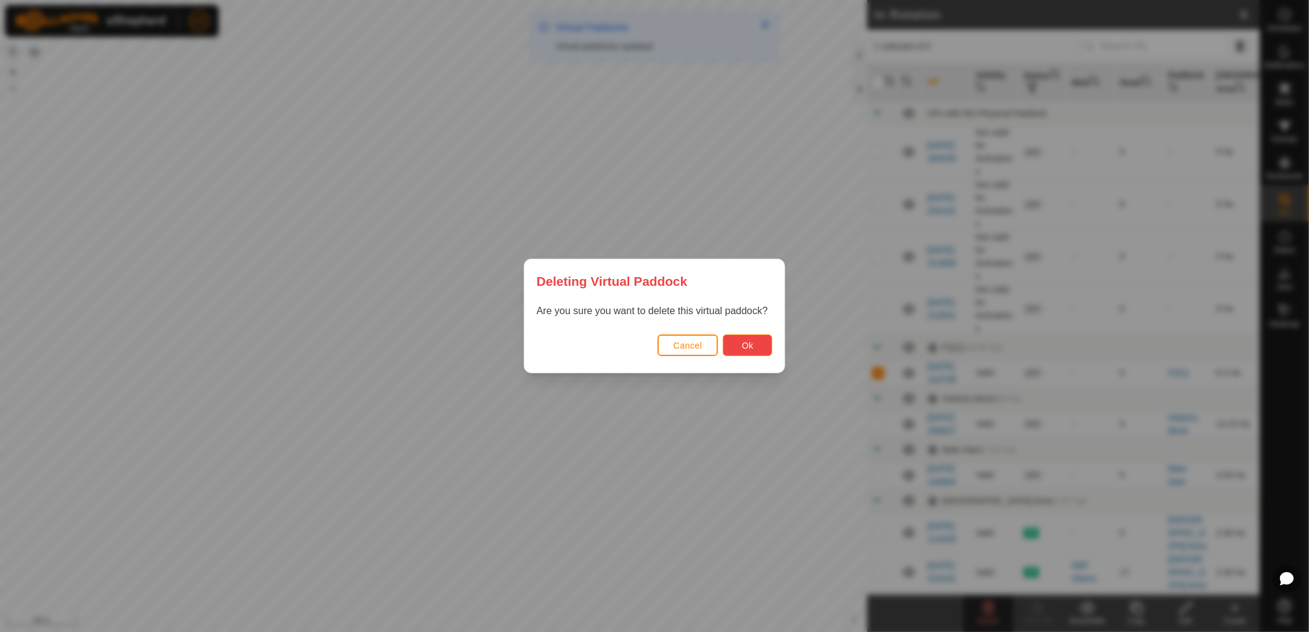
click at [764, 347] on button "Ok" at bounding box center [747, 346] width 49 height 22
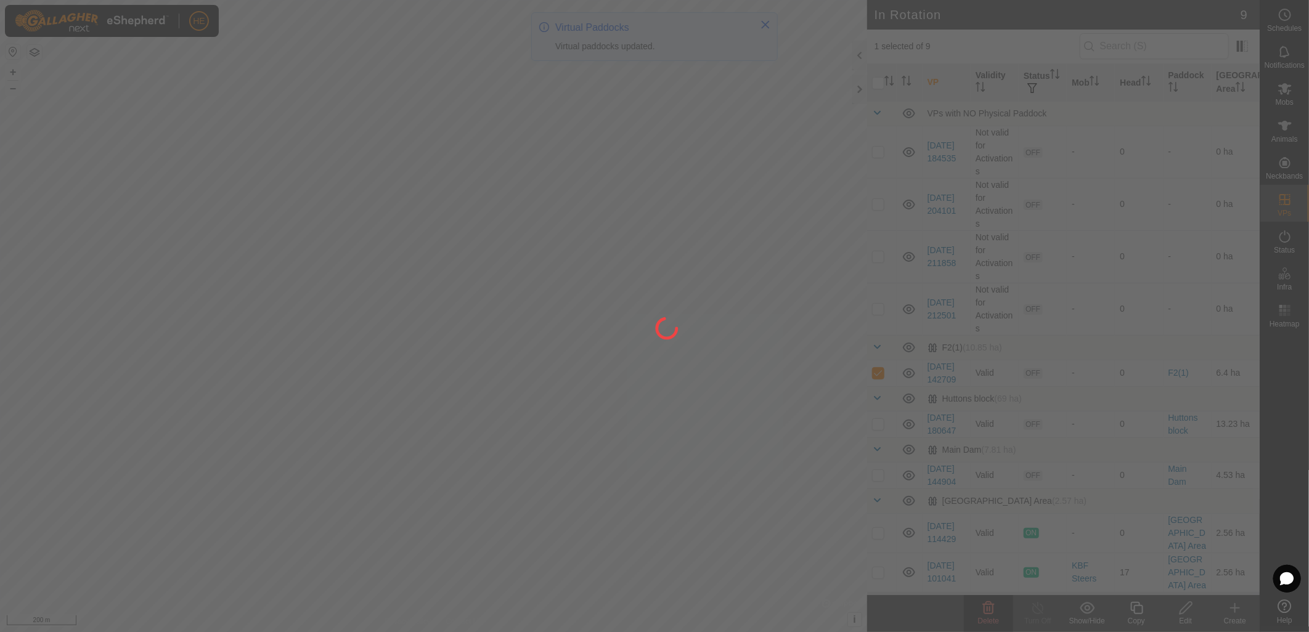
checkbox input "false"
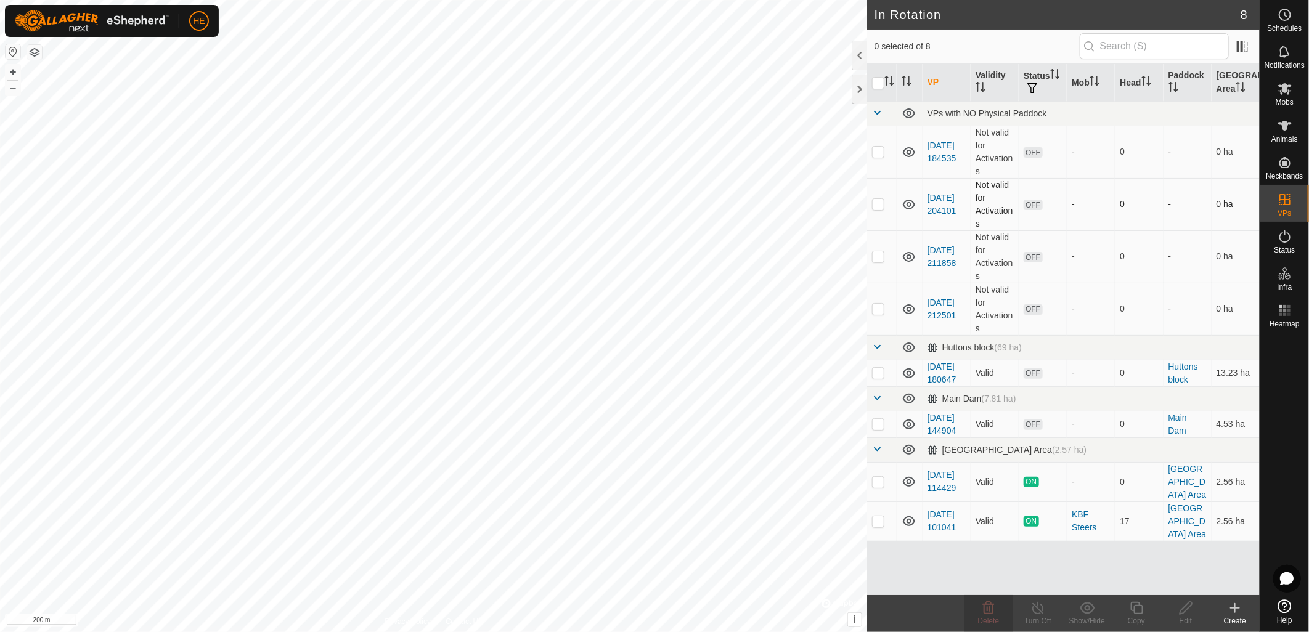
click at [939, 203] on td "2025-05-28 204101" at bounding box center [947, 204] width 48 height 52
click at [935, 193] on link "2025-05-28 204101" at bounding box center [941, 204] width 29 height 23
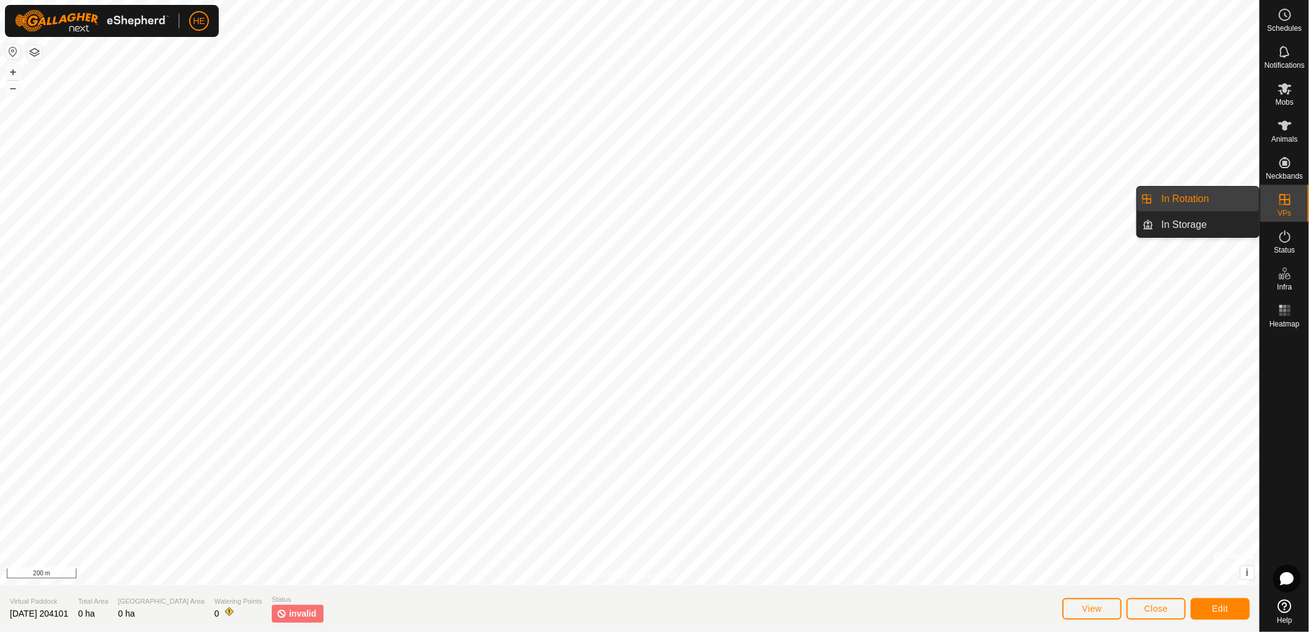
click at [1281, 210] on span "VPs" at bounding box center [1285, 213] width 14 height 7
click at [1207, 222] on link "In Storage" at bounding box center [1206, 225] width 105 height 25
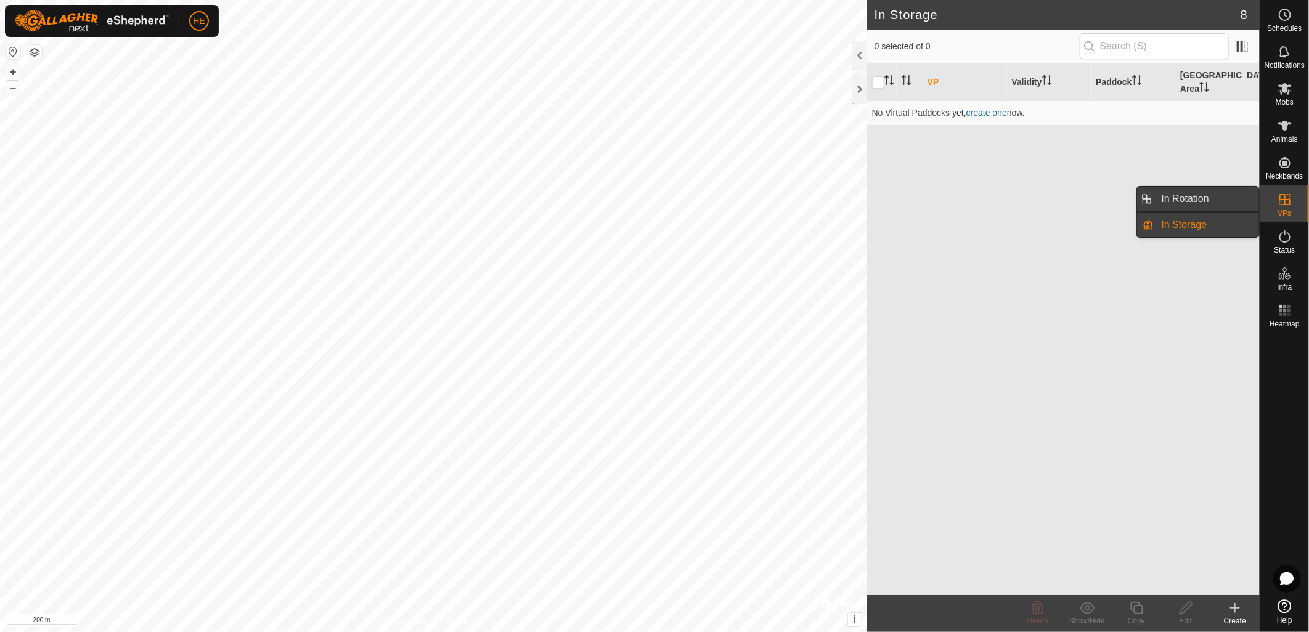
click at [1208, 198] on link "In Rotation" at bounding box center [1206, 199] width 105 height 25
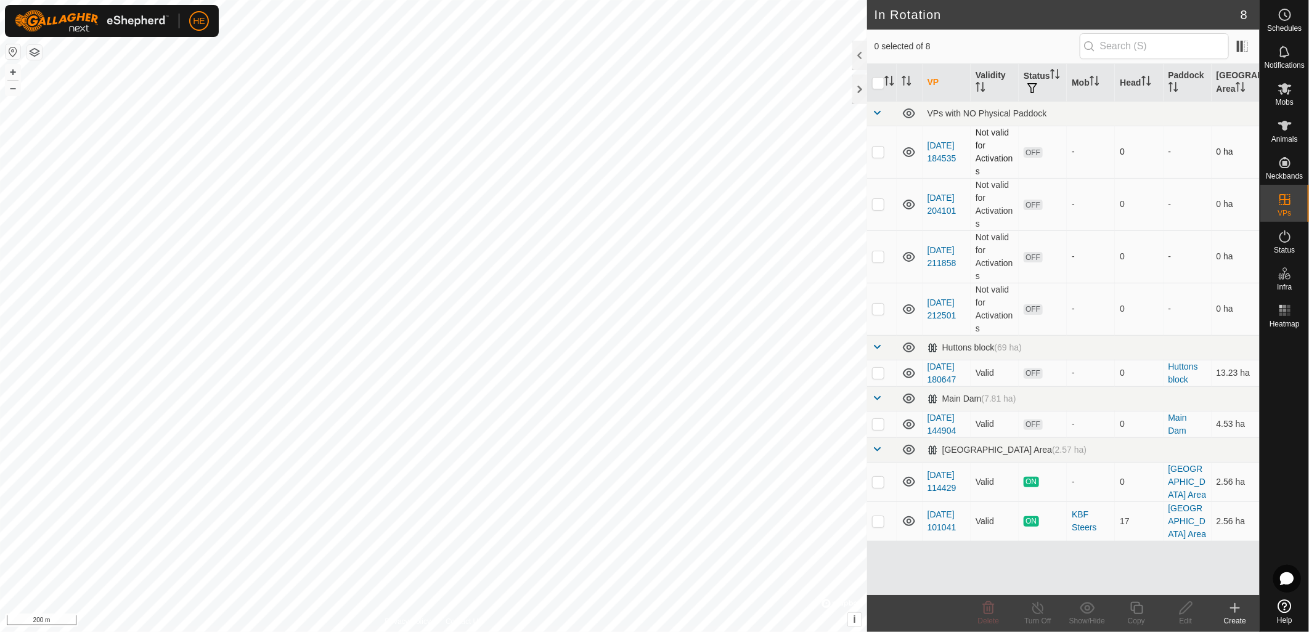
click at [911, 150] on icon at bounding box center [909, 152] width 15 height 15
click at [912, 151] on icon at bounding box center [909, 152] width 15 height 15
click at [879, 151] on p-checkbox at bounding box center [878, 152] width 12 height 10
checkbox input "false"
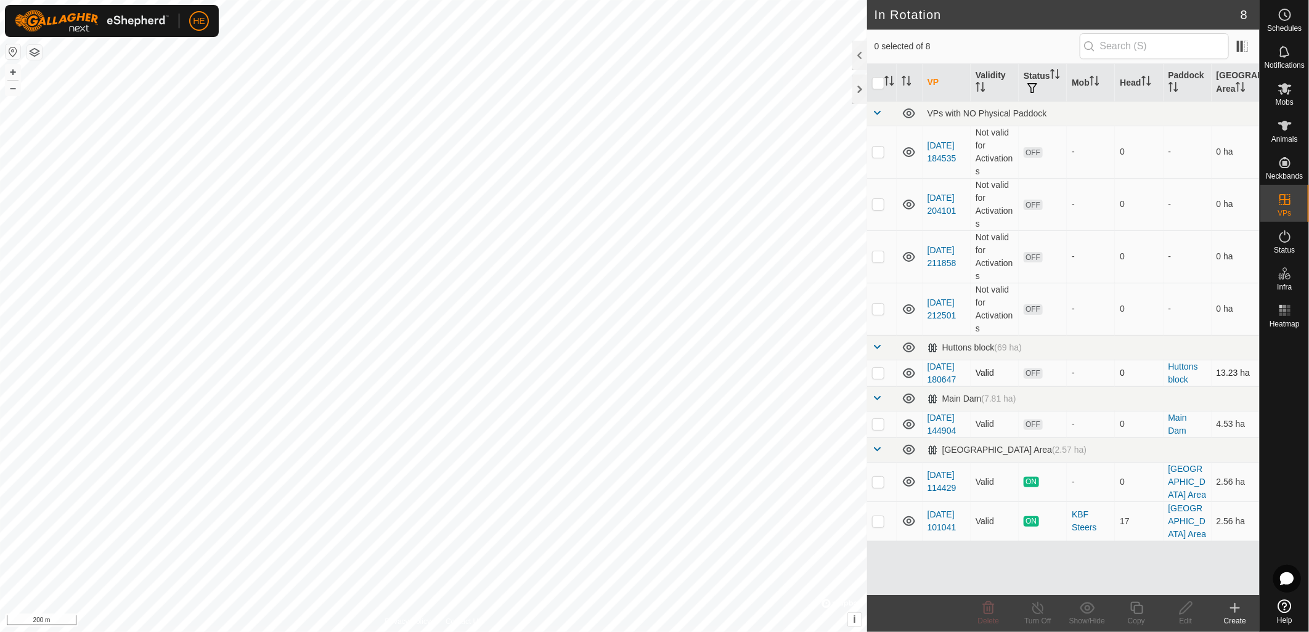
scroll to position [23, 0]
click at [947, 362] on link "[DATE] 180647" at bounding box center [941, 373] width 29 height 23
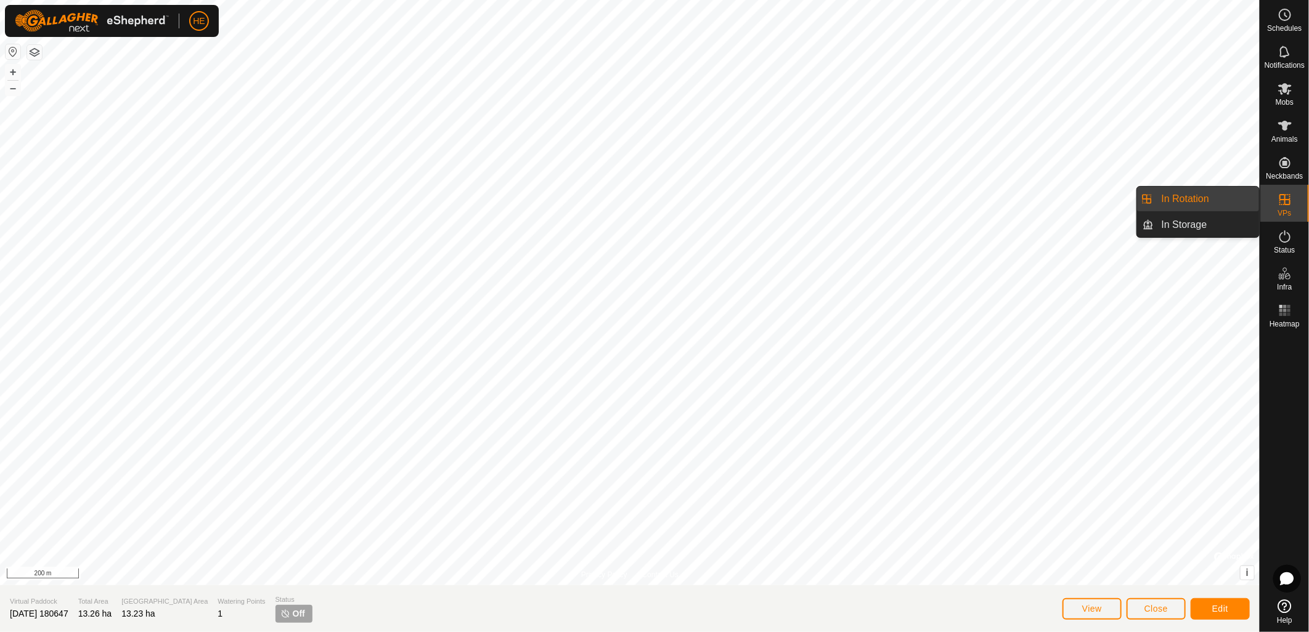
click at [1190, 201] on link "In Rotation" at bounding box center [1206, 199] width 105 height 25
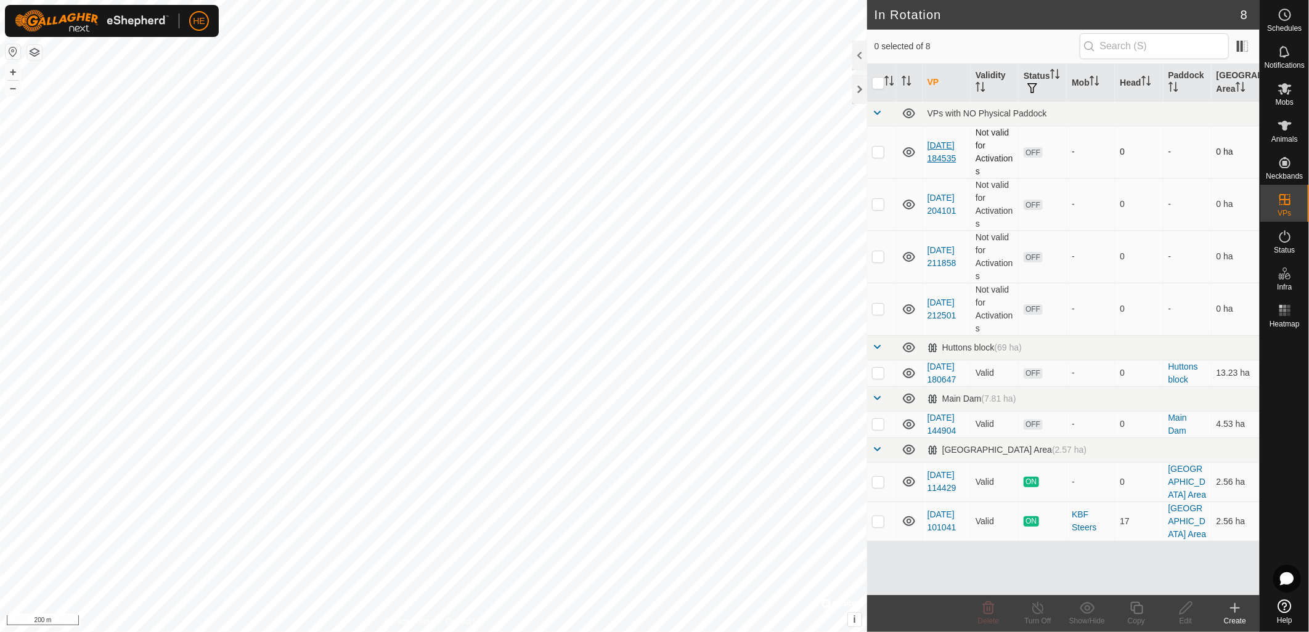
click at [937, 143] on link "2025-05-08 184535" at bounding box center [941, 152] width 29 height 23
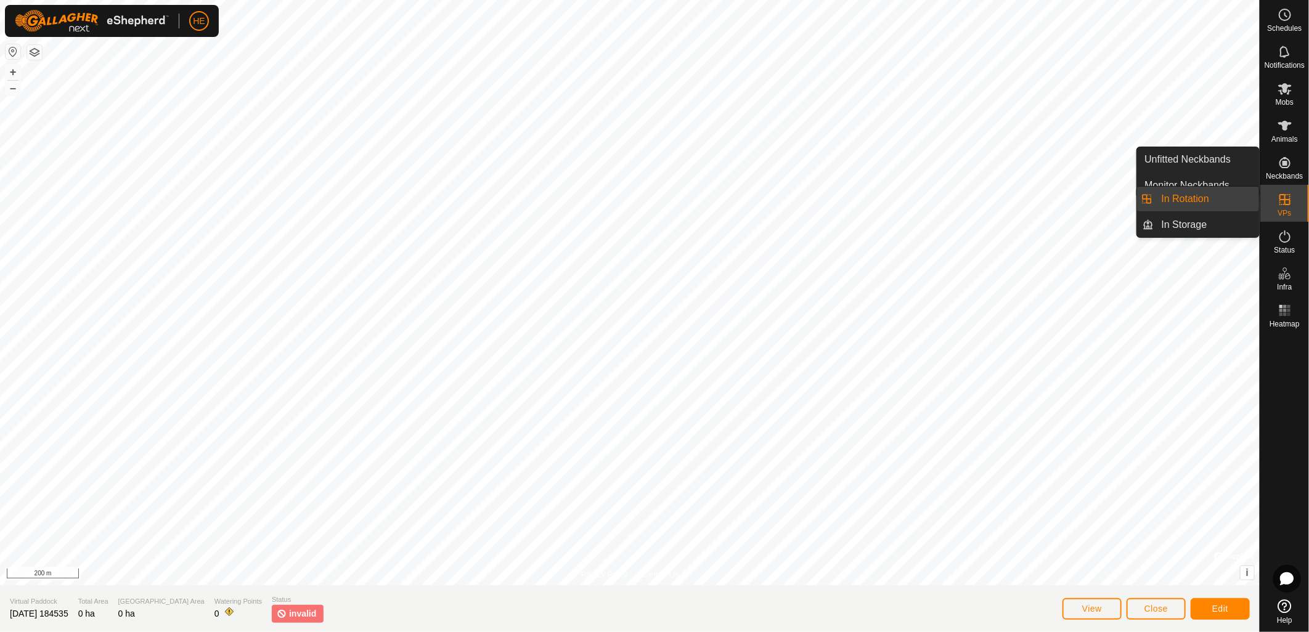
click at [1295, 202] on es-virtualpaddocks-svg-icon at bounding box center [1285, 200] width 22 height 20
click at [1199, 202] on link "In Rotation" at bounding box center [1206, 199] width 105 height 25
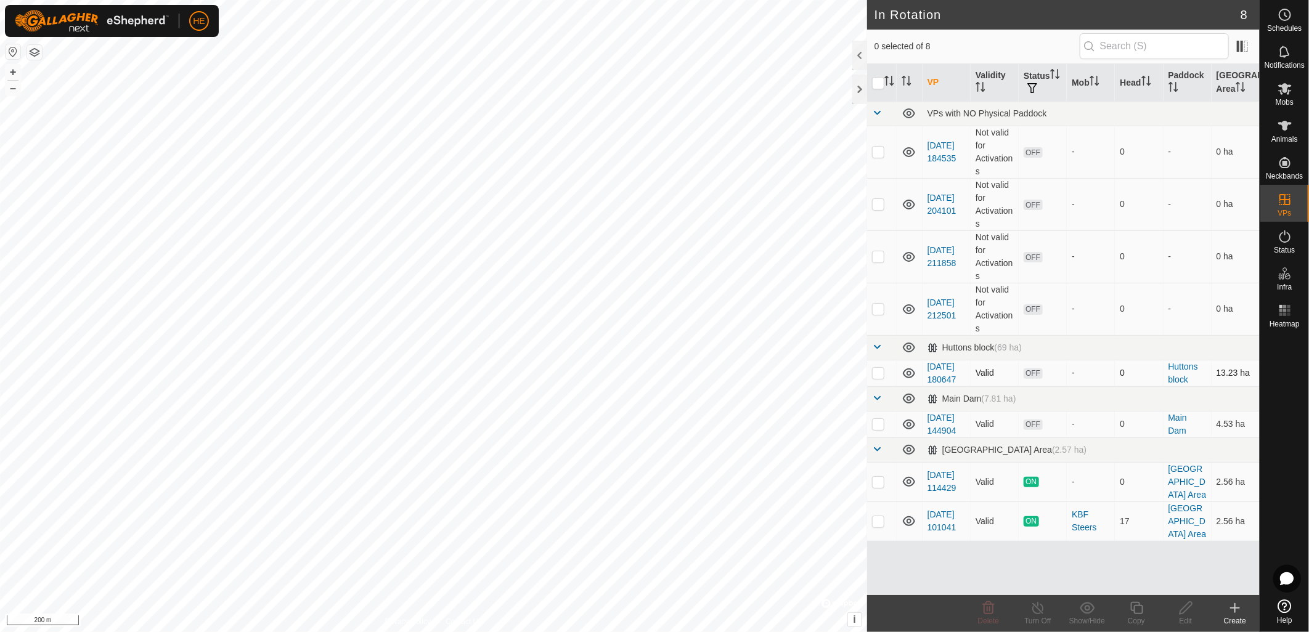
click at [907, 381] on icon at bounding box center [909, 373] width 15 height 15
click at [907, 430] on icon at bounding box center [909, 425] width 12 height 10
click at [907, 432] on icon at bounding box center [909, 424] width 15 height 15
click at [908, 151] on icon at bounding box center [909, 152] width 12 height 10
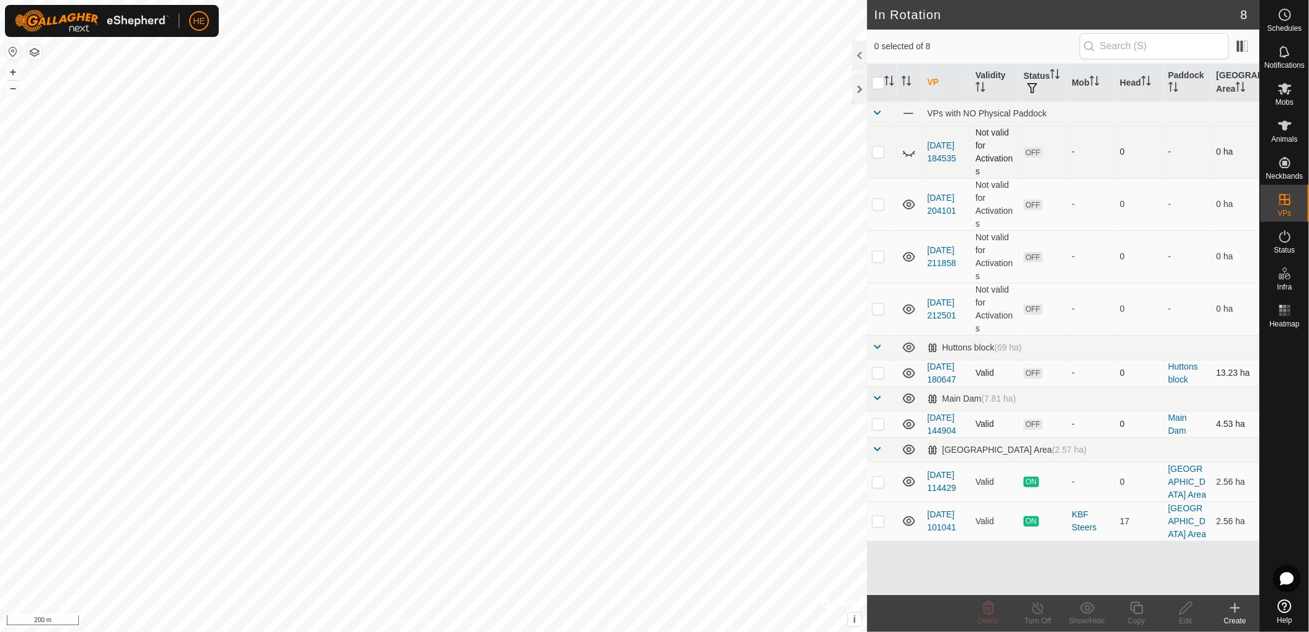
click at [908, 151] on icon at bounding box center [909, 152] width 15 height 15
click at [879, 315] on td at bounding box center [882, 309] width 30 height 52
checkbox input "true"
click at [879, 259] on p-checkbox at bounding box center [878, 256] width 12 height 10
checkbox input "true"
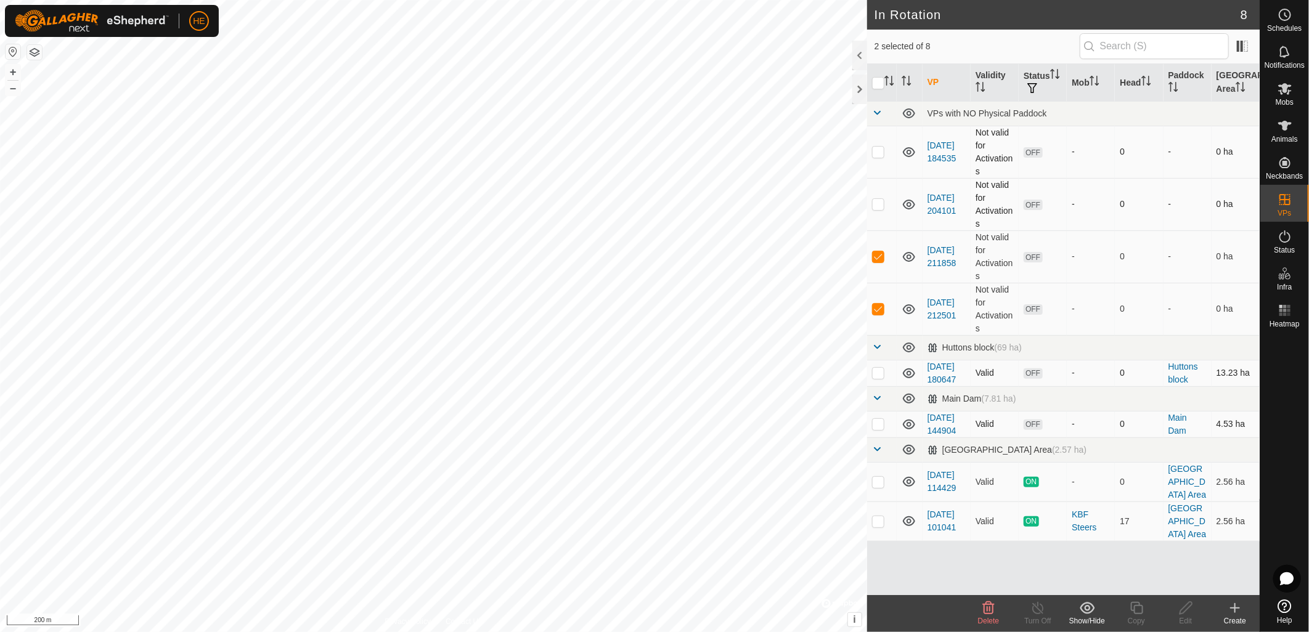
click at [886, 208] on td at bounding box center [882, 204] width 30 height 52
checkbox input "true"
click at [878, 158] on td at bounding box center [882, 152] width 30 height 52
click at [987, 602] on icon at bounding box center [989, 608] width 12 height 12
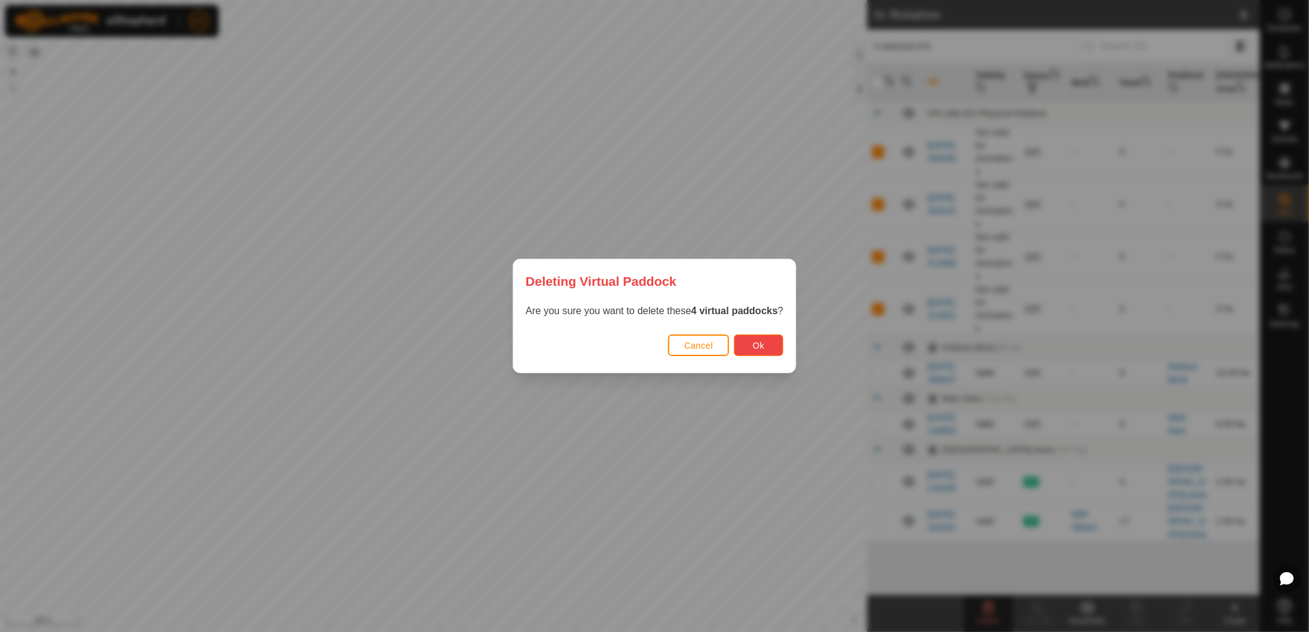
click at [769, 344] on button "Ok" at bounding box center [758, 346] width 49 height 22
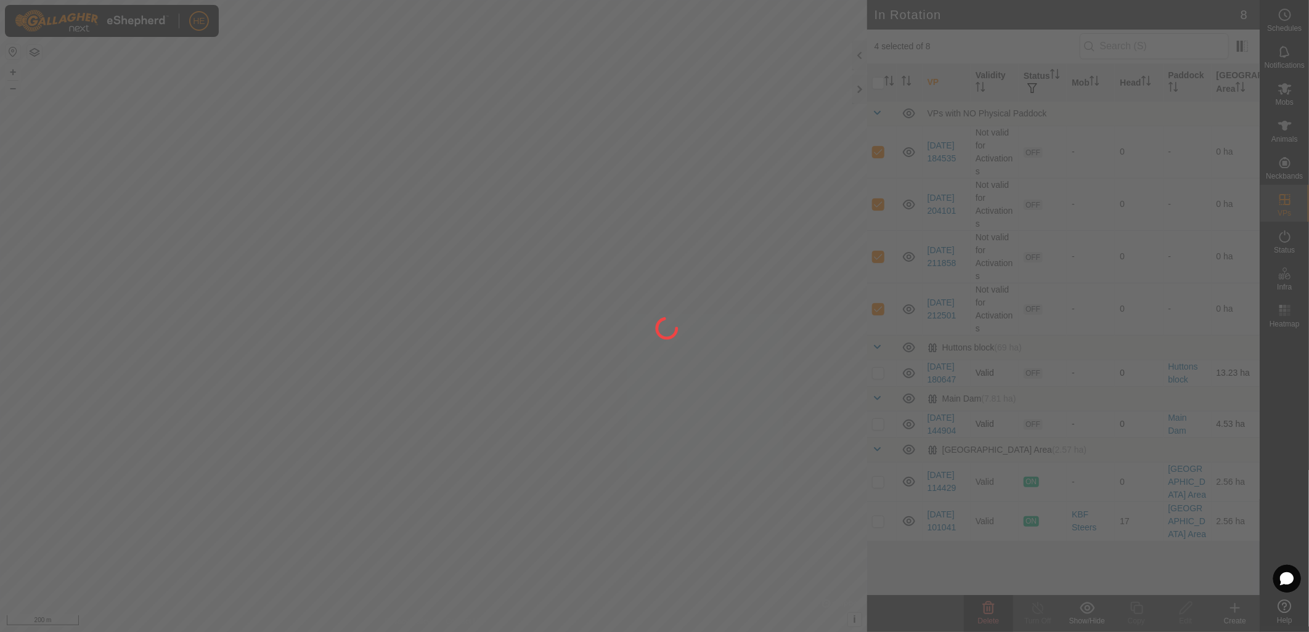
checkbox input "false"
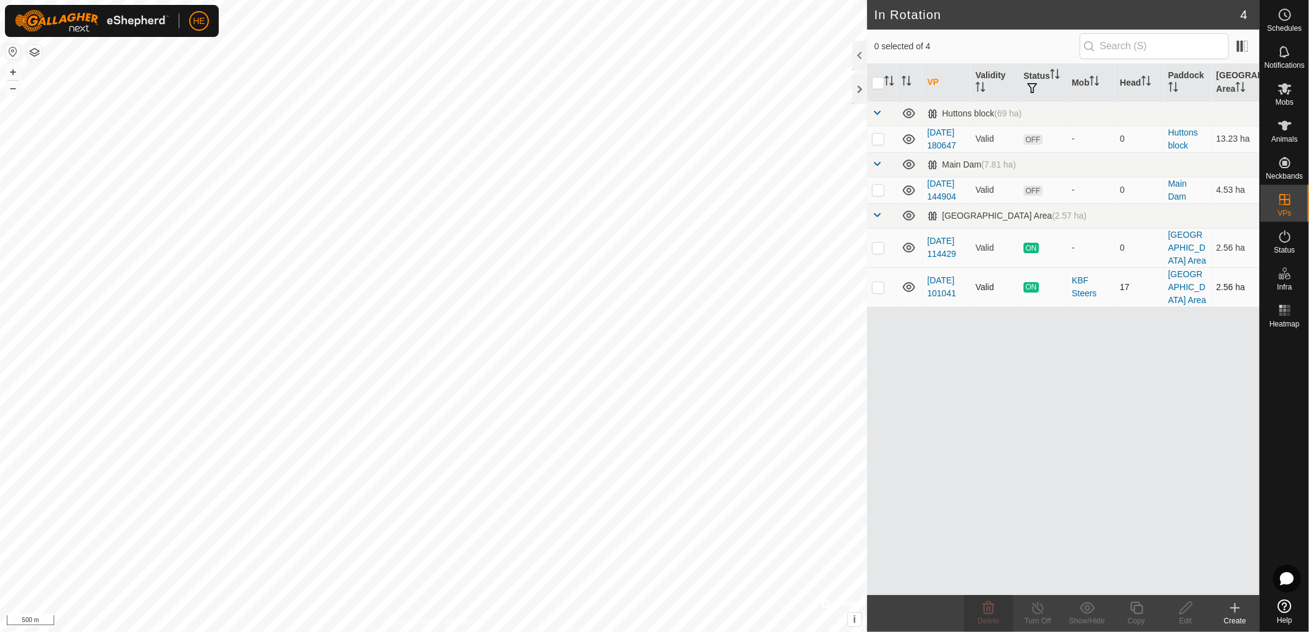
click at [938, 307] on td "[DATE] 101041" at bounding box center [947, 286] width 48 height 39
click at [937, 259] on link "[DATE] 114429" at bounding box center [941, 247] width 29 height 23
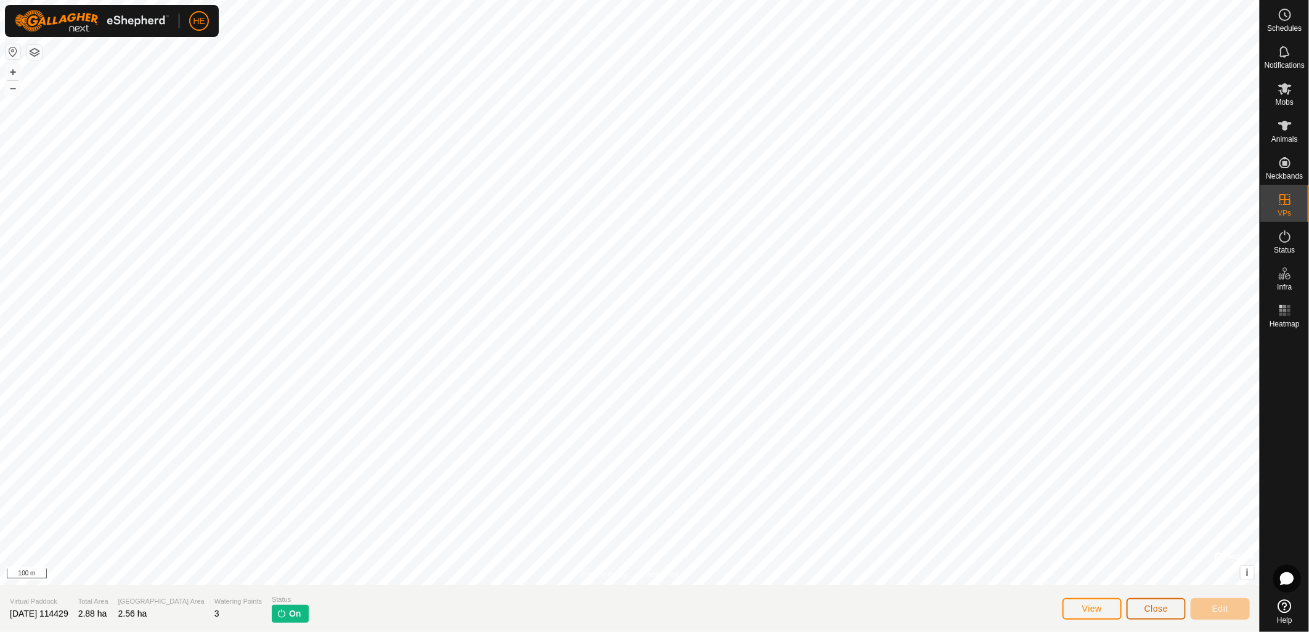
click at [1151, 611] on span "Close" at bounding box center [1155, 609] width 23 height 10
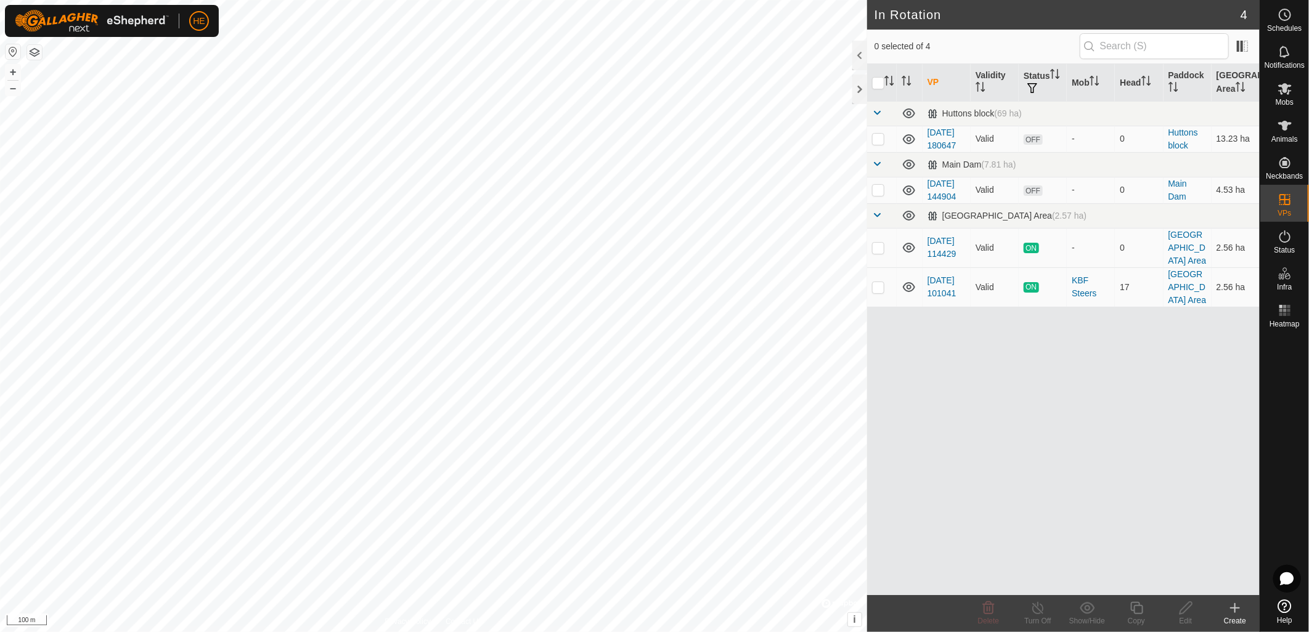
checkbox input "true"
click at [1041, 608] on icon at bounding box center [1037, 608] width 15 height 15
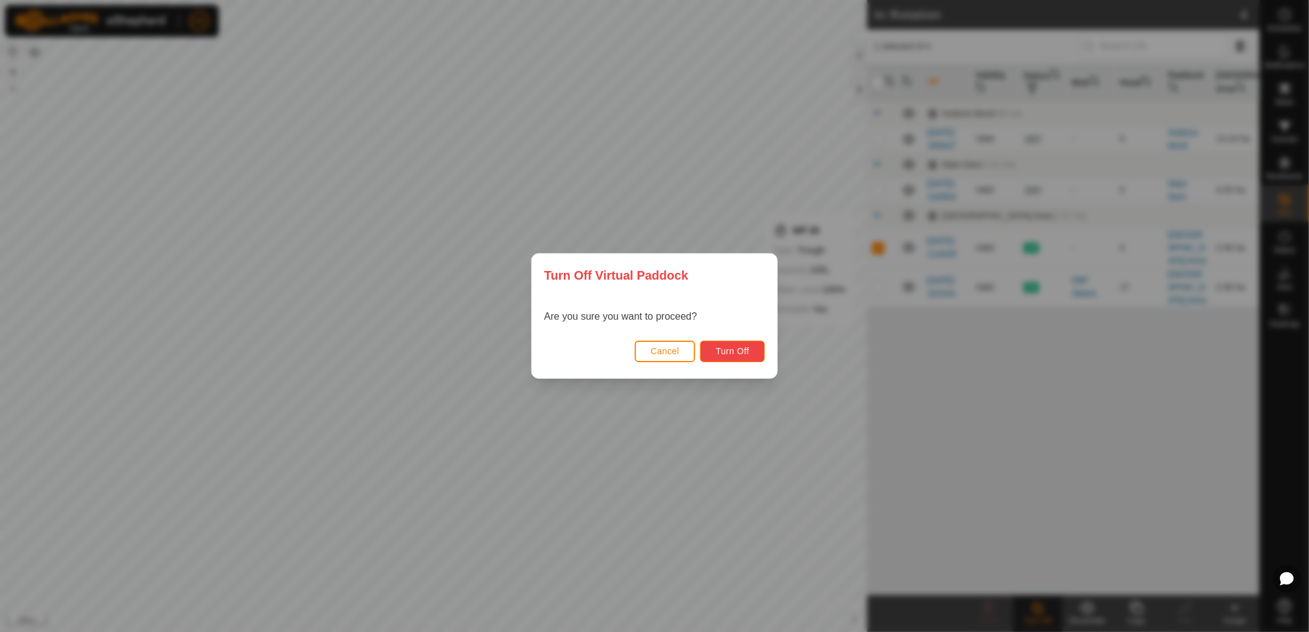
click at [728, 348] on span "Turn Off" at bounding box center [732, 351] width 34 height 10
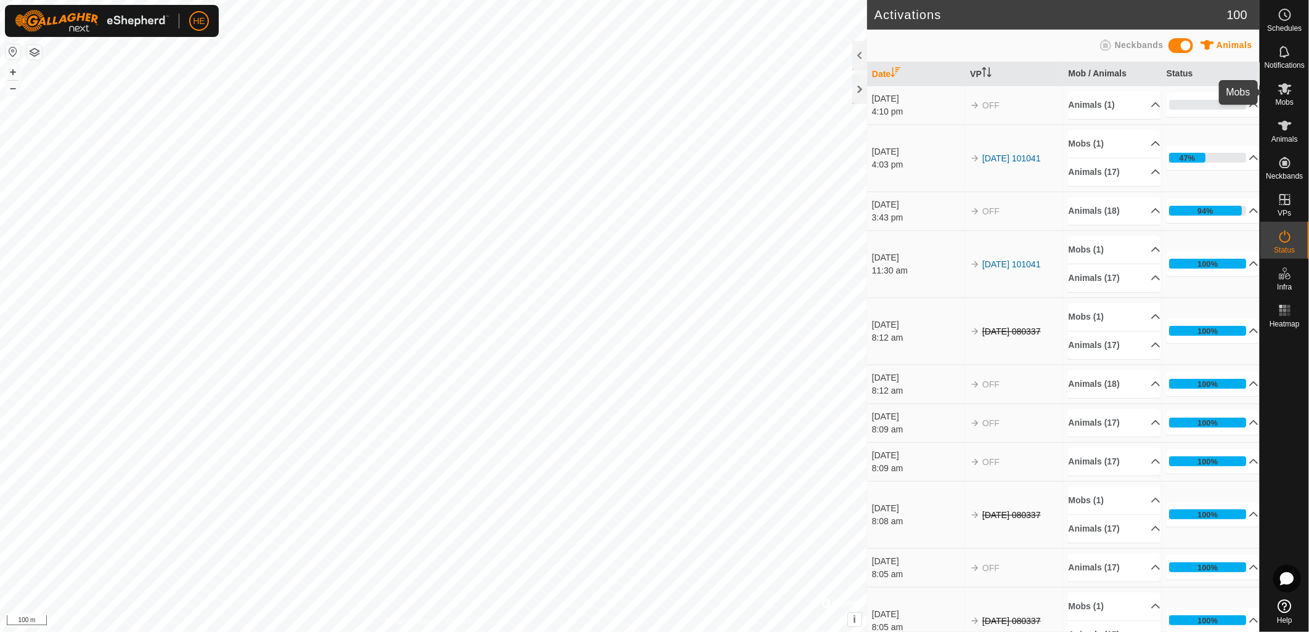
click at [1284, 94] on icon at bounding box center [1285, 88] width 15 height 15
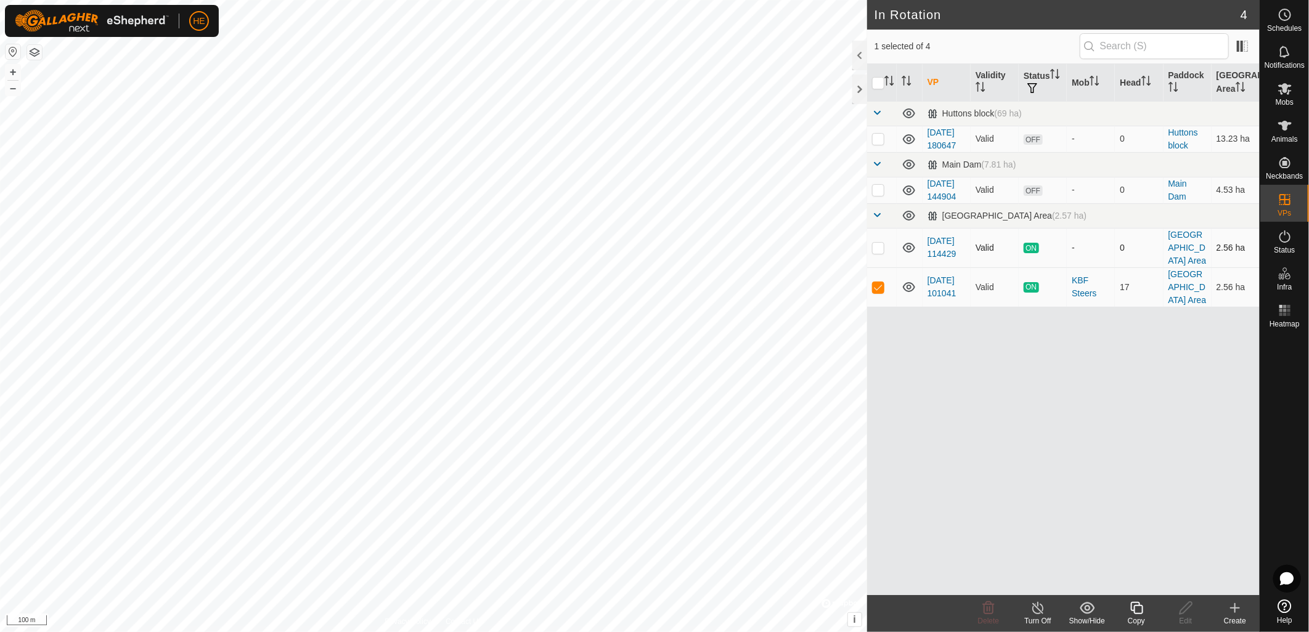
click at [908, 255] on icon at bounding box center [909, 247] width 15 height 15
click at [873, 253] on p-checkbox at bounding box center [878, 248] width 12 height 10
checkbox input "true"
click at [879, 292] on p-checkbox at bounding box center [878, 287] width 12 height 10
checkbox input "false"
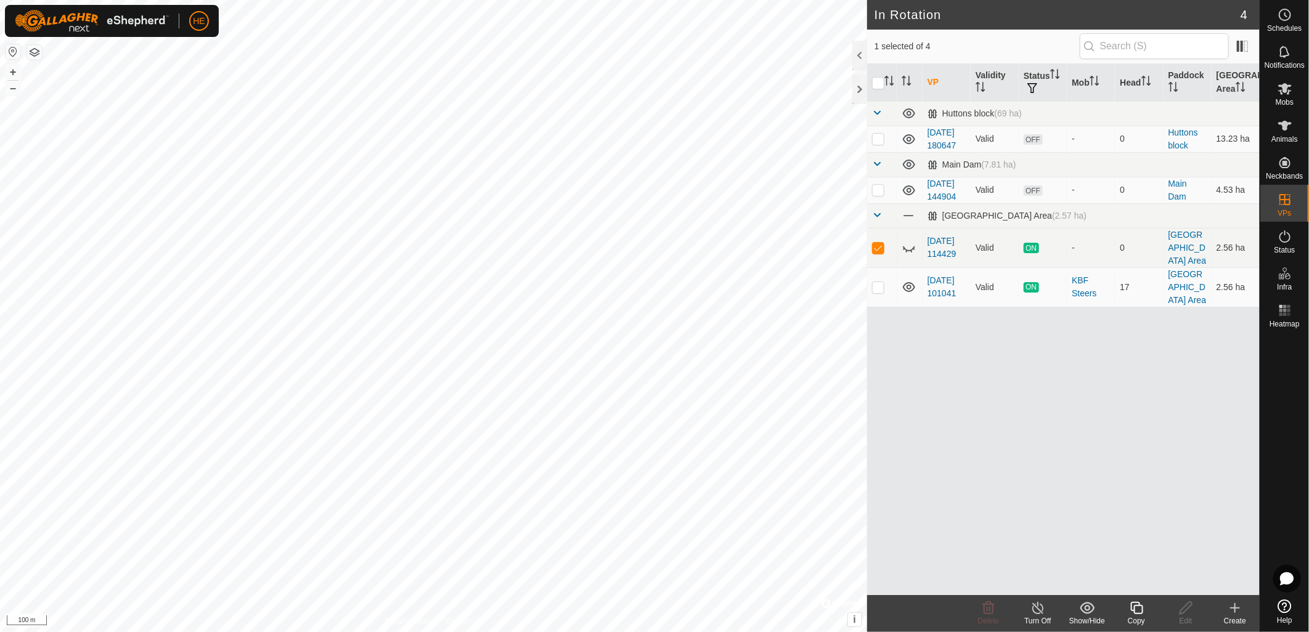
click at [1136, 609] on icon at bounding box center [1136, 608] width 15 height 15
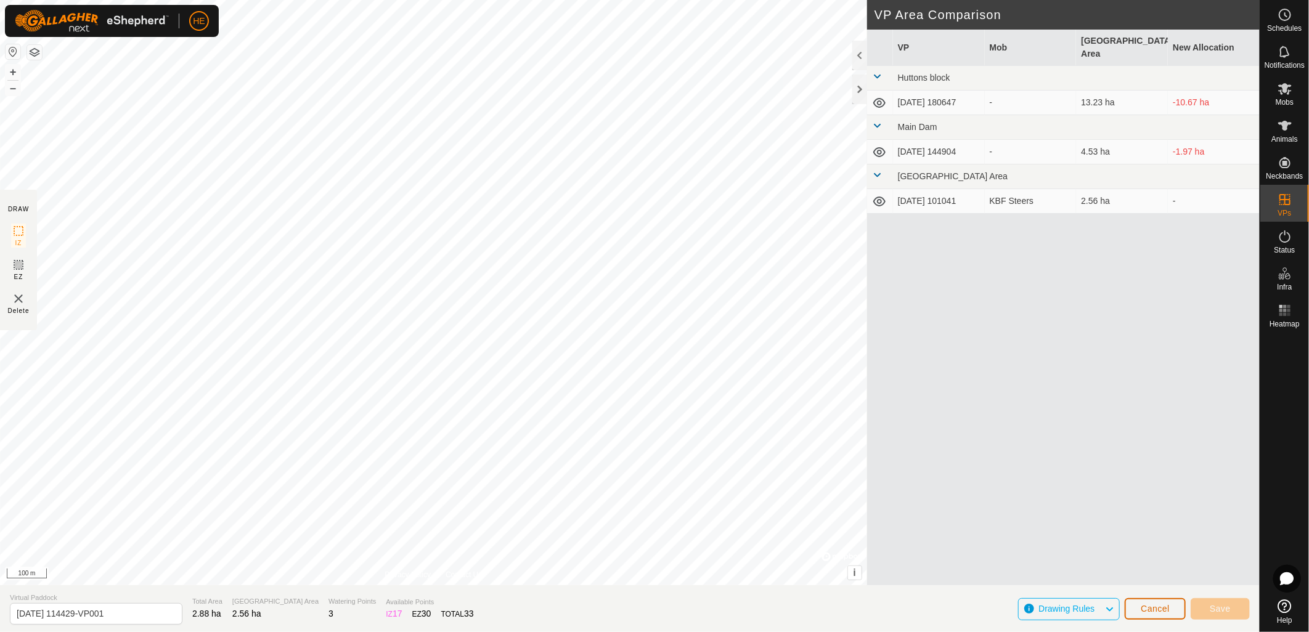
click at [1164, 616] on button "Cancel" at bounding box center [1155, 609] width 61 height 22
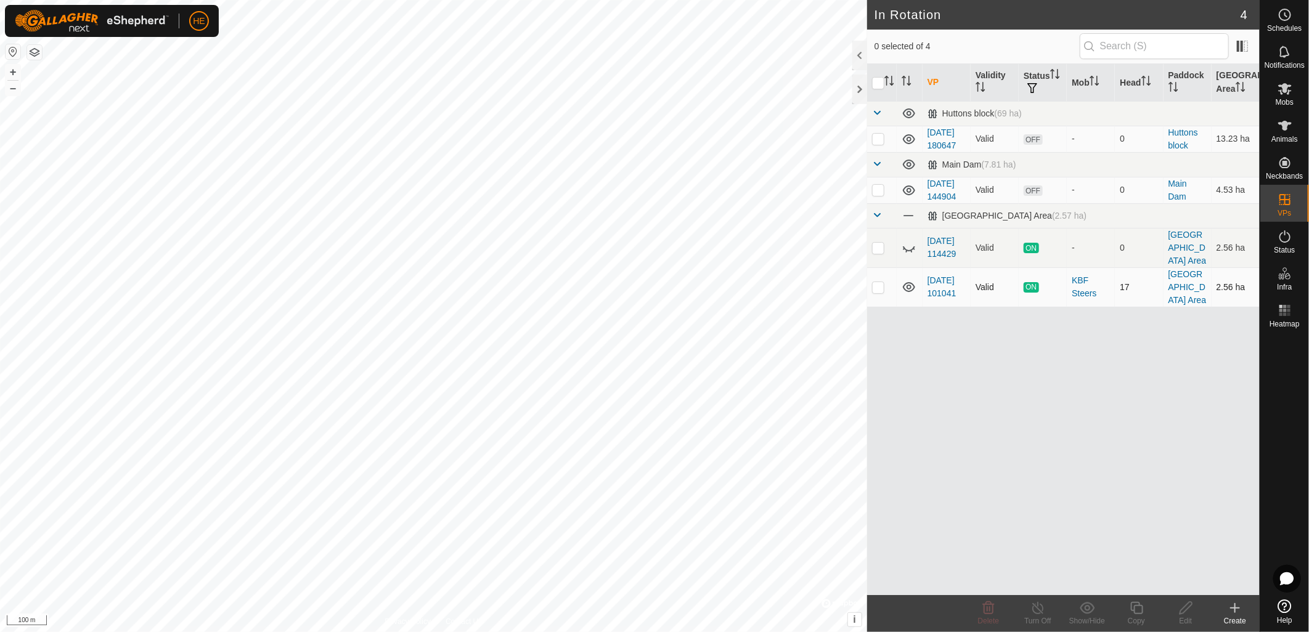
click at [882, 292] on p-checkbox at bounding box center [878, 287] width 12 height 10
checkbox input "false"
click at [879, 253] on p-checkbox at bounding box center [878, 248] width 12 height 10
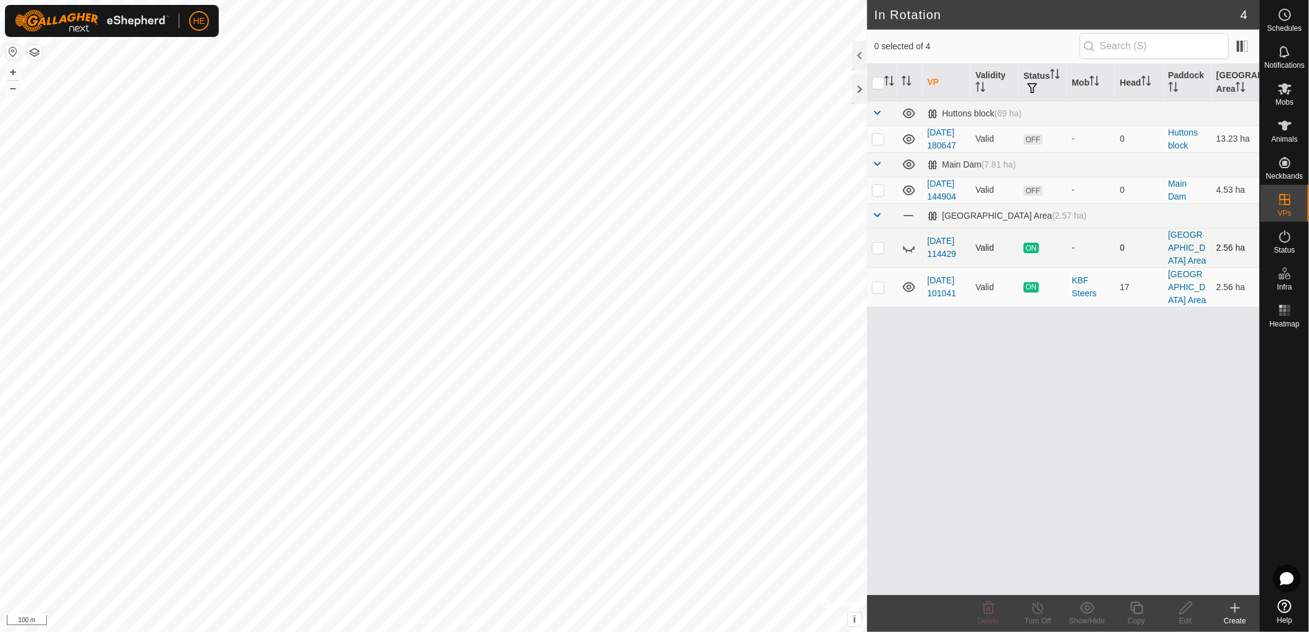
click at [879, 253] on p-checkbox at bounding box center [878, 248] width 12 height 10
click at [913, 255] on icon at bounding box center [909, 247] width 15 height 15
click at [913, 253] on icon at bounding box center [909, 248] width 12 height 10
click at [876, 253] on p-tablecheckbox at bounding box center [878, 248] width 12 height 10
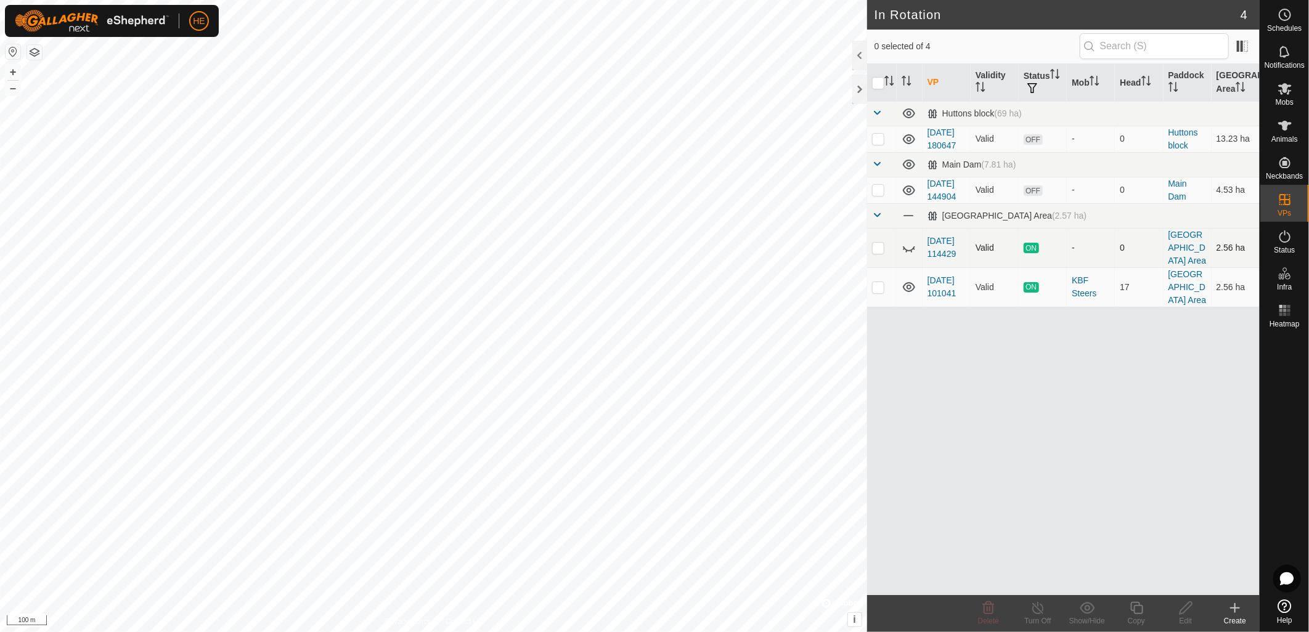
checkbox input "true"
click at [1178, 266] on link "[GEOGRAPHIC_DATA] Area" at bounding box center [1187, 248] width 38 height 36
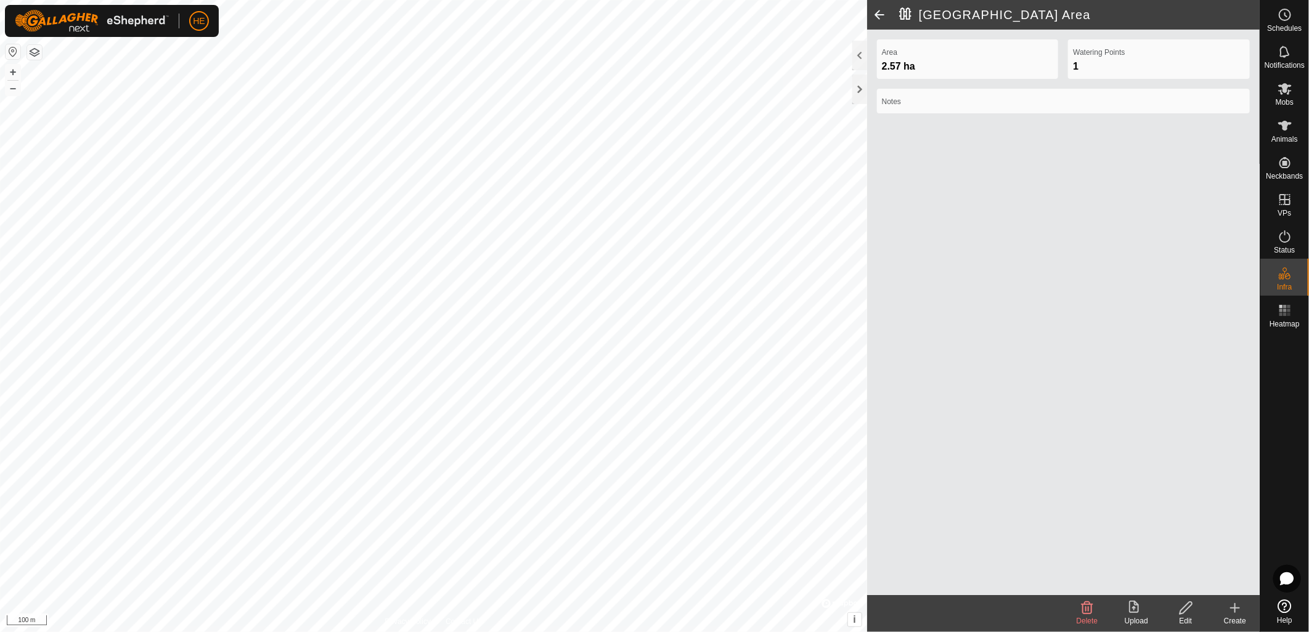
click at [1085, 613] on icon at bounding box center [1087, 608] width 15 height 15
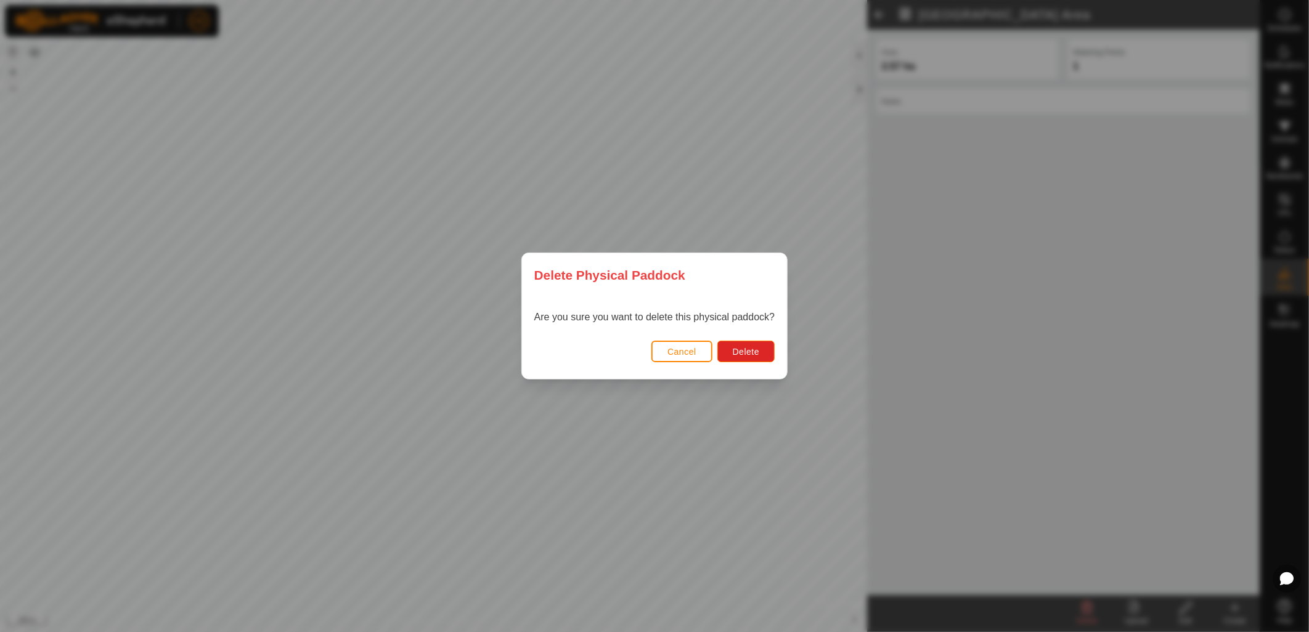
click at [934, 324] on div "Delete Physical Paddock Are you sure you want to delete this physical paddock? …" at bounding box center [654, 316] width 1309 height 632
click at [682, 362] on button "Cancel" at bounding box center [681, 352] width 61 height 22
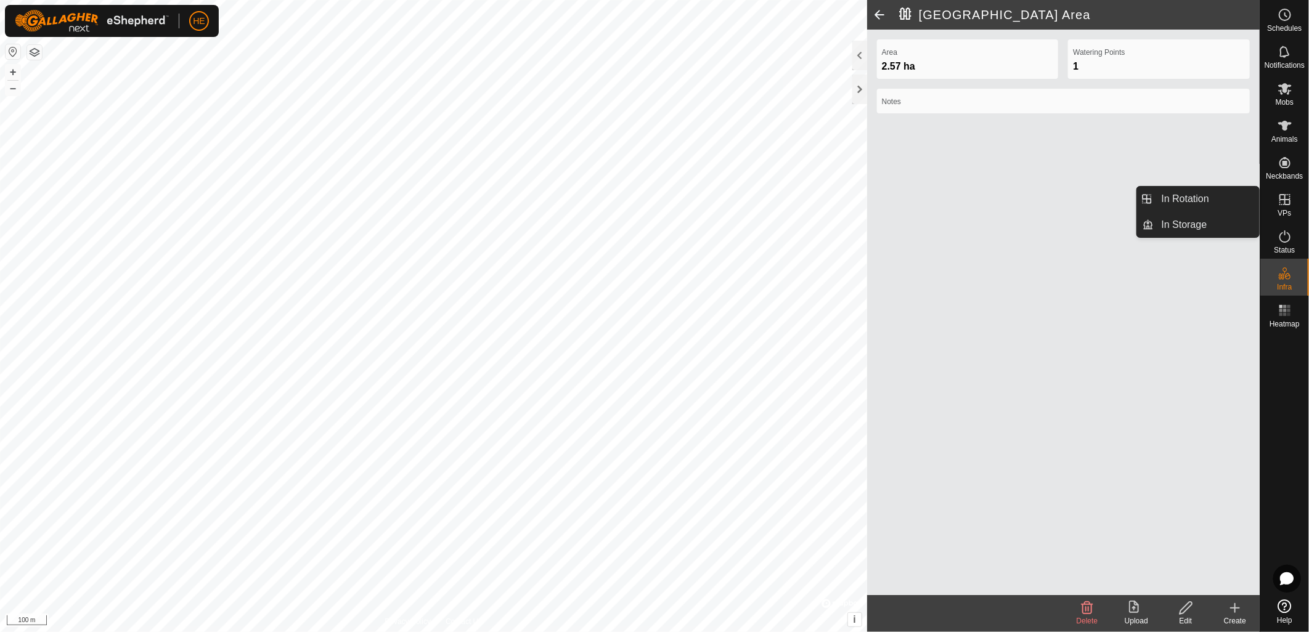
click at [1288, 207] on es-virtualpaddocks-svg-icon at bounding box center [1285, 200] width 22 height 20
click at [1205, 184] on div "Area 2.57 ha Watering Points 1 Notes" at bounding box center [1063, 313] width 393 height 566
click at [1286, 210] on span "VPs" at bounding box center [1285, 213] width 14 height 7
click at [1220, 205] on link "In Rotation" at bounding box center [1206, 199] width 105 height 25
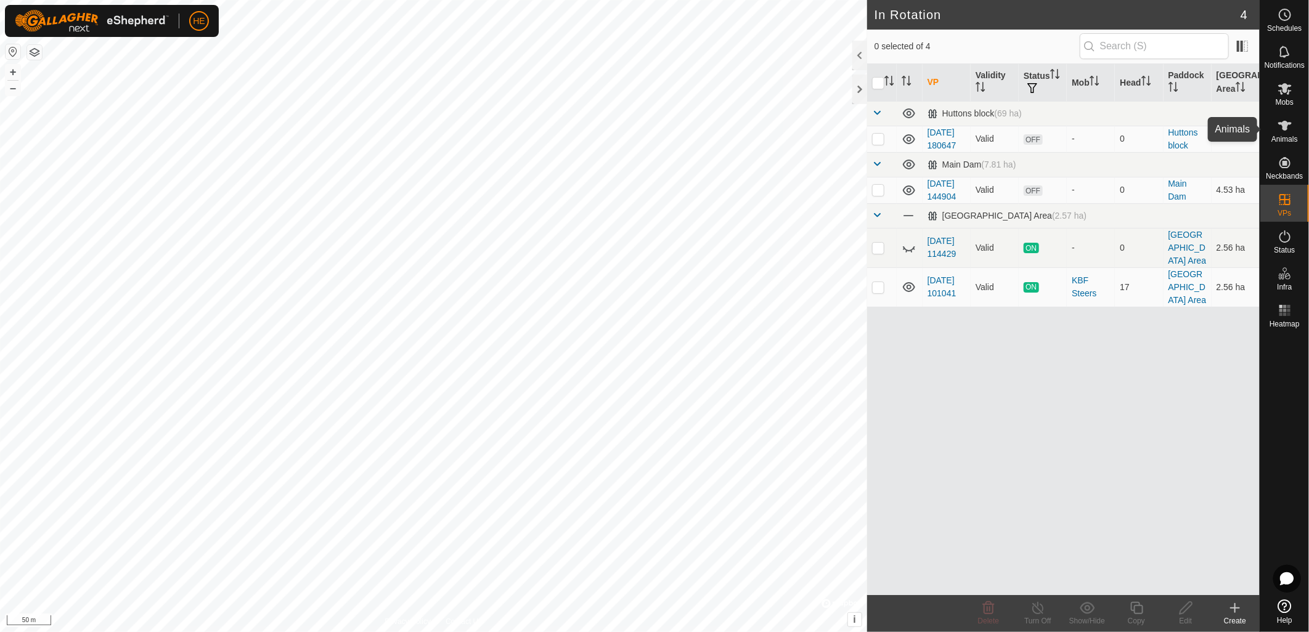
click at [1291, 131] on icon at bounding box center [1285, 125] width 15 height 15
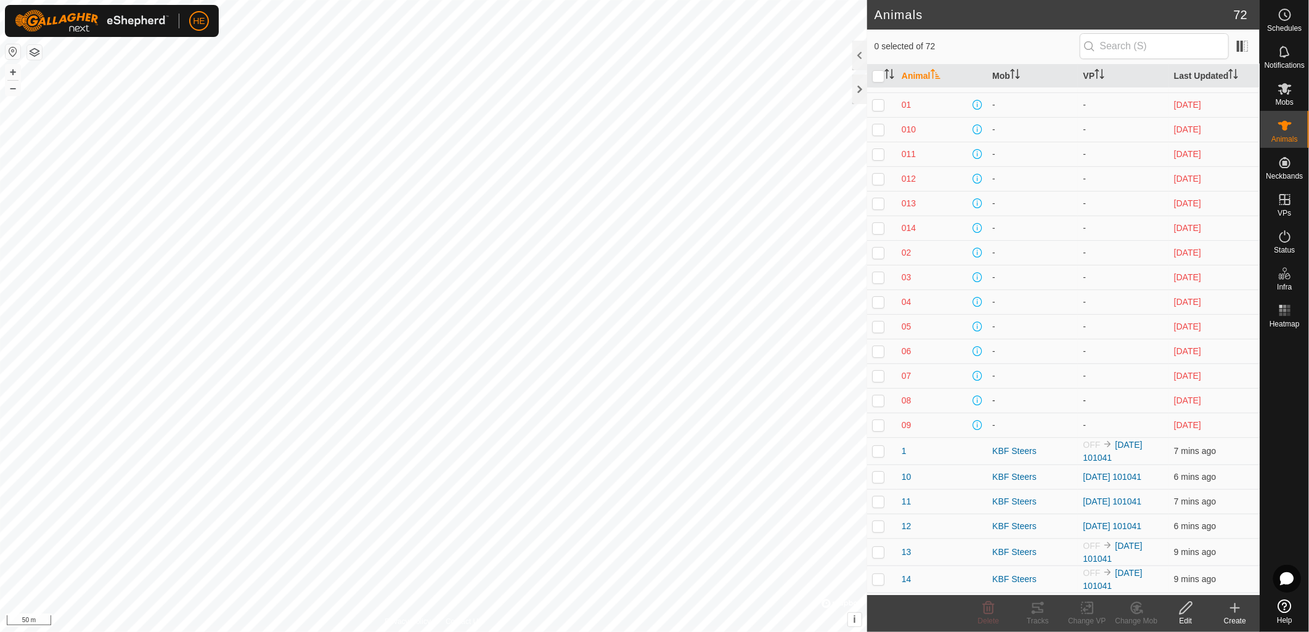
scroll to position [68, 0]
click at [1120, 452] on link "[DATE] 101041" at bounding box center [1112, 453] width 59 height 10
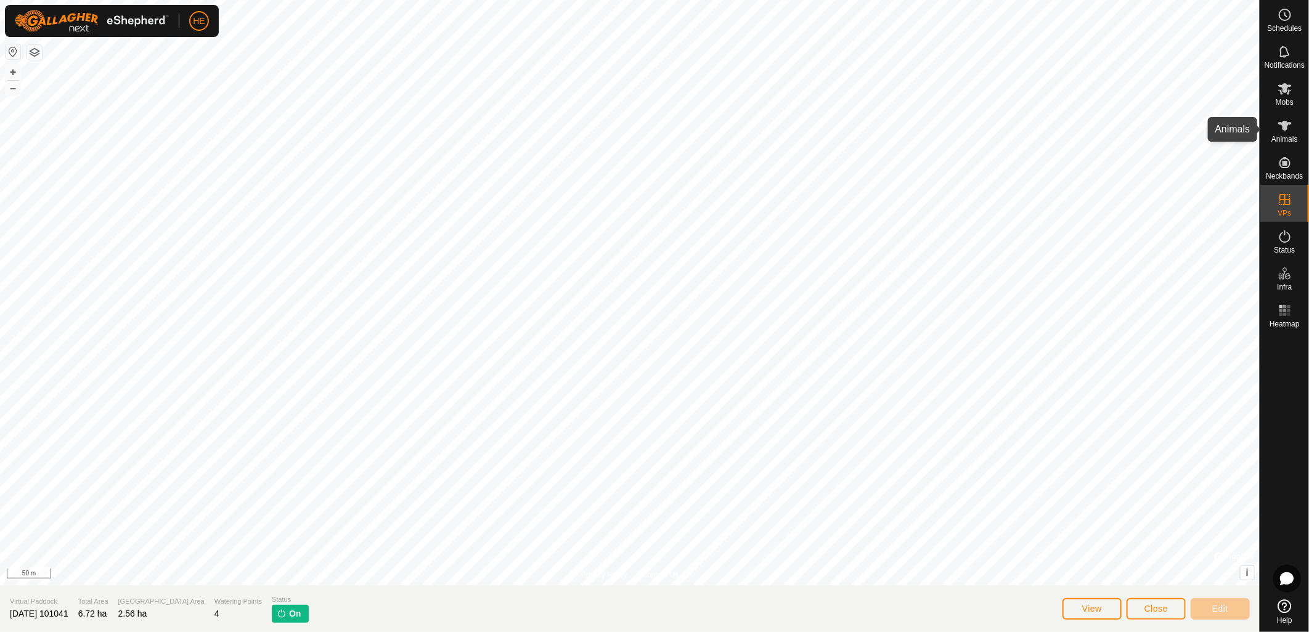
click at [1292, 129] on icon at bounding box center [1285, 125] width 15 height 15
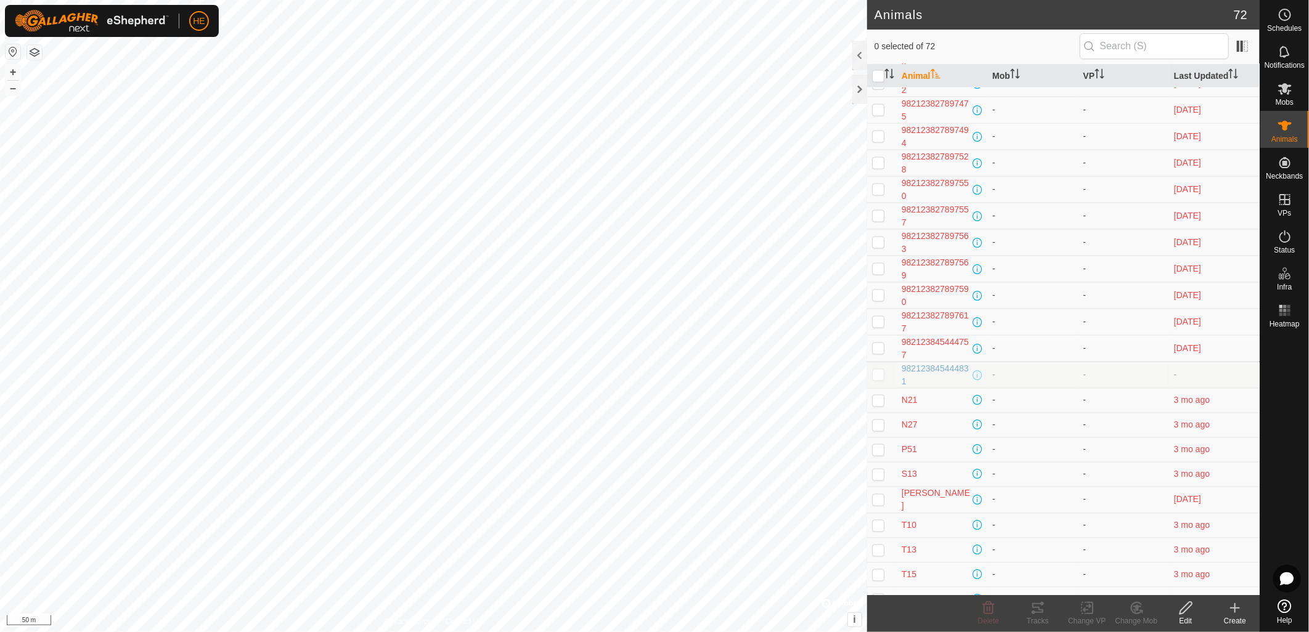
scroll to position [1233, 0]
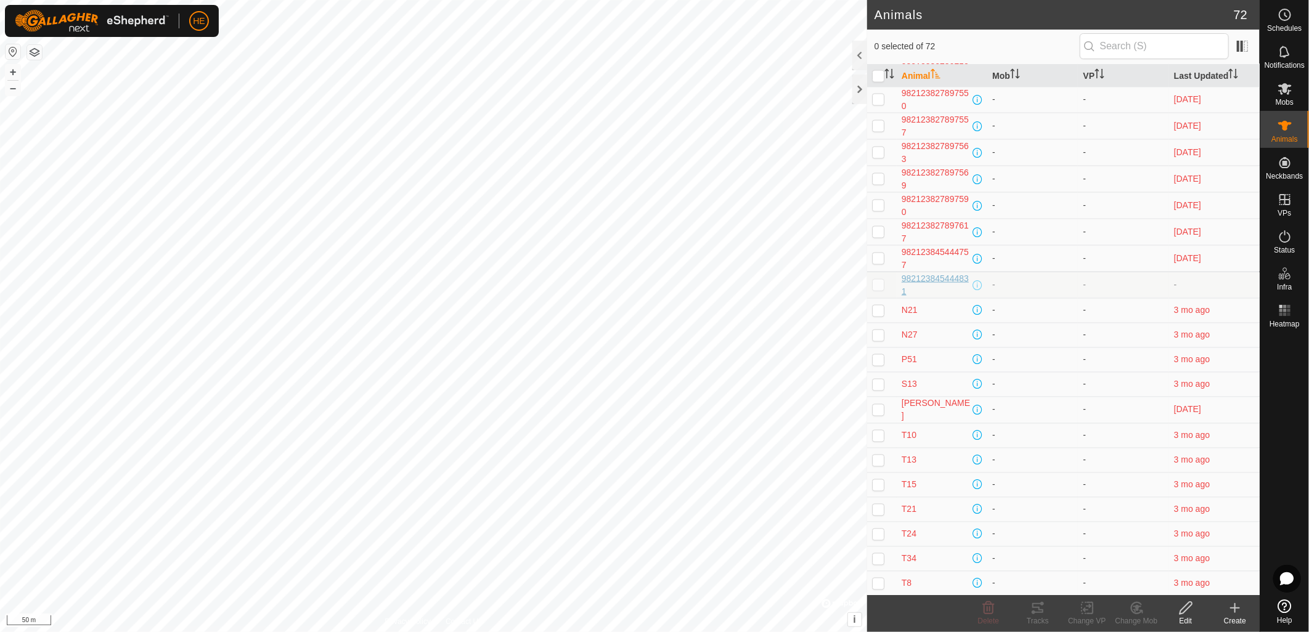
click at [922, 286] on span "982123845444831" at bounding box center [936, 285] width 68 height 26
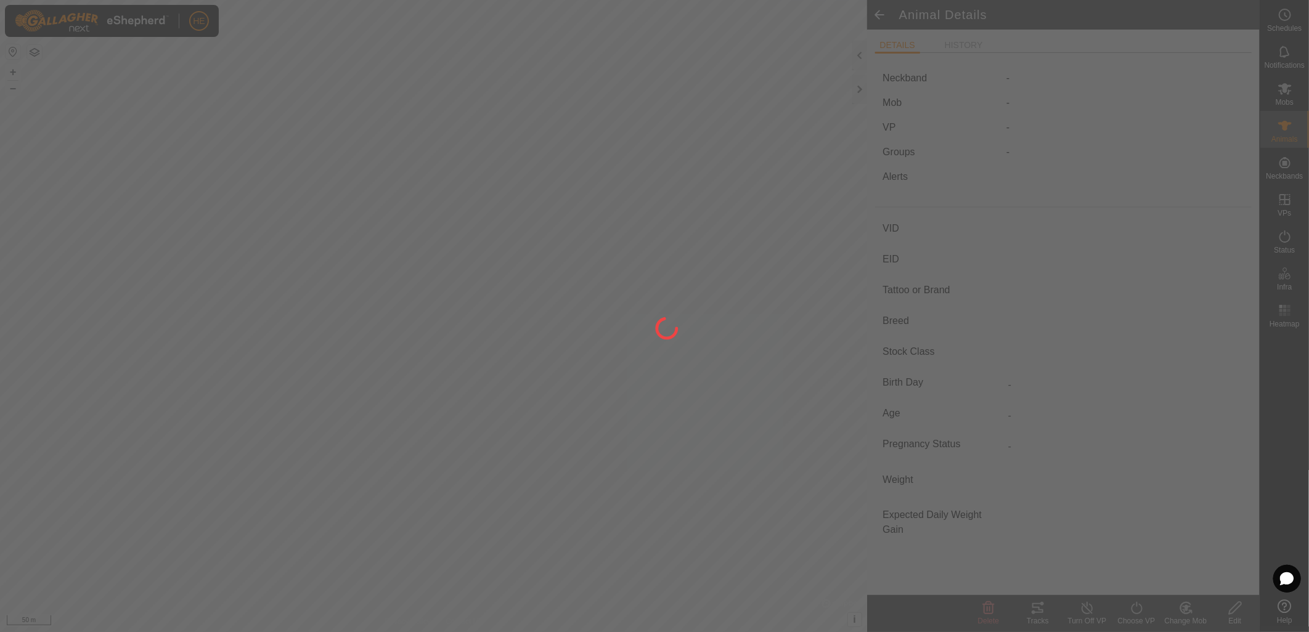
type input "-"
type input "982123845444831"
type input "-"
type input "Angus"
type input "-"
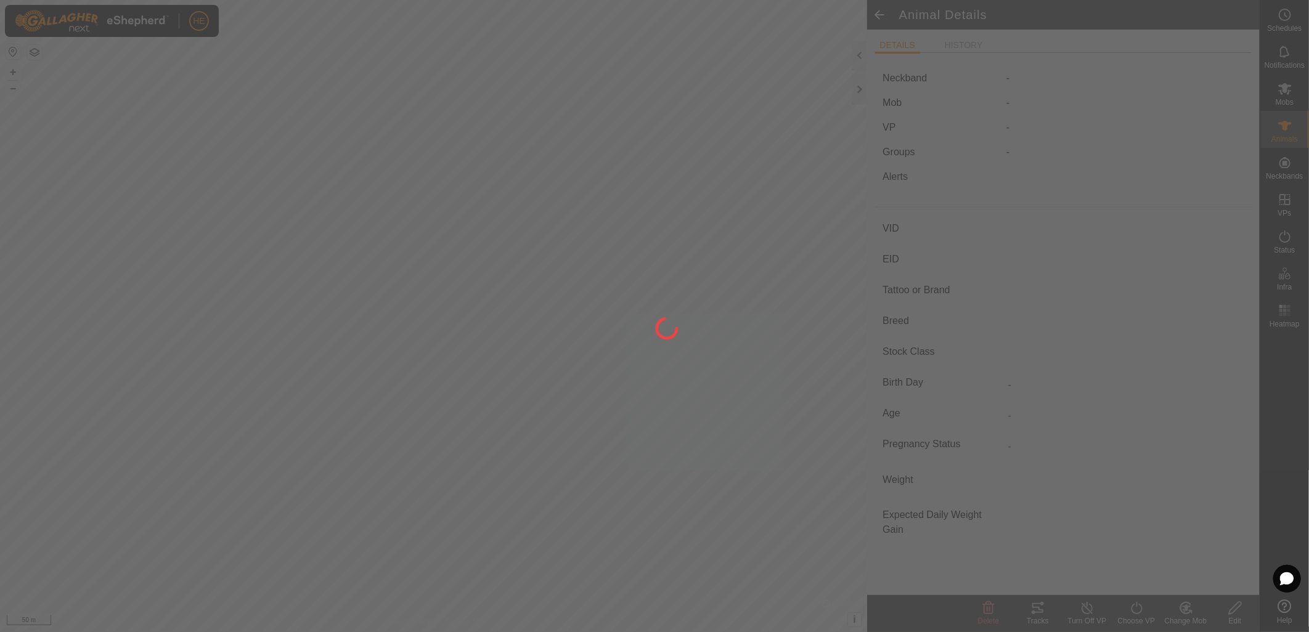
type input "285 kg"
type input "-"
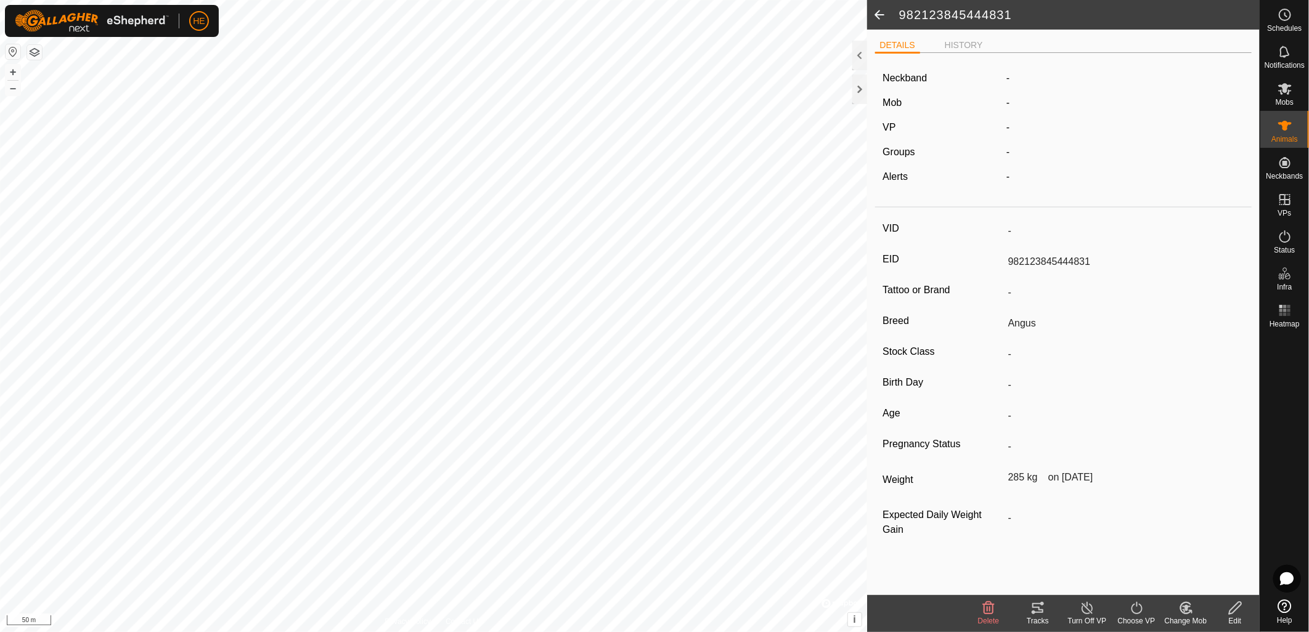
click at [988, 609] on icon at bounding box center [988, 608] width 15 height 15
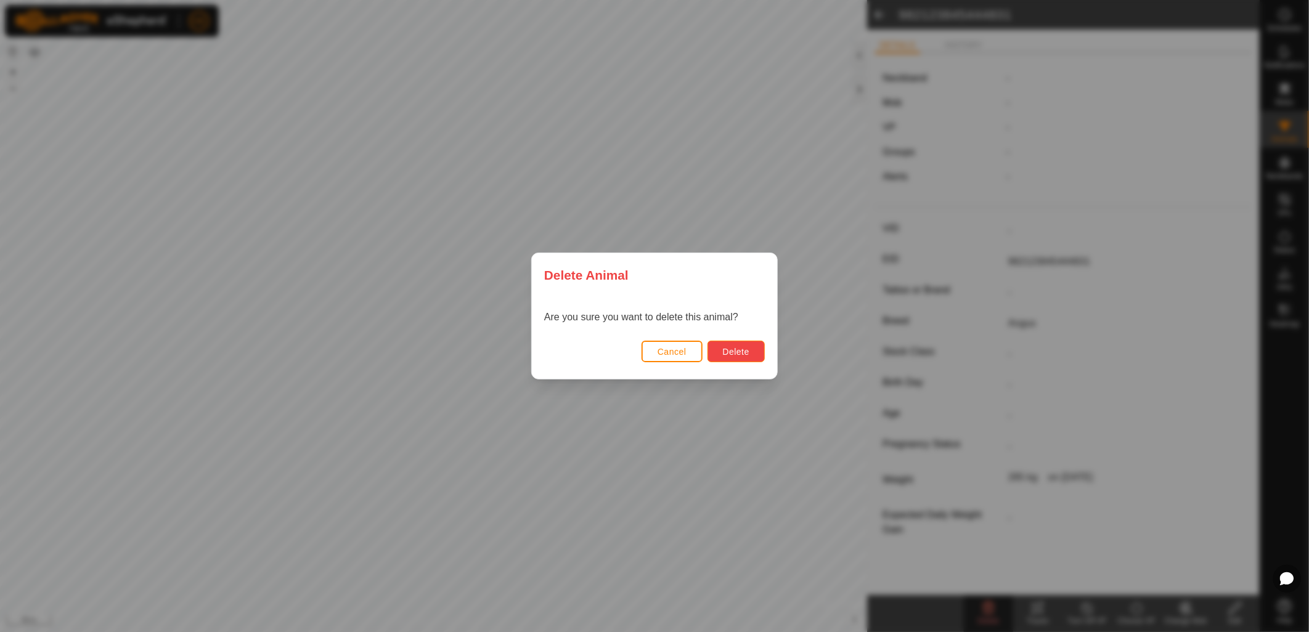
click at [727, 354] on span "Delete" at bounding box center [736, 352] width 26 height 10
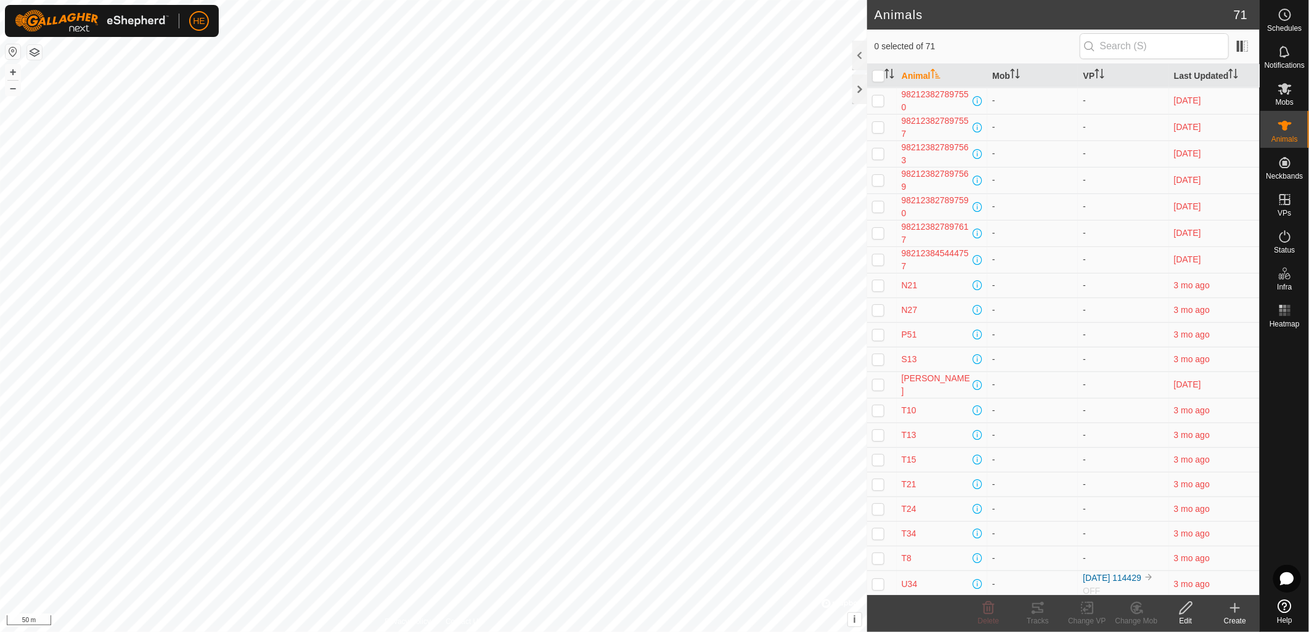
scroll to position [1311, 0]
click at [1122, 500] on link "[DATE] 114429" at bounding box center [1112, 501] width 59 height 10
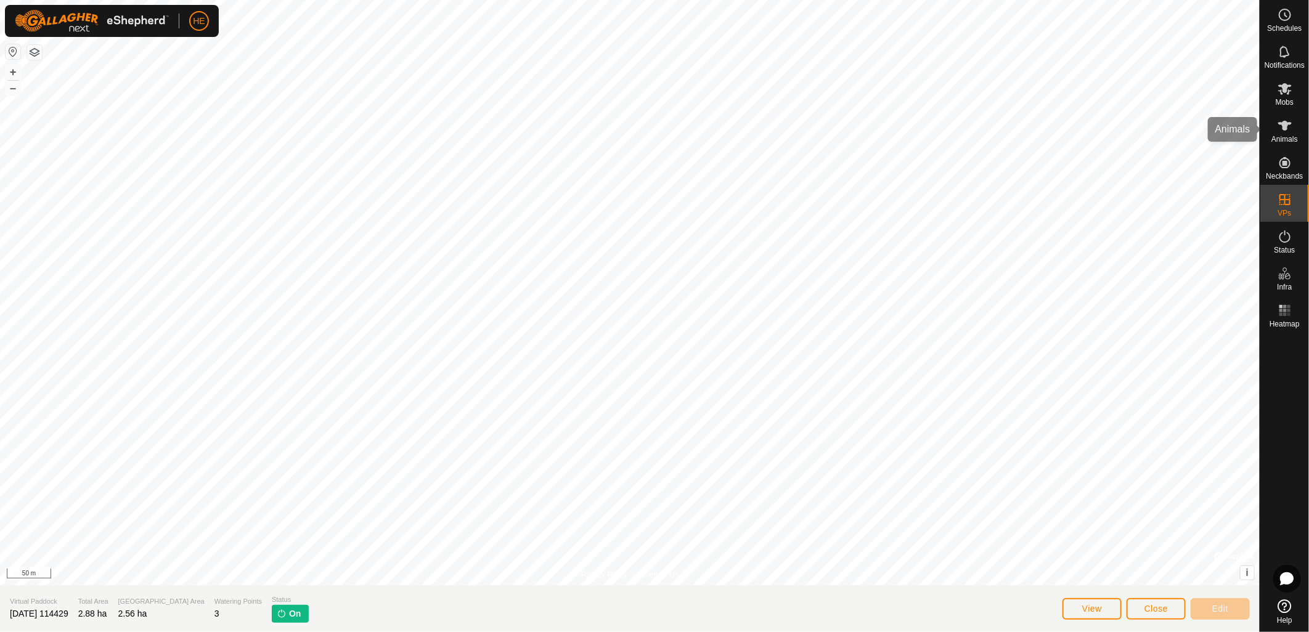
click at [1286, 130] on icon at bounding box center [1285, 125] width 15 height 15
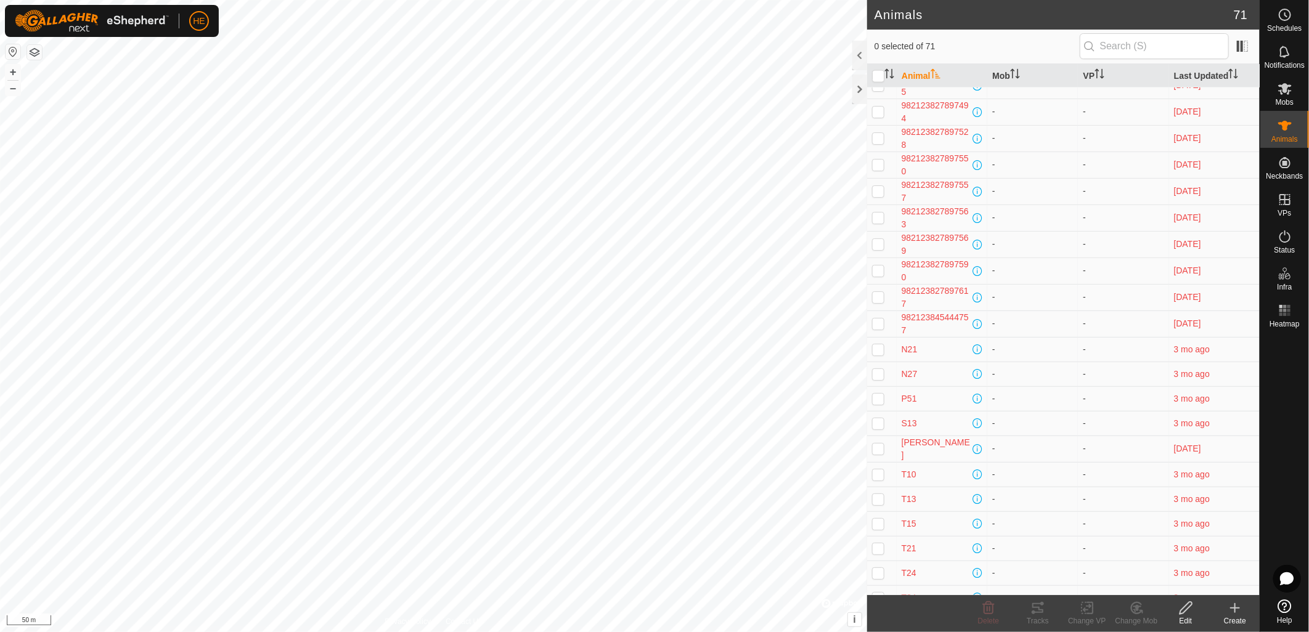
scroll to position [1311, 0]
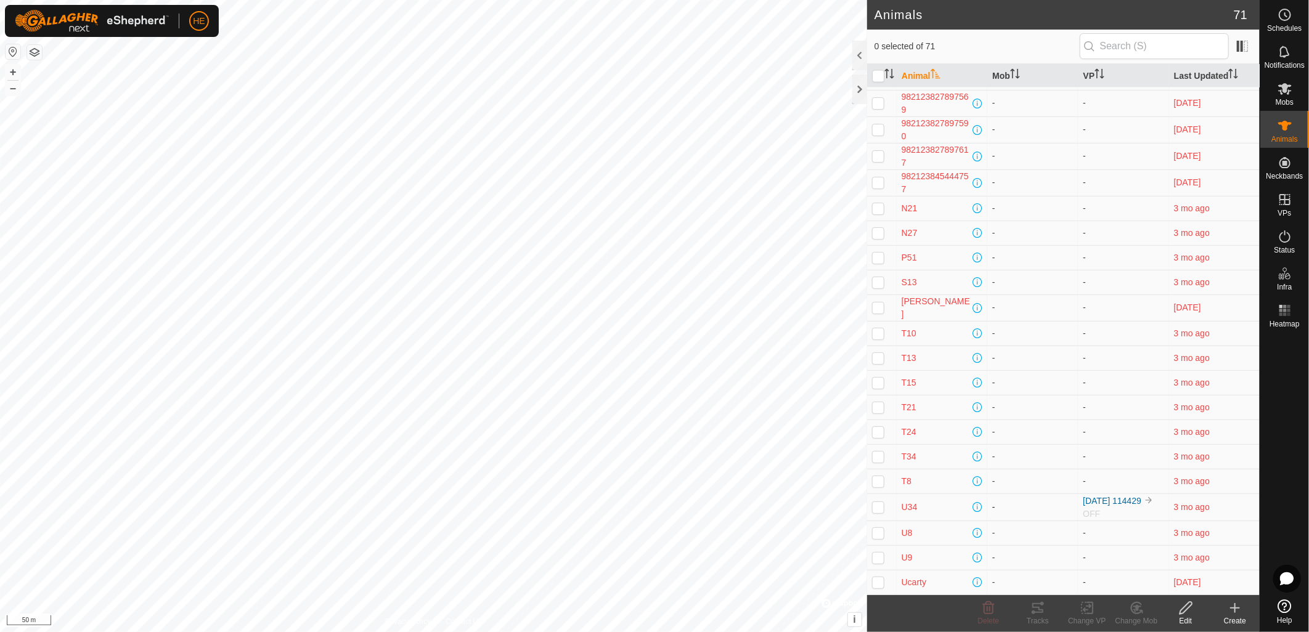
click at [883, 508] on p-checkbox at bounding box center [878, 507] width 12 height 10
checkbox input "true"
click at [993, 616] on div "Delete" at bounding box center [988, 621] width 49 height 11
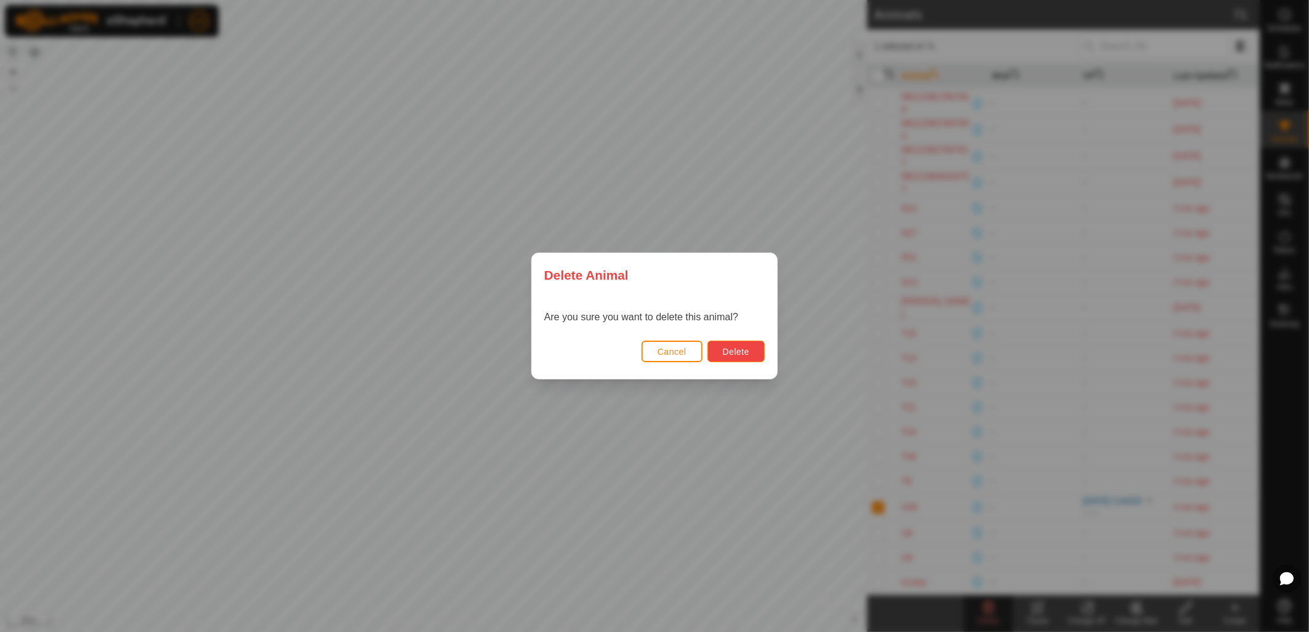
click at [740, 356] on span "Delete" at bounding box center [736, 352] width 26 height 10
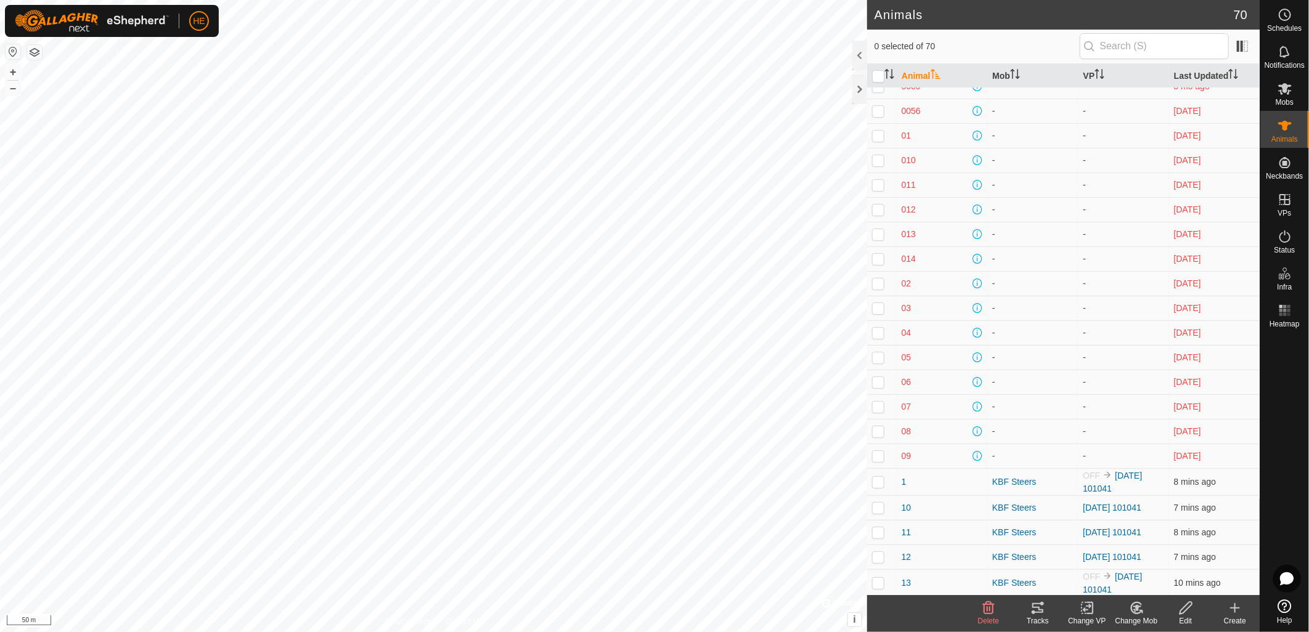
scroll to position [0, 0]
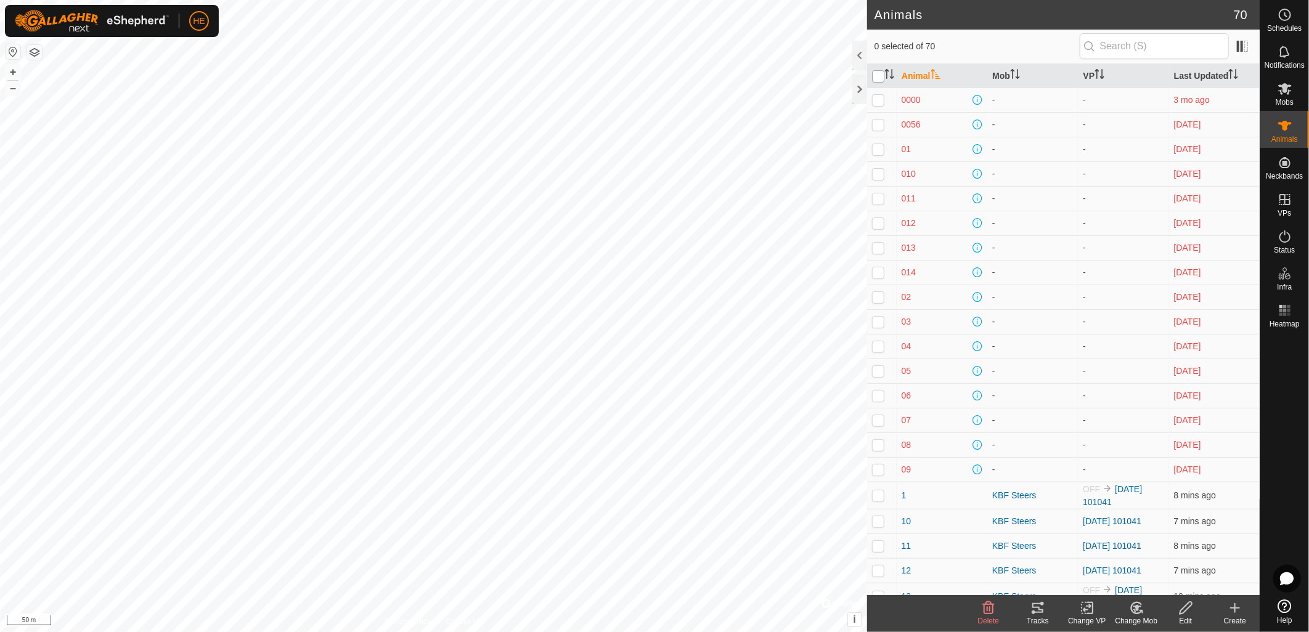
click at [881, 78] on input "checkbox" at bounding box center [878, 76] width 12 height 12
checkbox input "true"
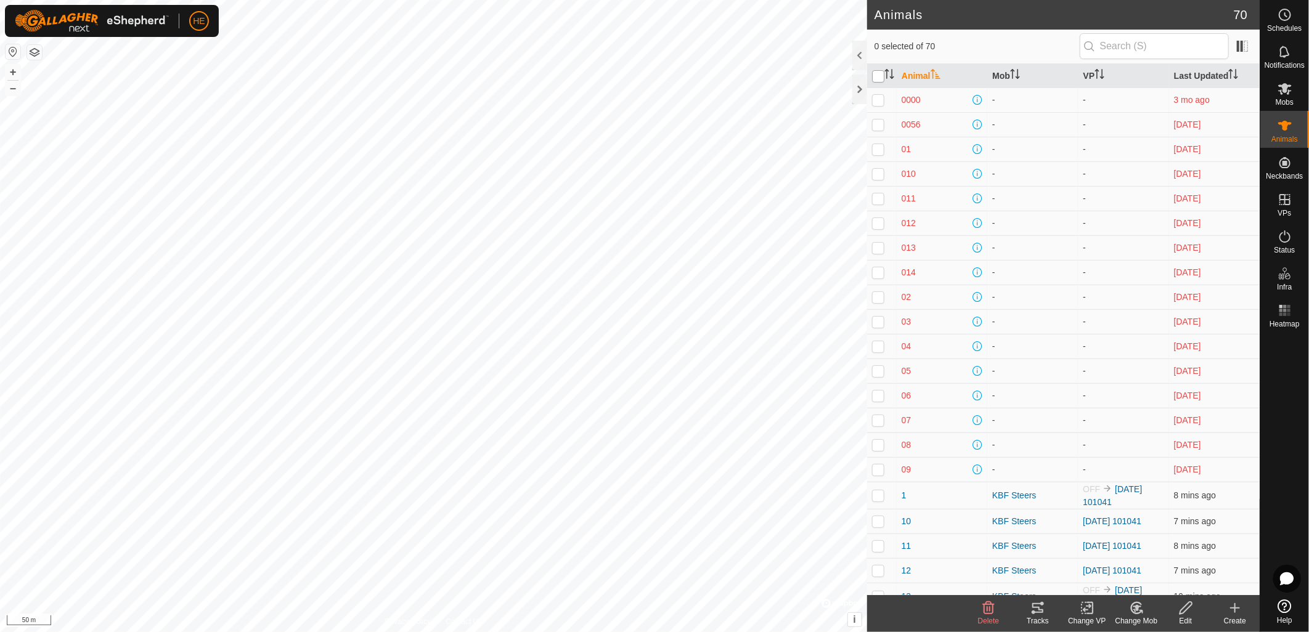
checkbox input "true"
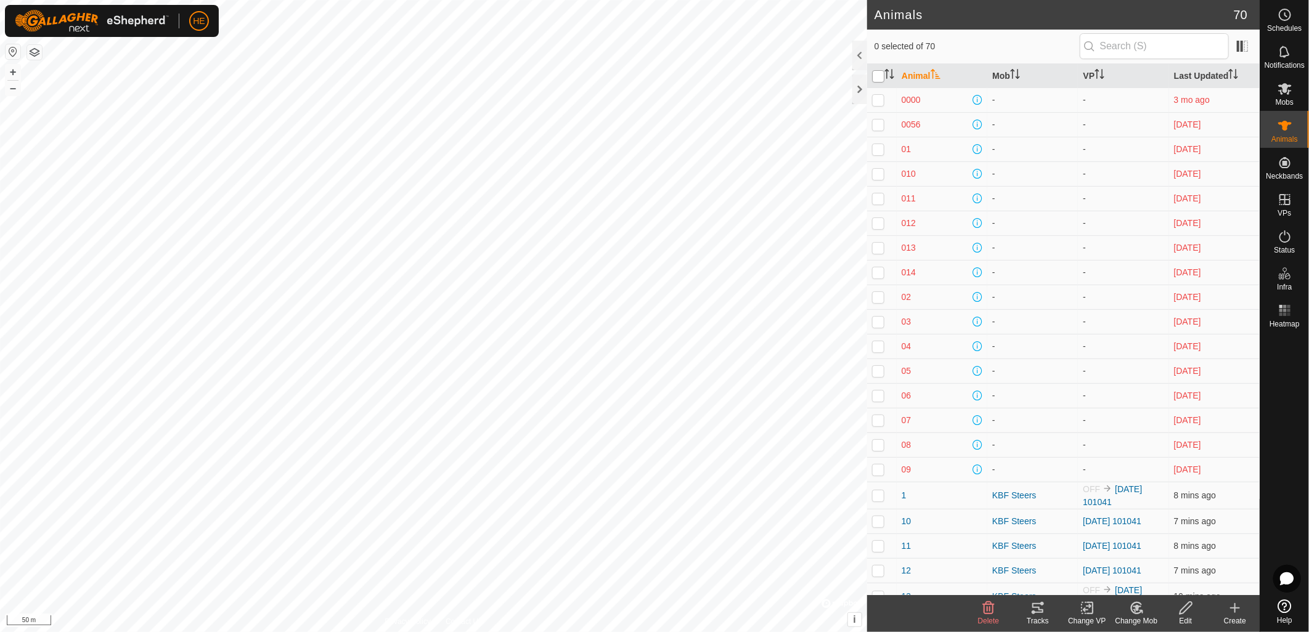
checkbox input "true"
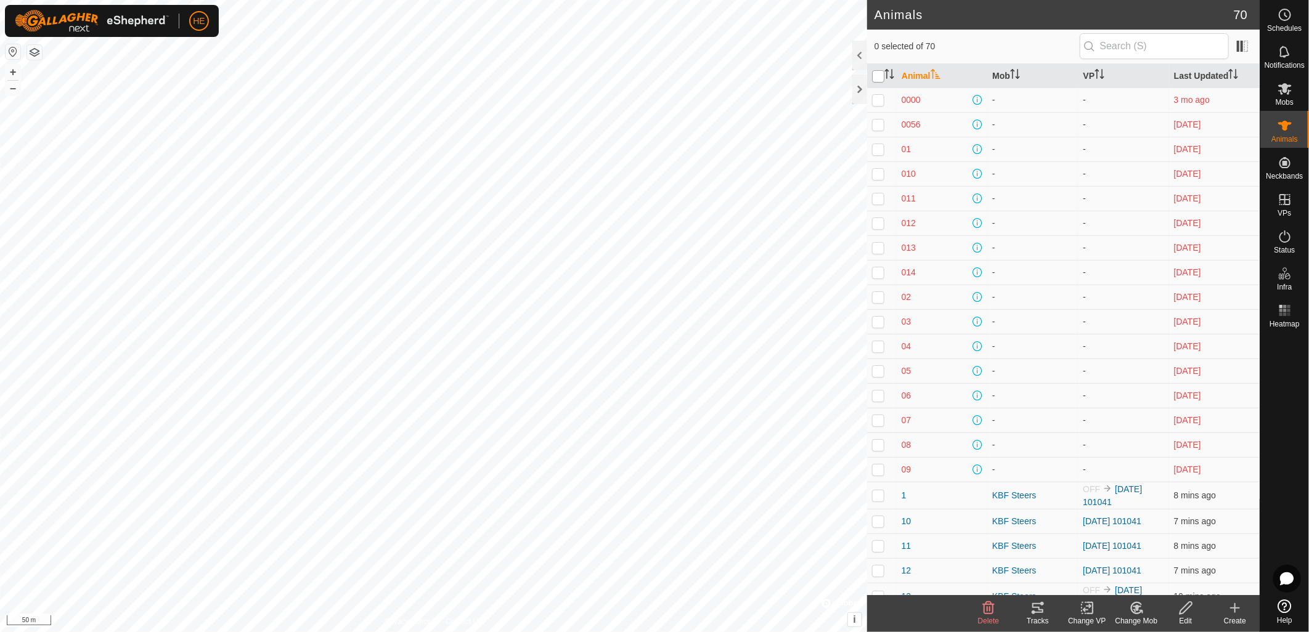
checkbox input "true"
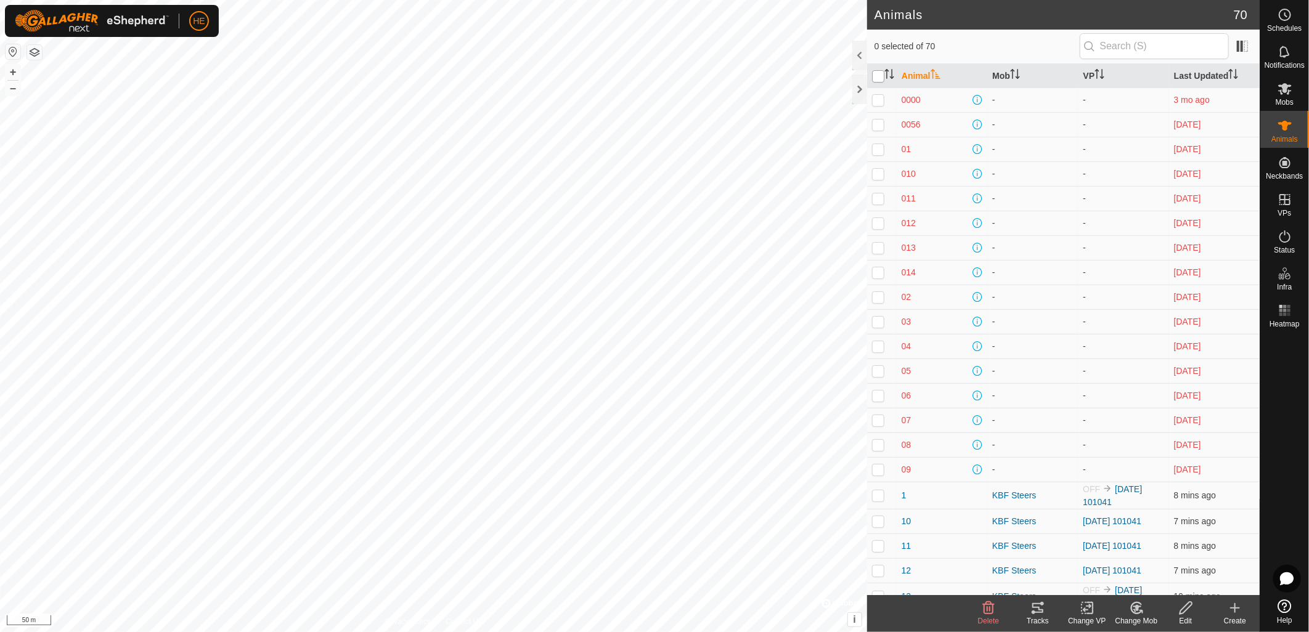
checkbox input "true"
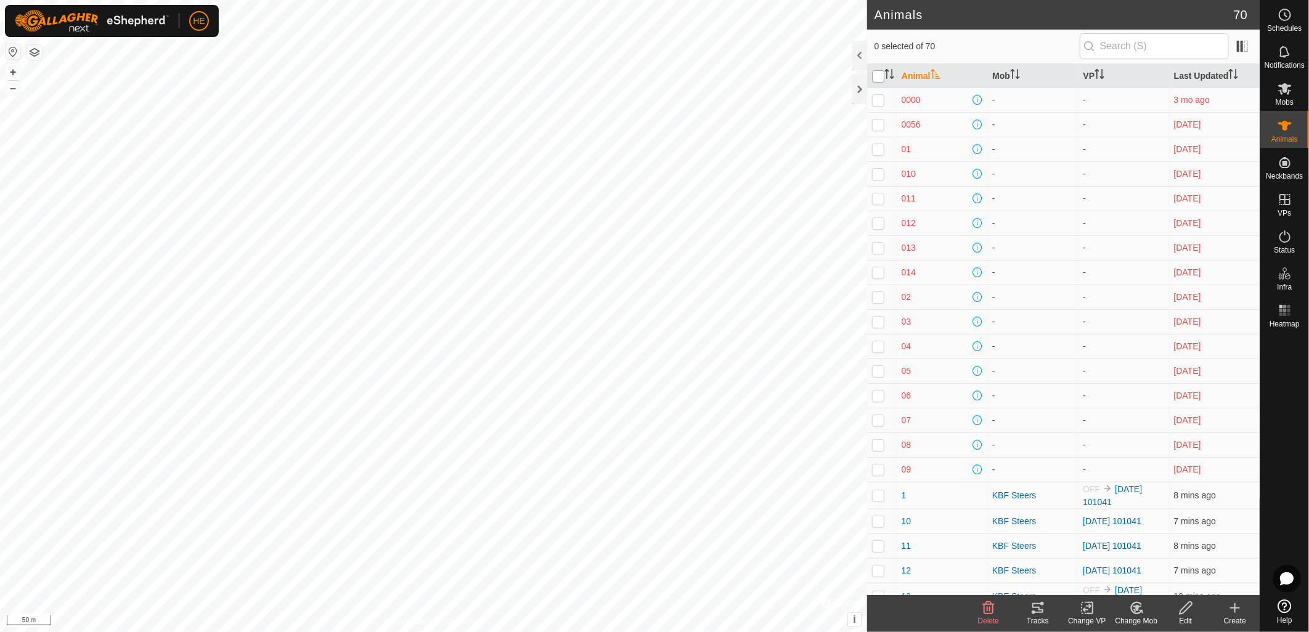
checkbox input "true"
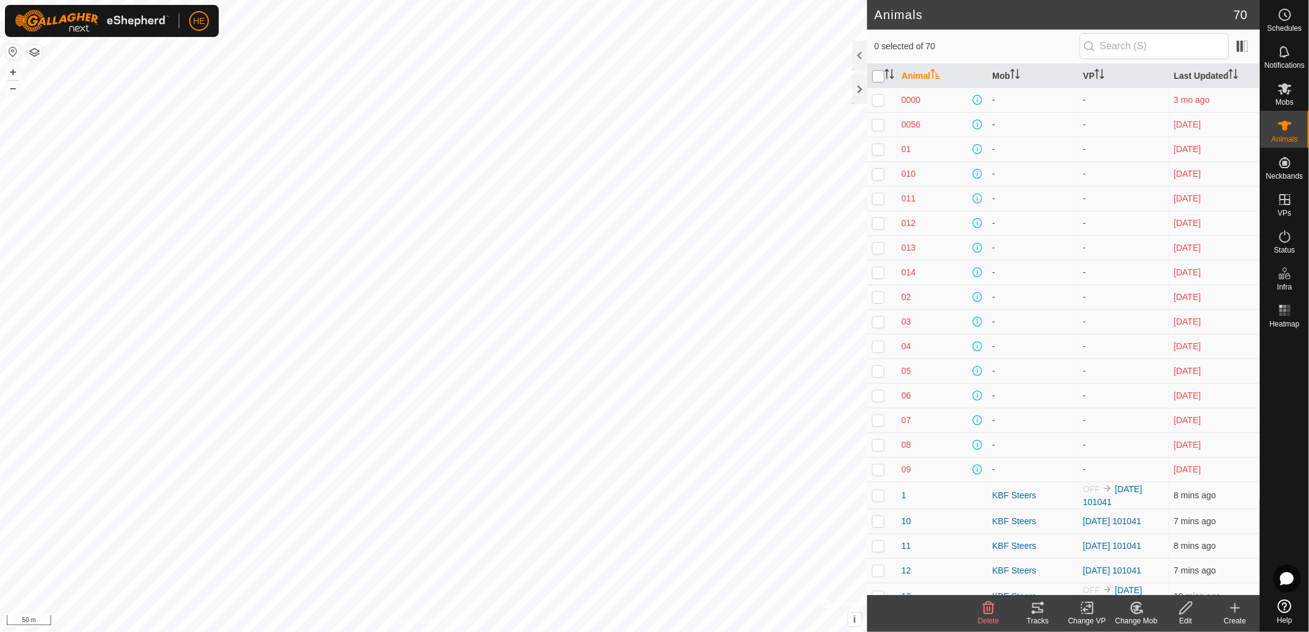
checkbox input "true"
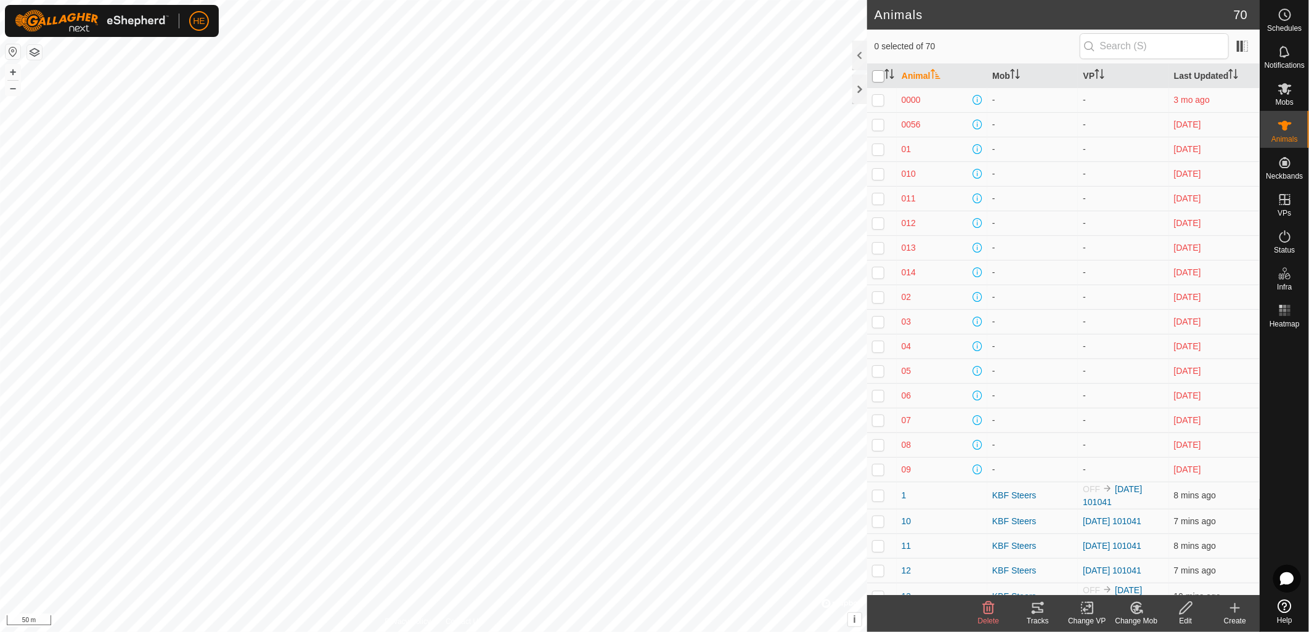
checkbox input "true"
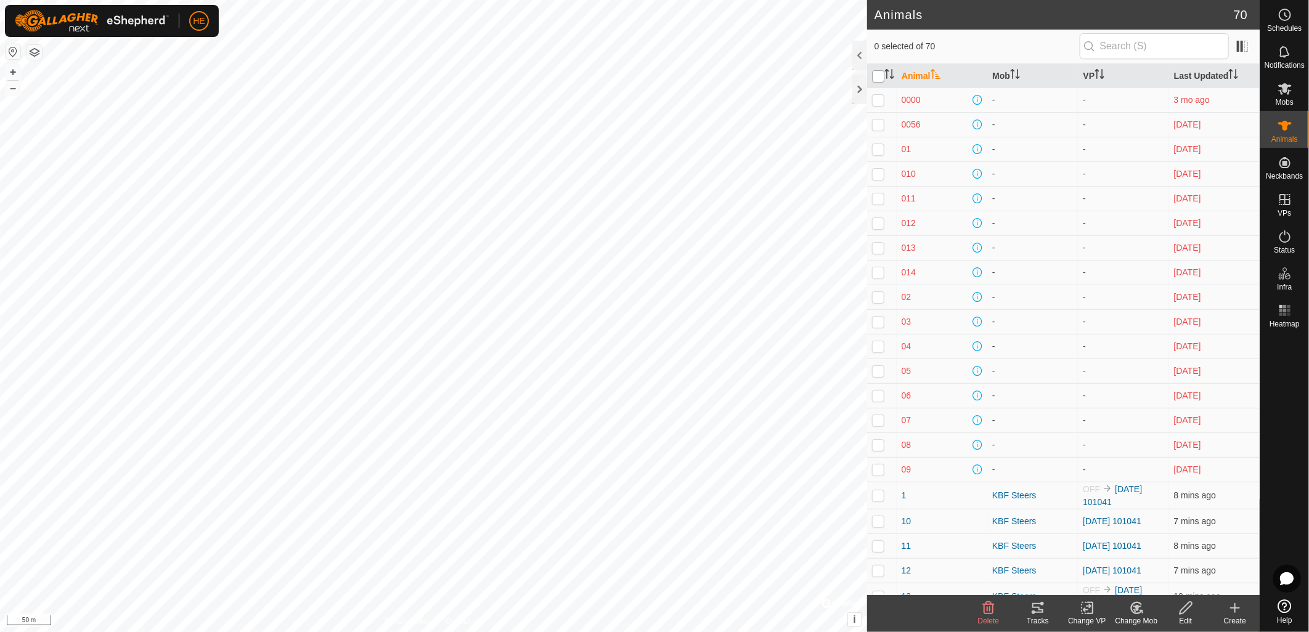
checkbox input "true"
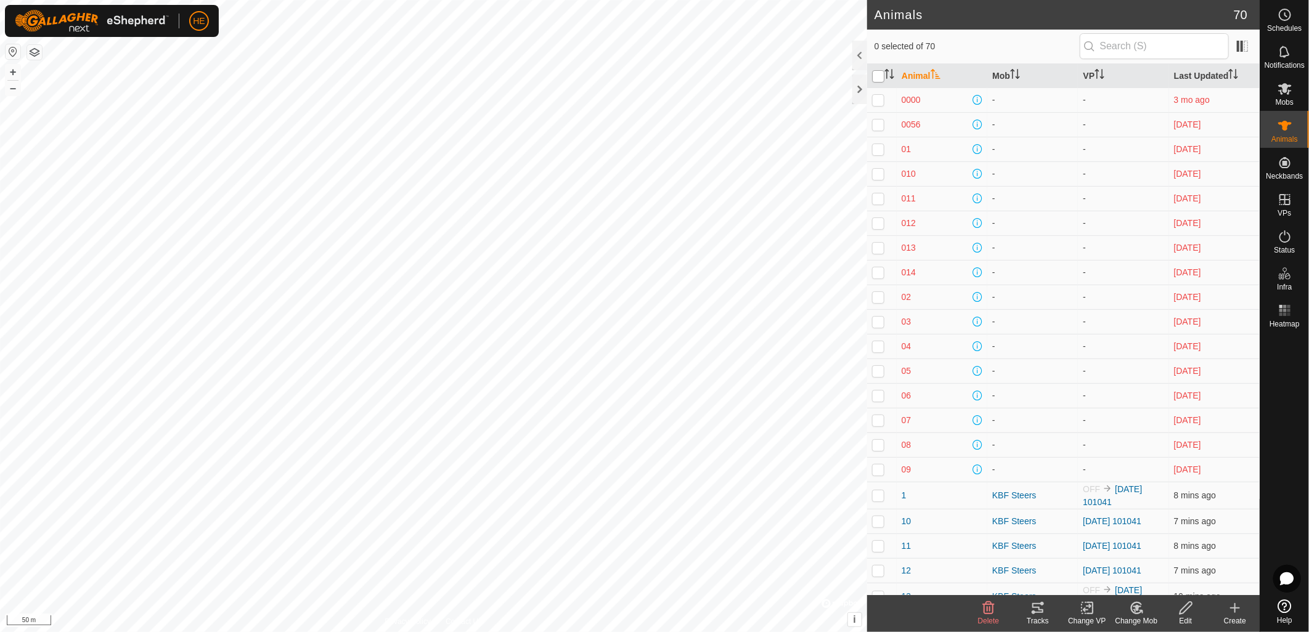
checkbox input "true"
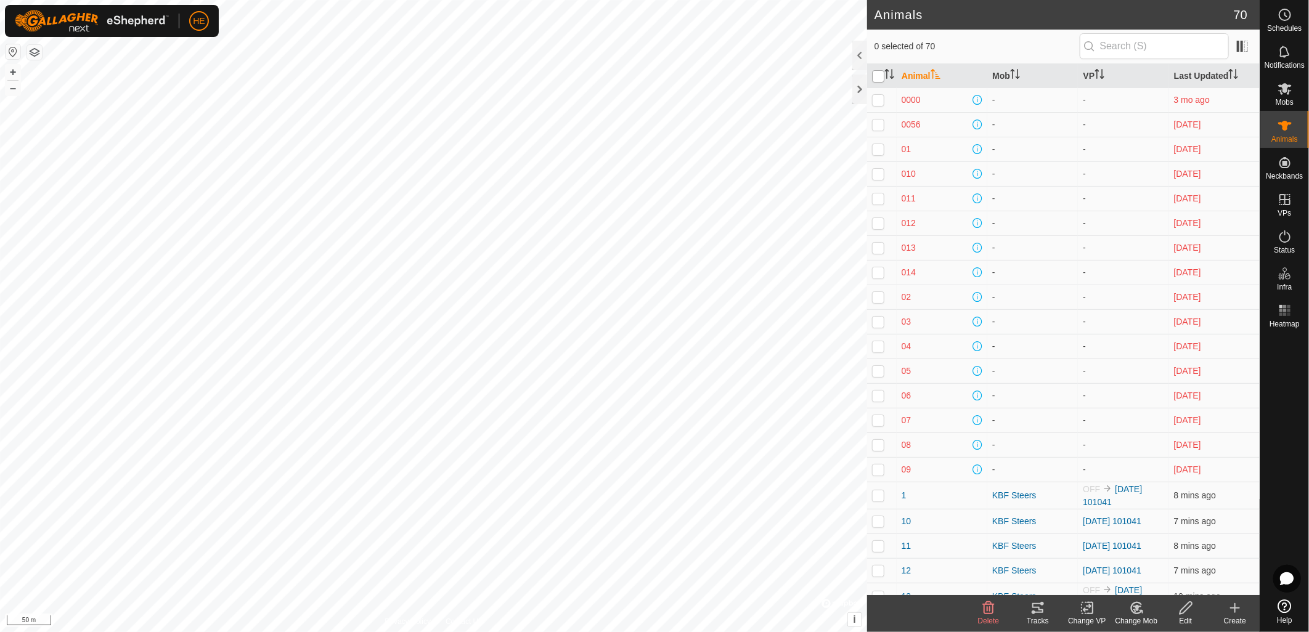
checkbox input "true"
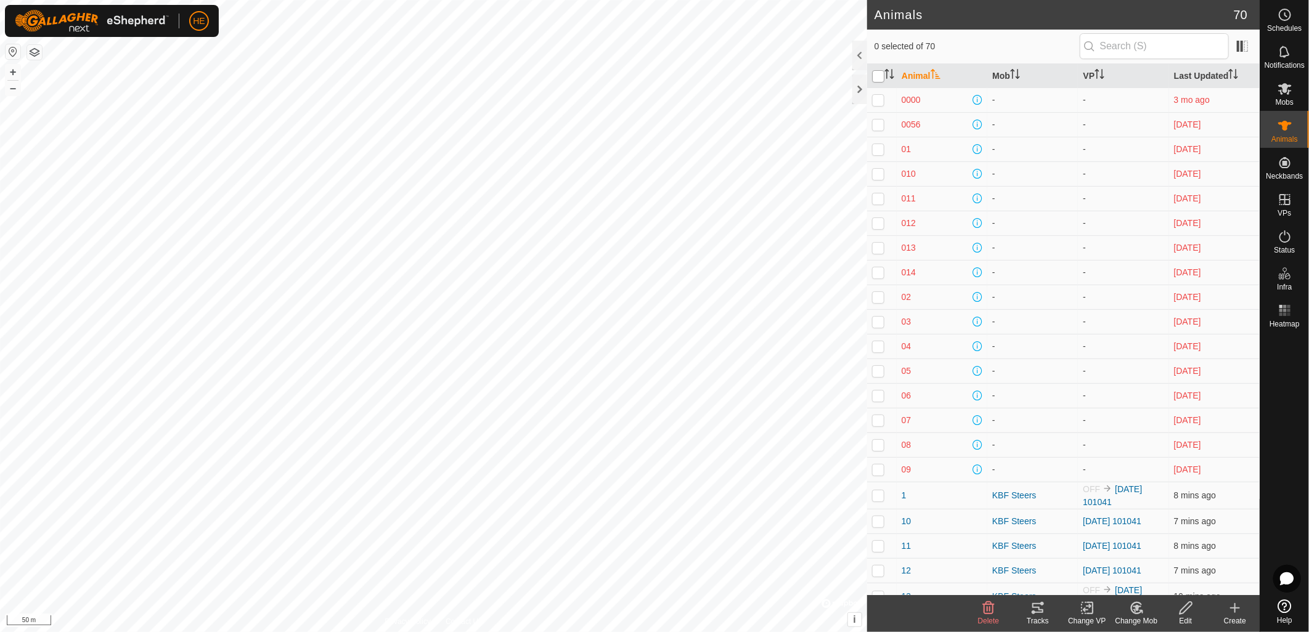
checkbox input "true"
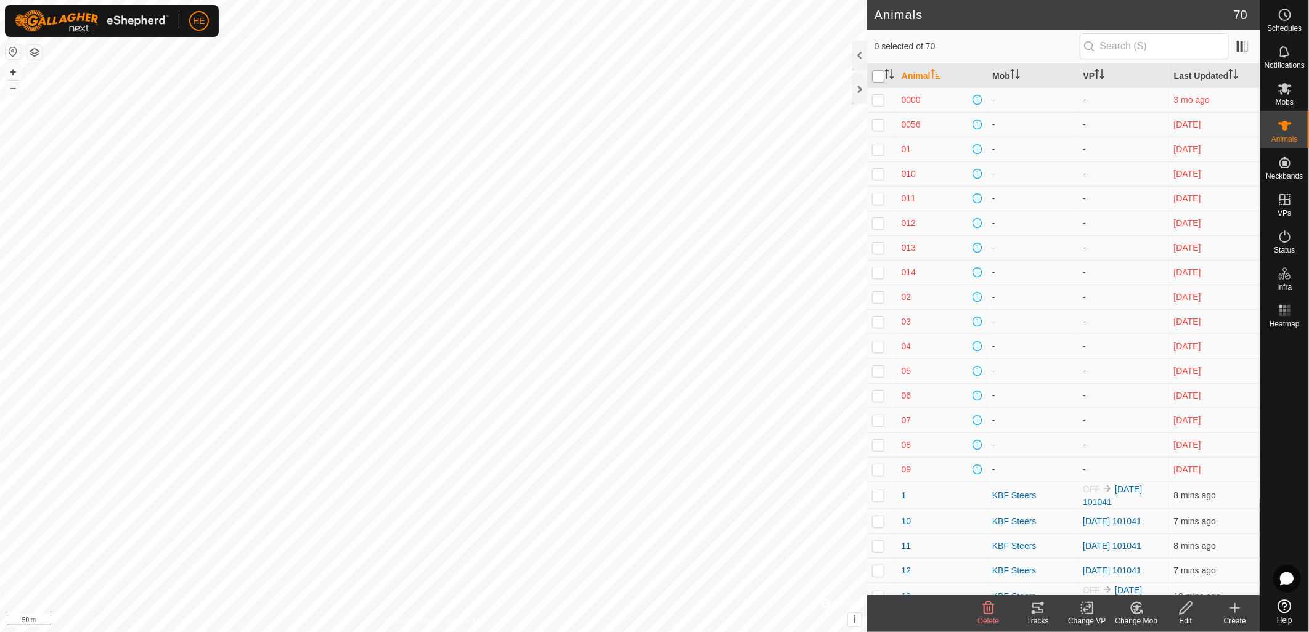
checkbox input "true"
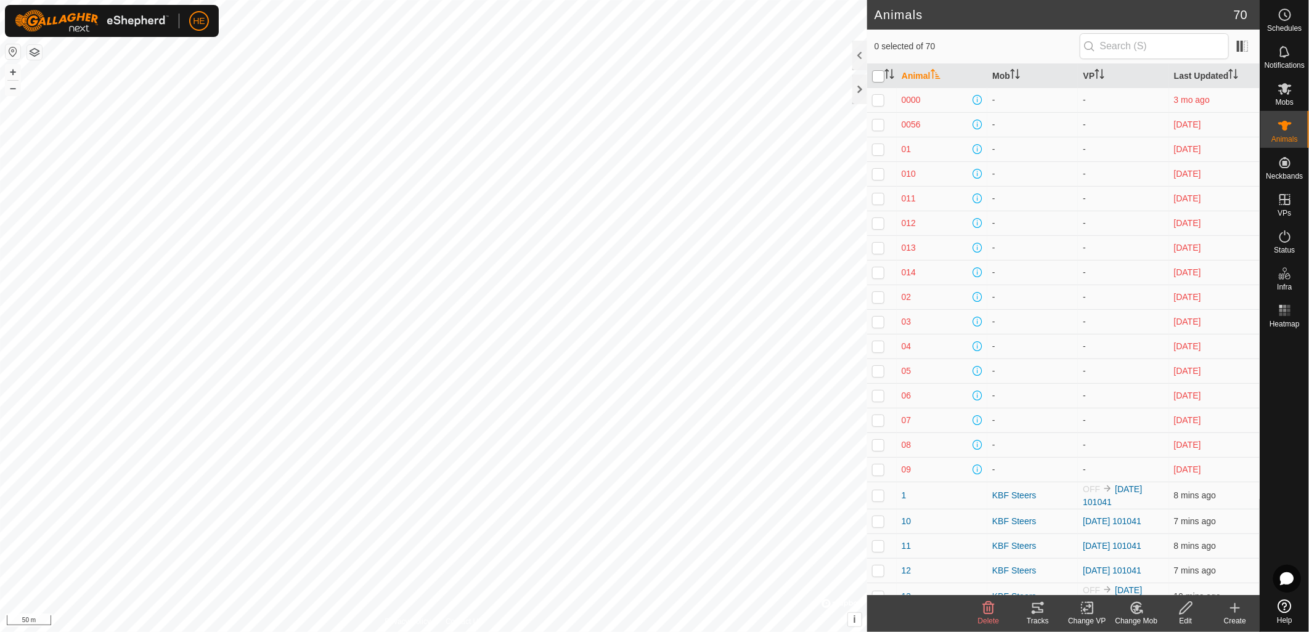
checkbox input "true"
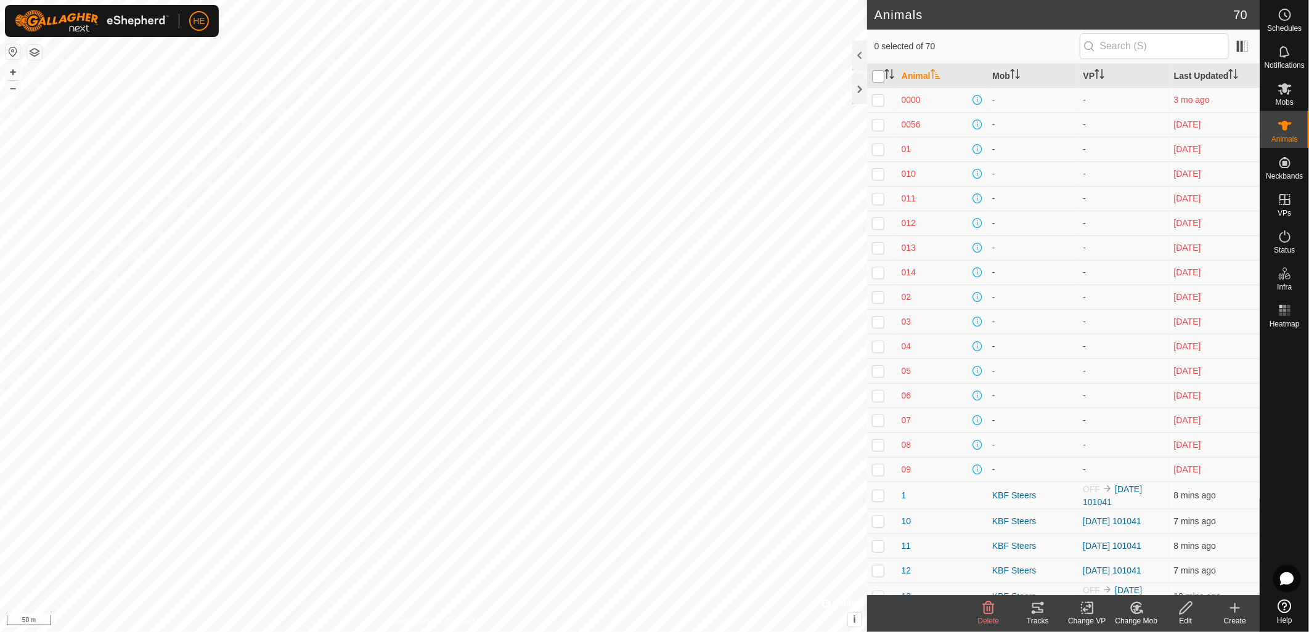
checkbox input "true"
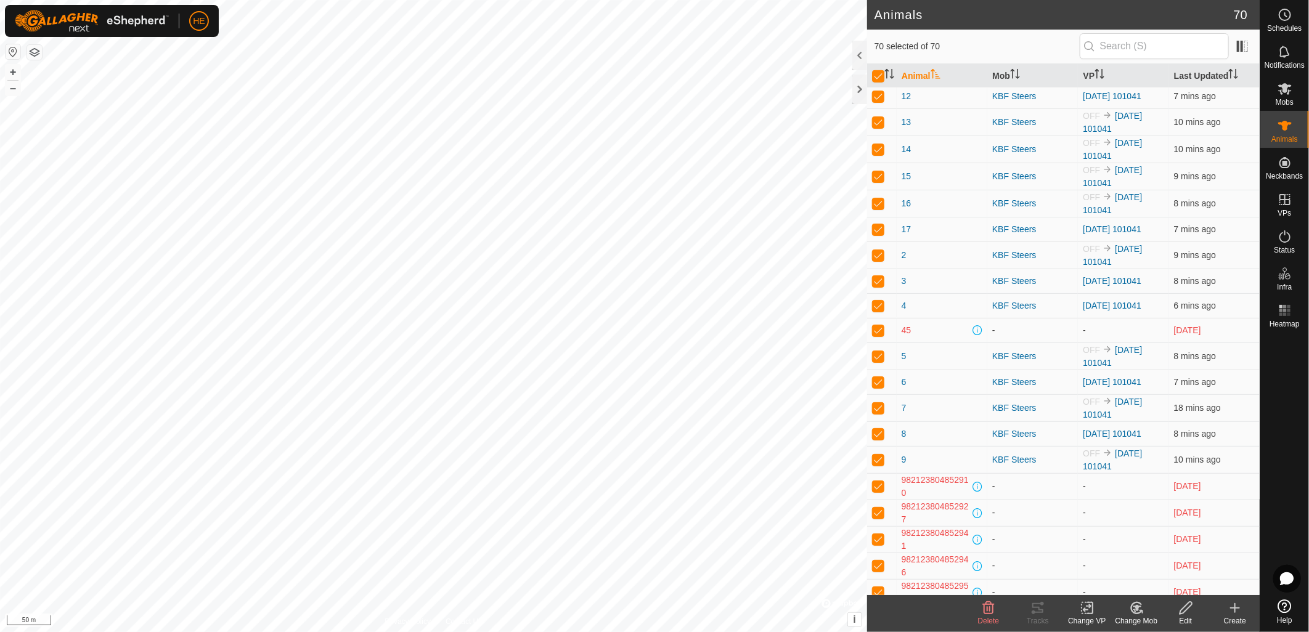
scroll to position [325, 0]
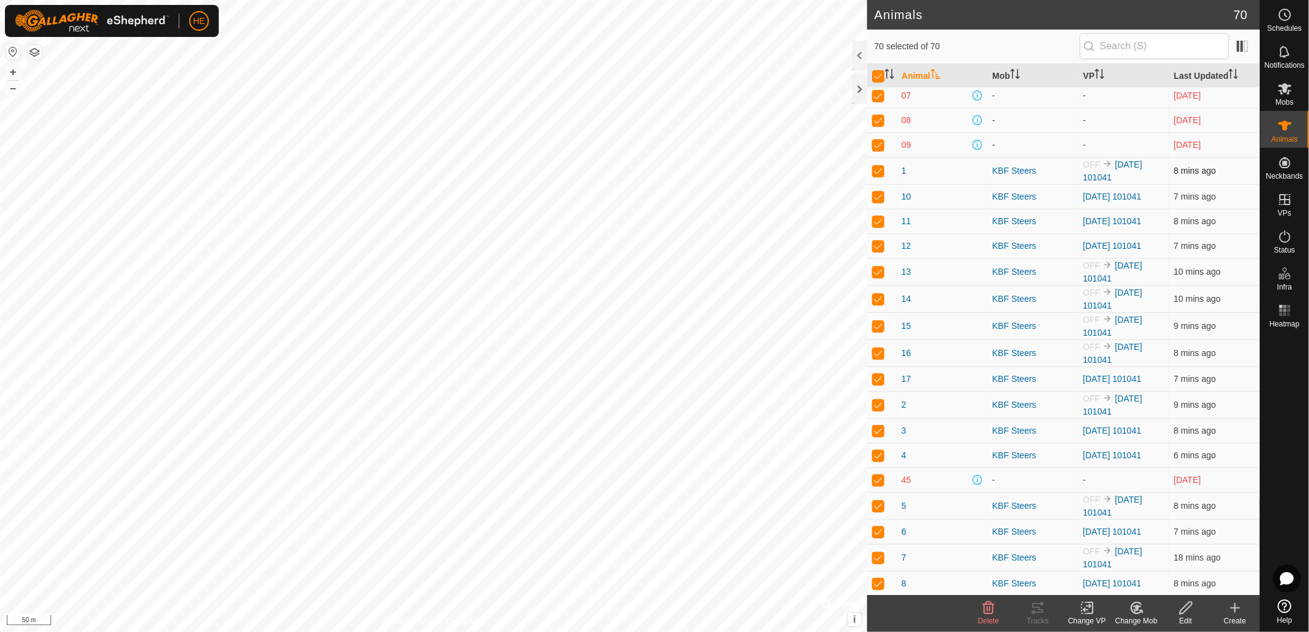
click at [875, 169] on p-checkbox at bounding box center [878, 171] width 12 height 10
checkbox input "false"
click at [876, 192] on p-checkbox at bounding box center [878, 197] width 12 height 10
checkbox input "false"
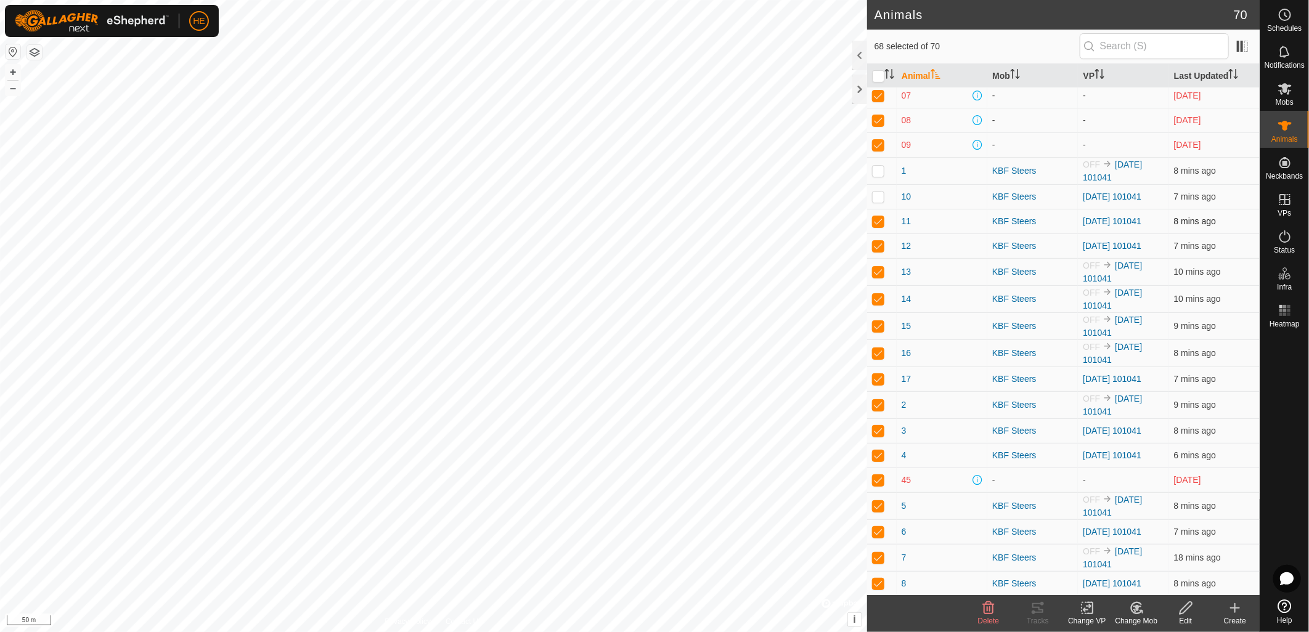
click at [878, 224] on p-checkbox at bounding box center [878, 221] width 12 height 10
checkbox input "false"
click at [879, 242] on p-checkbox at bounding box center [878, 246] width 12 height 10
checkbox input "false"
click at [879, 270] on p-checkbox at bounding box center [878, 272] width 12 height 10
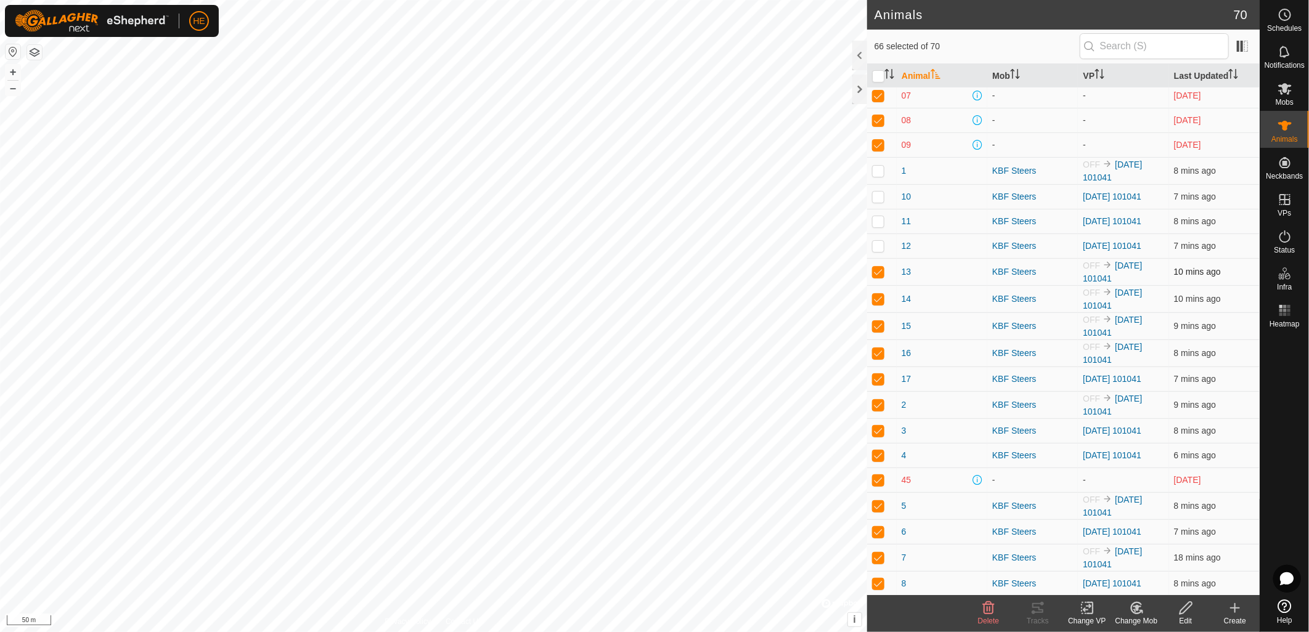
checkbox input "false"
click at [879, 300] on p-checkbox at bounding box center [878, 299] width 12 height 10
checkbox input "false"
click at [881, 329] on p-checkbox at bounding box center [878, 326] width 12 height 10
checkbox input "false"
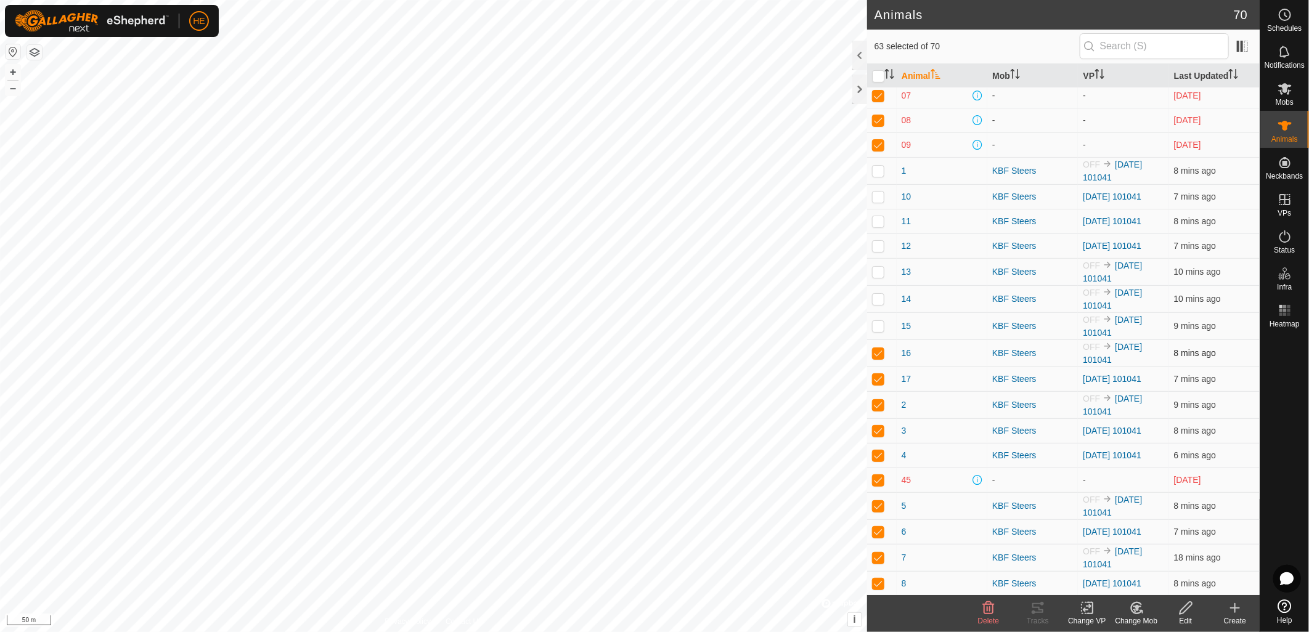
click at [878, 354] on p-checkbox at bounding box center [878, 353] width 12 height 10
checkbox input "false"
click at [878, 377] on p-checkbox at bounding box center [878, 379] width 12 height 10
checkbox input "false"
click at [876, 407] on p-checkbox at bounding box center [878, 405] width 12 height 10
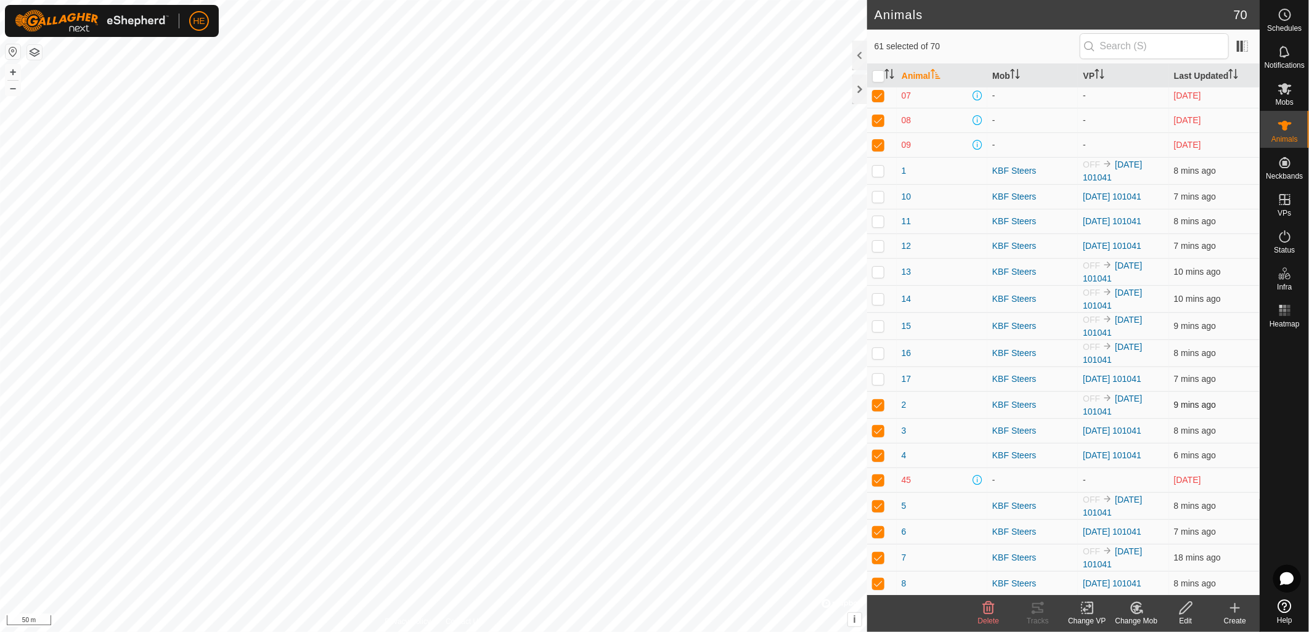
checkbox input "false"
drag, startPoint x: 876, startPoint y: 433, endPoint x: 876, endPoint y: 444, distance: 10.5
click at [876, 434] on p-checkbox at bounding box center [878, 431] width 12 height 10
checkbox input "false"
click at [876, 452] on p-checkbox at bounding box center [878, 455] width 12 height 10
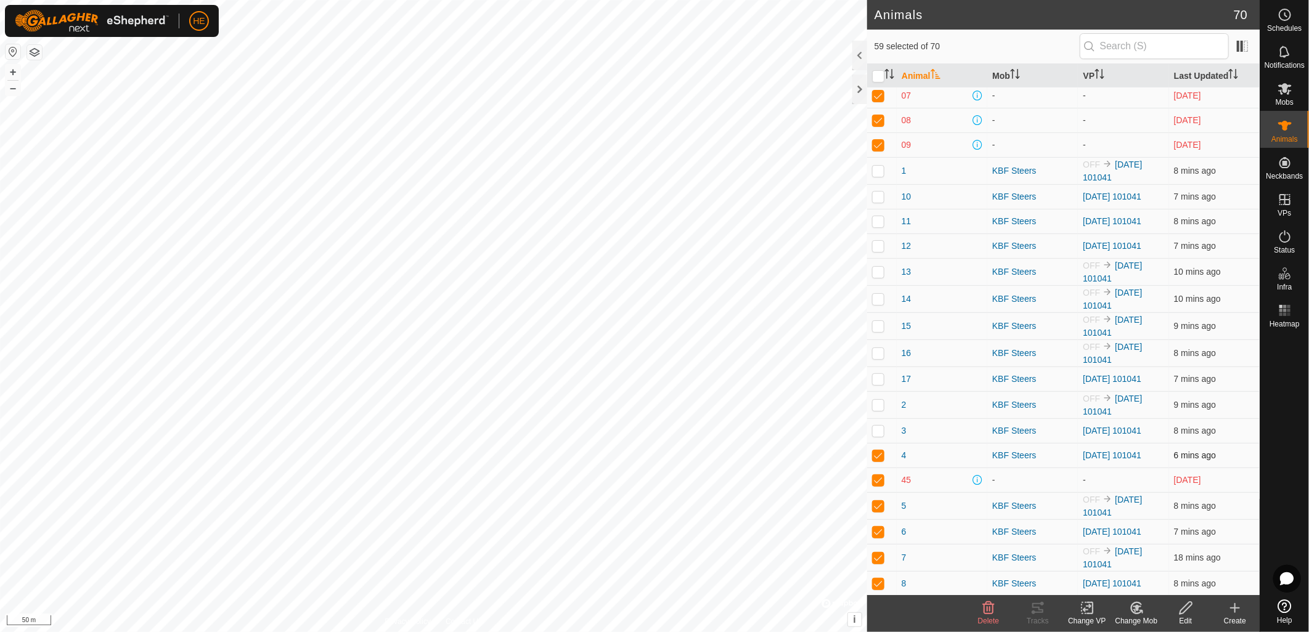
checkbox input "false"
click at [881, 510] on p-checkbox at bounding box center [878, 506] width 12 height 10
checkbox input "false"
click at [878, 534] on p-checkbox at bounding box center [878, 532] width 12 height 10
checkbox input "false"
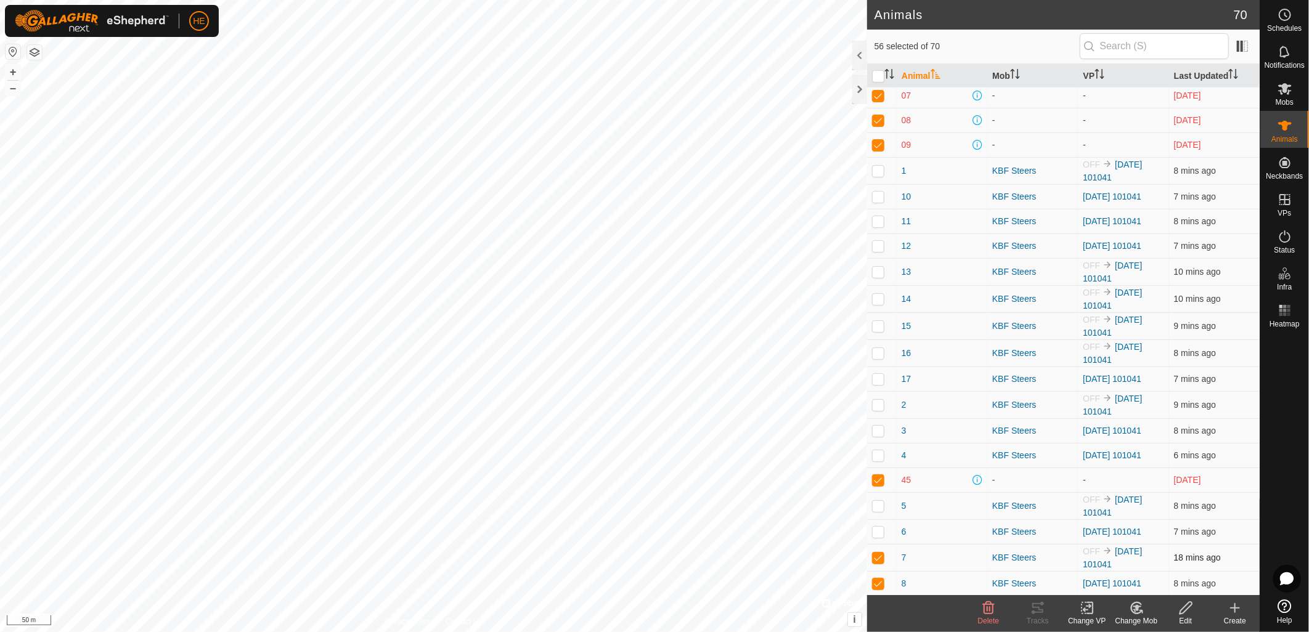
click at [881, 561] on p-checkbox at bounding box center [878, 558] width 12 height 10
checkbox input "false"
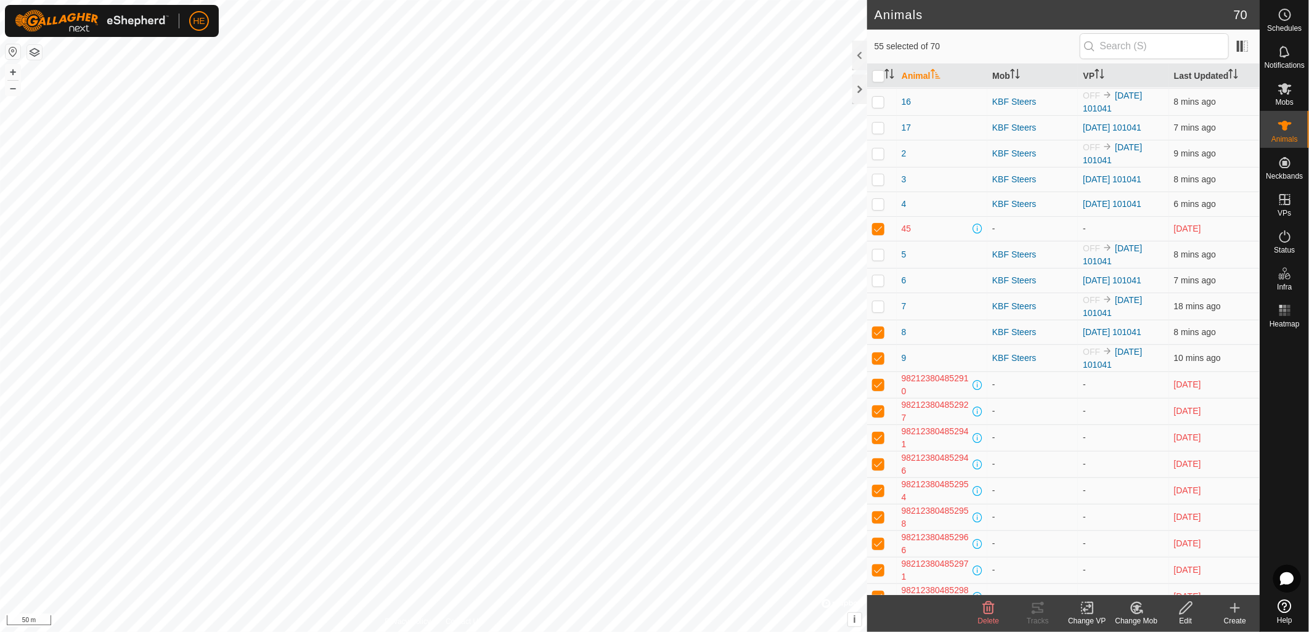
scroll to position [667, 0]
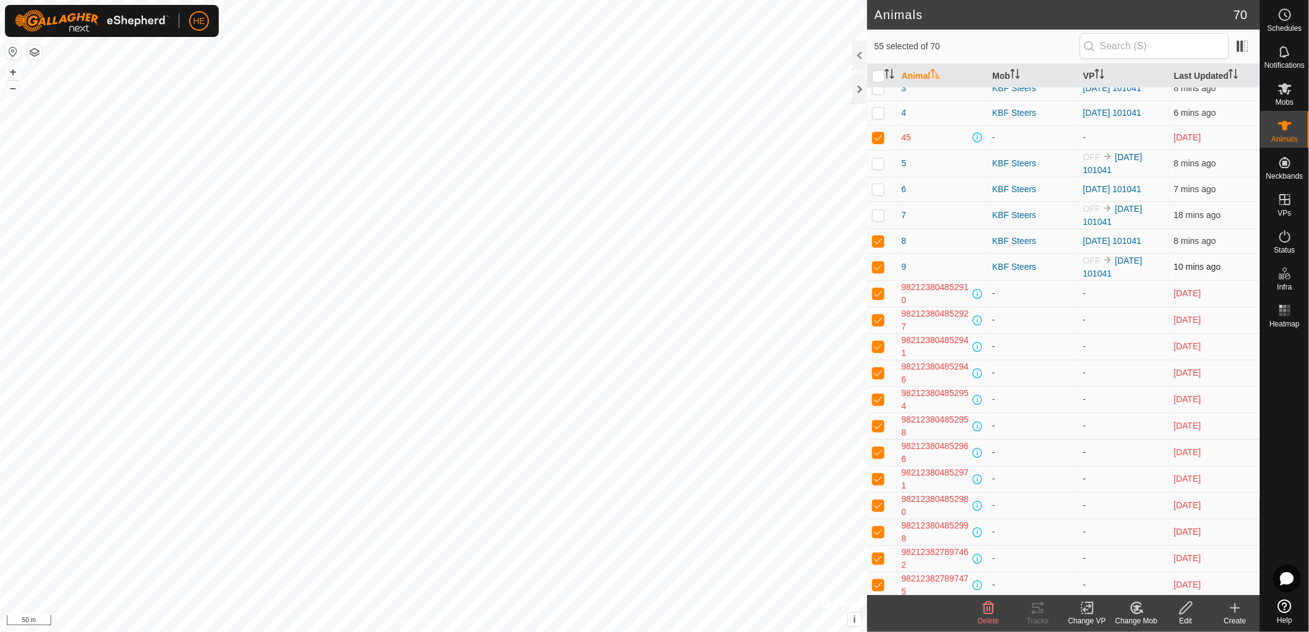
click at [879, 272] on p-checkbox at bounding box center [878, 267] width 12 height 10
checkbox input "false"
click at [882, 246] on p-checkbox at bounding box center [878, 241] width 12 height 10
checkbox input "false"
click at [983, 613] on icon at bounding box center [988, 608] width 15 height 15
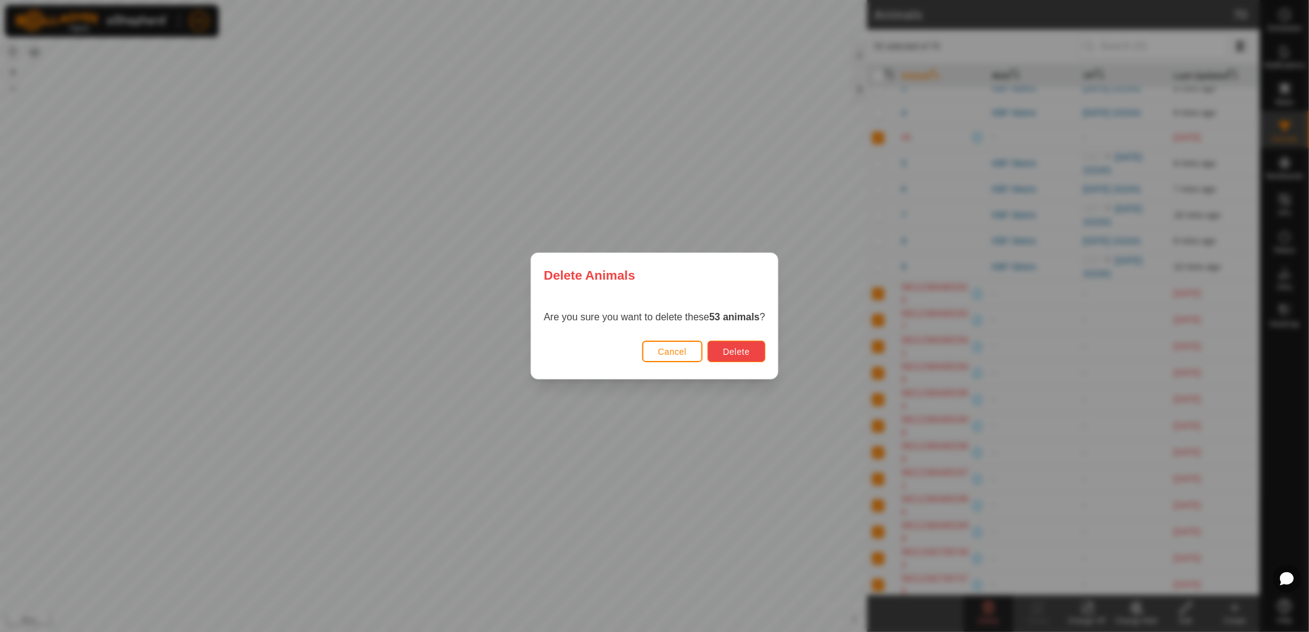
click at [735, 353] on span "Delete" at bounding box center [736, 352] width 26 height 10
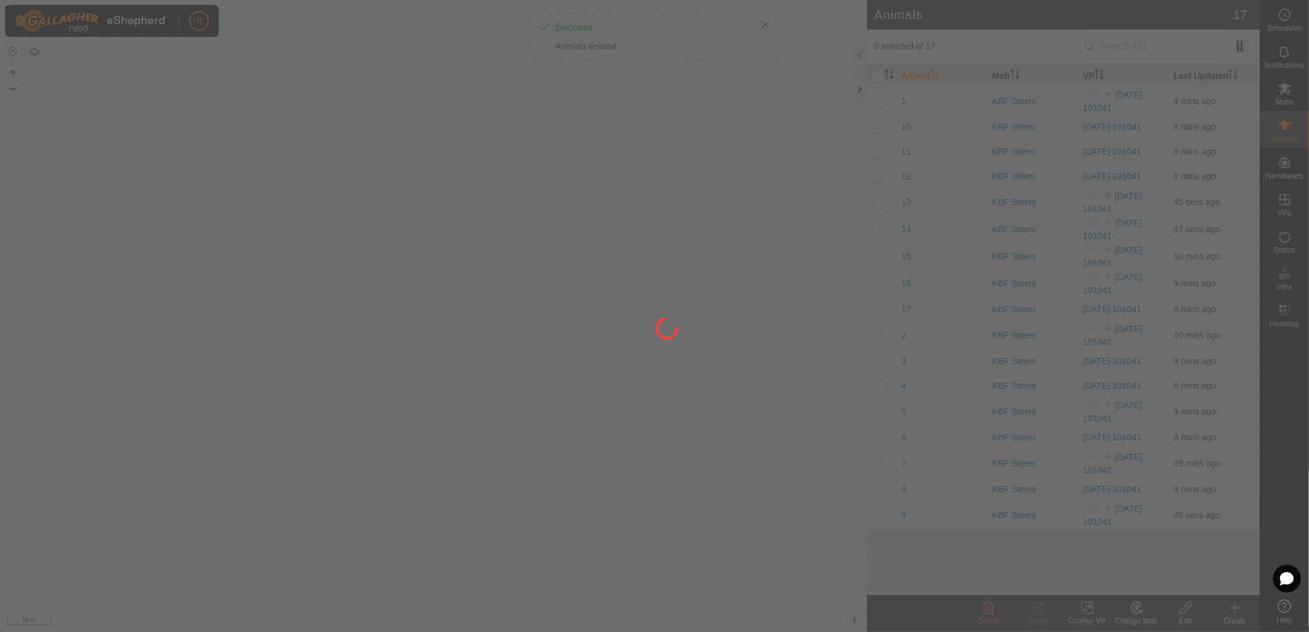
scroll to position [0, 0]
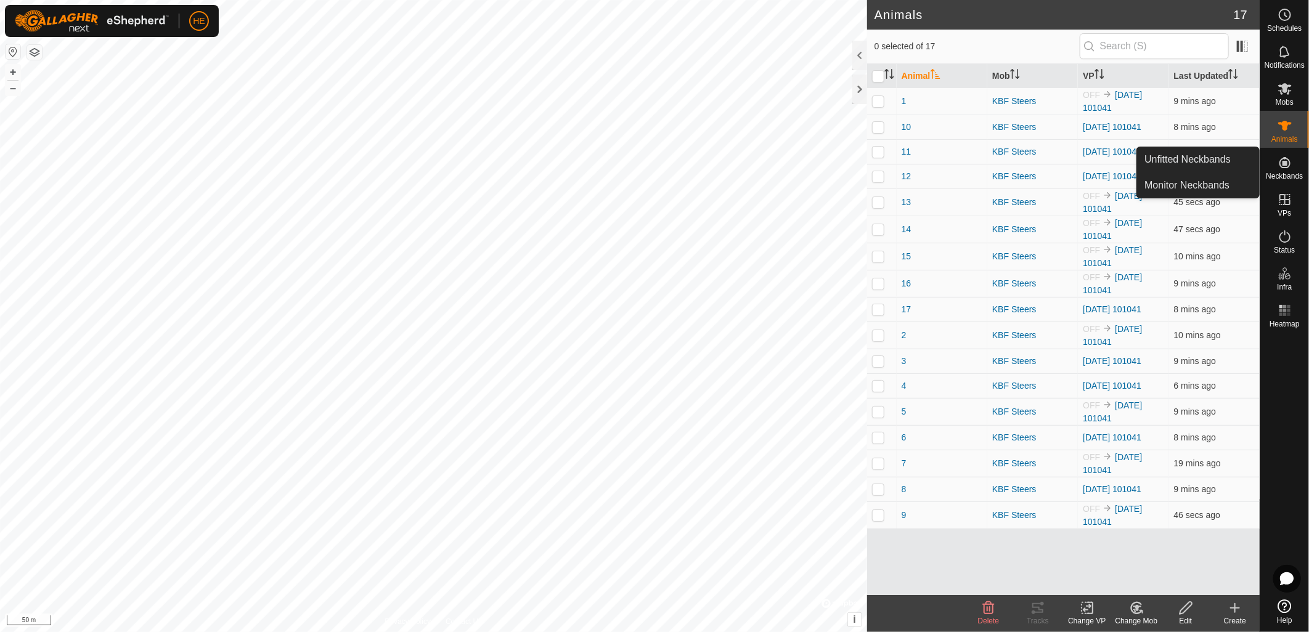
click at [1282, 168] on icon at bounding box center [1284, 162] width 11 height 11
click at [1228, 155] on link "Unfitted Neckbands" at bounding box center [1198, 159] width 122 height 25
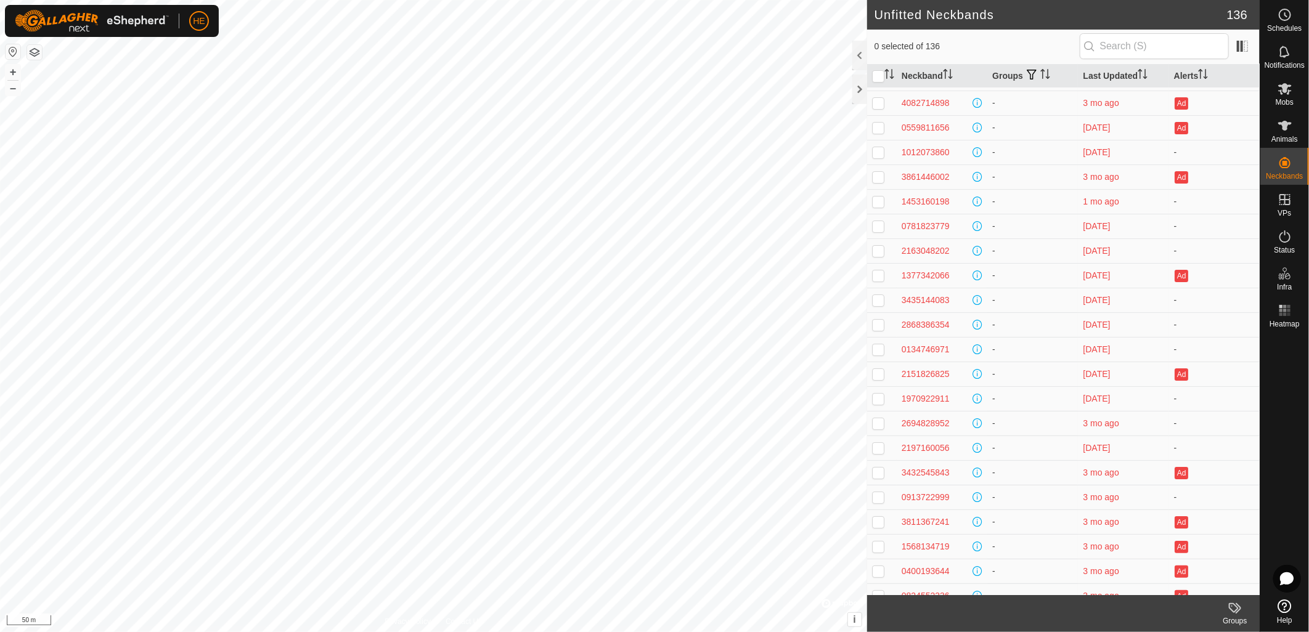
scroll to position [2845, 0]
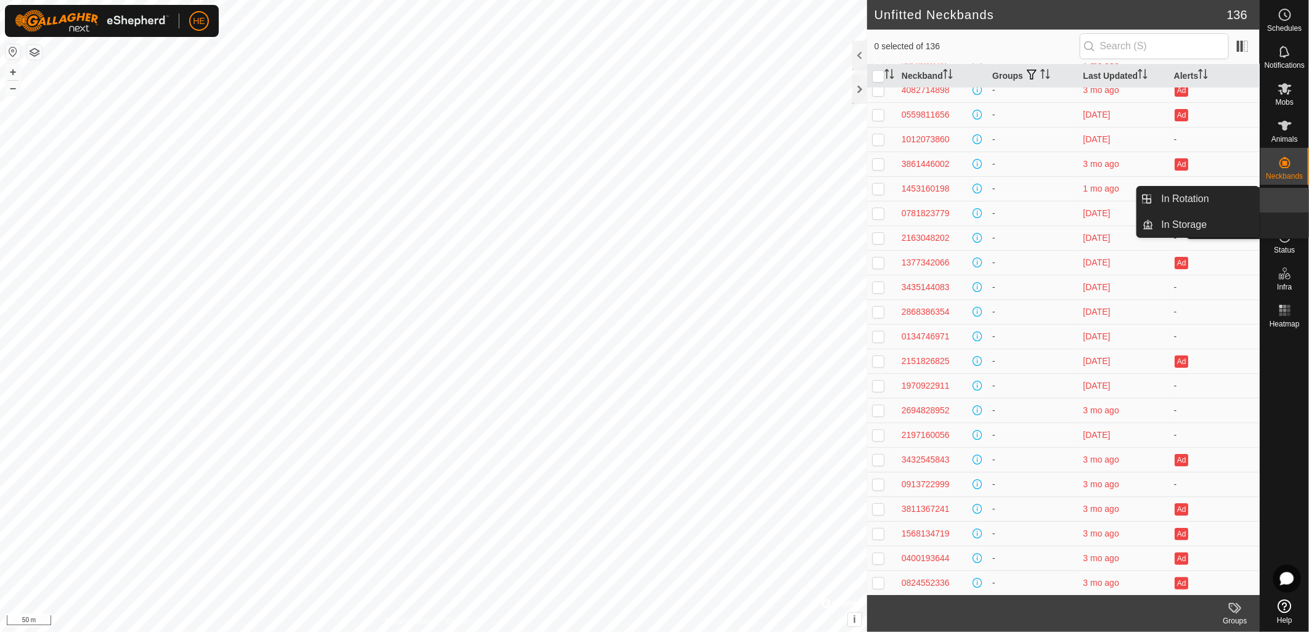
click at [1282, 200] on icon at bounding box center [1285, 199] width 15 height 15
drag, startPoint x: 1255, startPoint y: 205, endPoint x: 1209, endPoint y: 203, distance: 45.6
click at [1209, 203] on link "In Rotation" at bounding box center [1206, 199] width 105 height 25
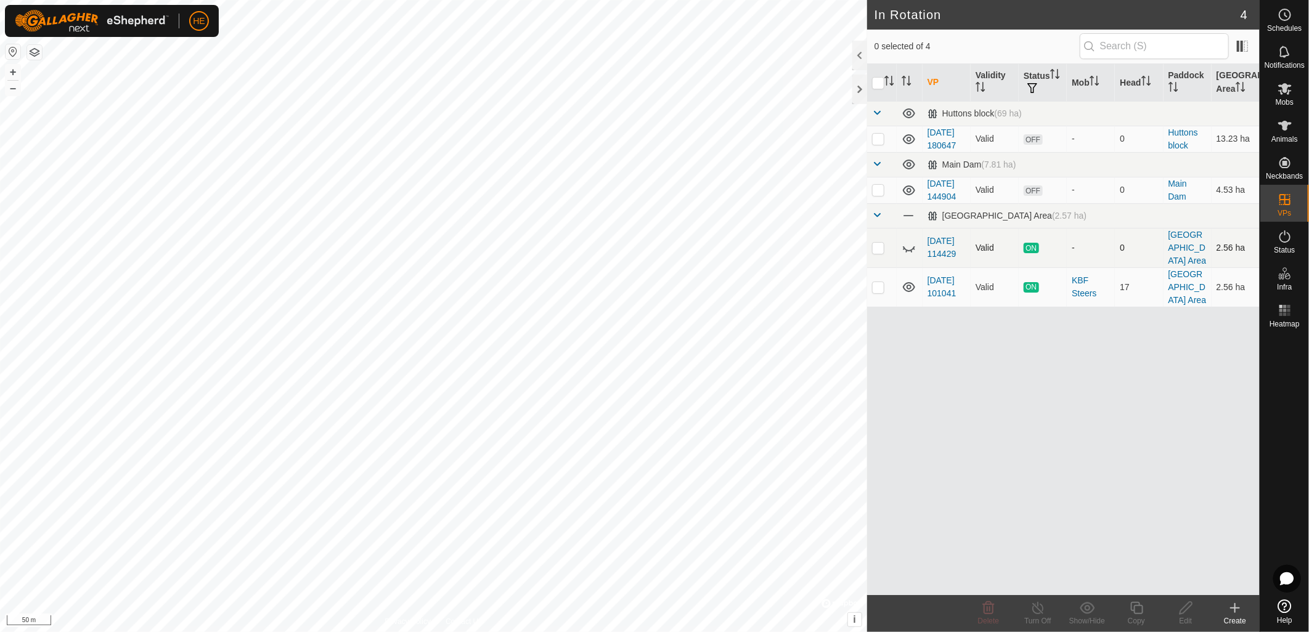
click at [877, 253] on p-checkbox at bounding box center [878, 248] width 12 height 10
checkbox input "true"
click at [914, 251] on icon at bounding box center [909, 249] width 12 height 5
click at [1043, 620] on div "Turn Off" at bounding box center [1037, 621] width 49 height 11
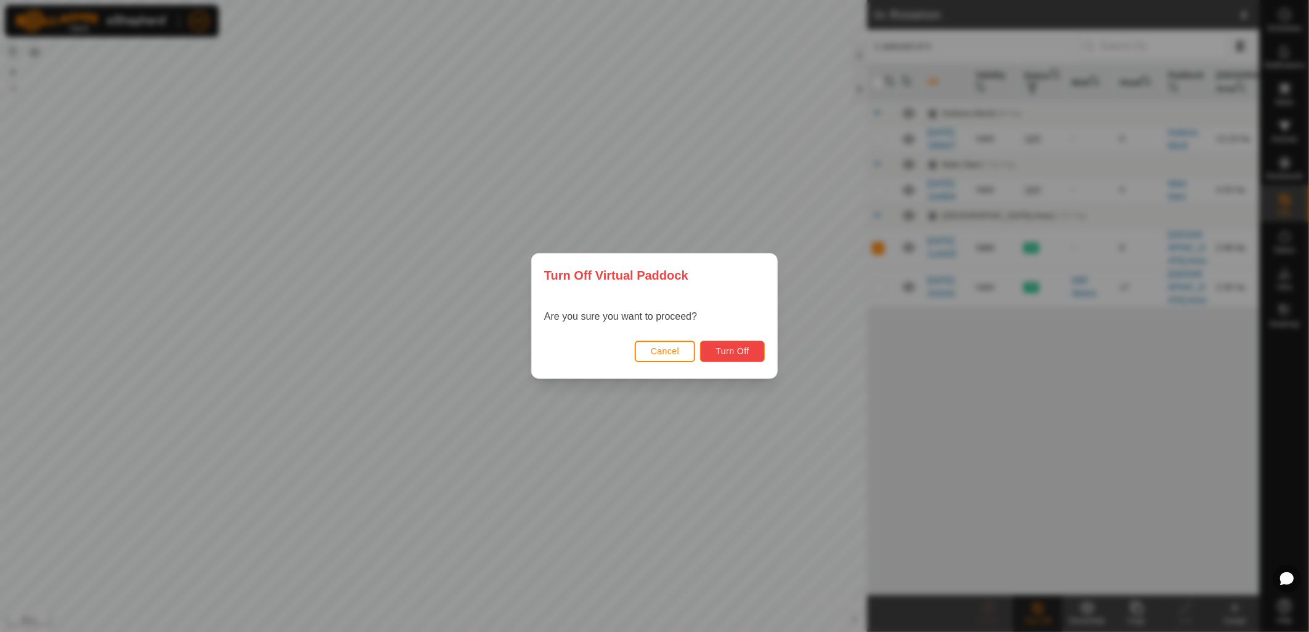
click at [756, 350] on button "Turn Off" at bounding box center [732, 352] width 65 height 22
click at [712, 348] on button "Turn Off" at bounding box center [732, 352] width 65 height 22
click at [678, 354] on span "Cancel" at bounding box center [665, 351] width 29 height 10
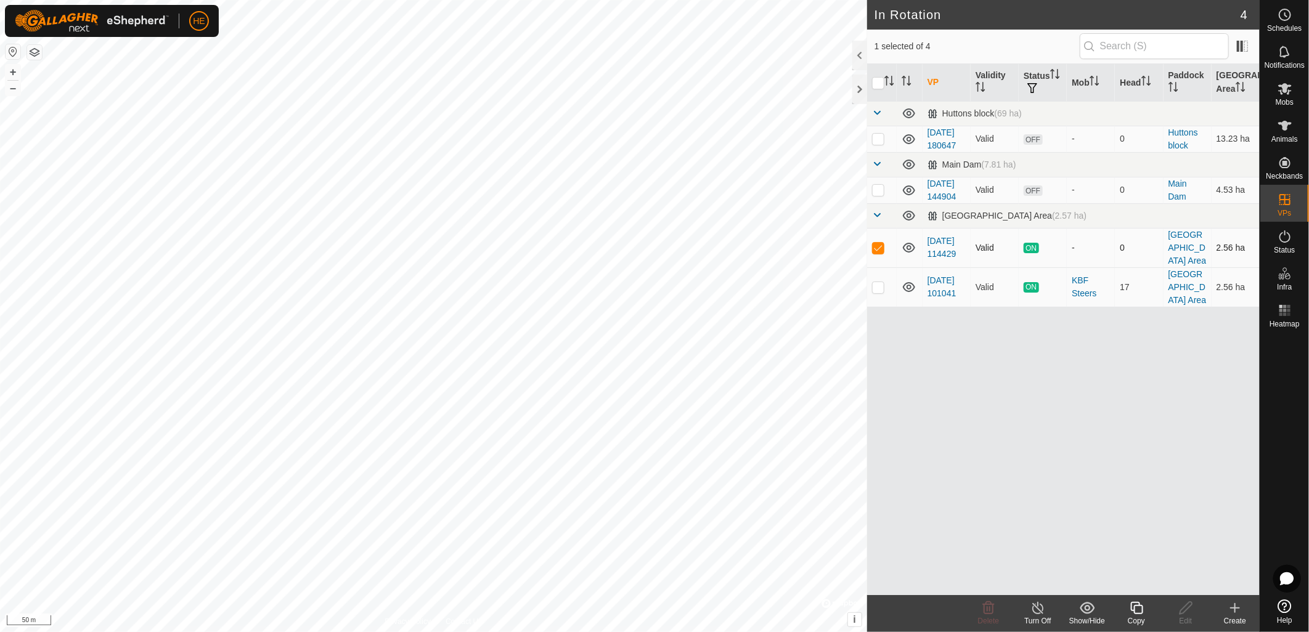
click at [1043, 619] on div "Turn Off" at bounding box center [1037, 621] width 49 height 11
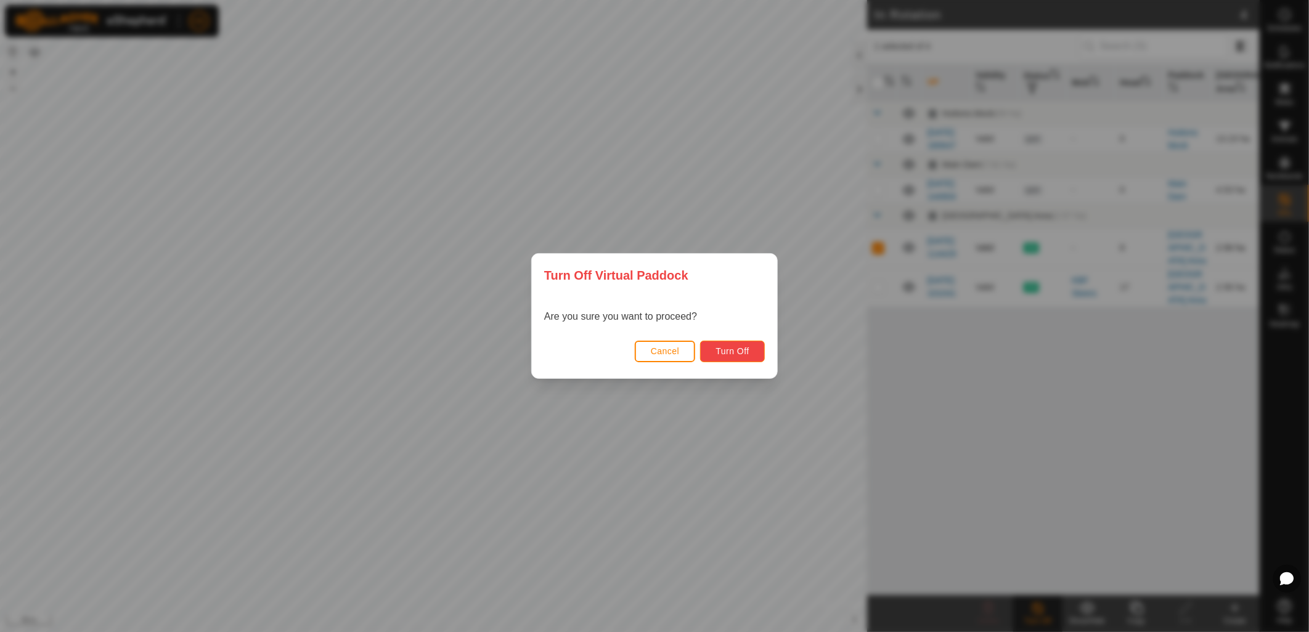
click at [733, 352] on span "Turn Off" at bounding box center [732, 351] width 34 height 10
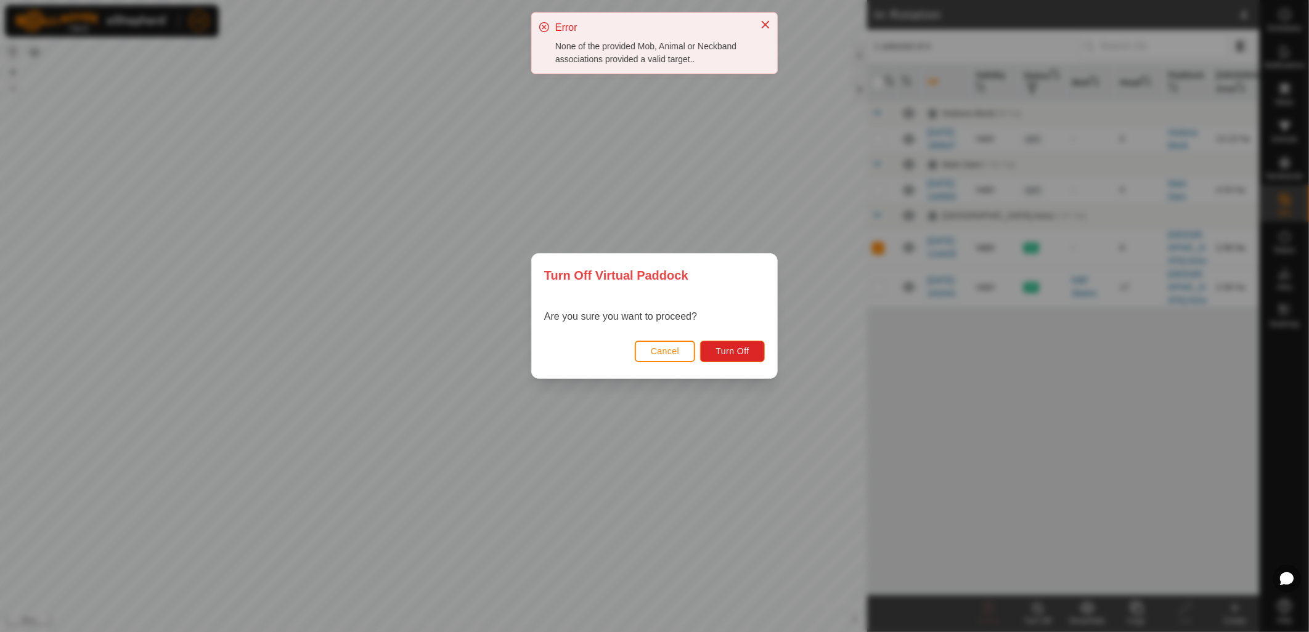
click at [546, 25] on icon at bounding box center [544, 27] width 10 height 10
click at [746, 349] on span "Turn Off" at bounding box center [732, 351] width 34 height 10
click at [670, 352] on span "Cancel" at bounding box center [665, 351] width 29 height 10
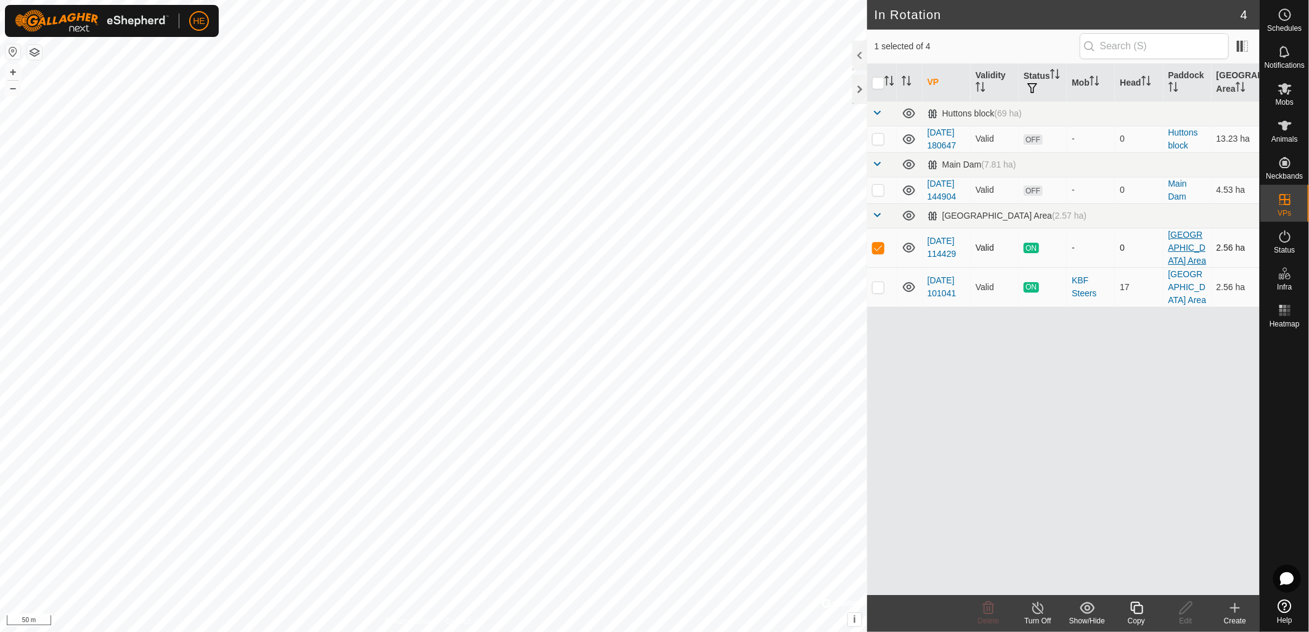
click at [1178, 266] on link "[GEOGRAPHIC_DATA] Area" at bounding box center [1187, 248] width 38 height 36
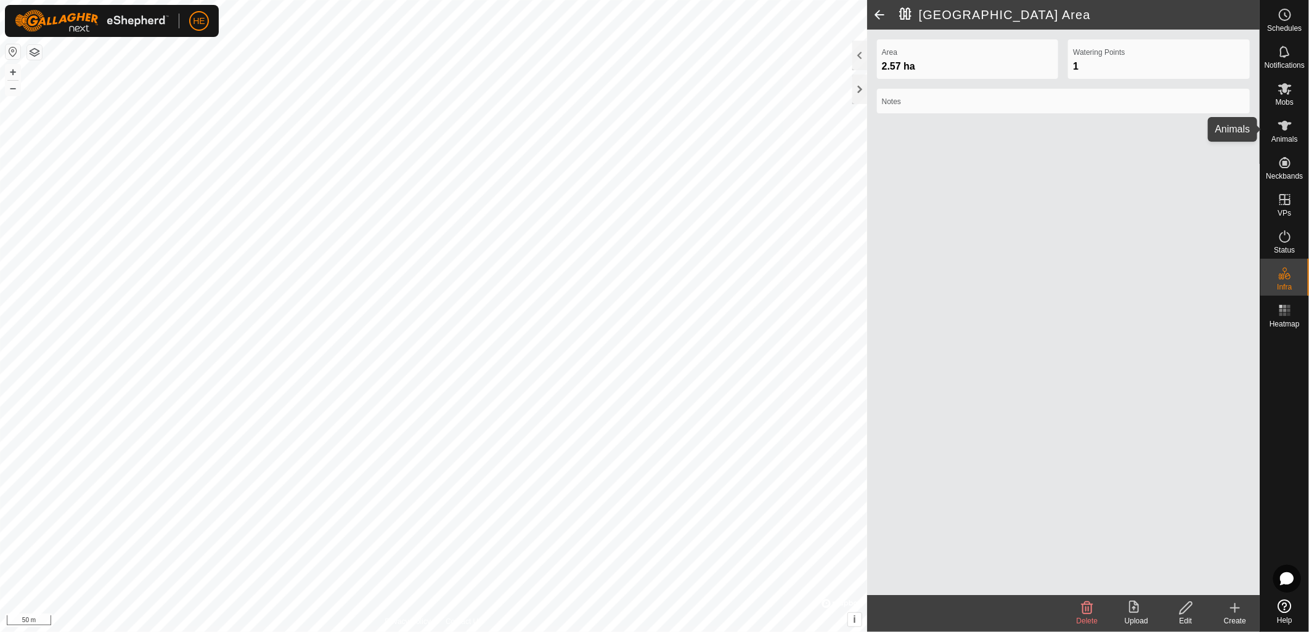
click at [1283, 139] on span "Animals" at bounding box center [1284, 139] width 26 height 7
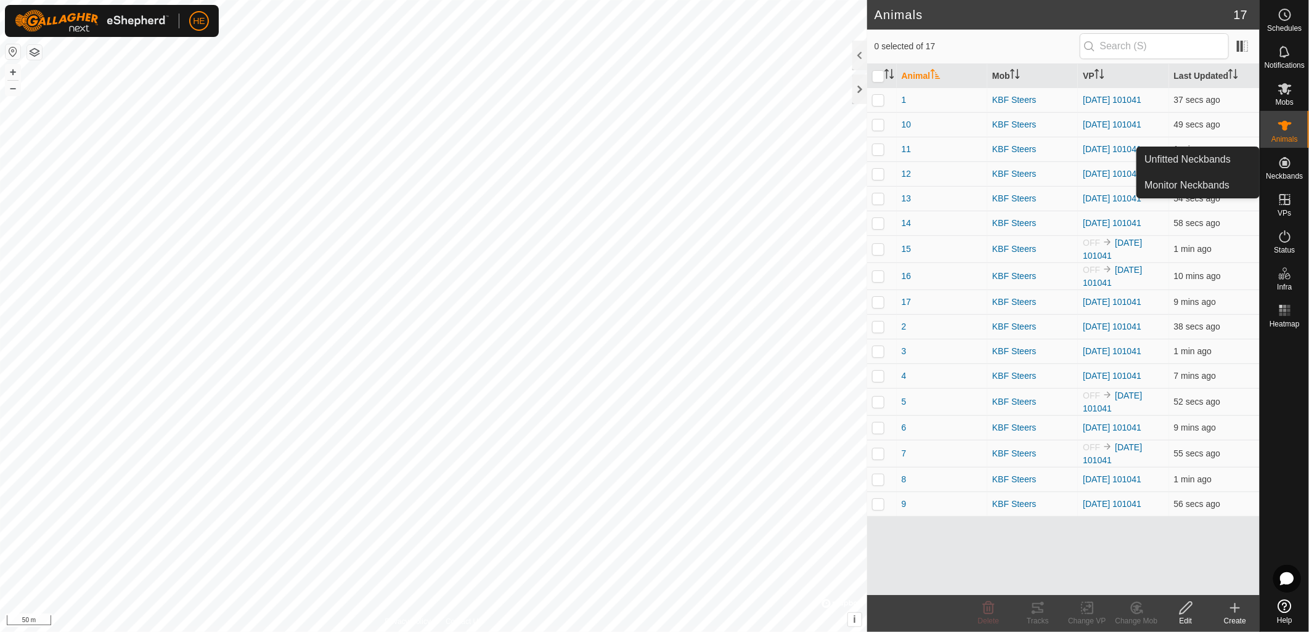
click at [1288, 164] on icon at bounding box center [1285, 162] width 15 height 15
click at [1179, 160] on link "Unfitted Neckbands" at bounding box center [1198, 159] width 122 height 25
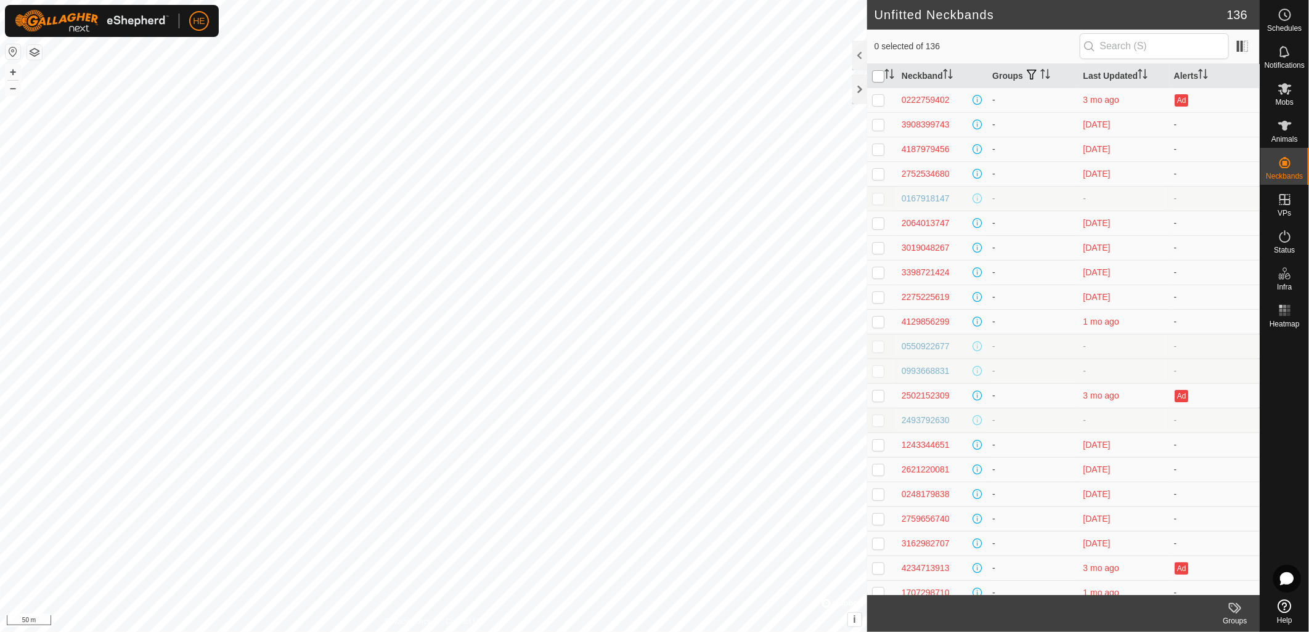
click at [876, 76] on input "checkbox" at bounding box center [878, 76] width 12 height 12
checkbox input "true"
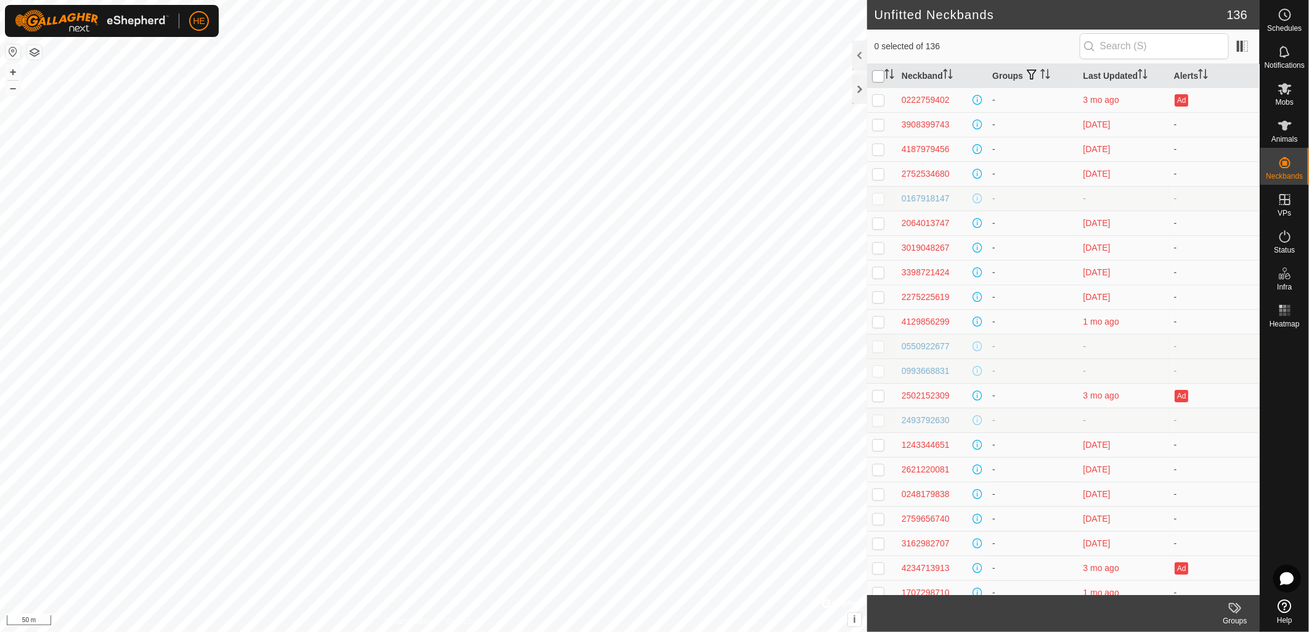
checkbox input "true"
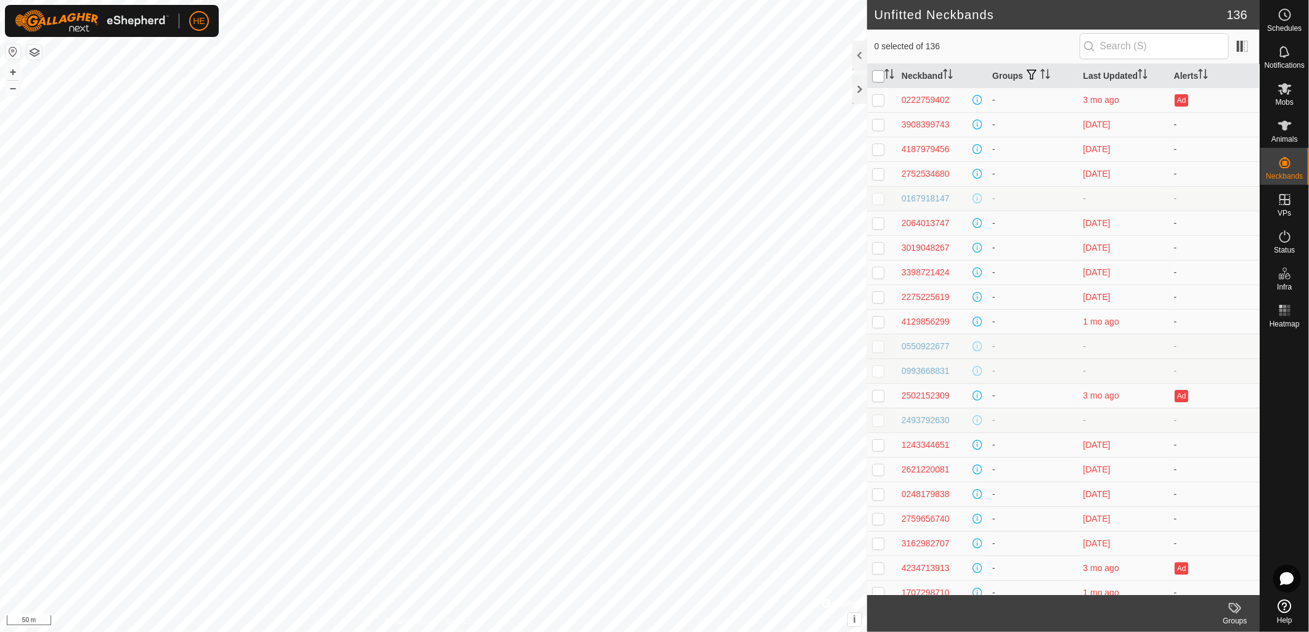
checkbox input "true"
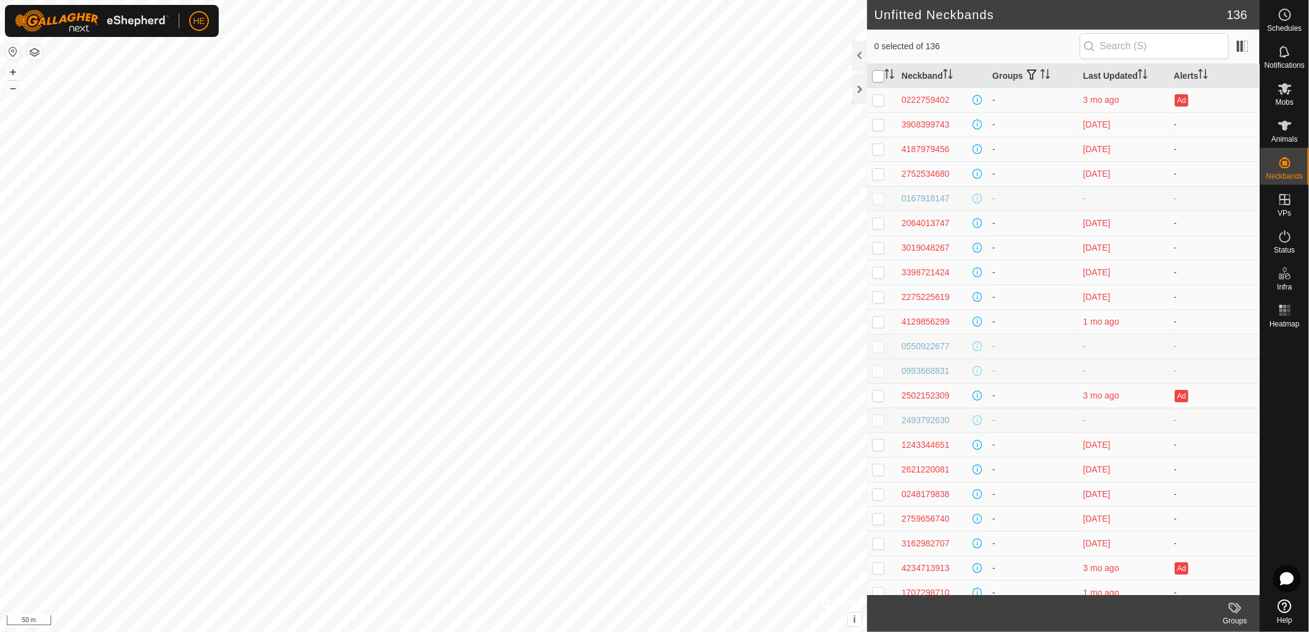
checkbox input "true"
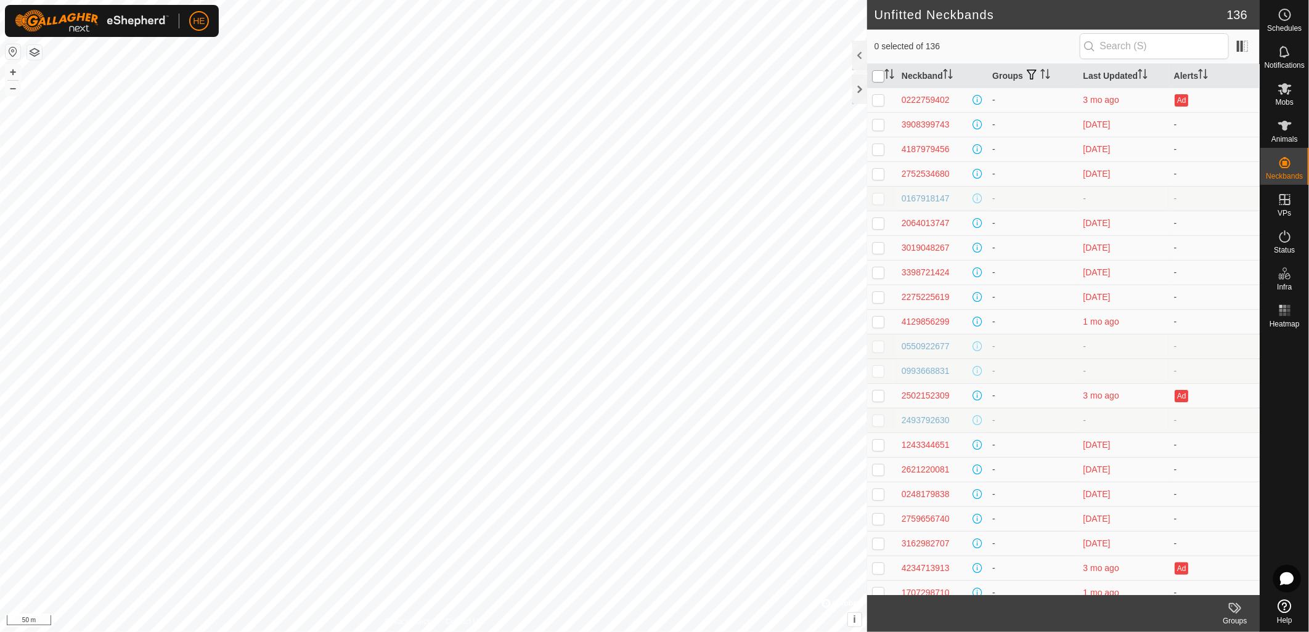
checkbox input "true"
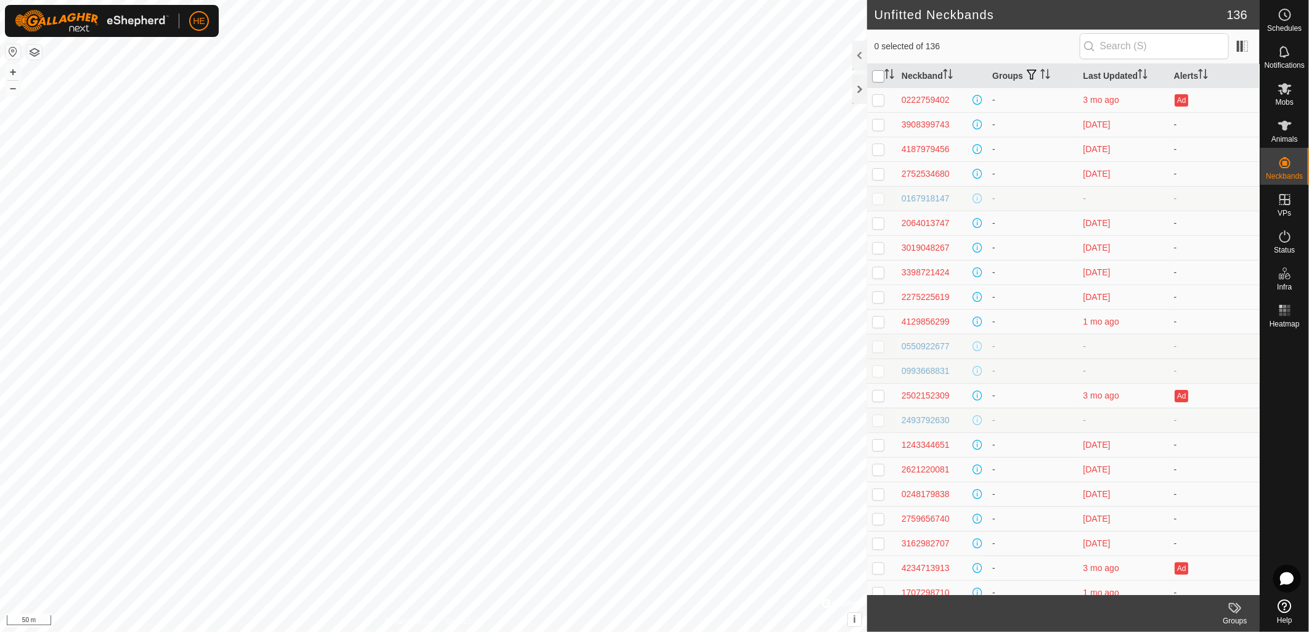
checkbox input "true"
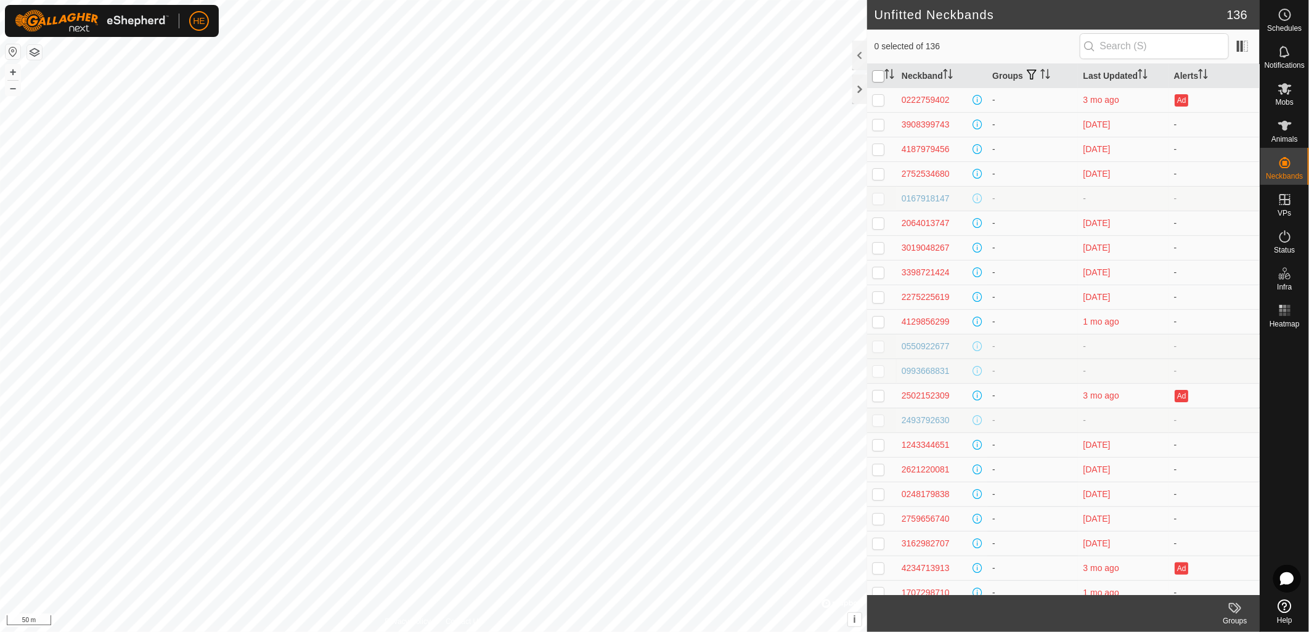
checkbox input "true"
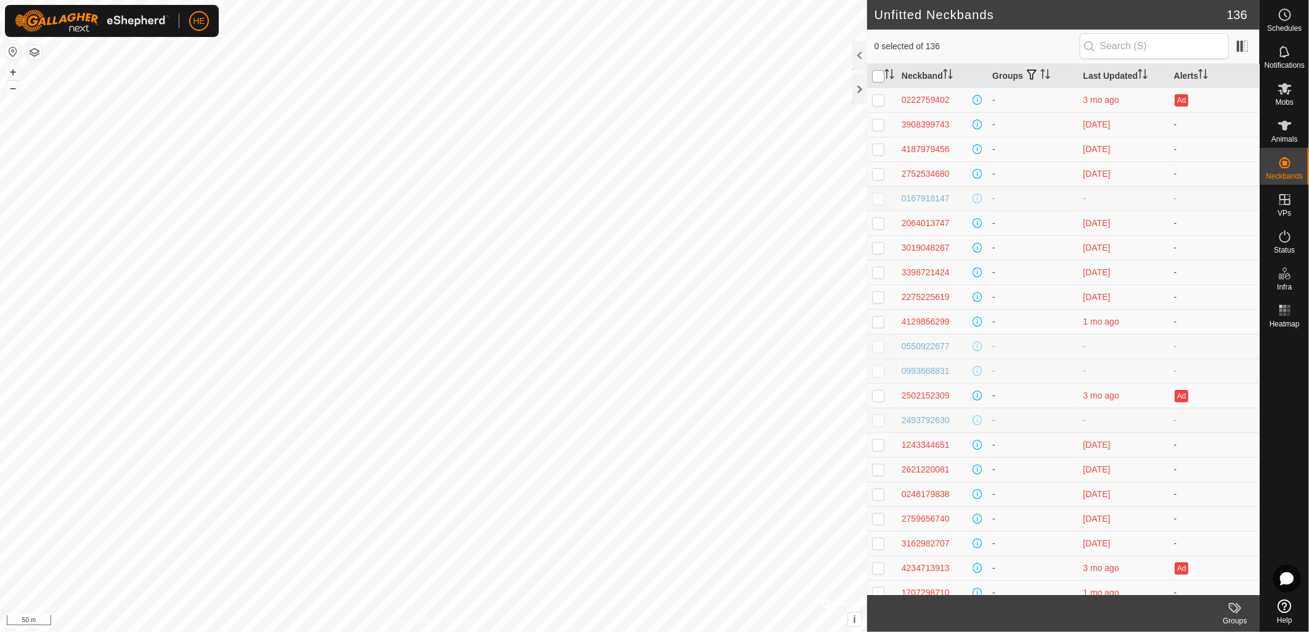
checkbox input "true"
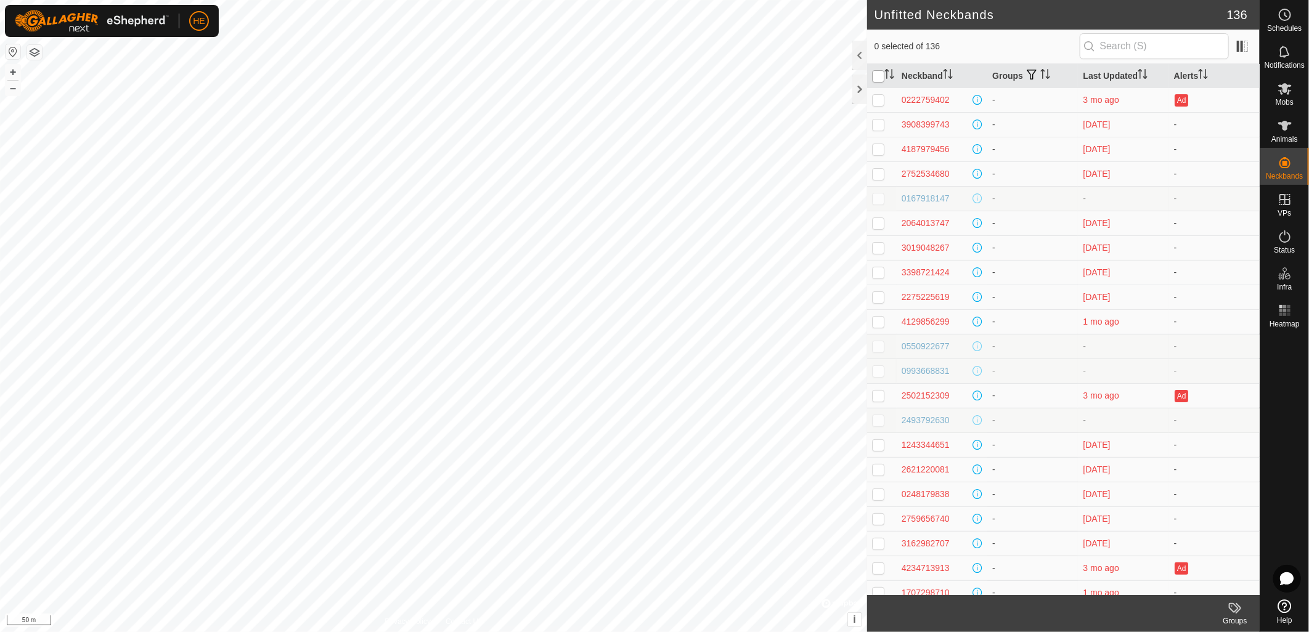
checkbox input "true"
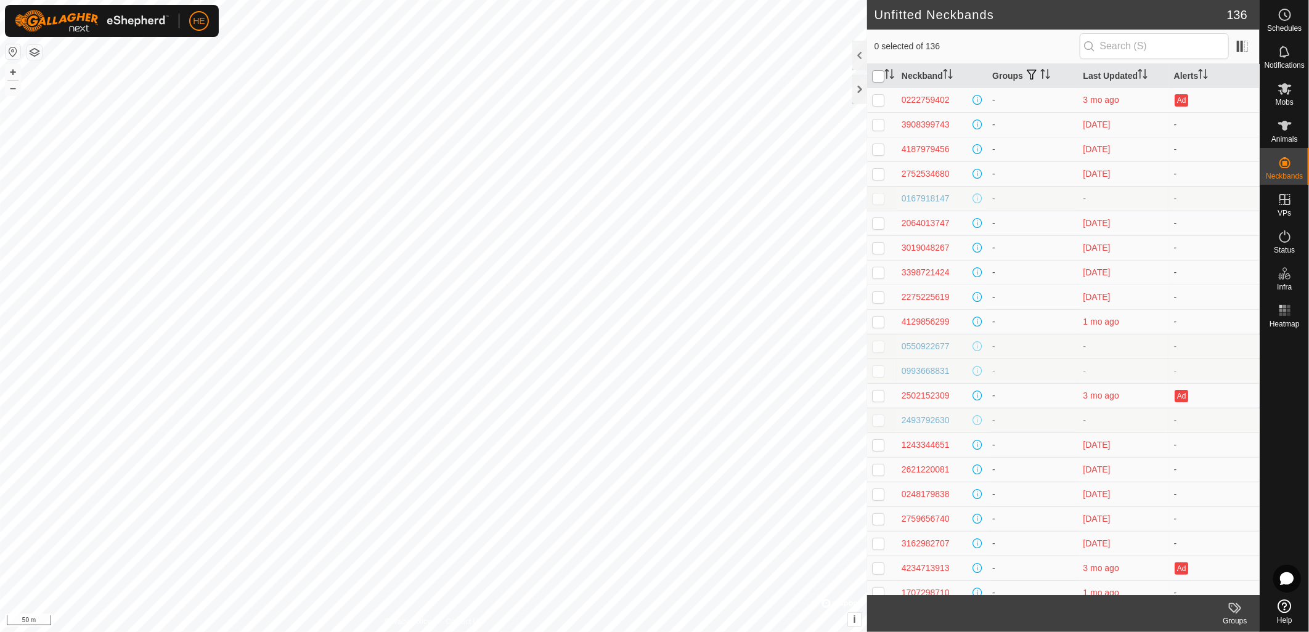
checkbox input "true"
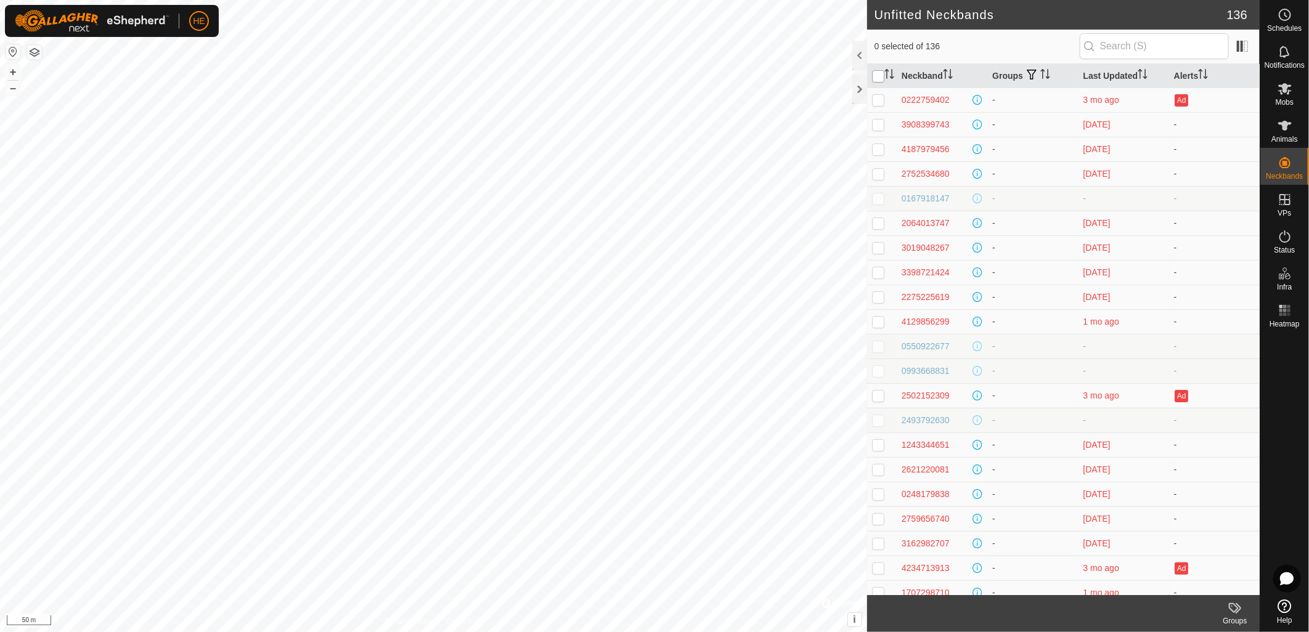
checkbox input "true"
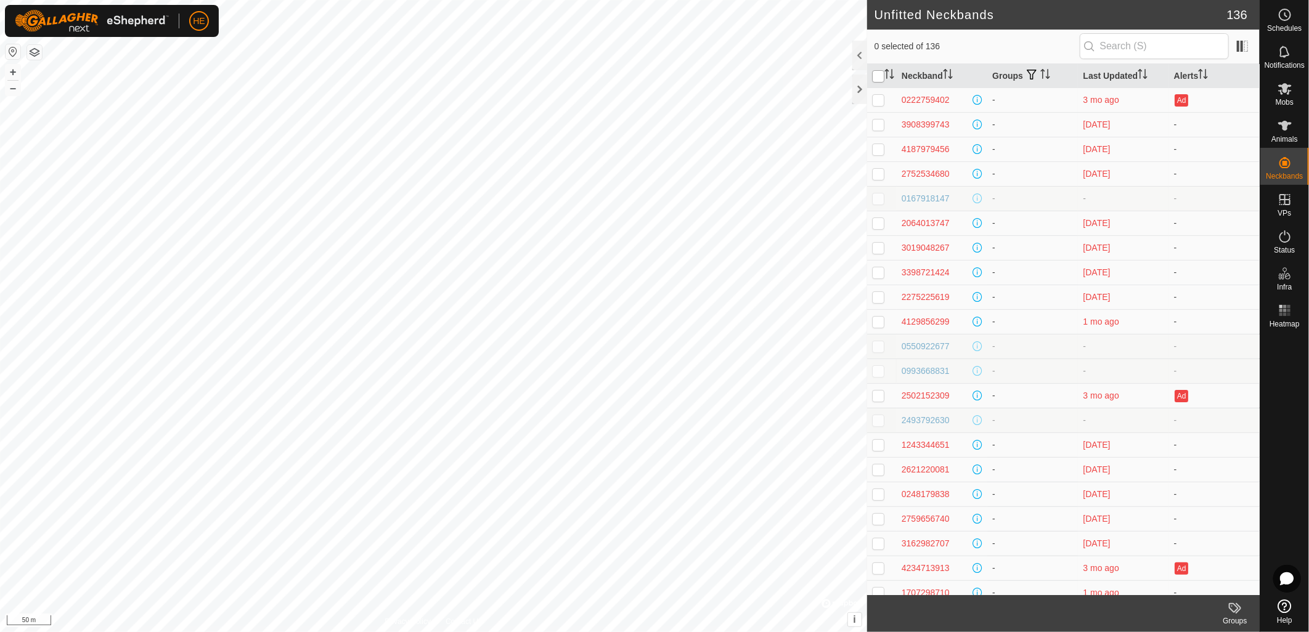
checkbox input "true"
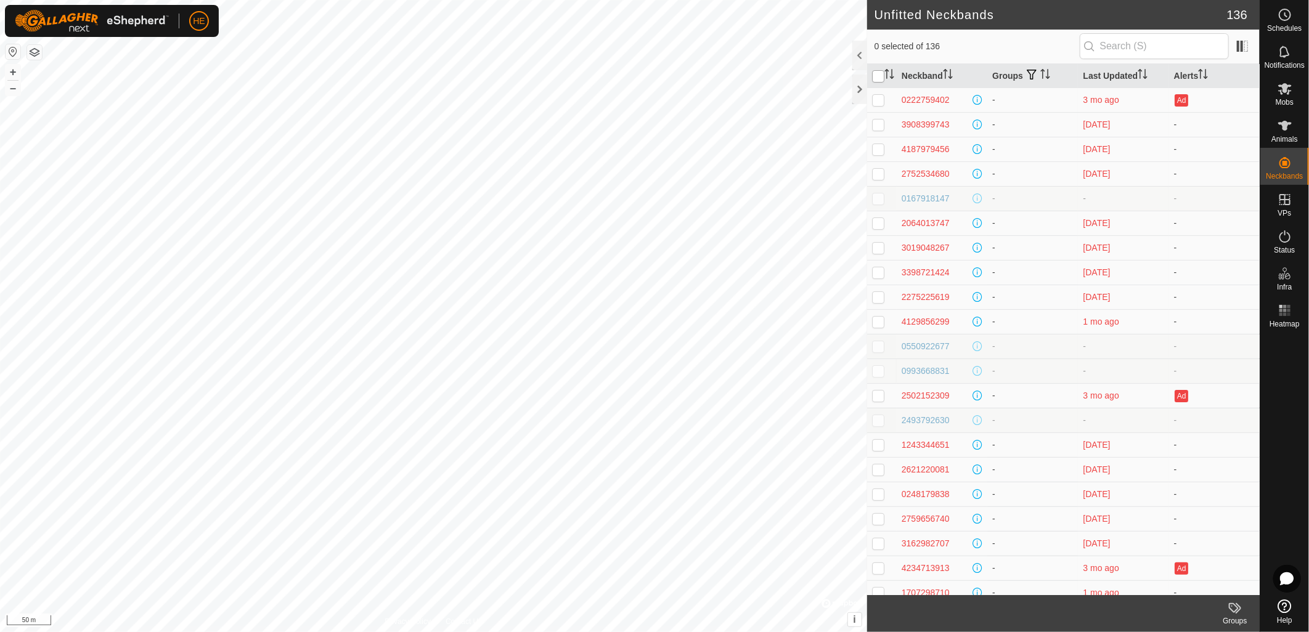
checkbox input "true"
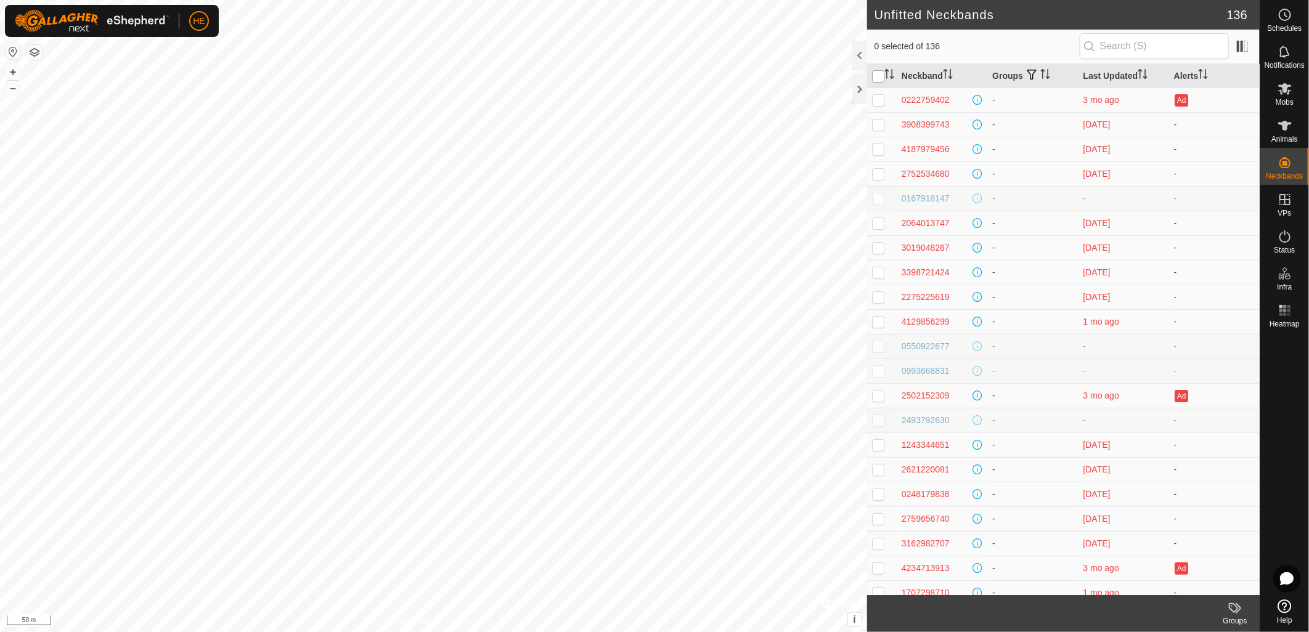
checkbox input "true"
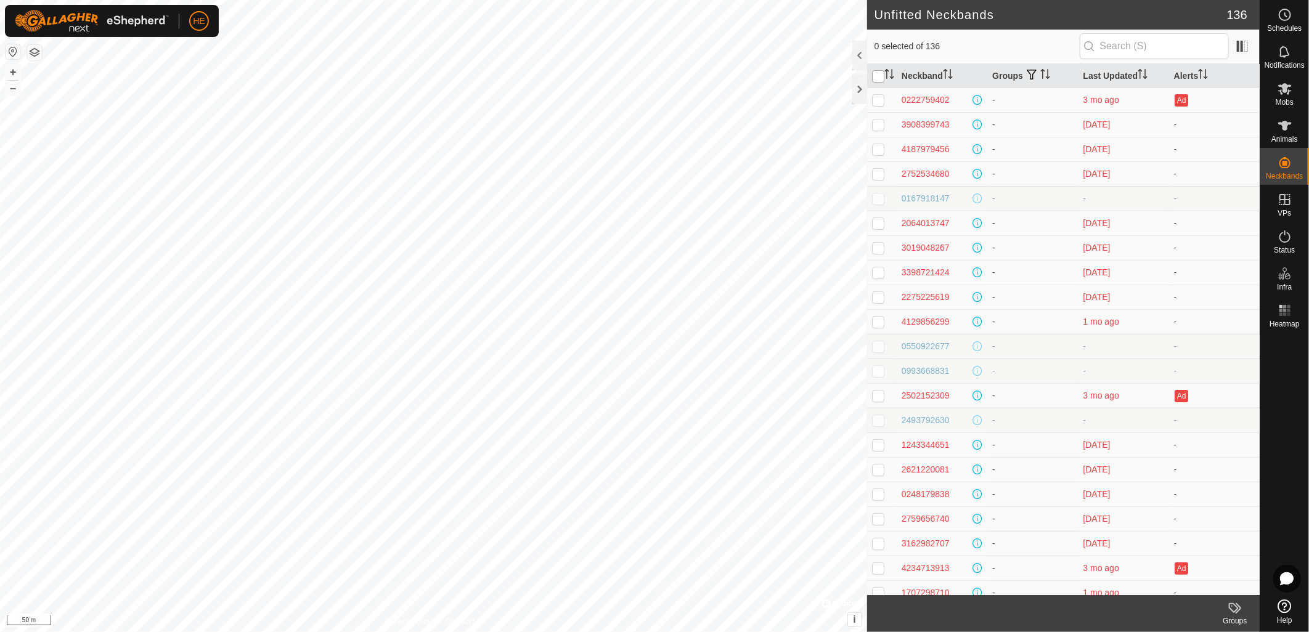
checkbox input "true"
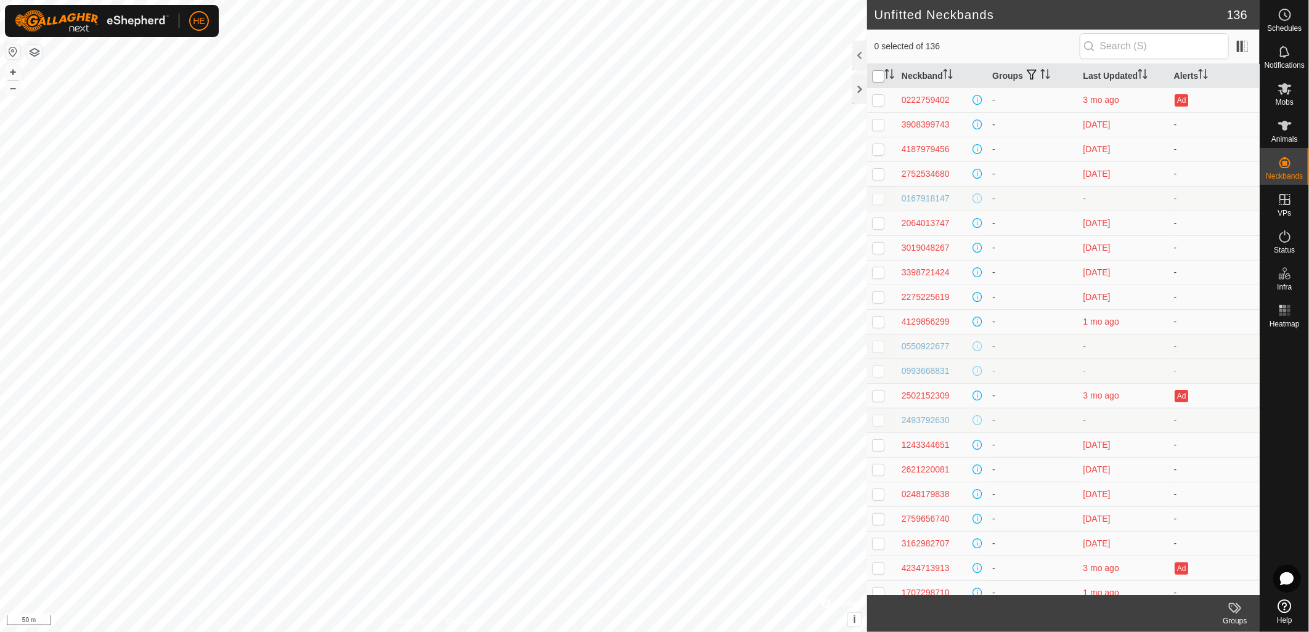
checkbox input "true"
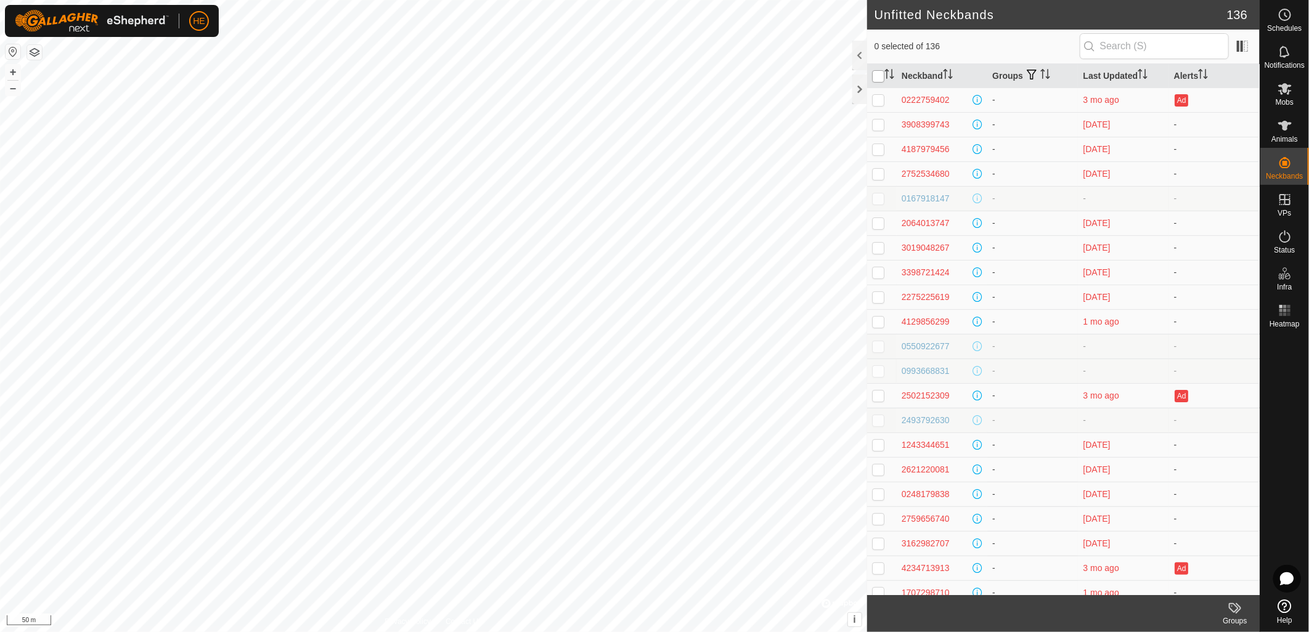
checkbox input "true"
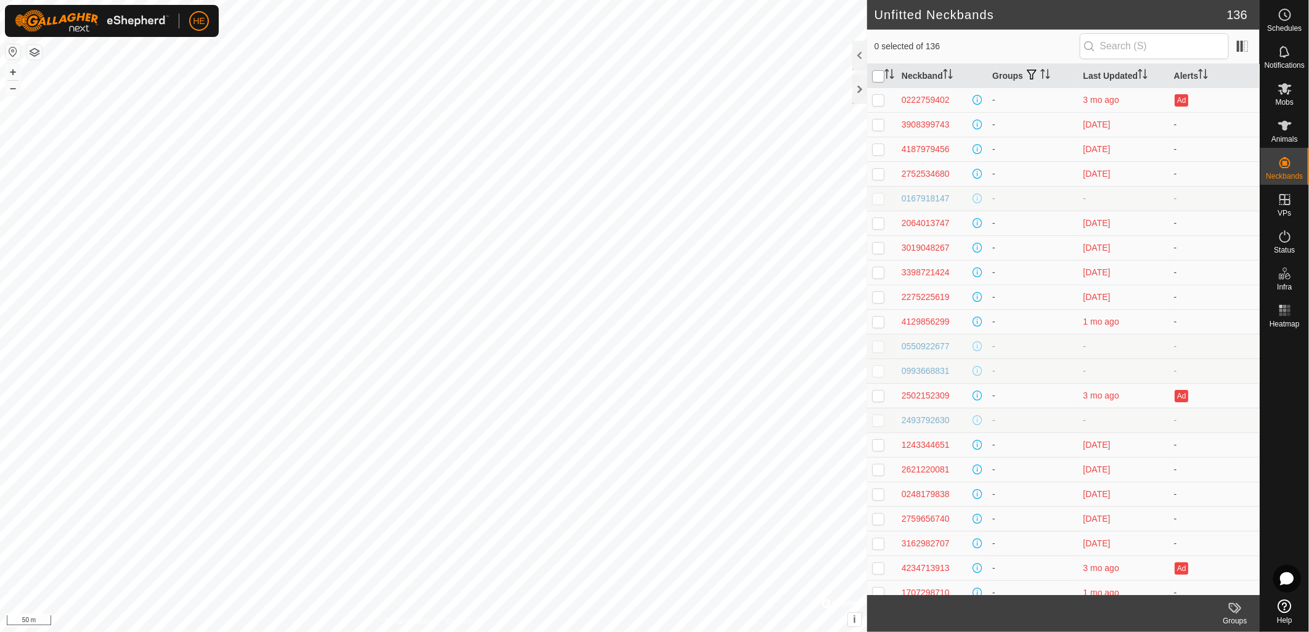
checkbox input "true"
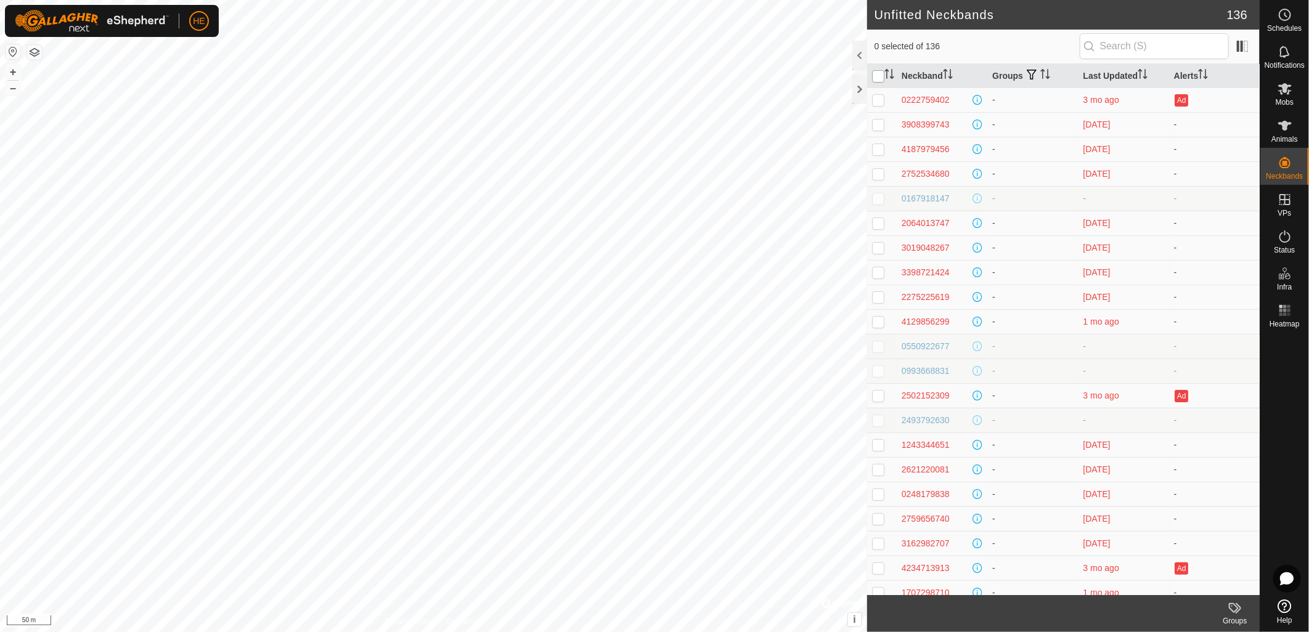
checkbox input "true"
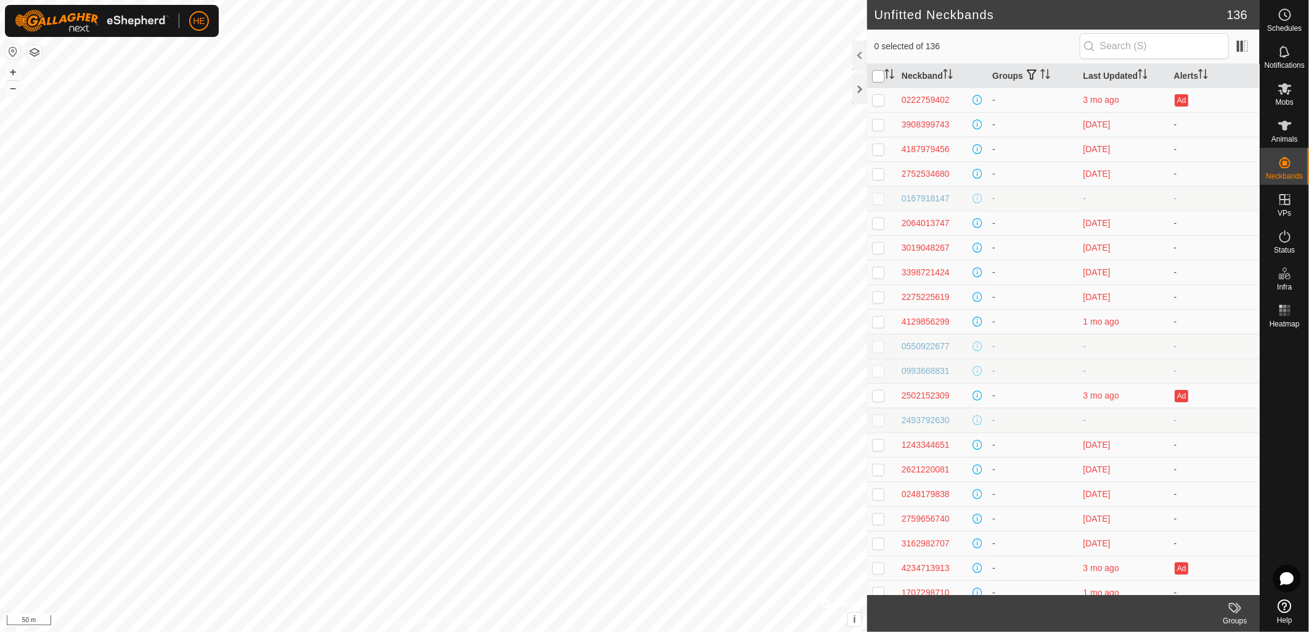
checkbox input "true"
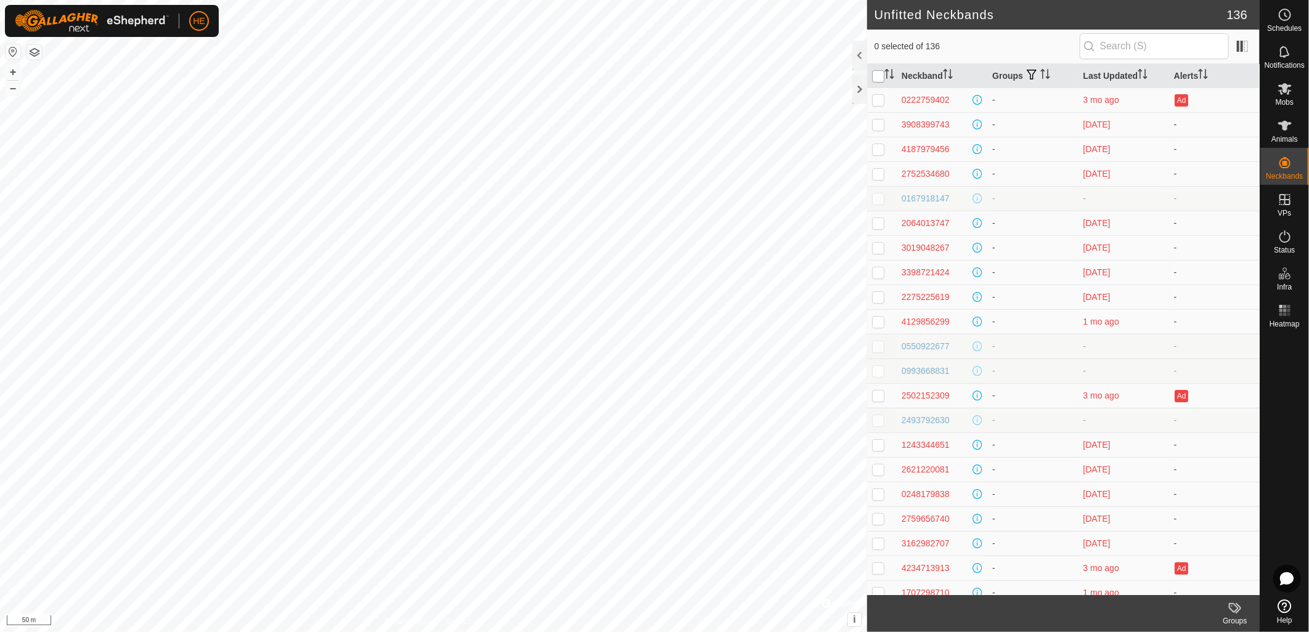
checkbox input "true"
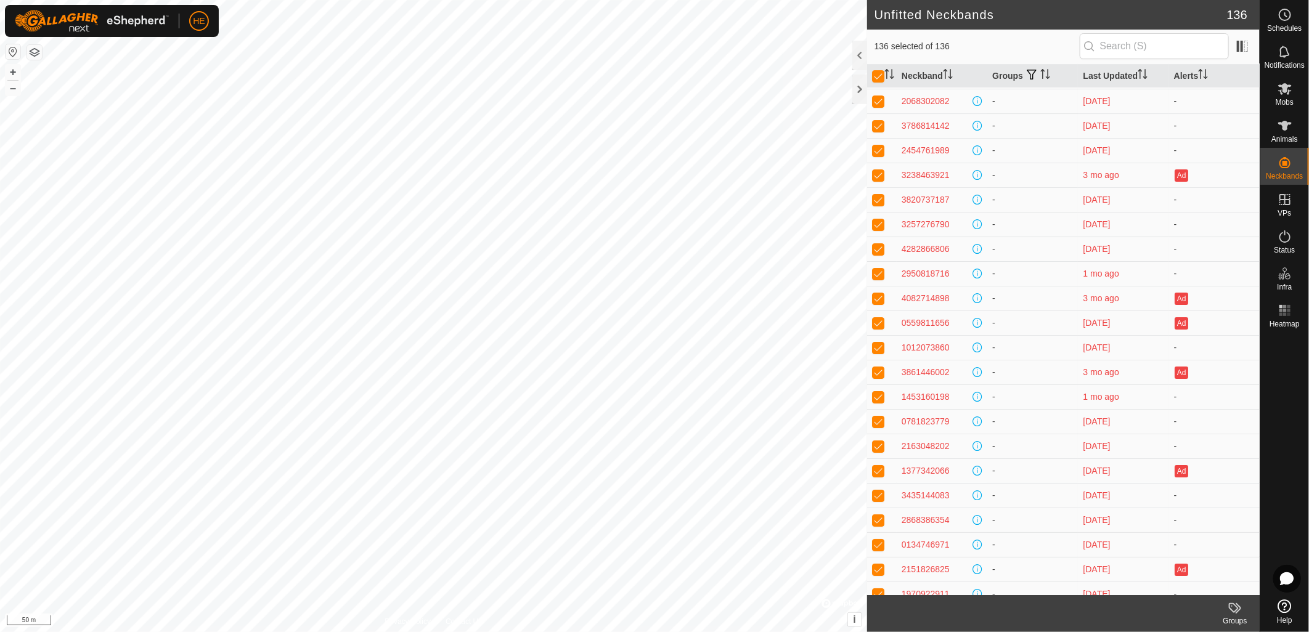
scroll to position [2845, 0]
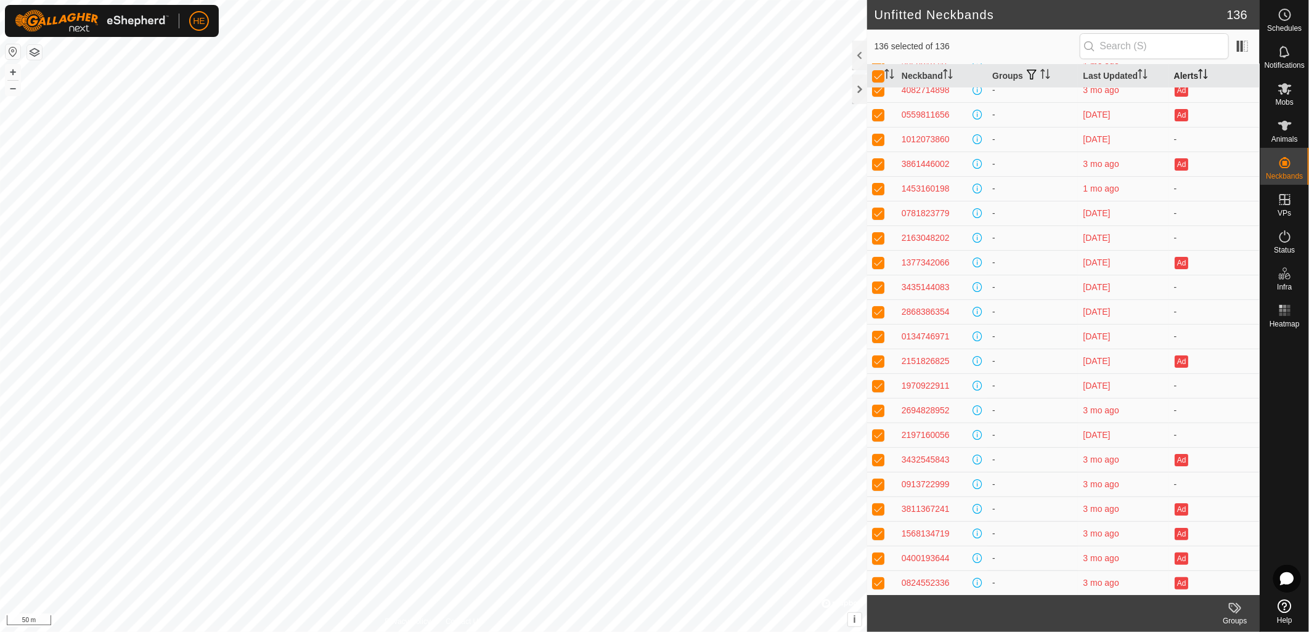
click at [1198, 75] on icon "Activate to sort" at bounding box center [1203, 74] width 10 height 10
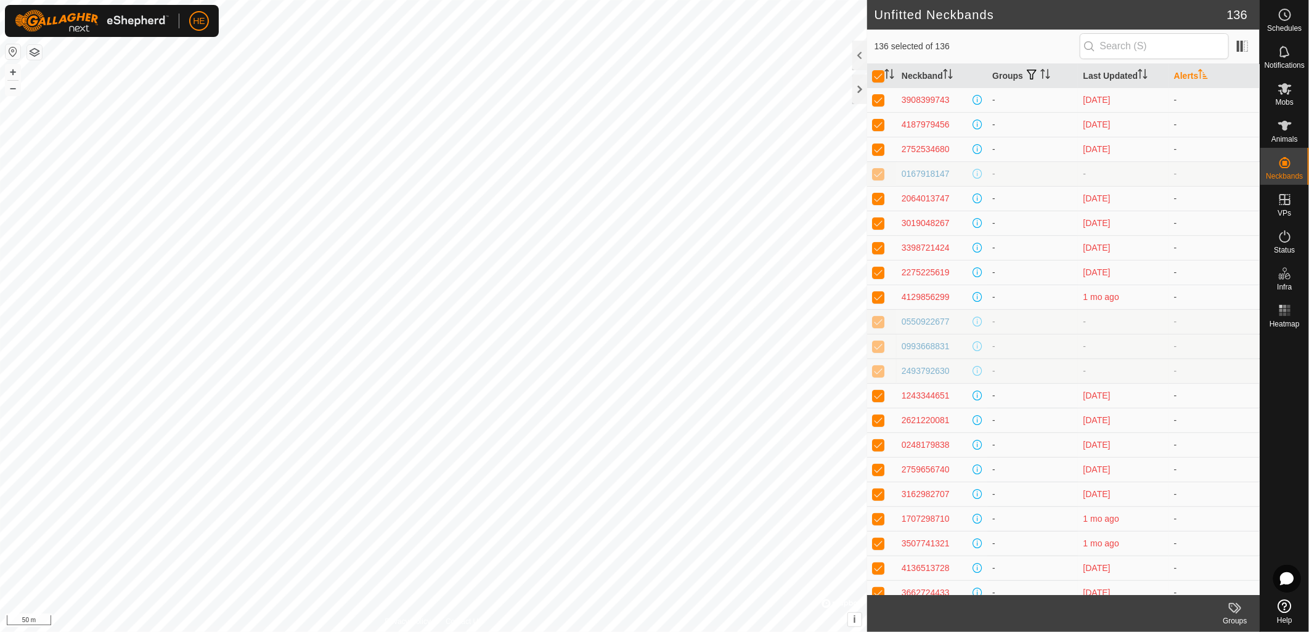
click at [1191, 76] on th "Alerts" at bounding box center [1214, 76] width 91 height 24
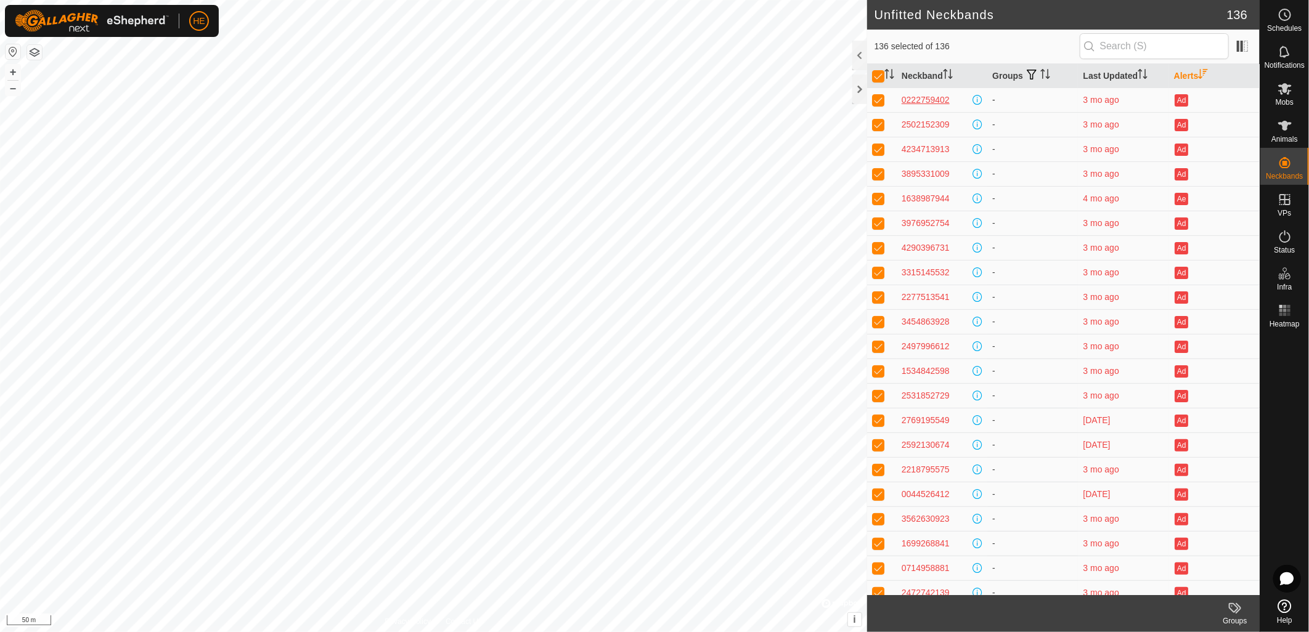
click at [919, 101] on div "0222759402" at bounding box center [926, 100] width 48 height 13
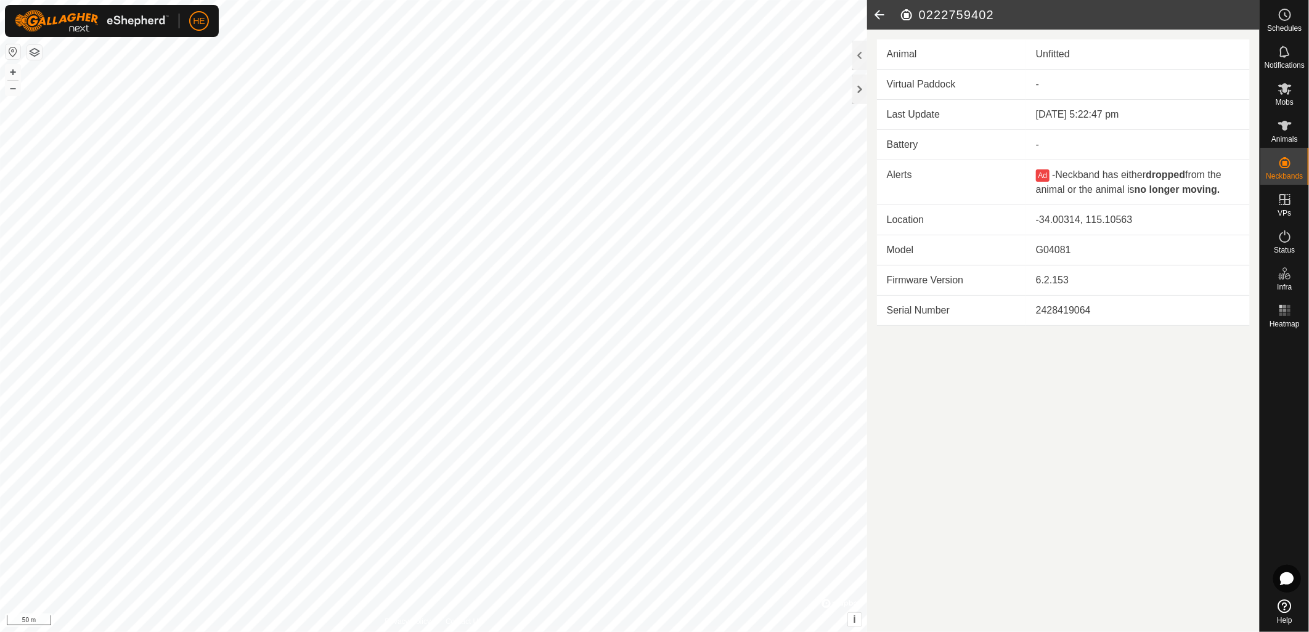
click at [884, 14] on icon at bounding box center [879, 15] width 25 height 30
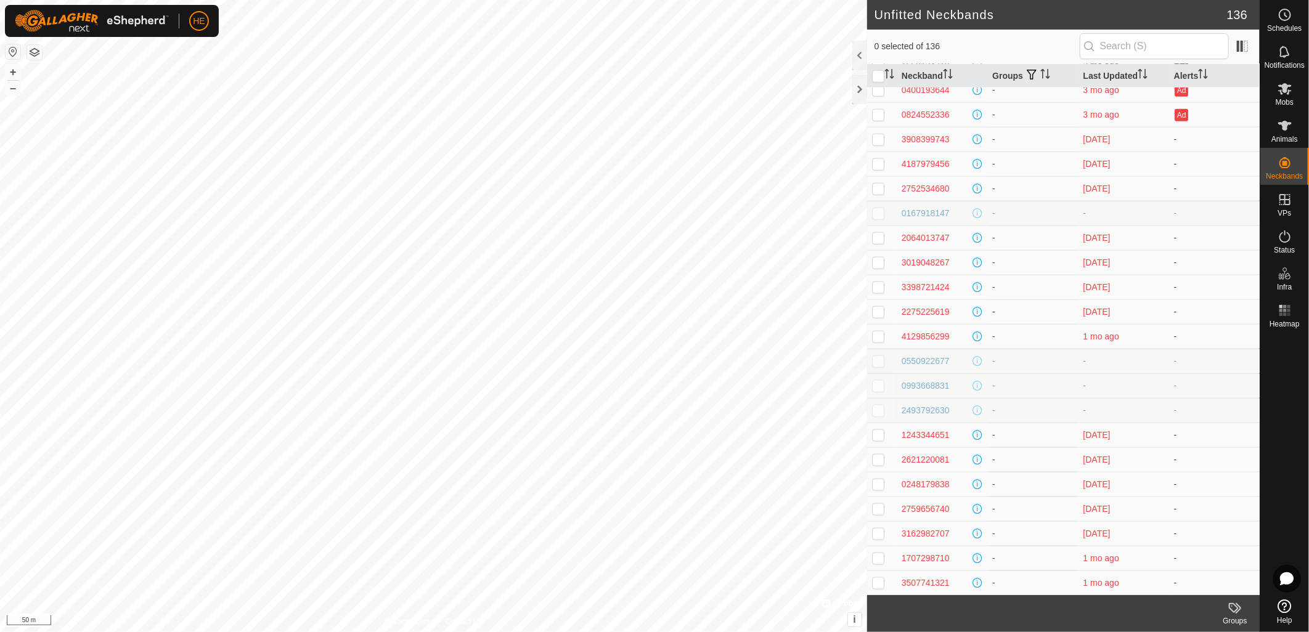
scroll to position [821, 0]
click at [909, 336] on div "0550922677" at bounding box center [926, 338] width 48 height 13
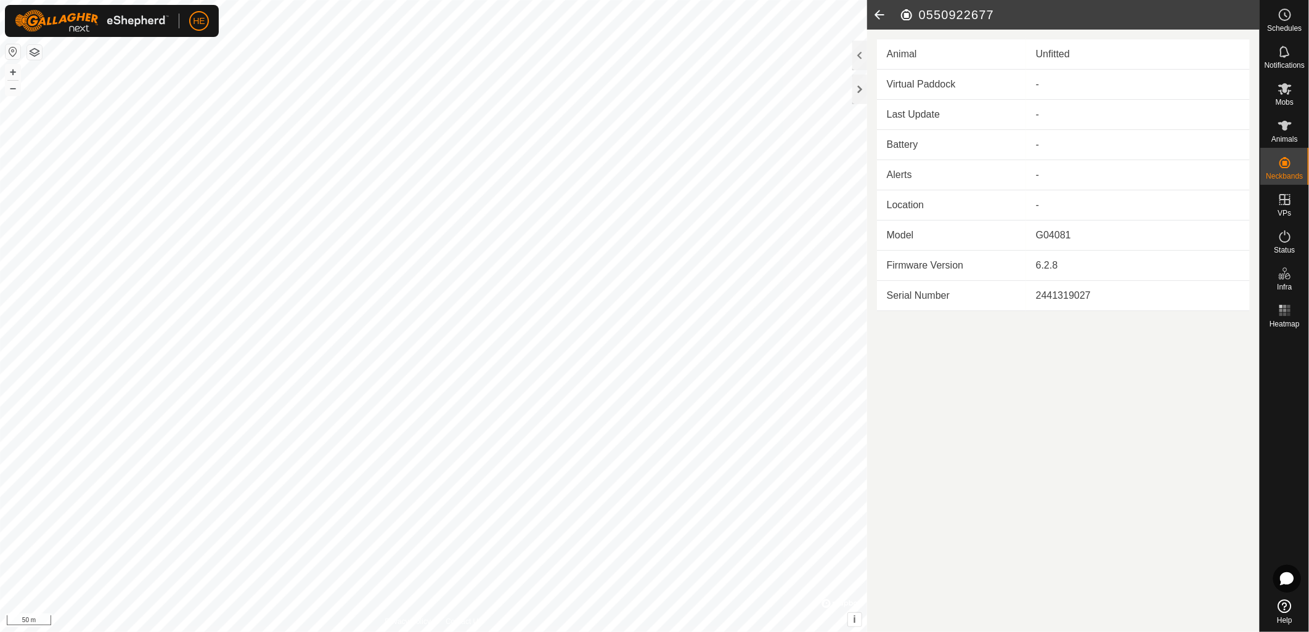
click at [876, 10] on icon at bounding box center [879, 15] width 25 height 30
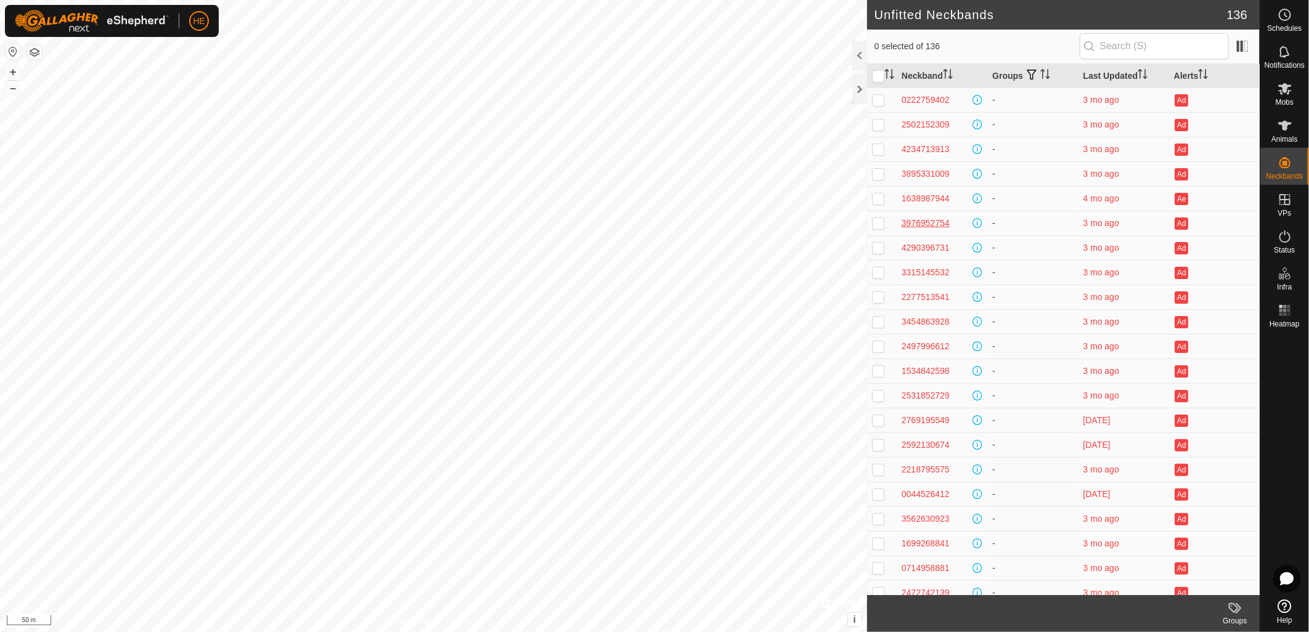
click at [932, 222] on div "3976952754" at bounding box center [926, 223] width 48 height 13
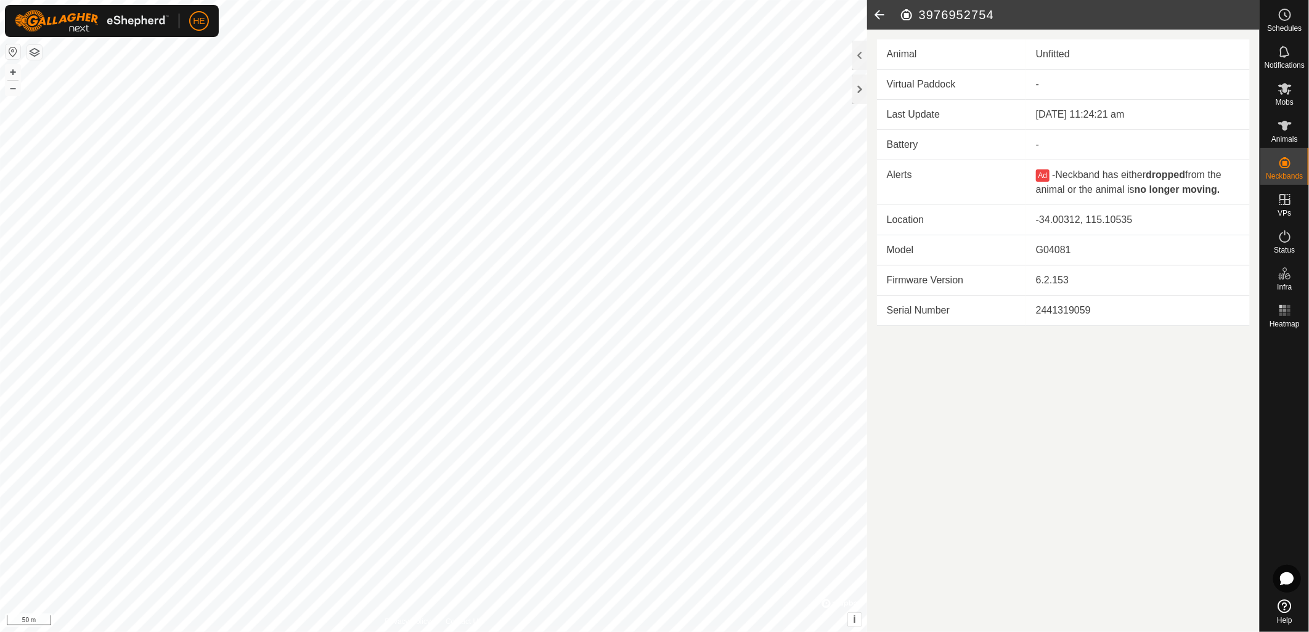
click at [884, 15] on icon at bounding box center [879, 15] width 25 height 30
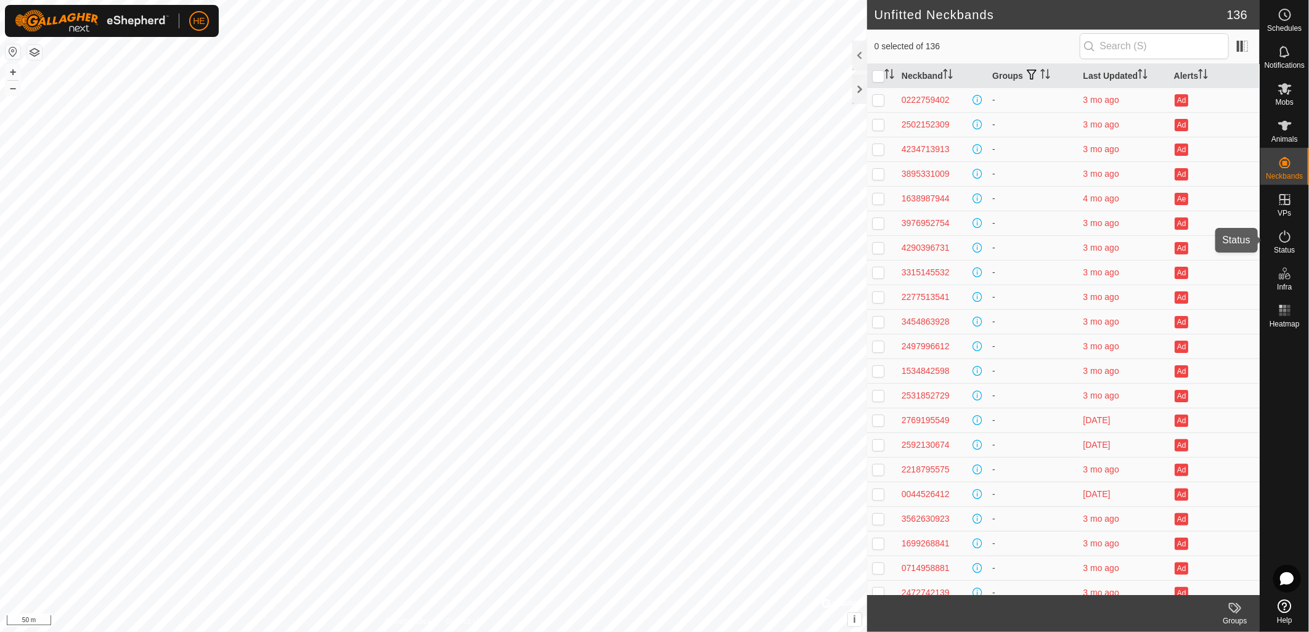
click at [1287, 236] on icon at bounding box center [1285, 236] width 15 height 15
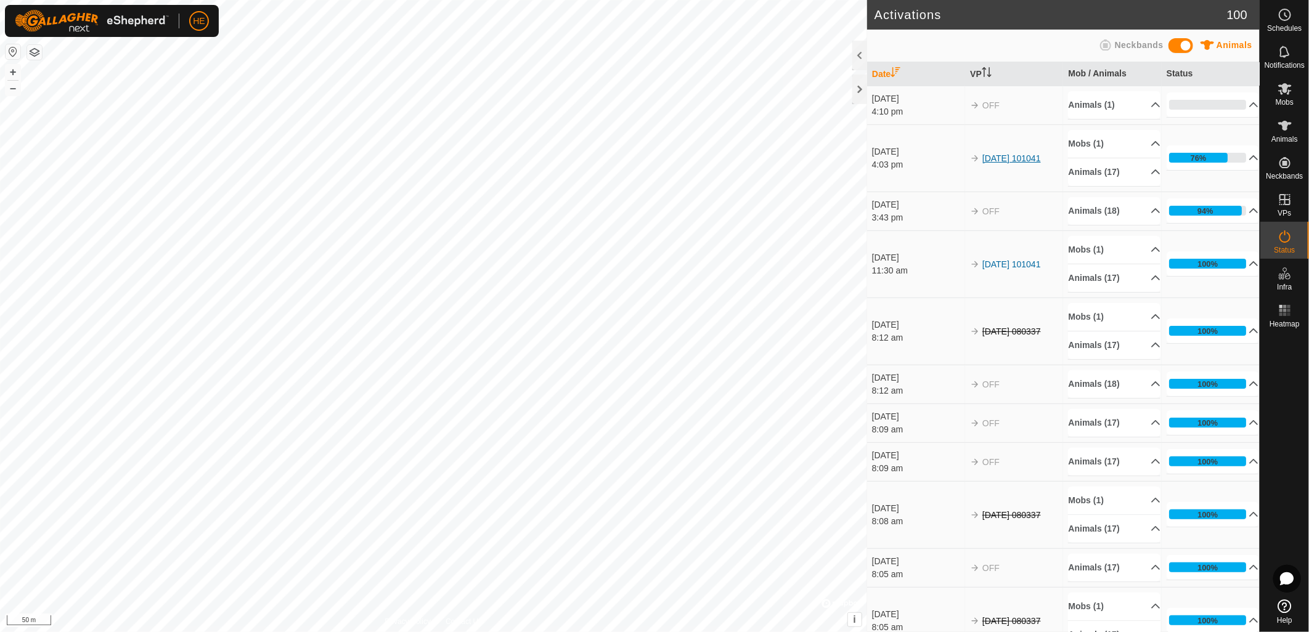
click at [1008, 158] on link "[DATE] 101041" at bounding box center [1011, 158] width 59 height 10
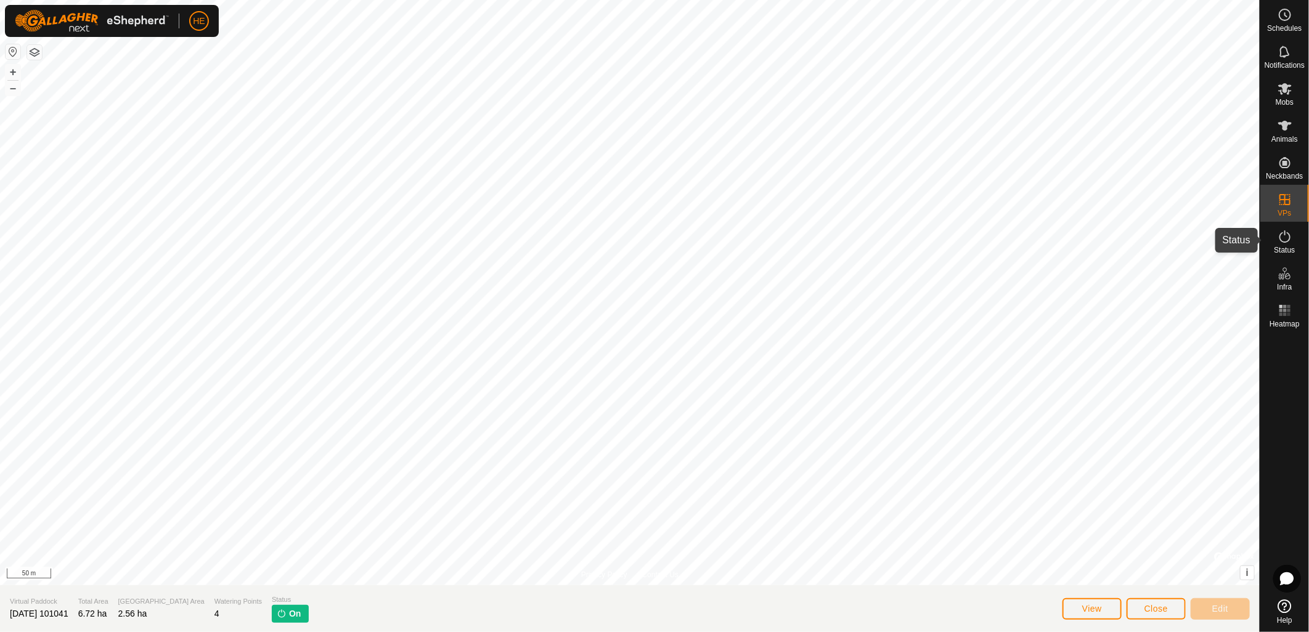
click at [1285, 235] on icon at bounding box center [1285, 236] width 15 height 15
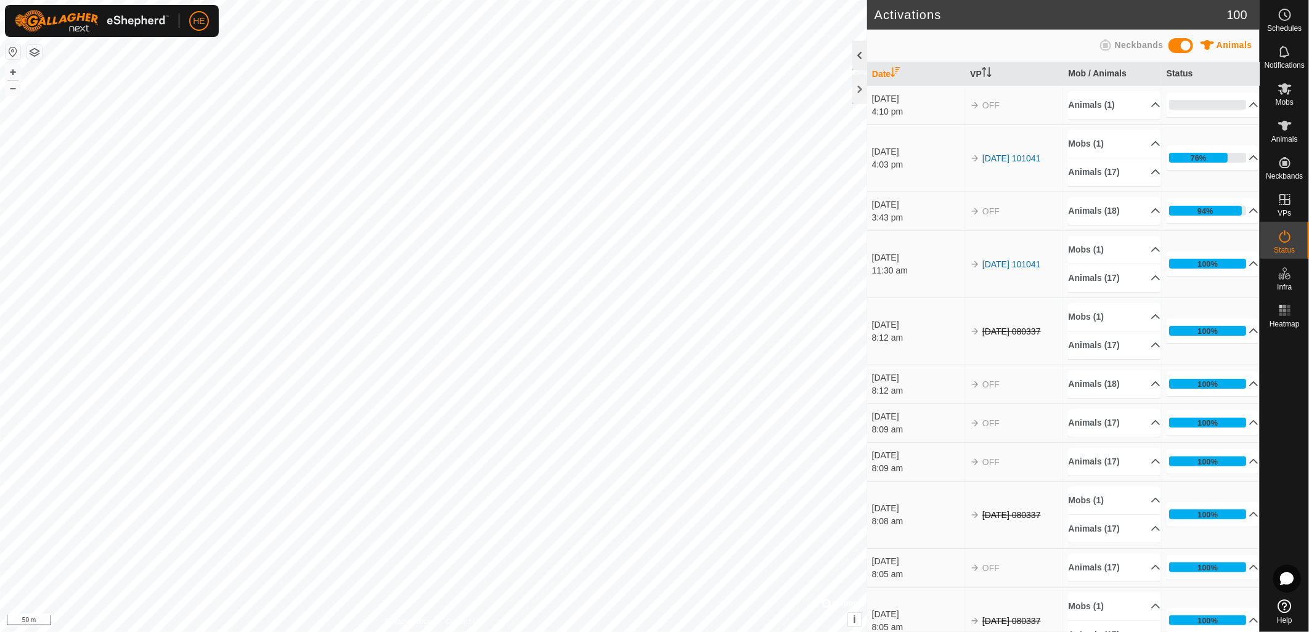
click at [862, 62] on div at bounding box center [859, 56] width 15 height 30
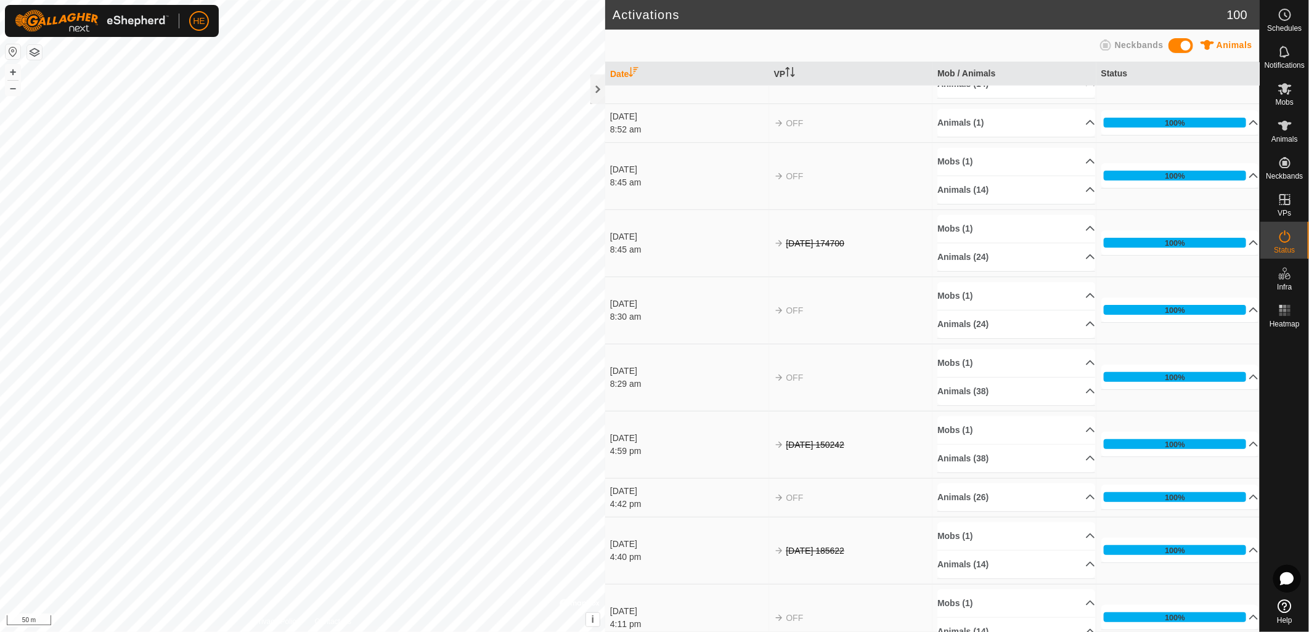
scroll to position [3558, 0]
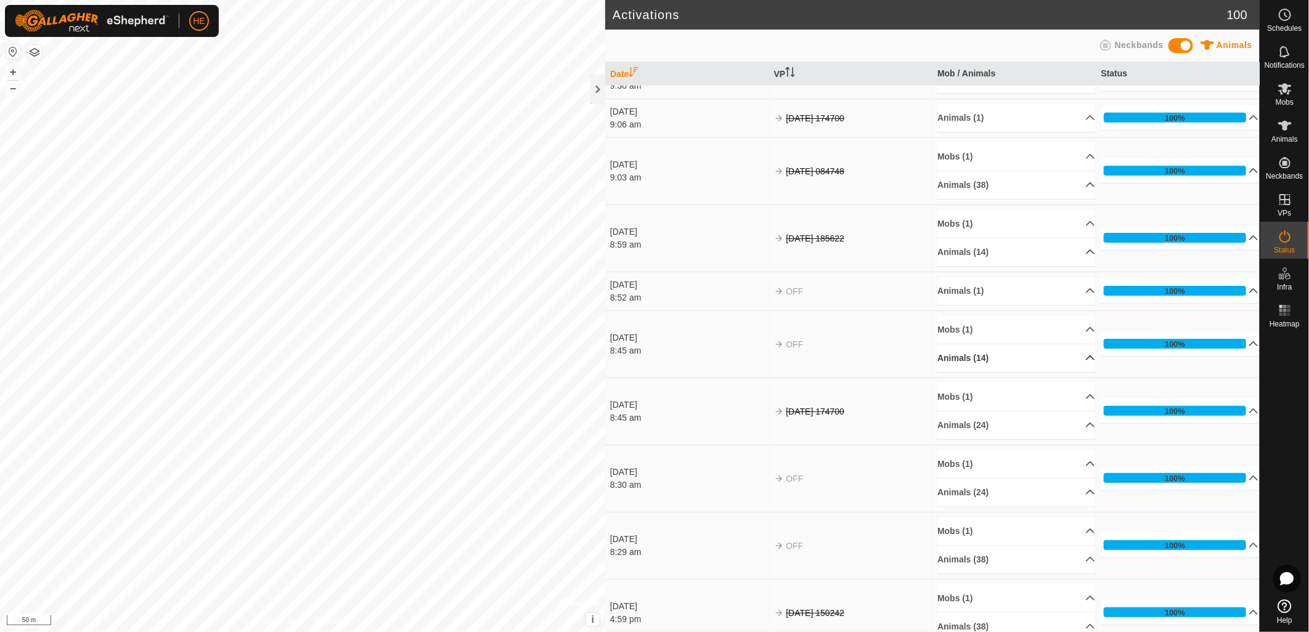
click at [1079, 367] on p-accordion-header "Animals (14)" at bounding box center [1016, 358] width 158 height 28
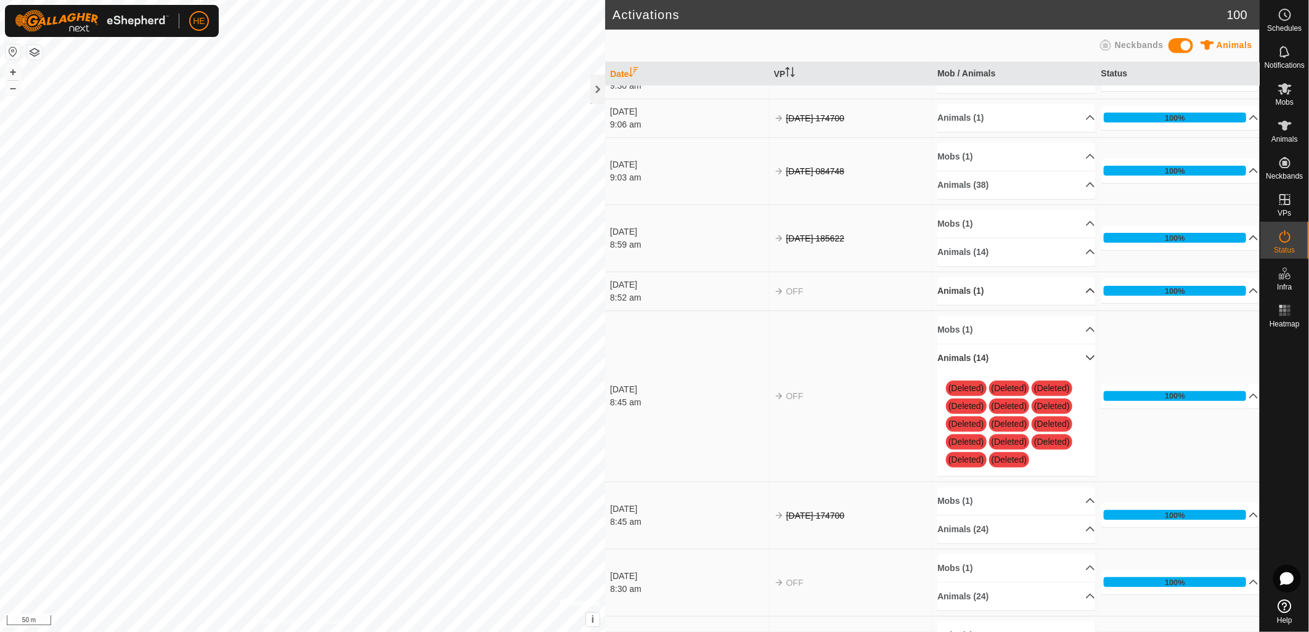
click at [1073, 303] on p-accordion-header "Animals (1)" at bounding box center [1016, 291] width 158 height 28
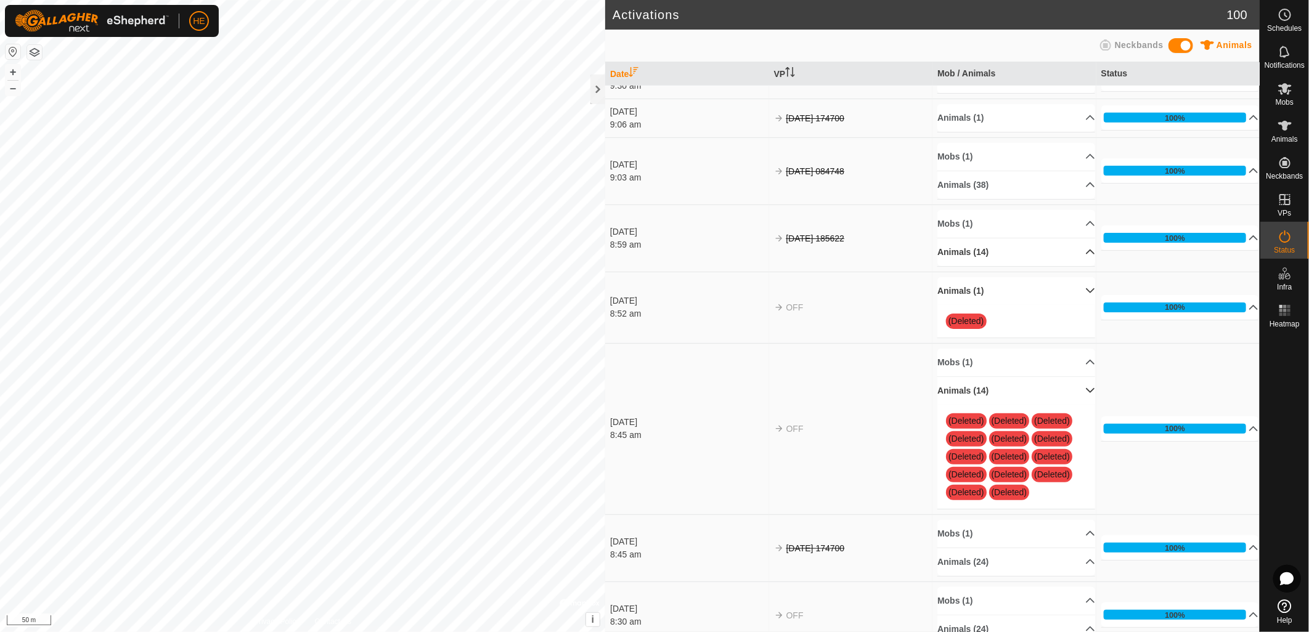
click at [1074, 263] on p-accordion-header "Animals (14)" at bounding box center [1016, 252] width 158 height 28
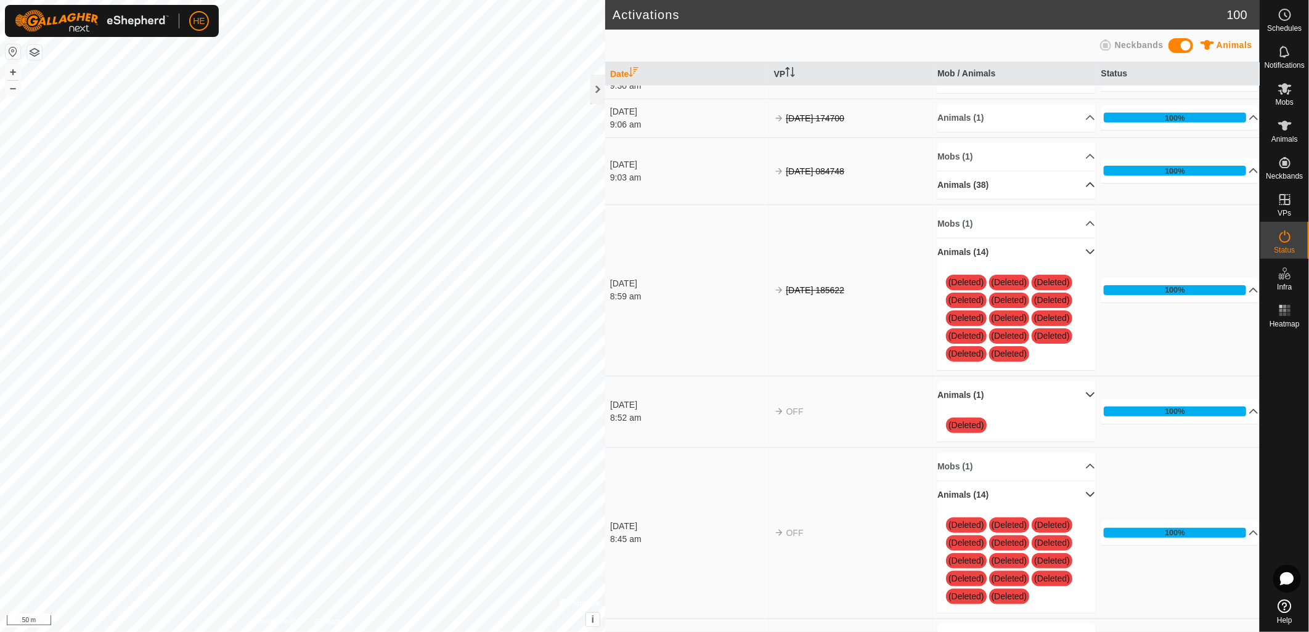
click at [1075, 199] on p-accordion-header "Animals (38)" at bounding box center [1016, 185] width 158 height 28
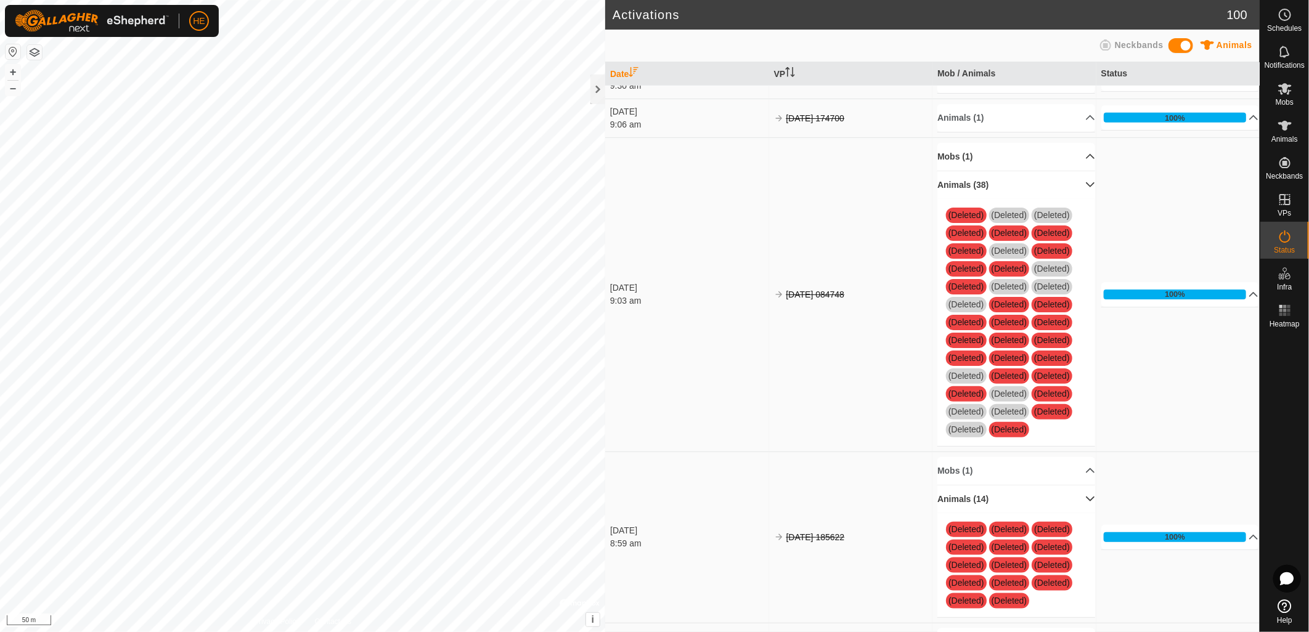
click at [1076, 168] on p-accordion-header "Mobs (1)" at bounding box center [1016, 157] width 158 height 28
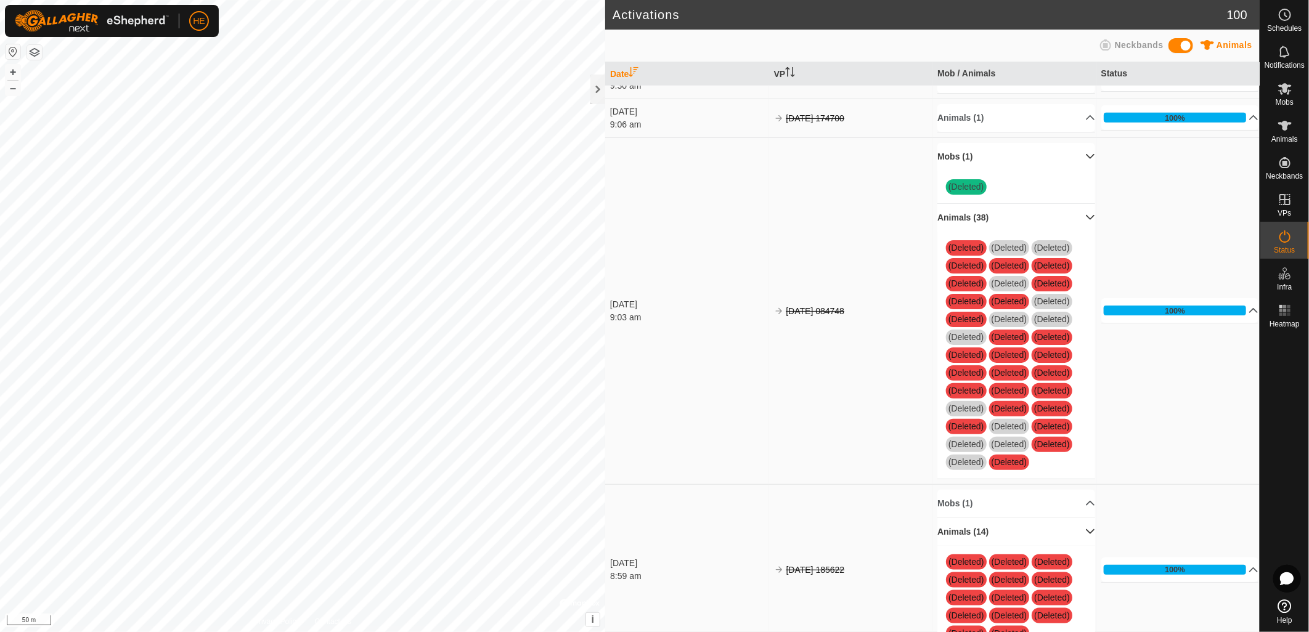
click at [1076, 168] on p-accordion-header "Mobs (1)" at bounding box center [1016, 157] width 158 height 28
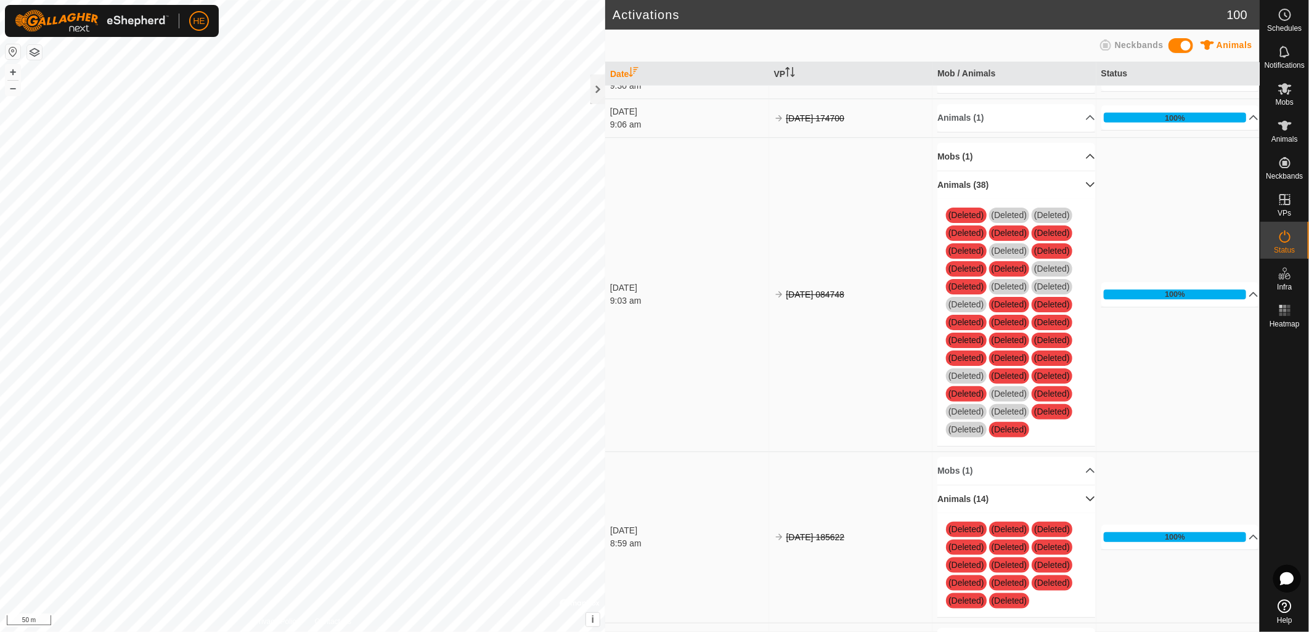
click at [1075, 198] on p-accordion-header "Animals (38)" at bounding box center [1016, 185] width 158 height 28
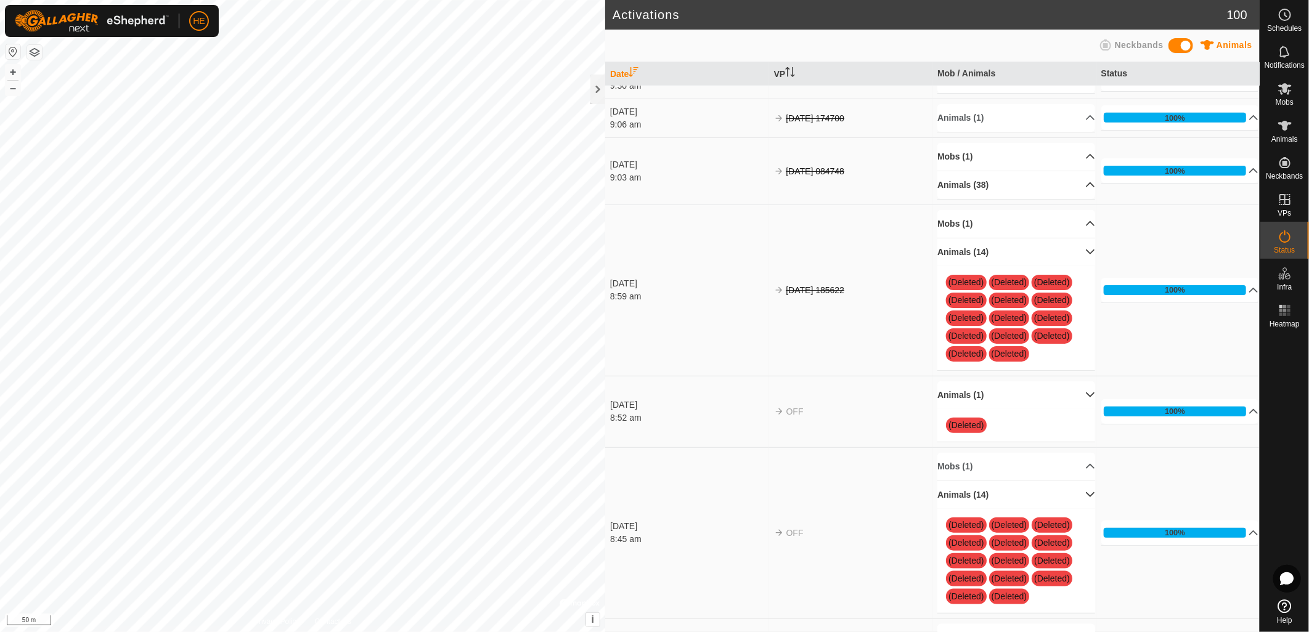
click at [1072, 235] on p-accordion-header "Mobs (1)" at bounding box center [1016, 224] width 158 height 28
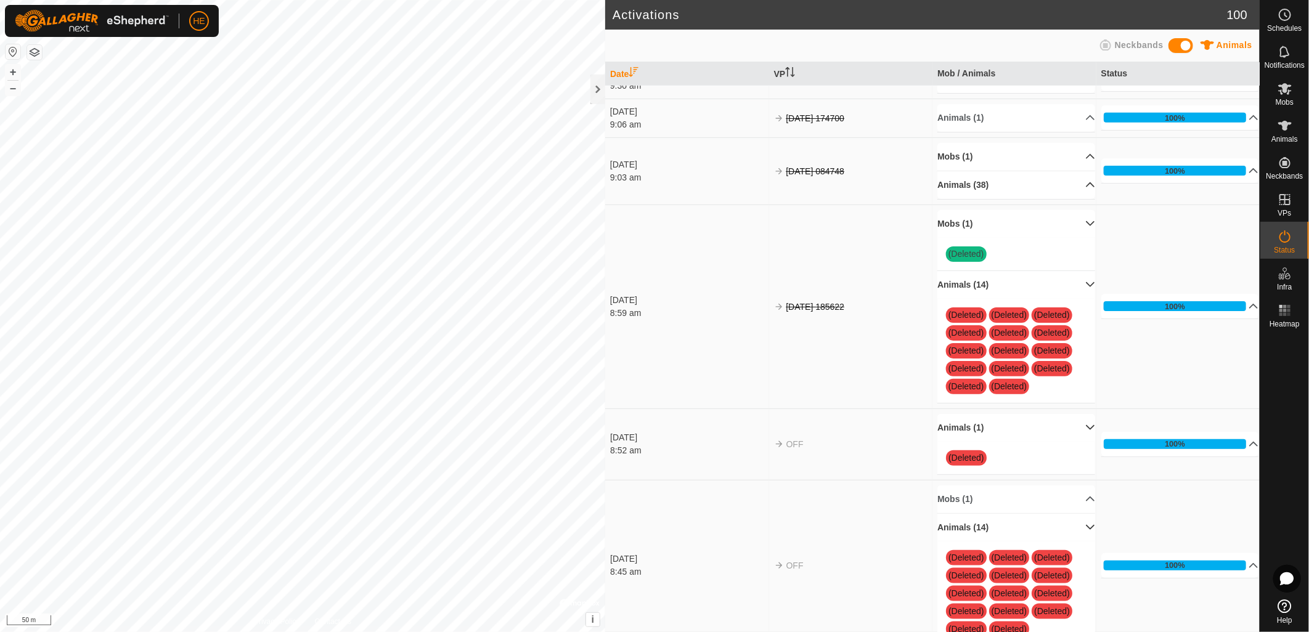
click at [1072, 235] on p-accordion-header "Mobs (1)" at bounding box center [1016, 224] width 158 height 28
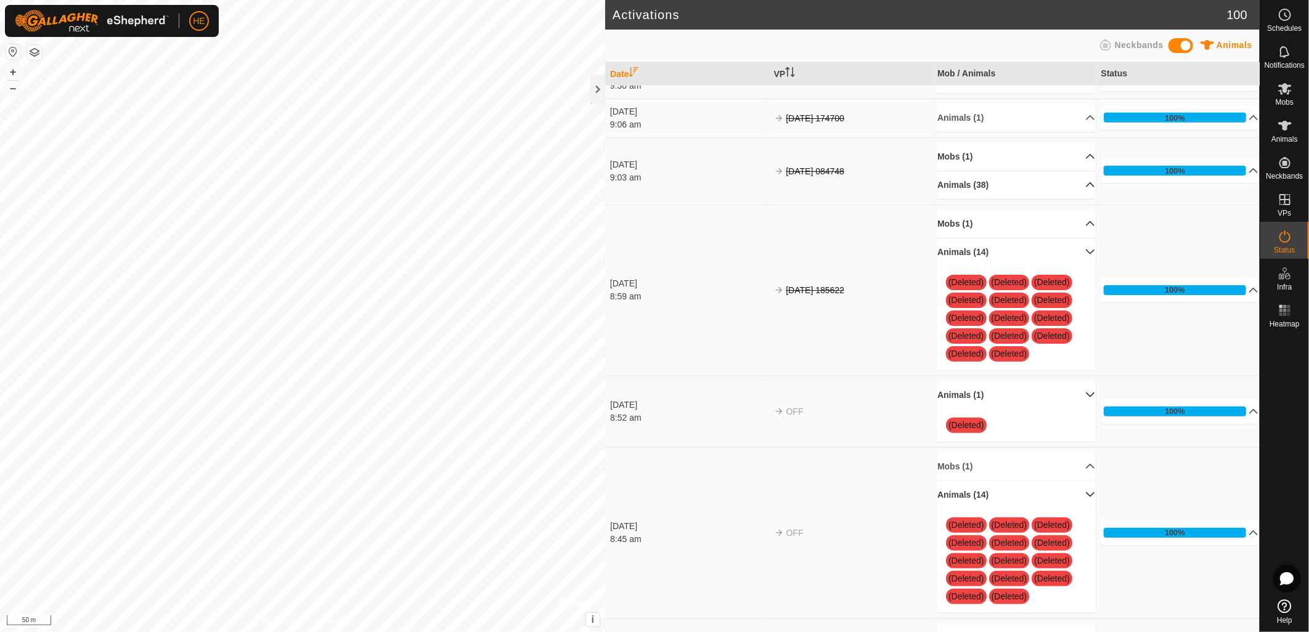
click at [1074, 408] on p-accordion-header "Animals (1)" at bounding box center [1016, 395] width 158 height 28
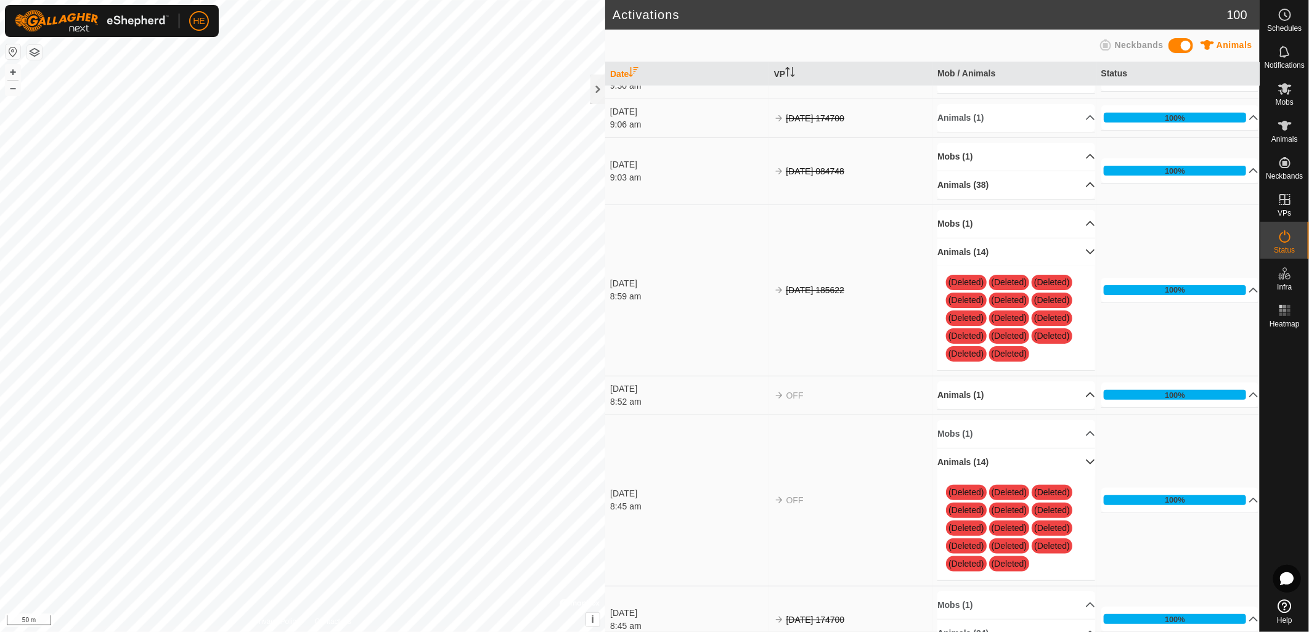
click at [1074, 408] on p-accordion-header "Animals (1)" at bounding box center [1016, 395] width 158 height 28
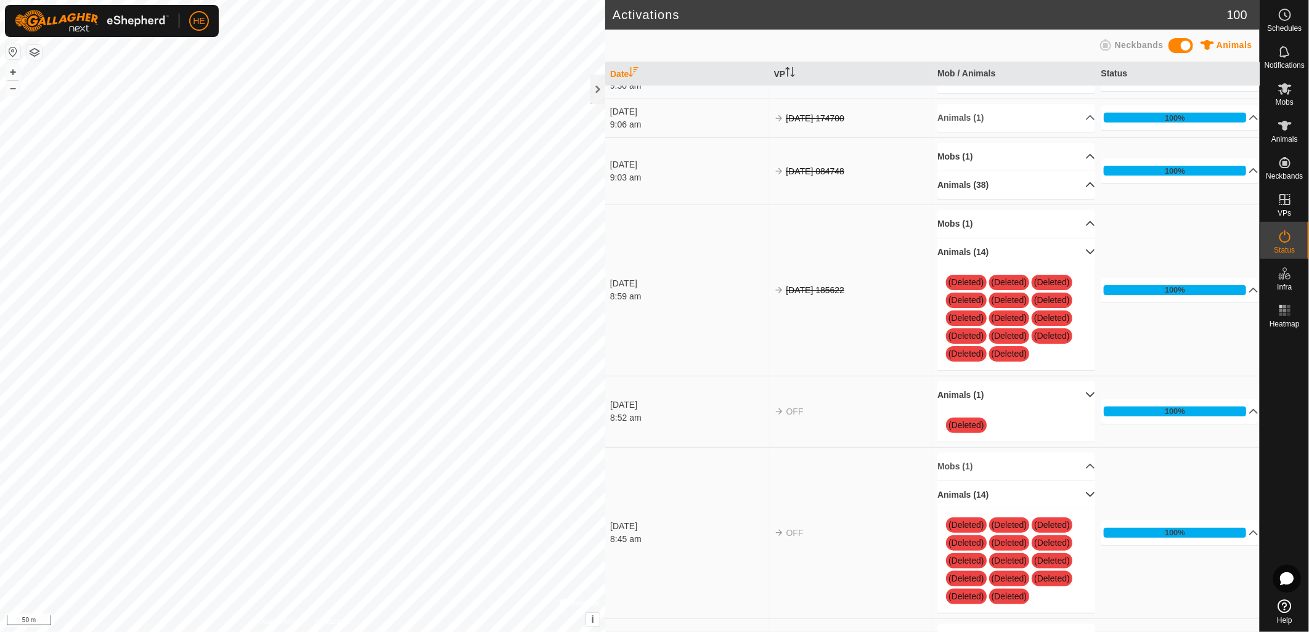
click at [1075, 406] on p-accordion-header "Animals (1)" at bounding box center [1016, 395] width 158 height 28
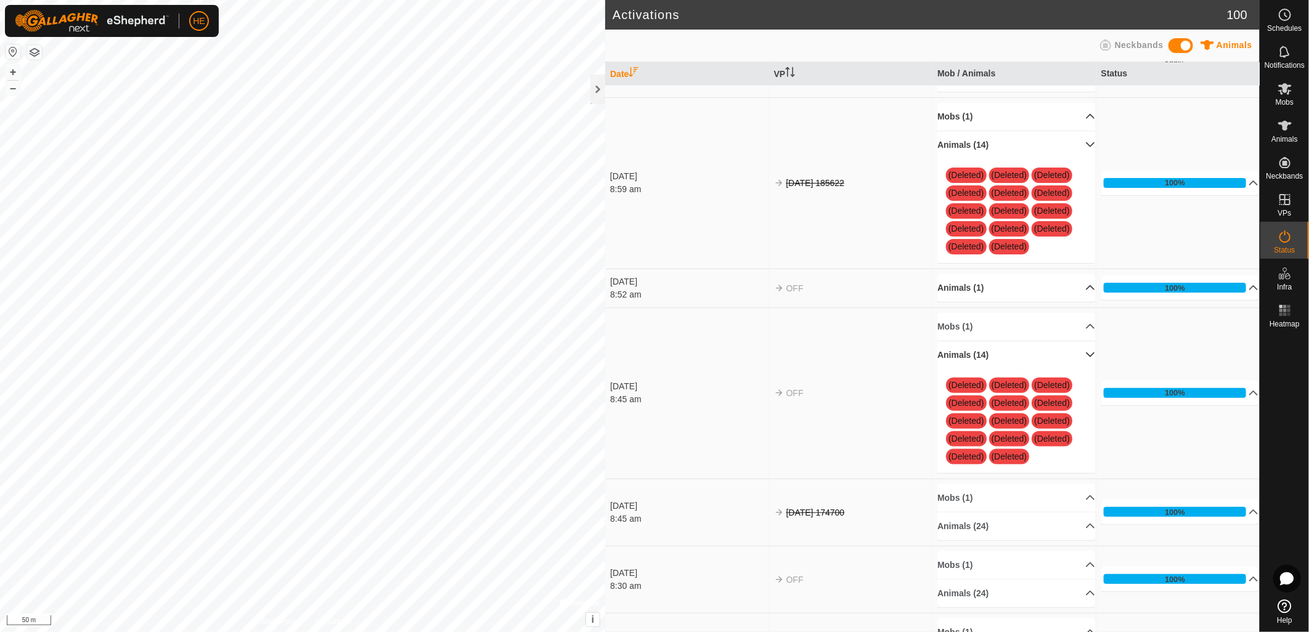
scroll to position [3695, 0]
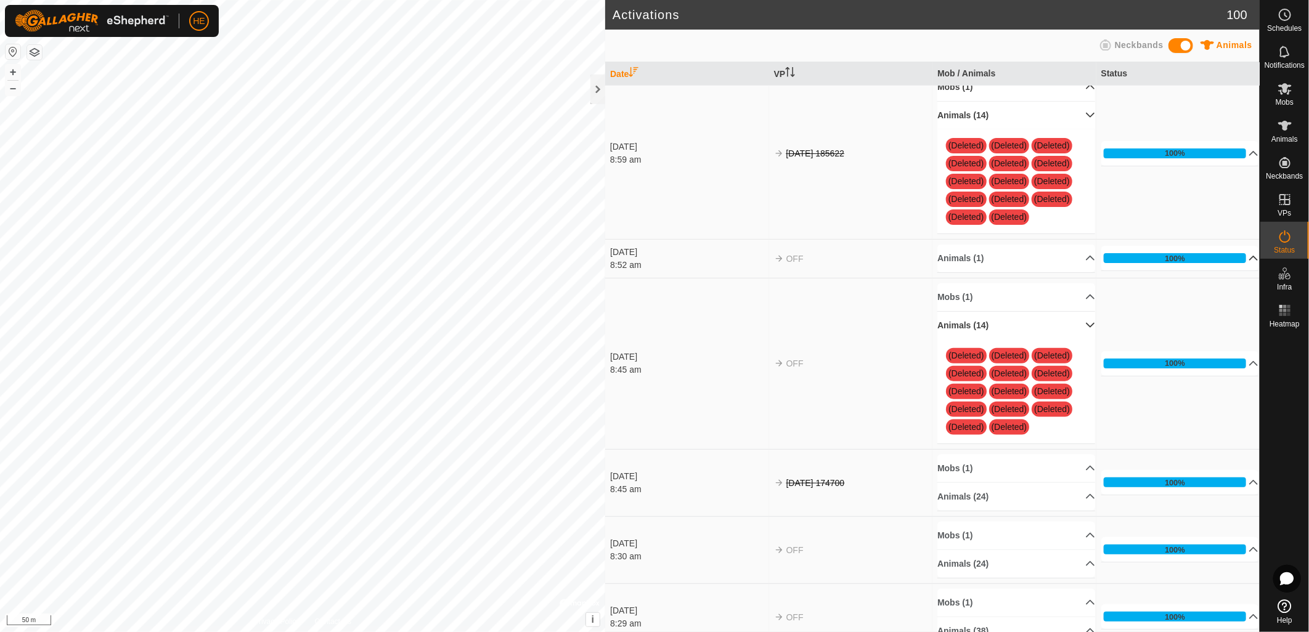
click at [1235, 266] on p-accordion-header "100%" at bounding box center [1180, 258] width 158 height 25
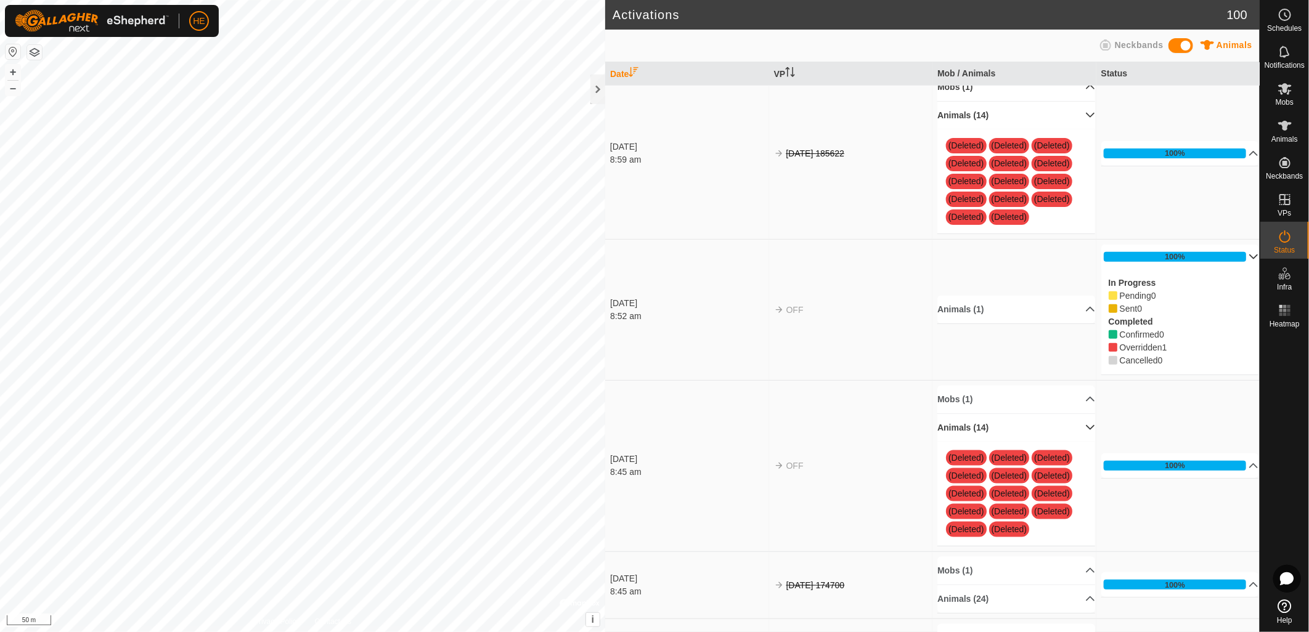
click at [1235, 266] on p-accordion-header "100%" at bounding box center [1180, 257] width 158 height 25
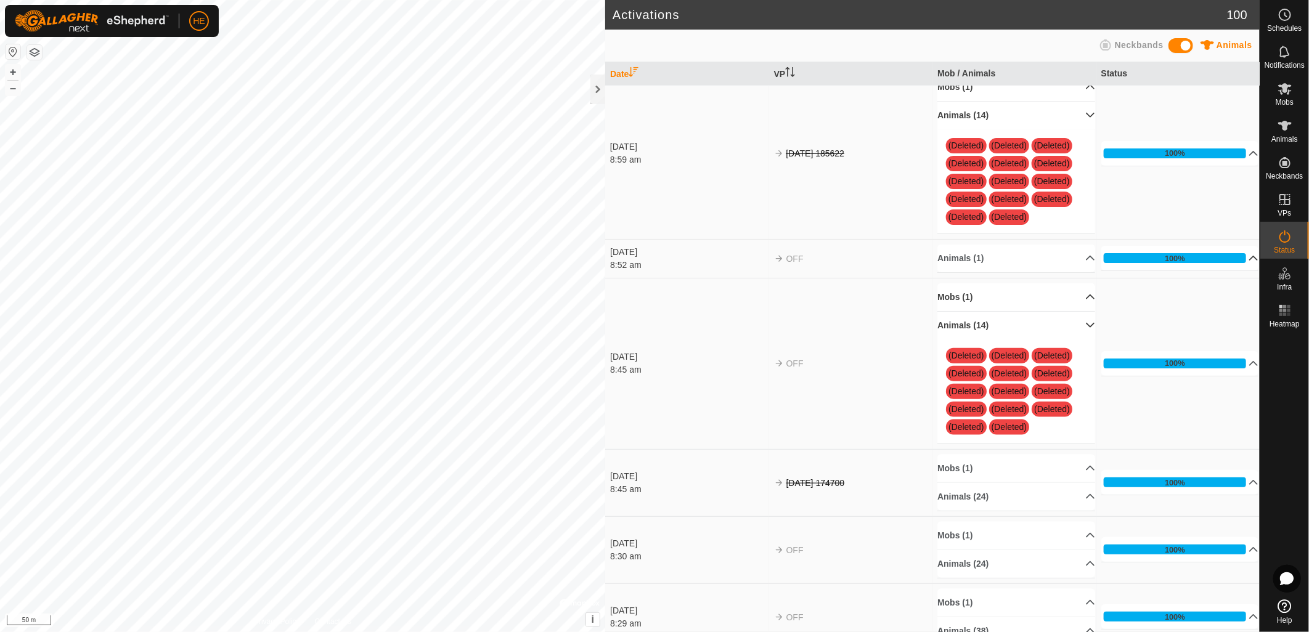
click at [1080, 309] on p-accordion-header "Mobs (1)" at bounding box center [1016, 297] width 158 height 28
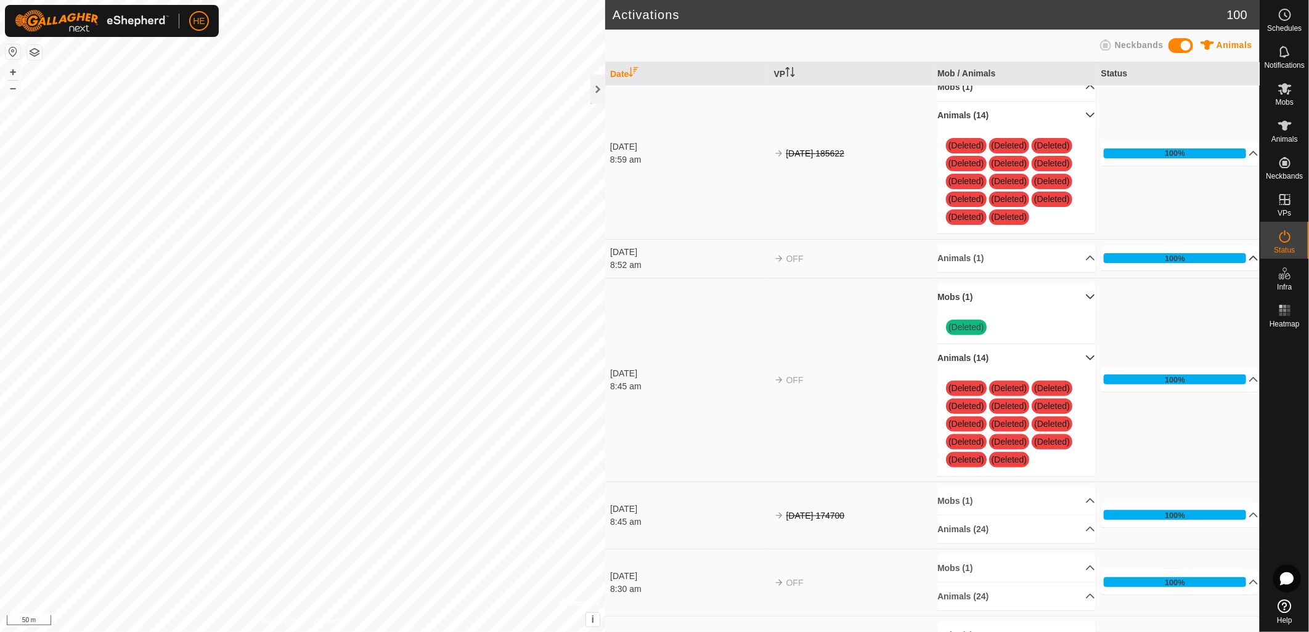
click at [1080, 309] on p-accordion-header "Mobs (1)" at bounding box center [1016, 297] width 158 height 28
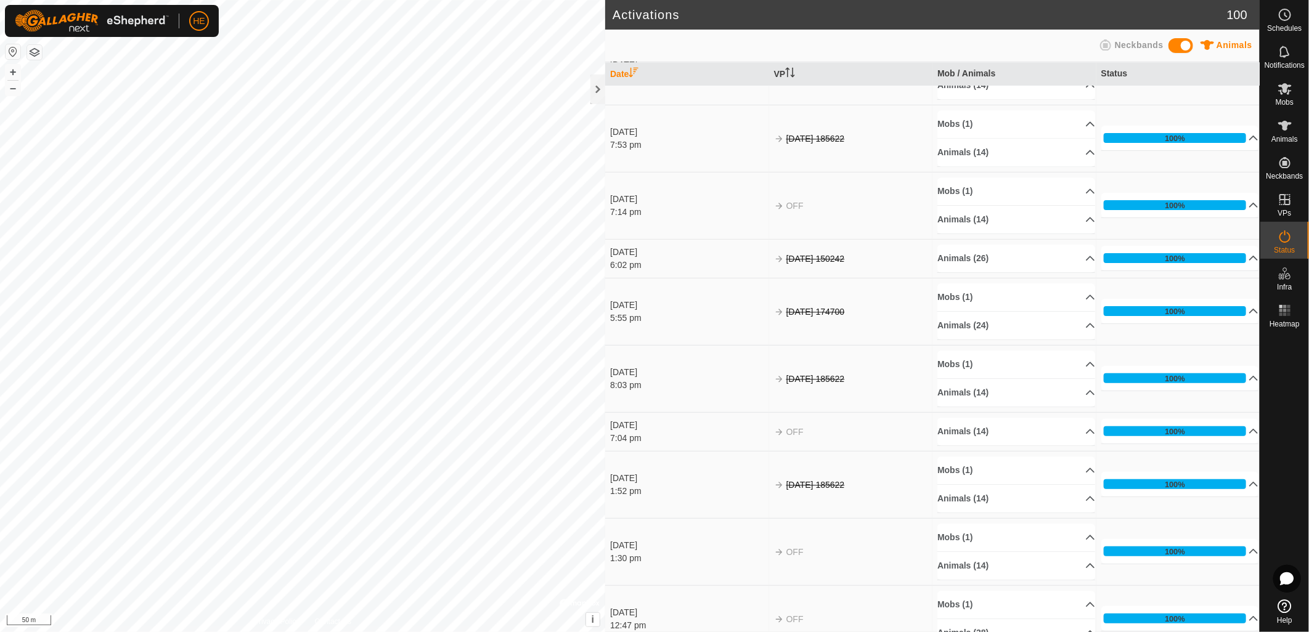
scroll to position [4862, 0]
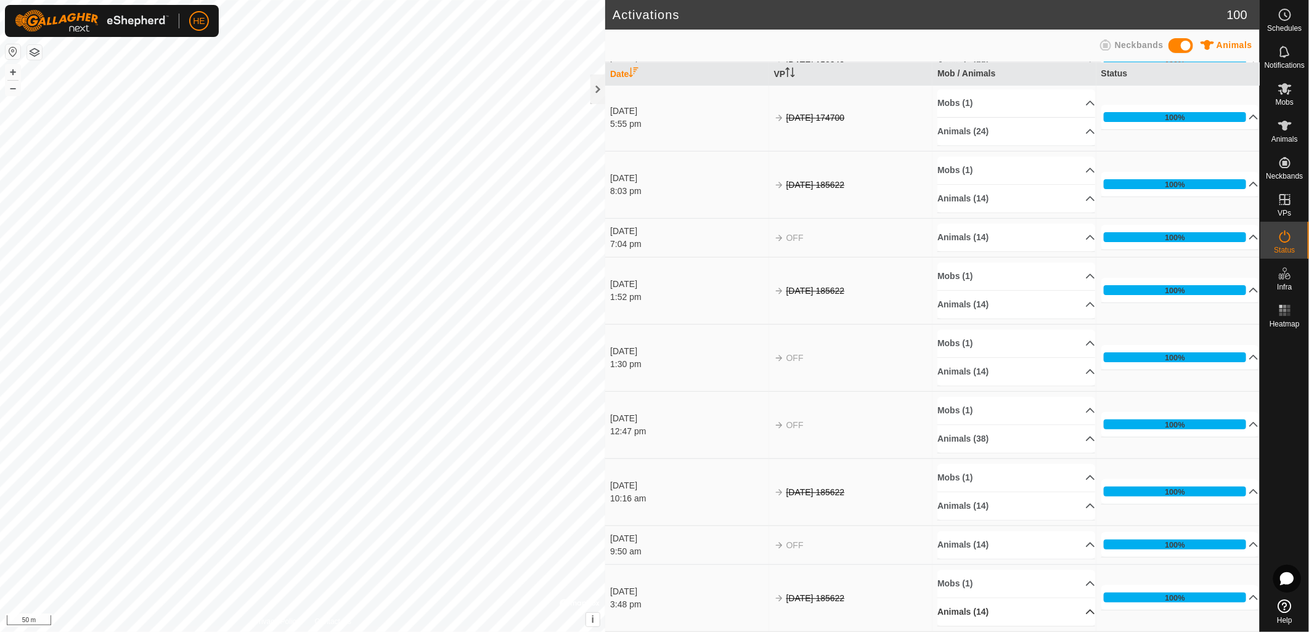
click at [962, 609] on p-accordion-header "Animals (14)" at bounding box center [1016, 612] width 158 height 28
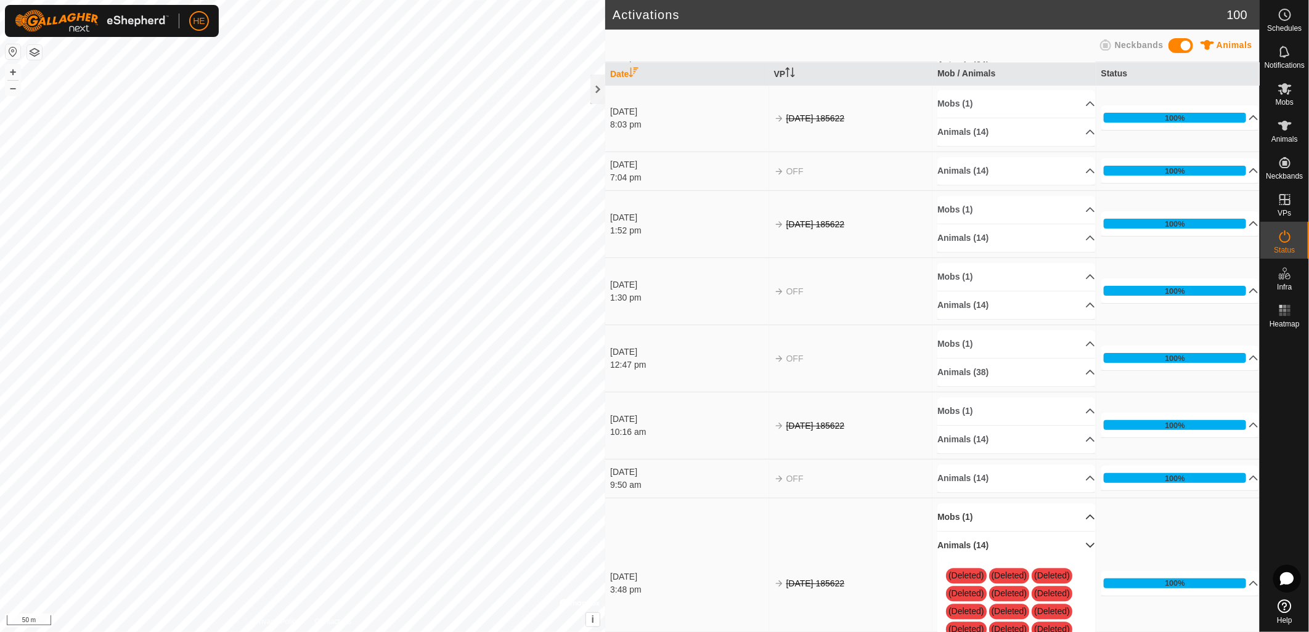
scroll to position [4966, 0]
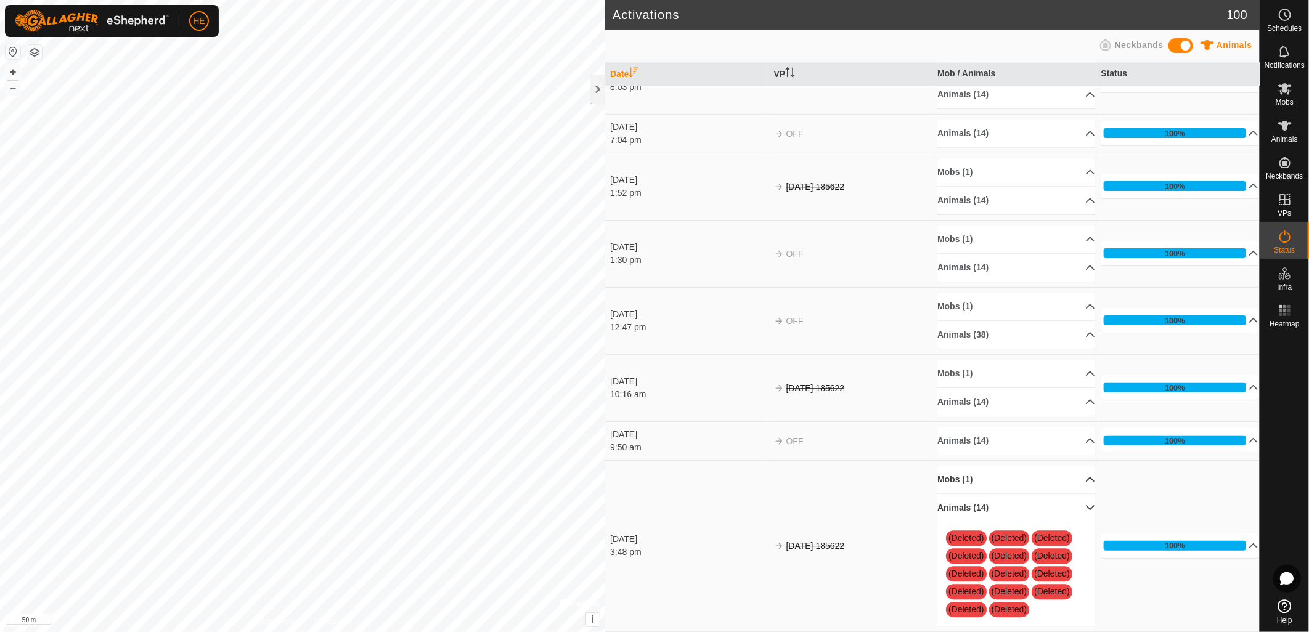
click at [1075, 478] on p-accordion-header "Mobs (1)" at bounding box center [1016, 480] width 158 height 28
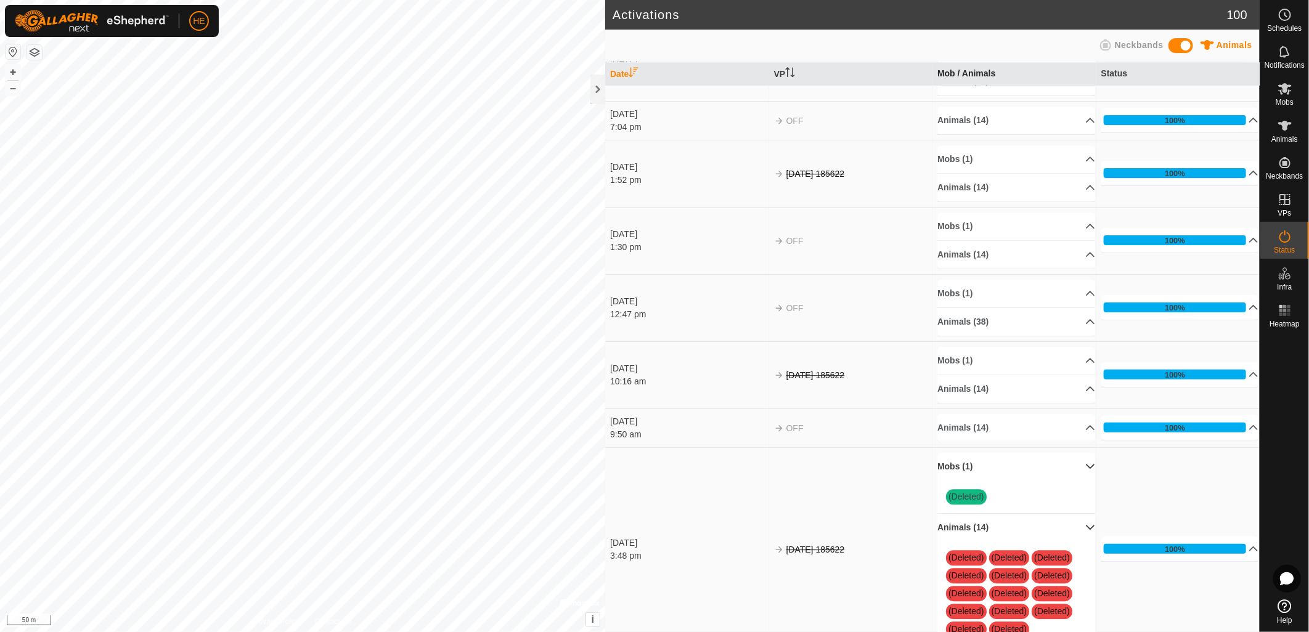
click at [974, 69] on th "Mob / Animals" at bounding box center [1014, 74] width 164 height 24
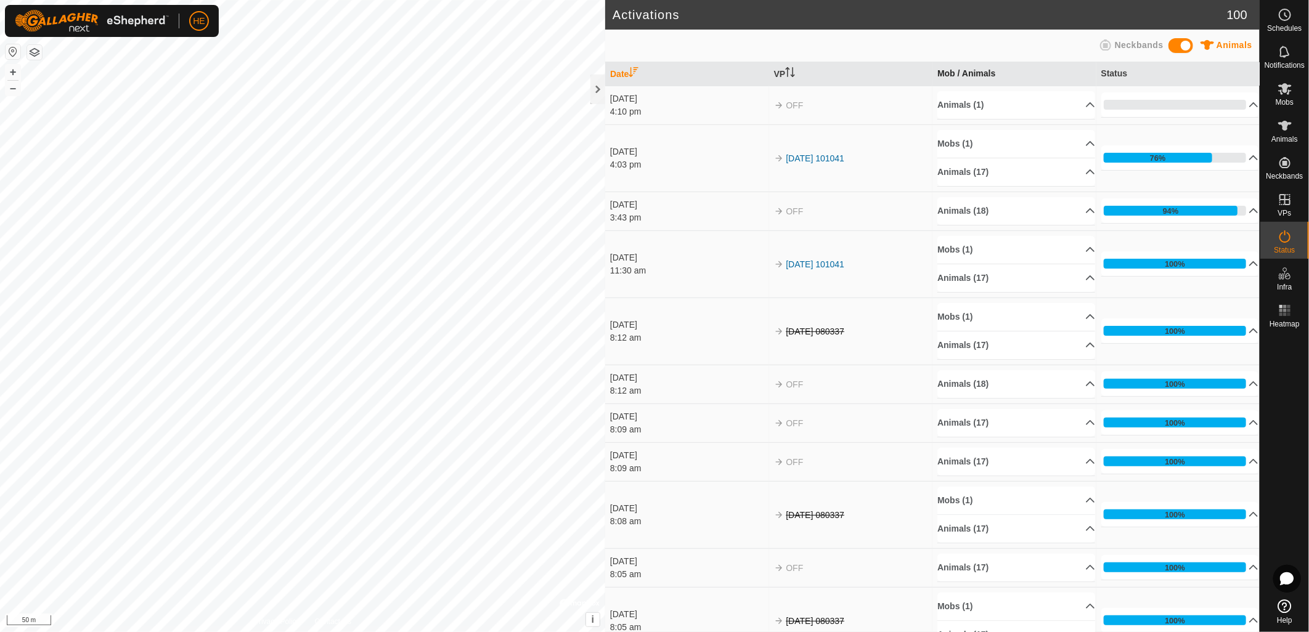
click at [974, 70] on th "Mob / Animals" at bounding box center [1014, 74] width 164 height 24
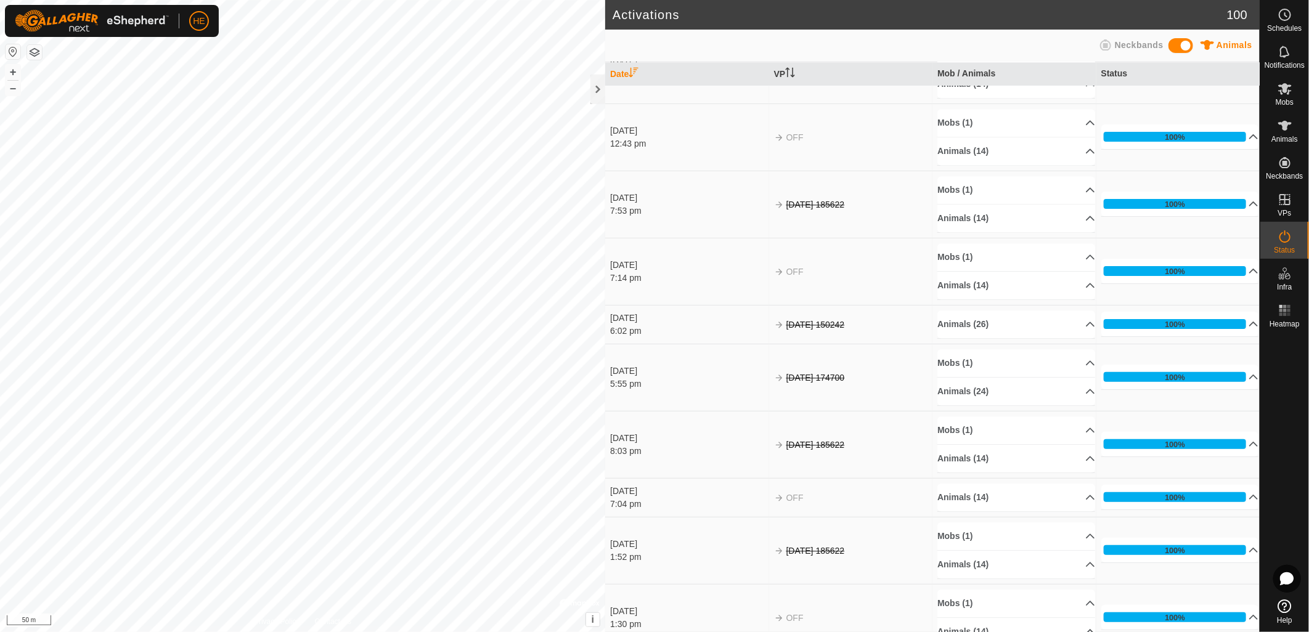
scroll to position [4588, 0]
click at [982, 75] on th "Mob / Animals" at bounding box center [1014, 74] width 164 height 24
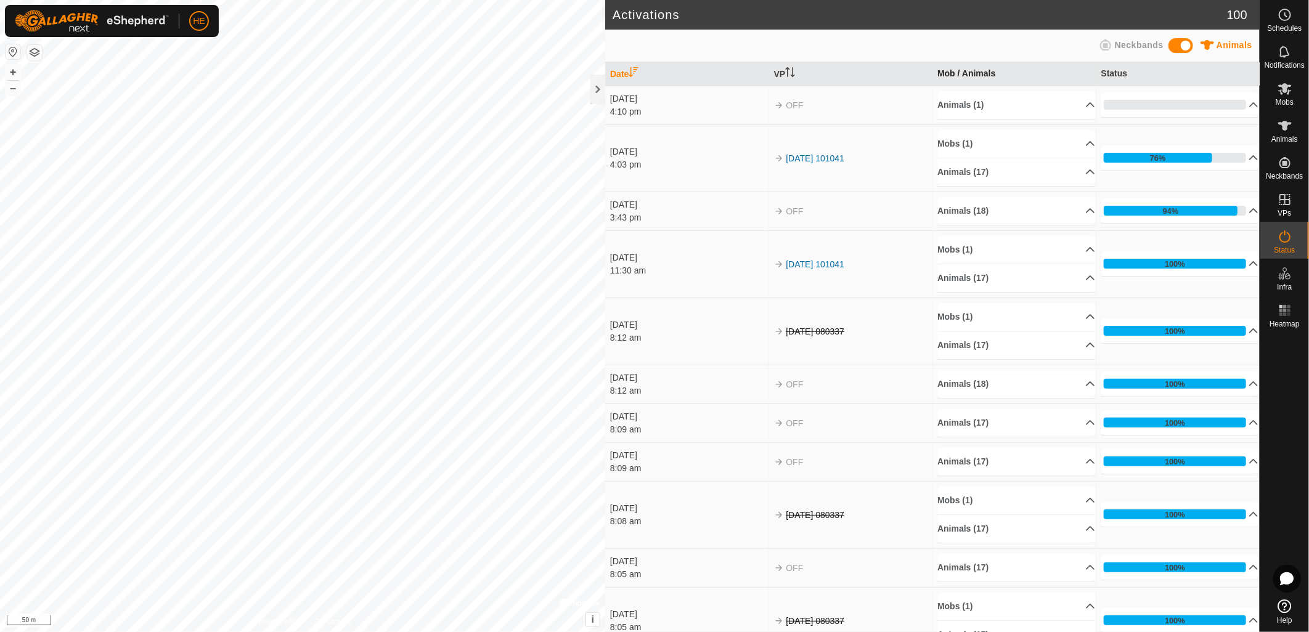
click at [982, 75] on th "Mob / Animals" at bounding box center [1014, 74] width 164 height 24
click at [960, 73] on th "Mob / Animals" at bounding box center [1014, 74] width 164 height 24
click at [932, 73] on th "Mob / Animals" at bounding box center [1014, 74] width 164 height 24
click at [943, 70] on th "Mob / Animals" at bounding box center [1014, 74] width 164 height 24
click at [993, 74] on th "Mob / Animals" at bounding box center [1014, 74] width 164 height 24
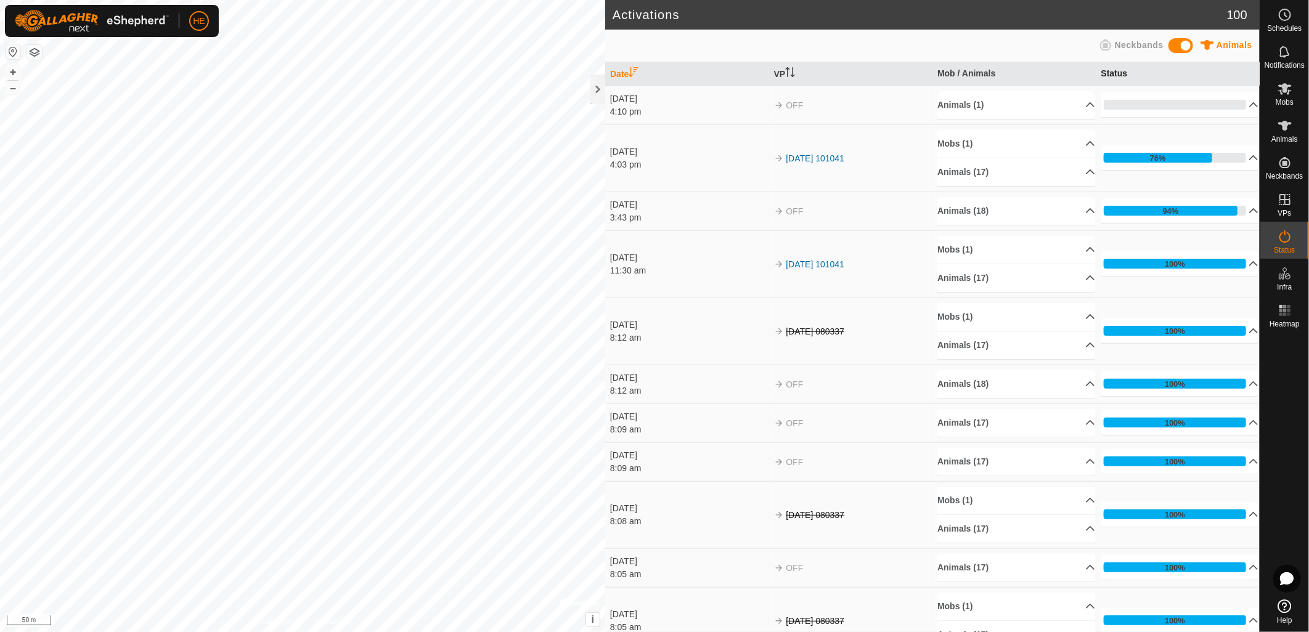
click at [1125, 75] on th "Status" at bounding box center [1178, 74] width 164 height 24
click at [1112, 71] on th "Status" at bounding box center [1178, 74] width 164 height 24
click at [793, 70] on icon "Activate to sort" at bounding box center [793, 72] width 1 height 10
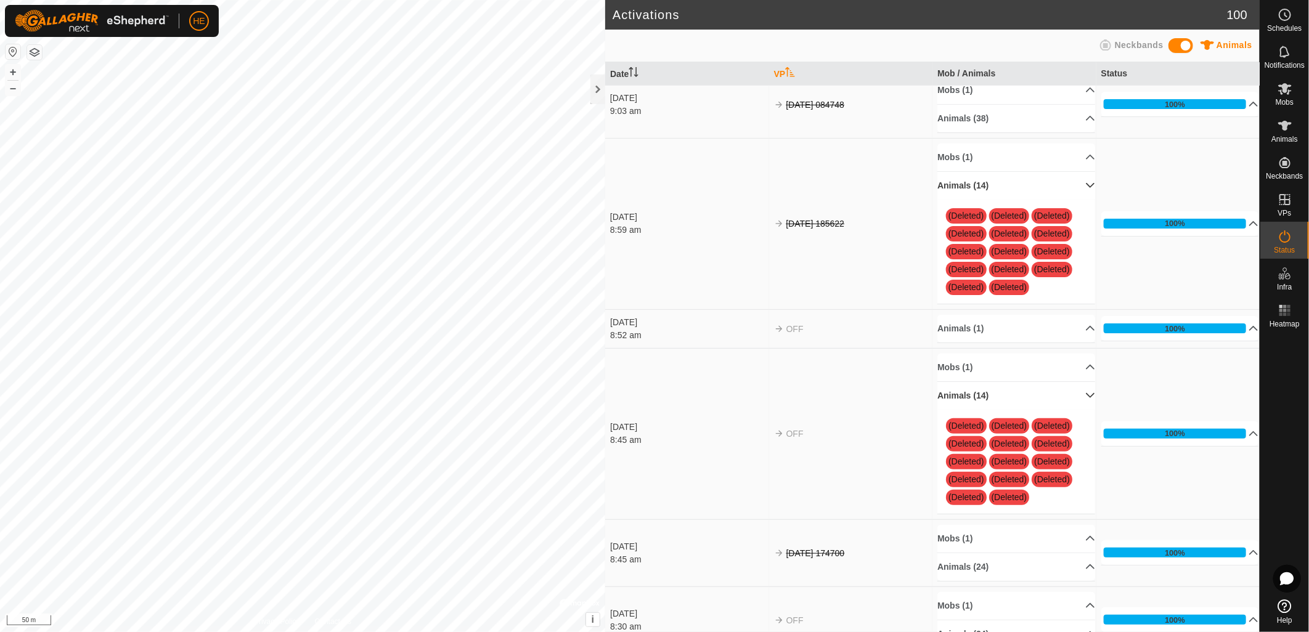
scroll to position [3492, 0]
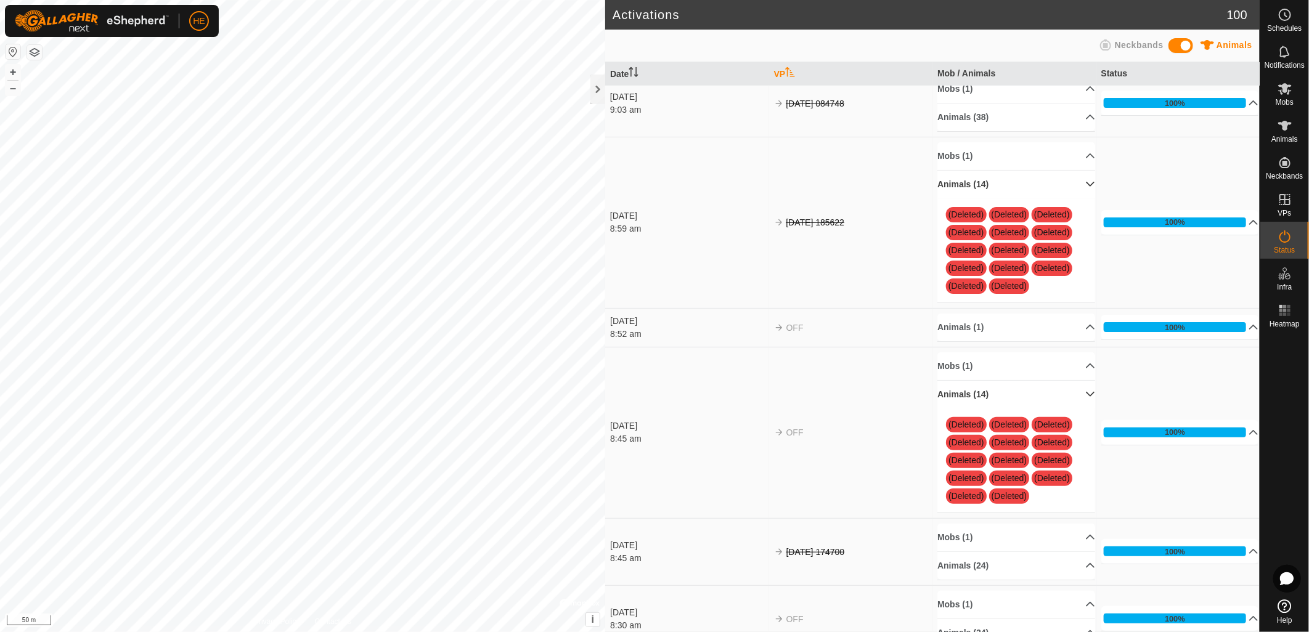
click at [1075, 189] on p-accordion-header "Animals (14)" at bounding box center [1016, 185] width 158 height 28
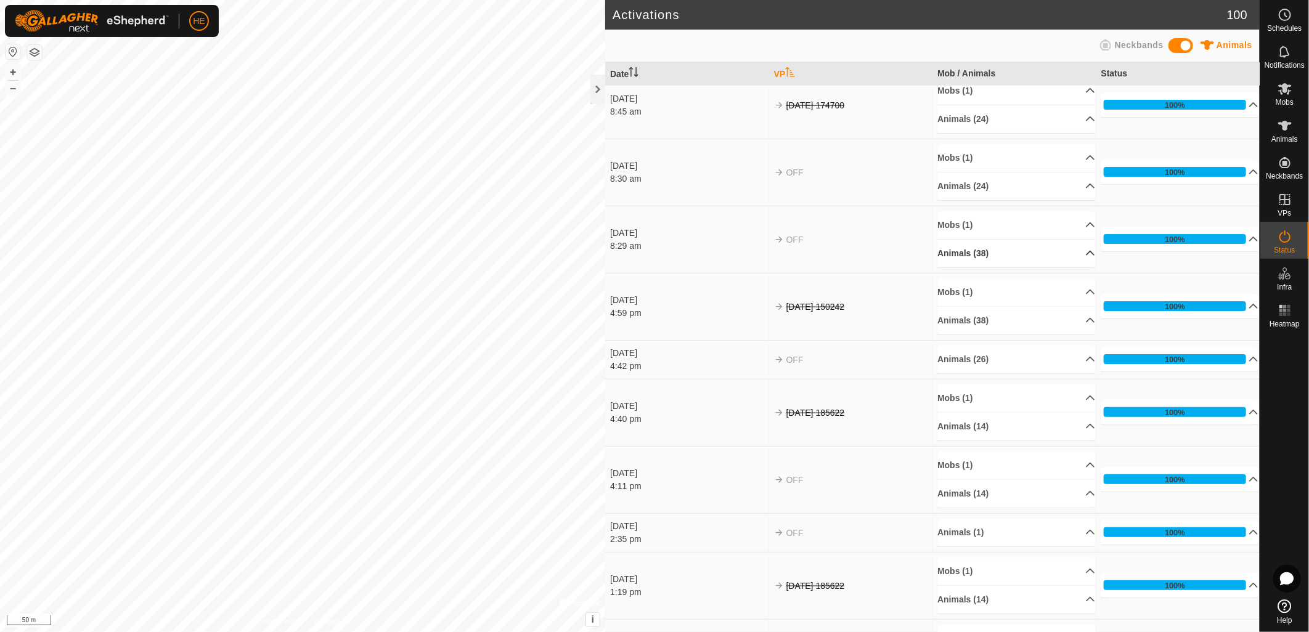
scroll to position [3560, 0]
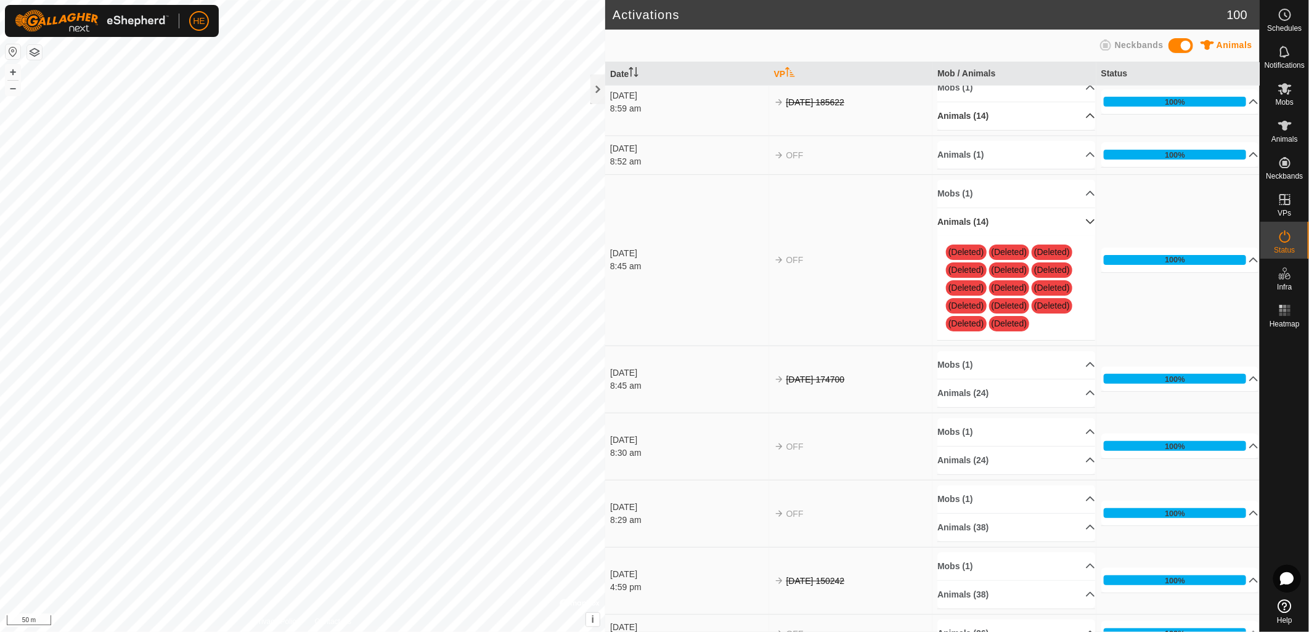
click at [1073, 230] on p-accordion-header "Animals (14)" at bounding box center [1016, 222] width 158 height 28
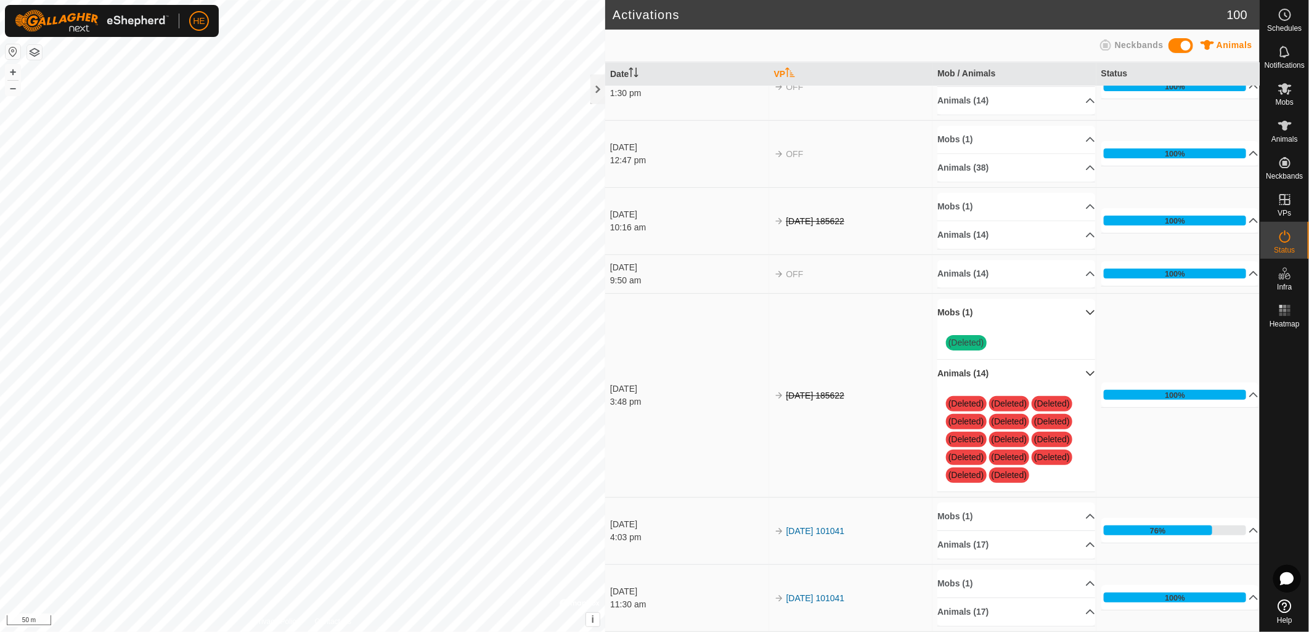
scroll to position [4791, 0]
click at [828, 526] on link "[DATE] 101041" at bounding box center [815, 531] width 59 height 10
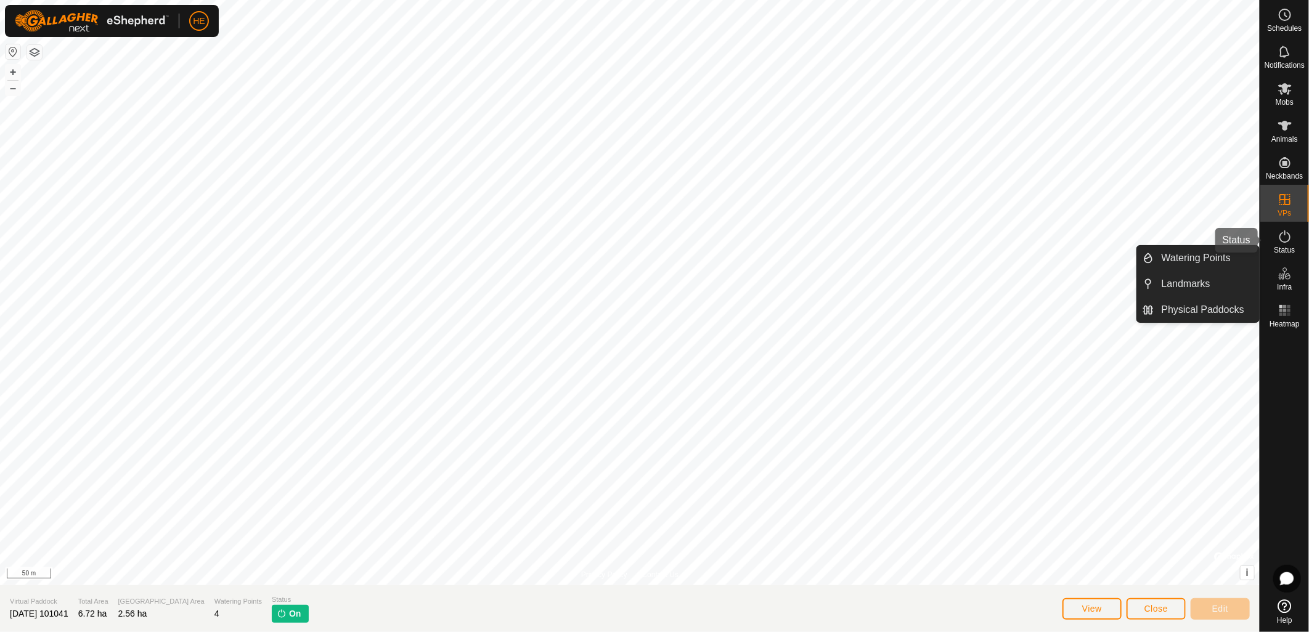
click at [1282, 247] on span "Status" at bounding box center [1284, 250] width 21 height 7
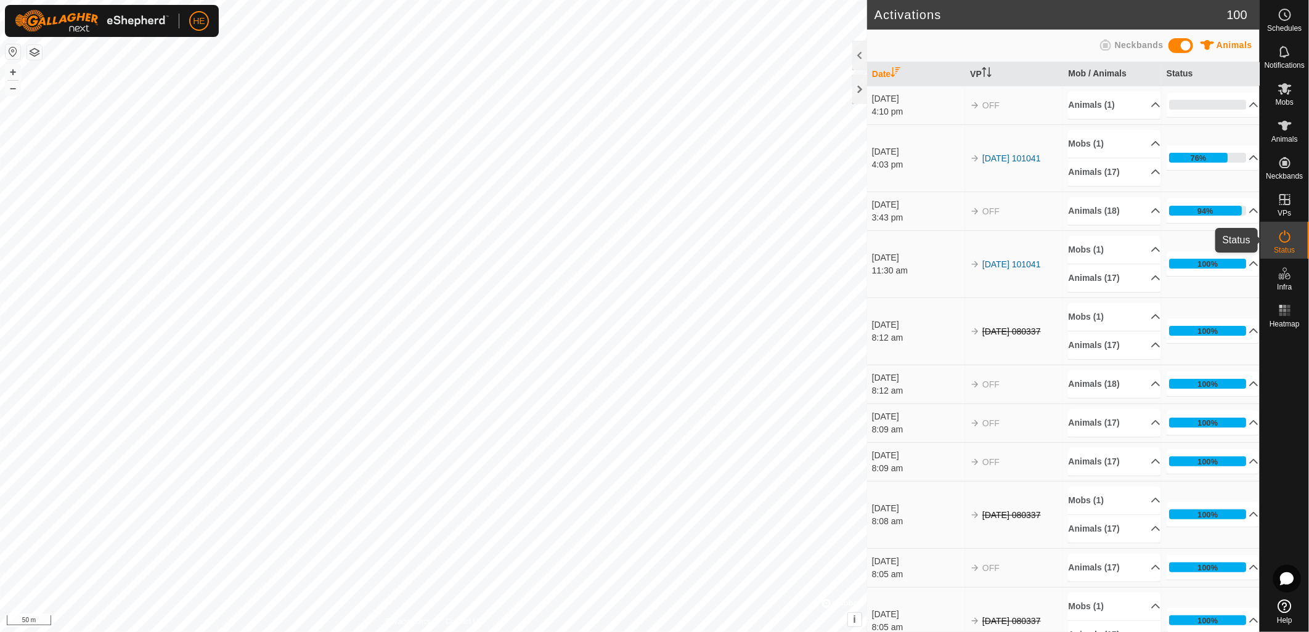
click at [1284, 237] on icon at bounding box center [1285, 236] width 15 height 15
click at [989, 76] on p-sorticon "Activate to sort" at bounding box center [987, 74] width 10 height 10
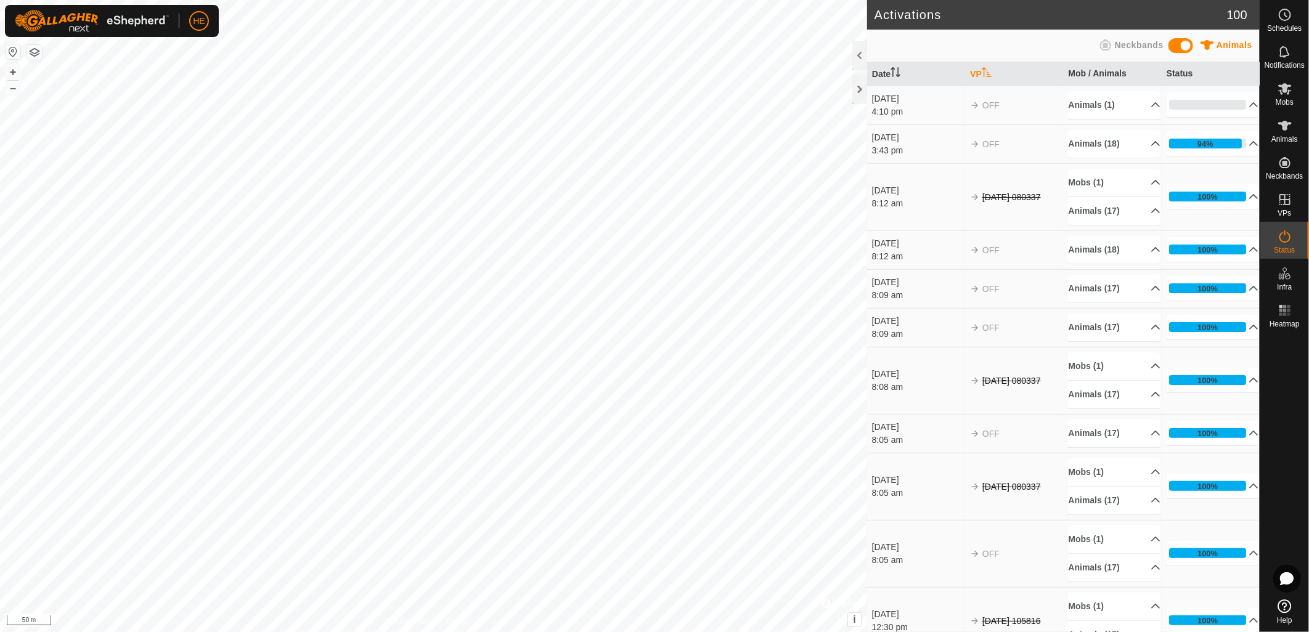
click at [984, 72] on icon "Activate to sort" at bounding box center [987, 72] width 10 height 10
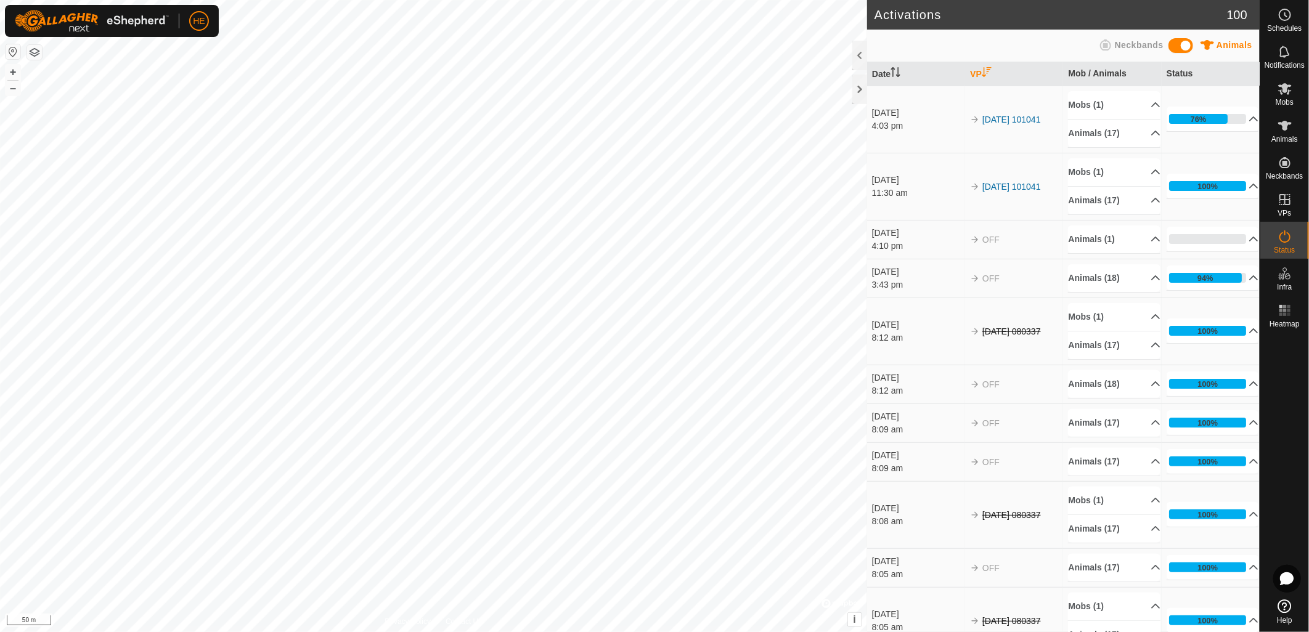
click at [984, 72] on icon "Activate to sort" at bounding box center [987, 72] width 10 height 10
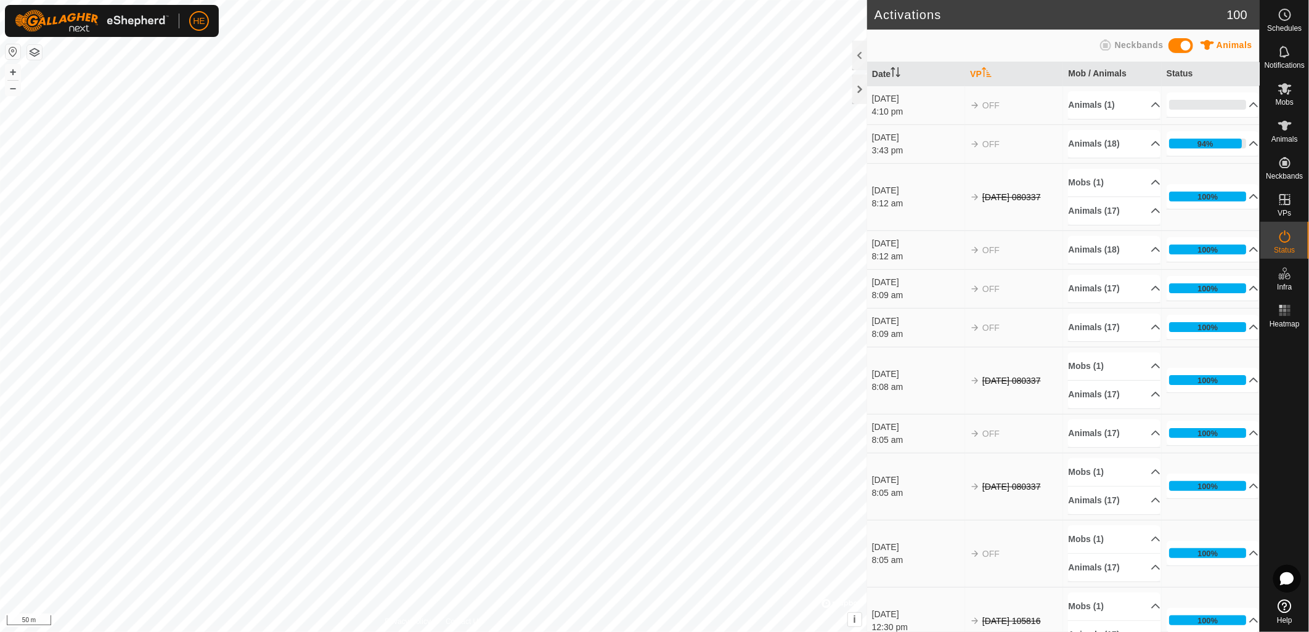
click at [972, 75] on th "VP" at bounding box center [1014, 74] width 98 height 24
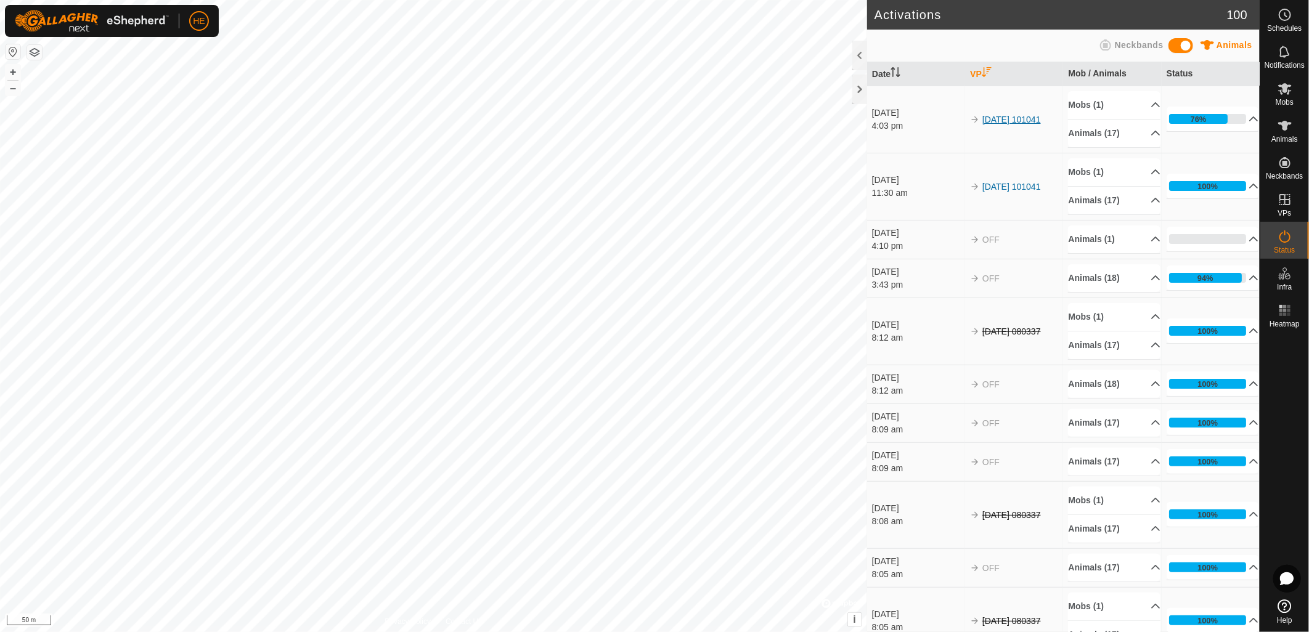
click at [1031, 121] on link "[DATE] 101041" at bounding box center [1011, 120] width 59 height 10
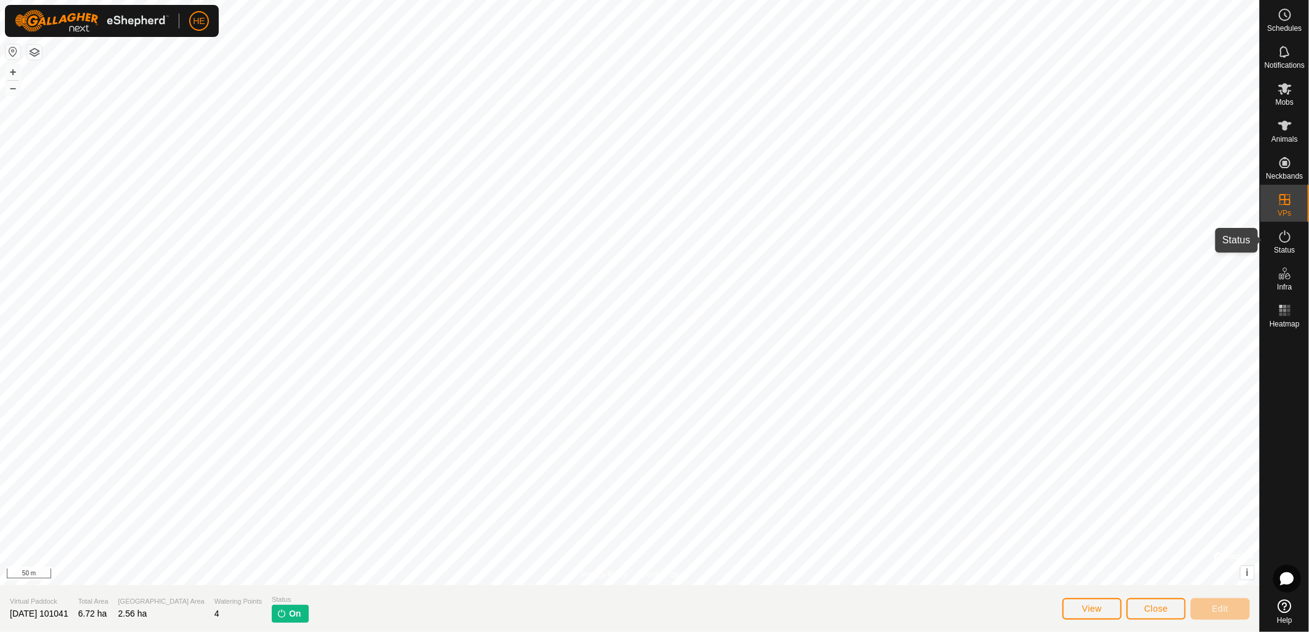
click at [1287, 239] on icon at bounding box center [1285, 236] width 15 height 15
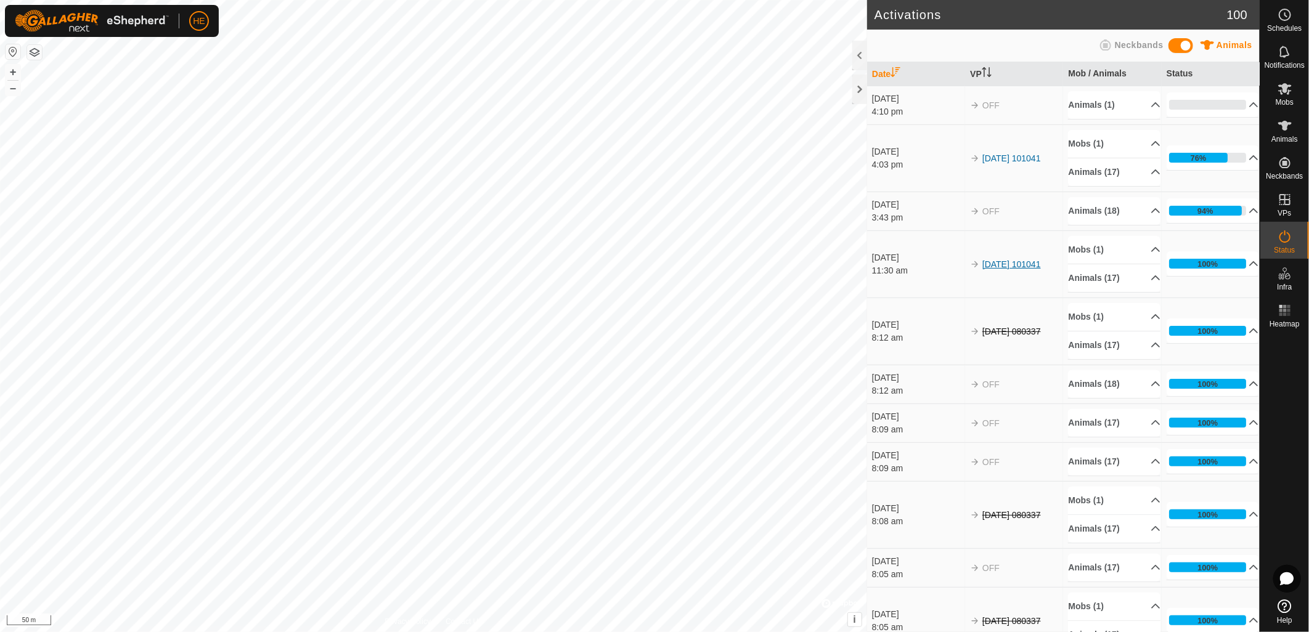
click at [1009, 264] on link "[DATE] 101041" at bounding box center [1011, 264] width 59 height 10
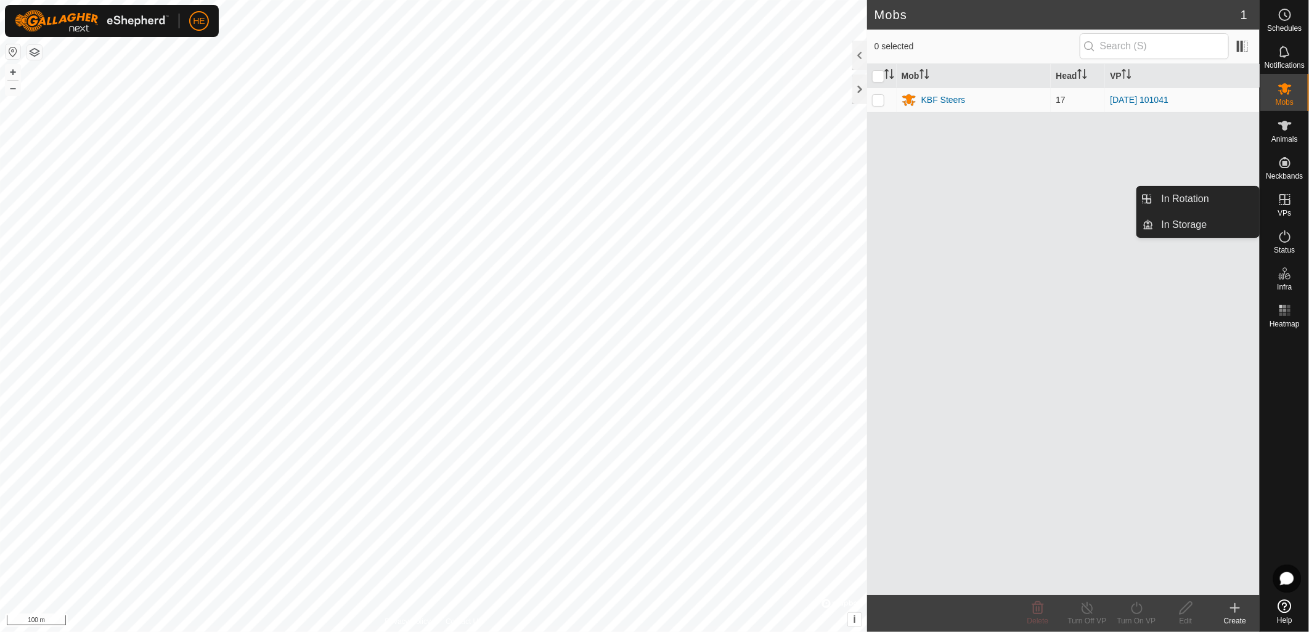
click at [1284, 205] on icon at bounding box center [1285, 199] width 15 height 15
click at [1202, 219] on link "In Storage" at bounding box center [1206, 225] width 105 height 25
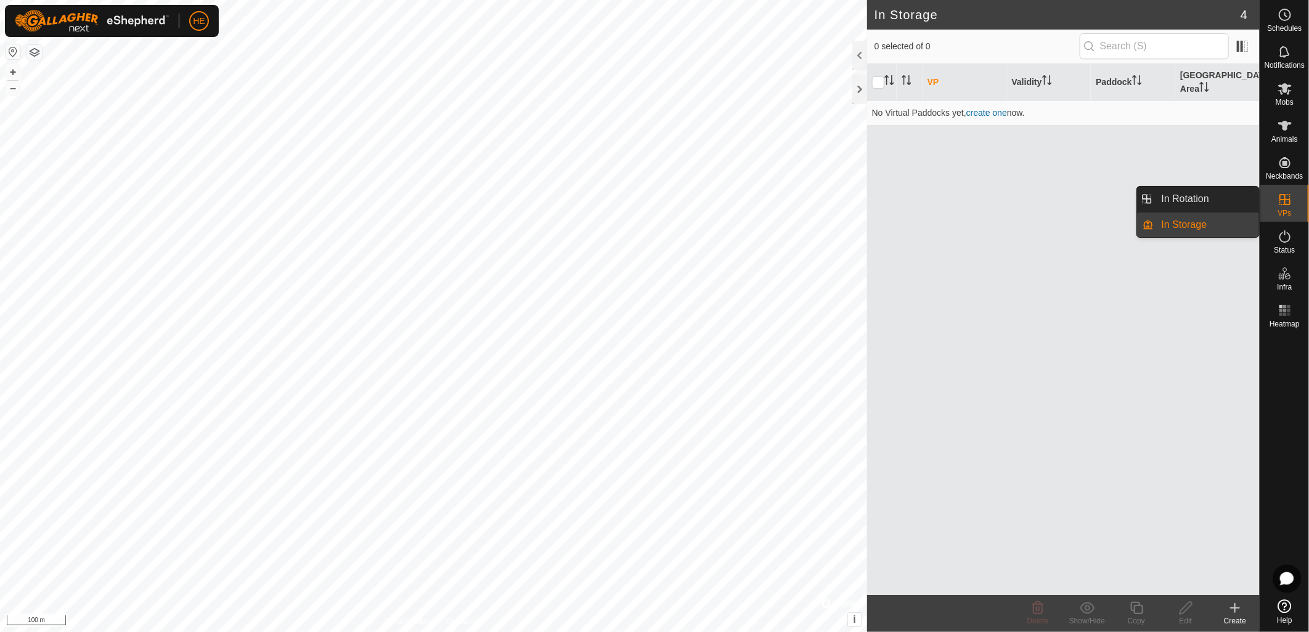
click at [1279, 203] on icon at bounding box center [1285, 199] width 15 height 15
click at [1212, 198] on link "In Rotation" at bounding box center [1206, 199] width 105 height 25
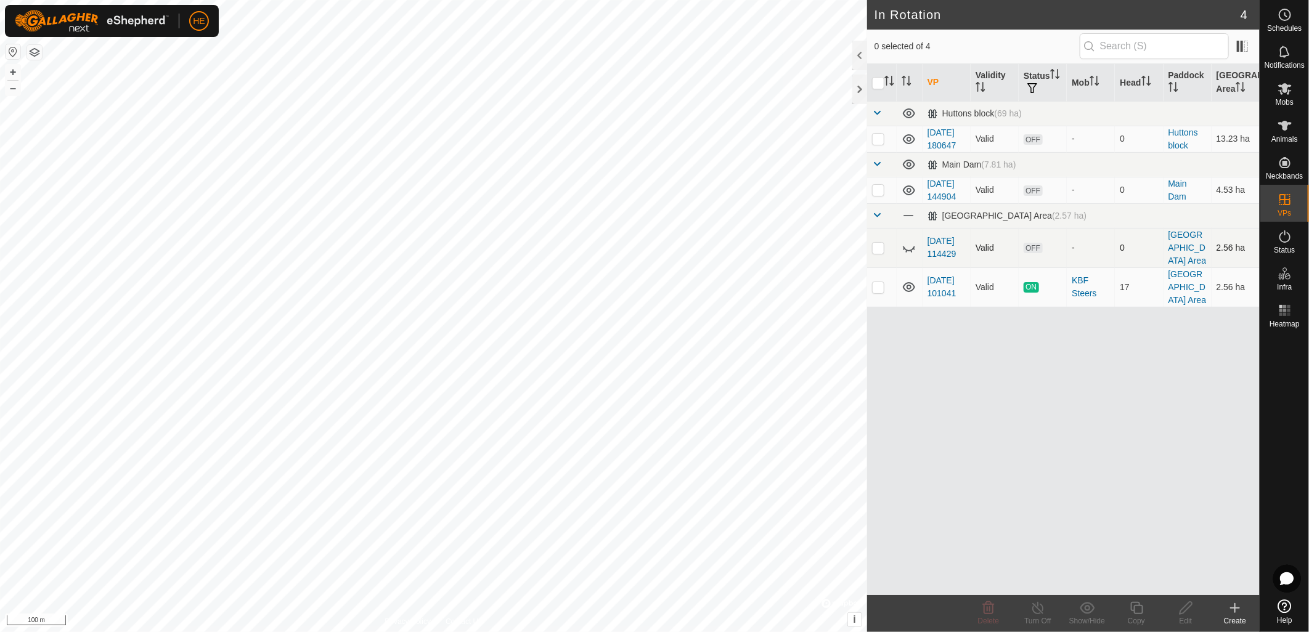
click at [877, 253] on p-checkbox at bounding box center [878, 248] width 12 height 10
checkbox input "true"
click at [907, 255] on icon at bounding box center [909, 247] width 15 height 15
click at [991, 613] on icon at bounding box center [988, 608] width 15 height 15
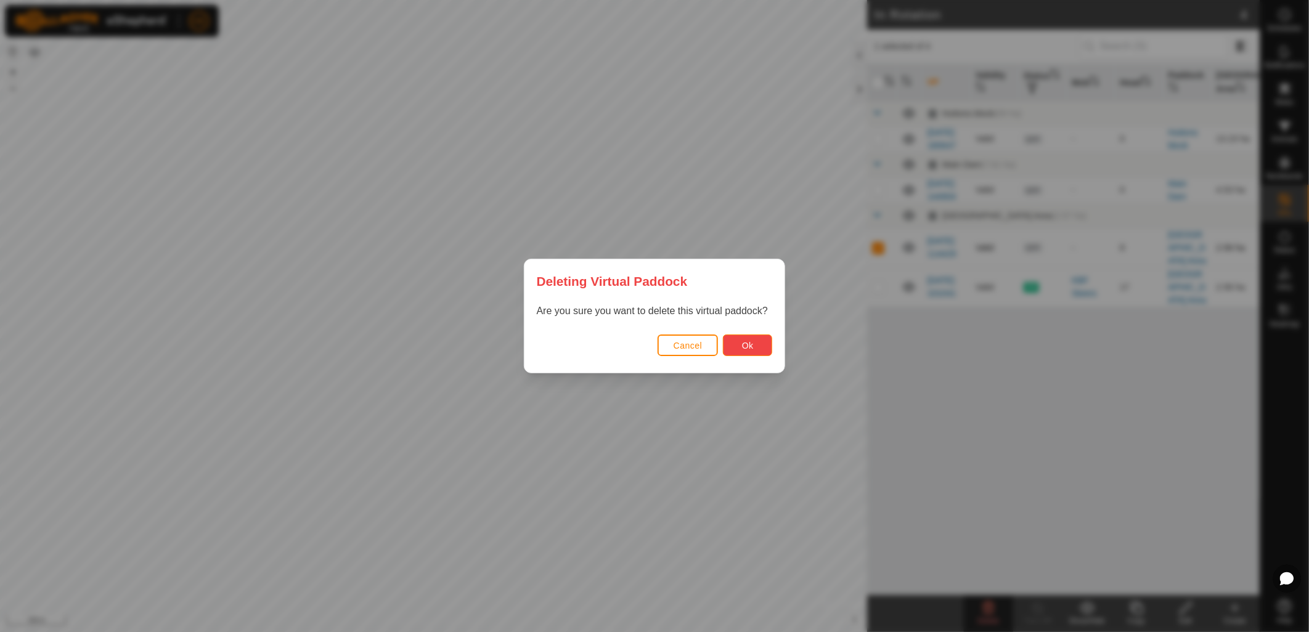
click at [763, 340] on button "Ok" at bounding box center [747, 346] width 49 height 22
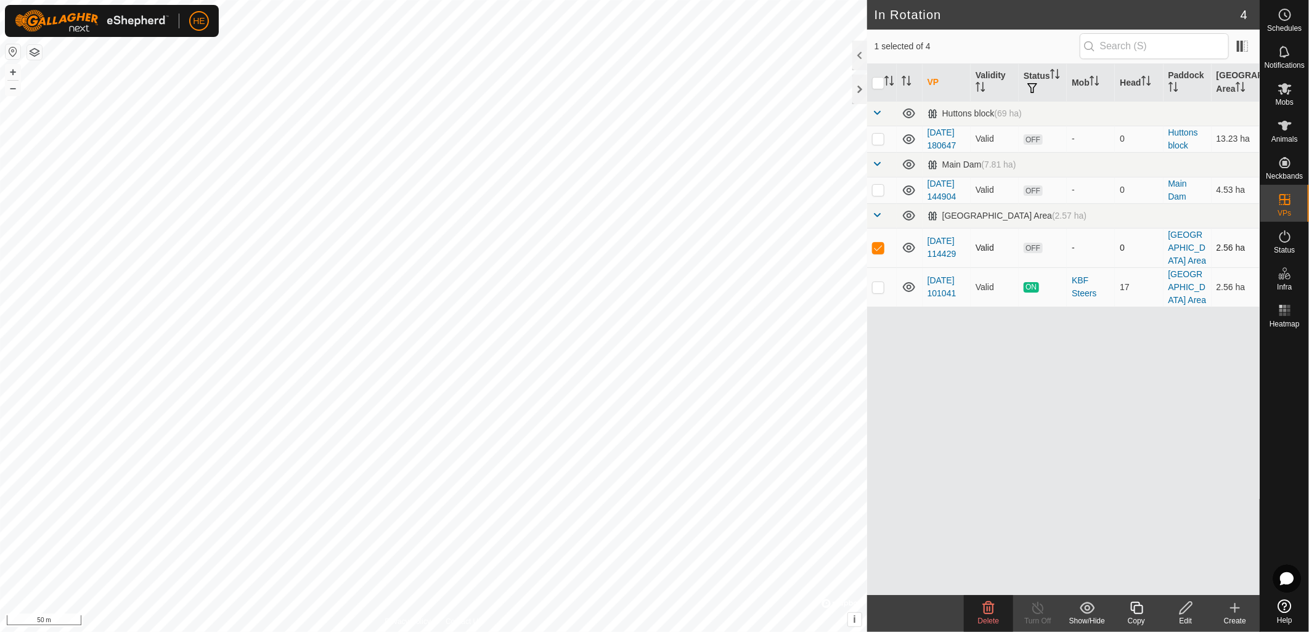
click at [982, 620] on span "Delete" at bounding box center [989, 621] width 22 height 9
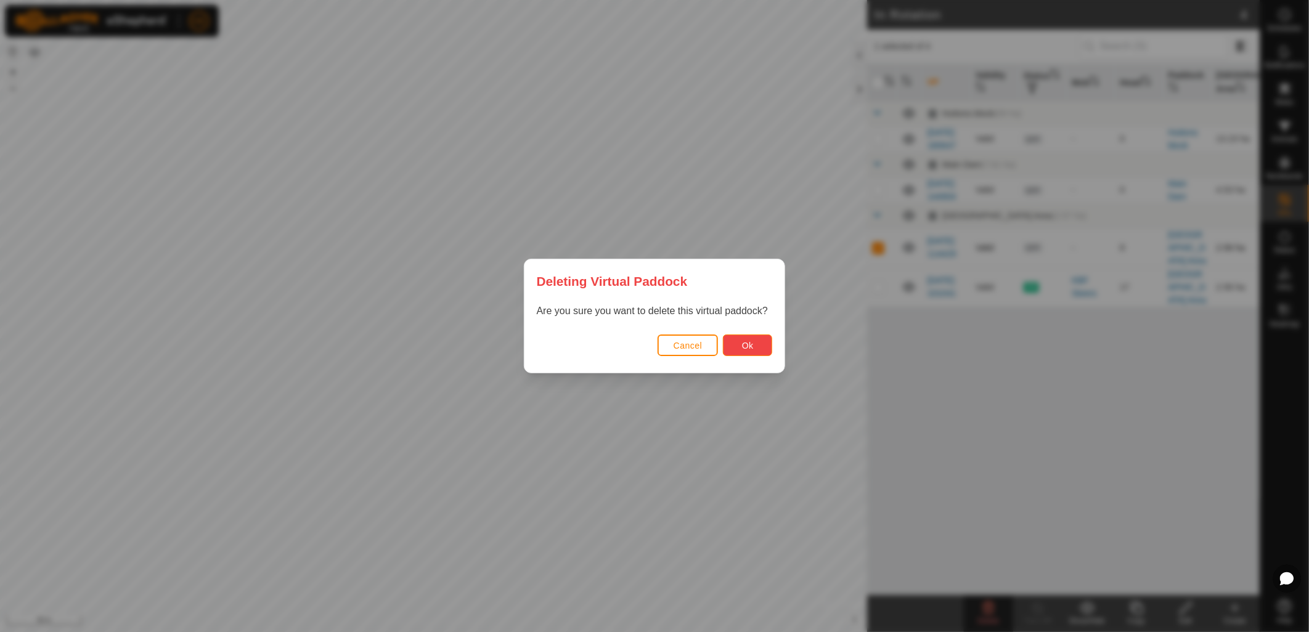
click at [740, 345] on button "Ok" at bounding box center [747, 346] width 49 height 22
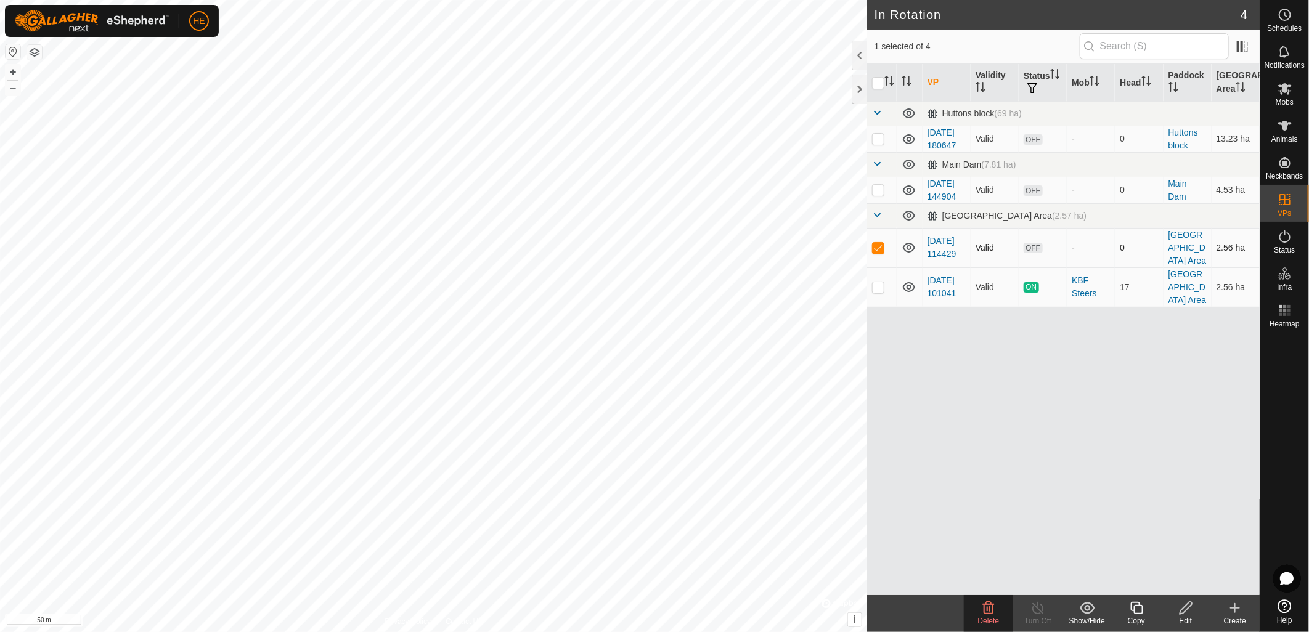
click at [1186, 618] on div "Edit" at bounding box center [1185, 621] width 49 height 11
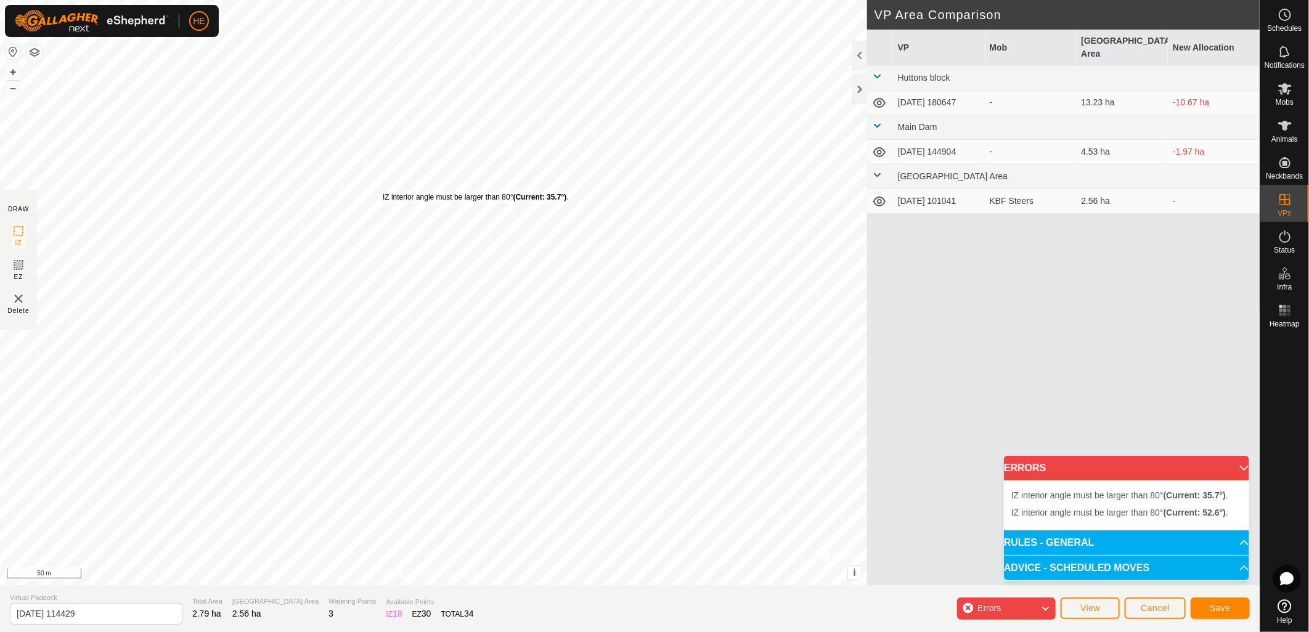
click at [383, 192] on div "IZ interior angle must be larger than 80° (Current: 35.7°) ." at bounding box center [476, 197] width 186 height 11
click at [381, 195] on div "IZ interior angle must be larger than 80° (Current: 35.7°) ." at bounding box center [474, 200] width 186 height 11
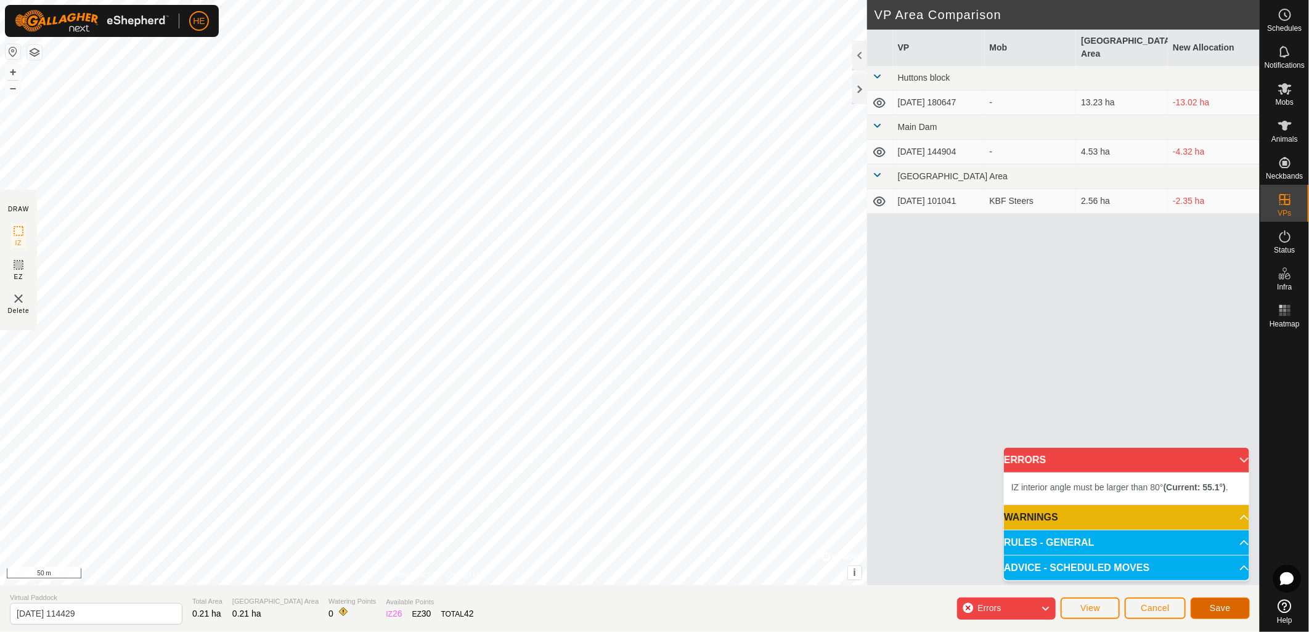
click at [1213, 608] on span "Save" at bounding box center [1220, 608] width 21 height 10
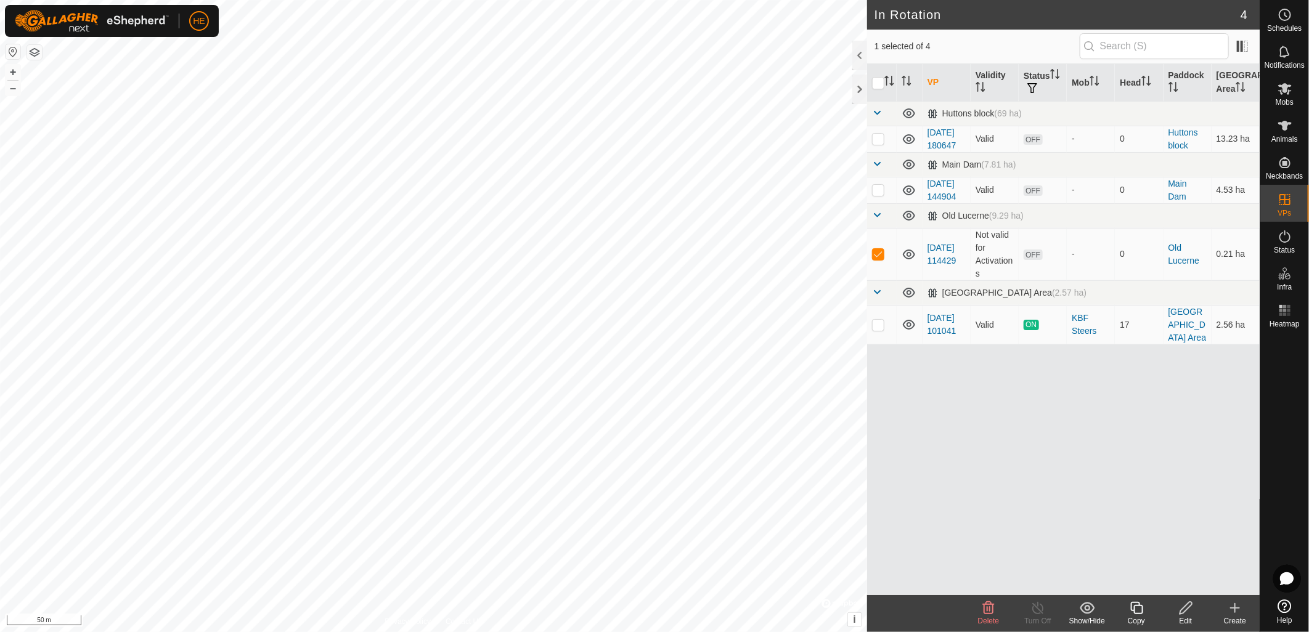
click at [987, 614] on icon at bounding box center [989, 608] width 12 height 12
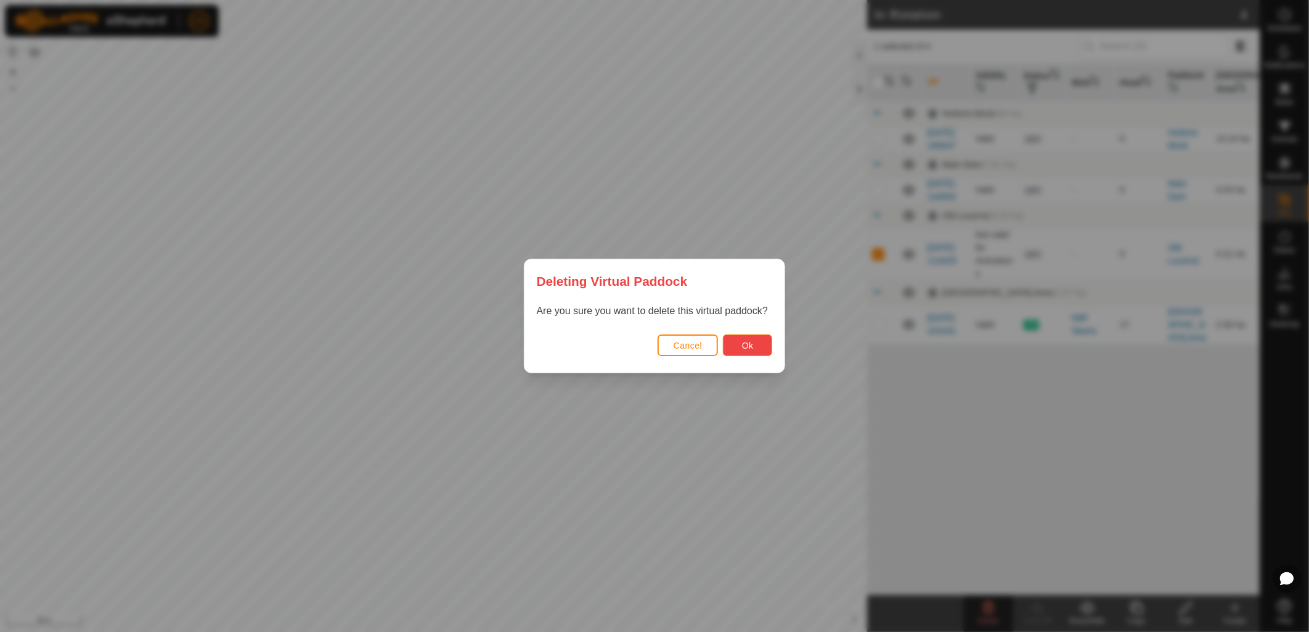
click at [744, 346] on span "Ok" at bounding box center [748, 346] width 12 height 10
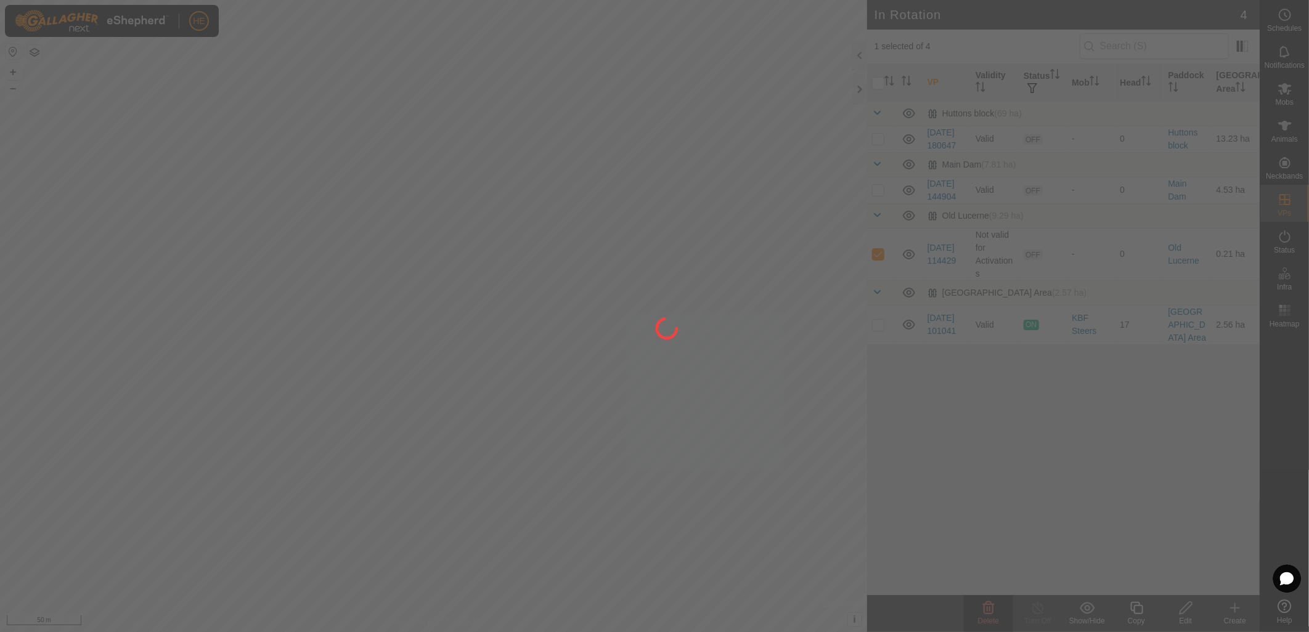
checkbox input "false"
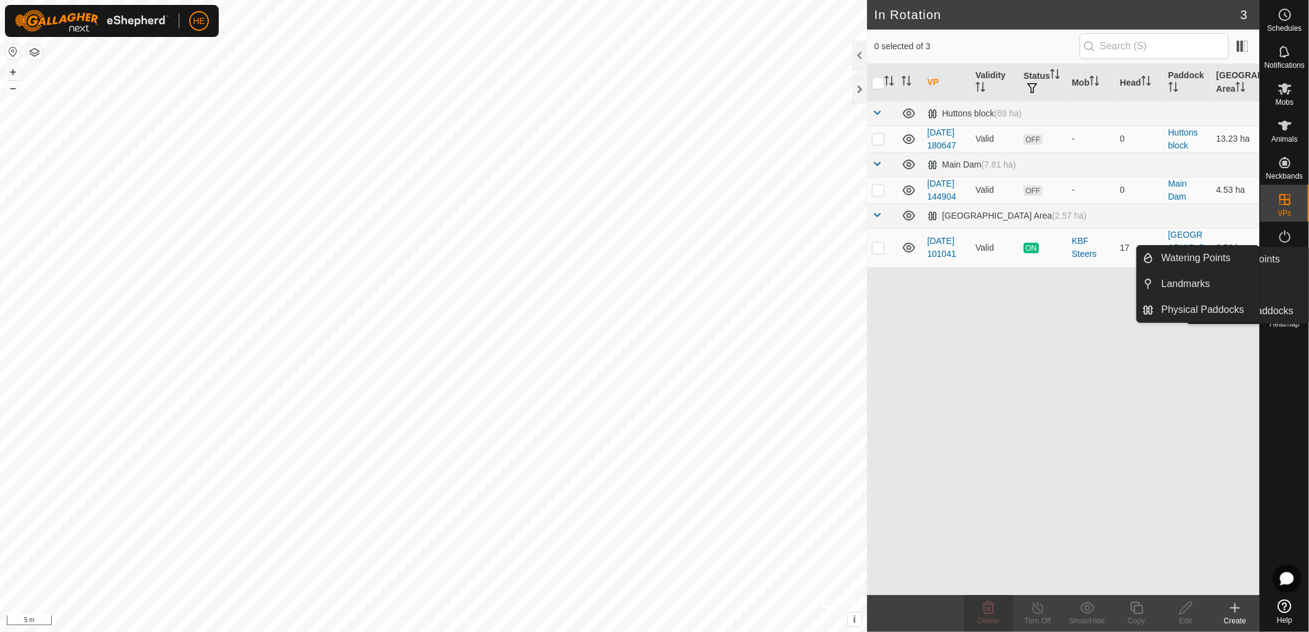
click at [1285, 276] on icon at bounding box center [1288, 276] width 6 height 7
click at [1175, 258] on link "Watering Points" at bounding box center [1206, 258] width 105 height 25
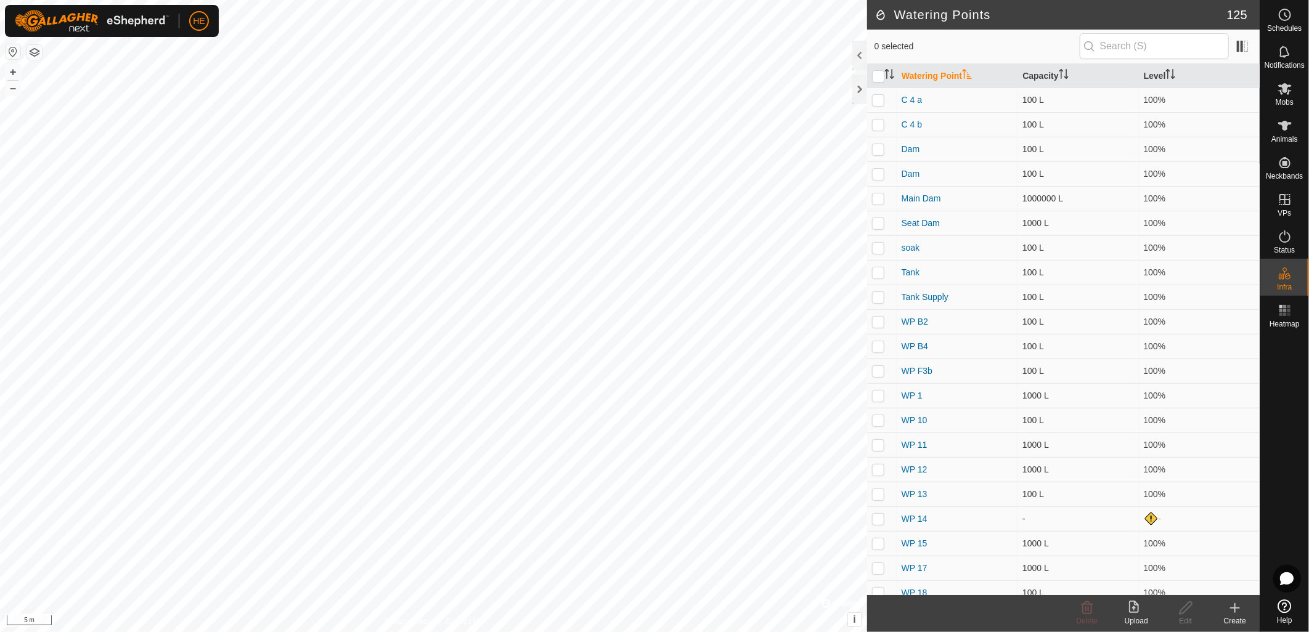
click at [1228, 611] on icon at bounding box center [1235, 608] width 15 height 15
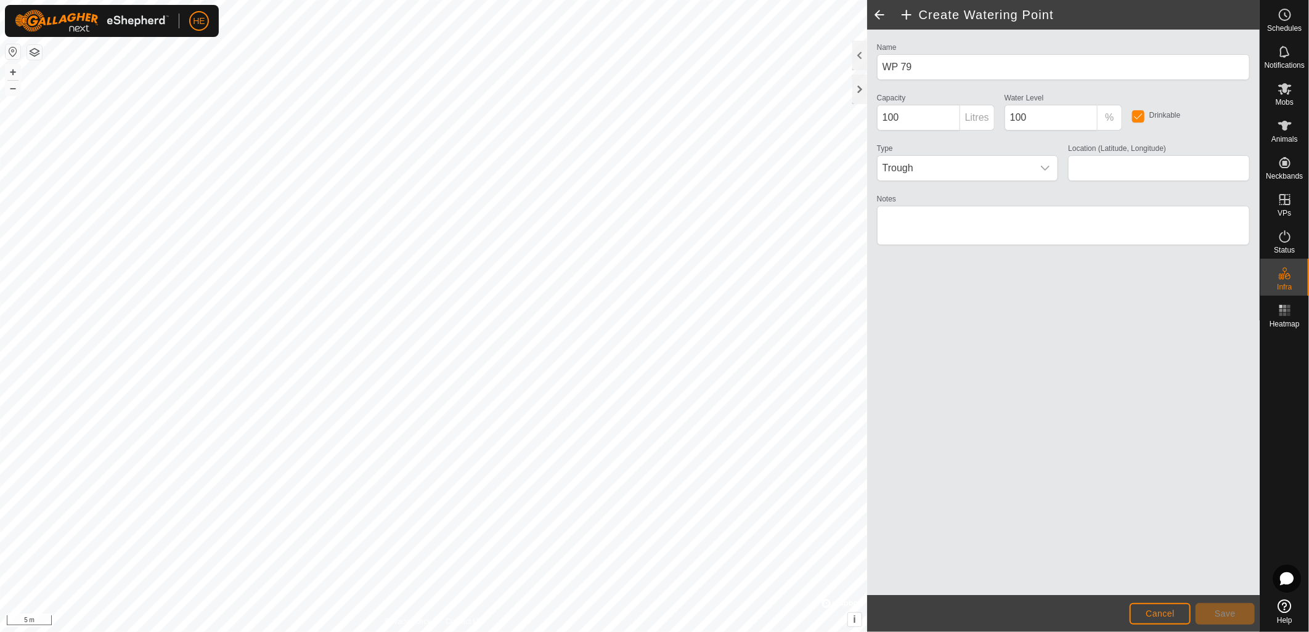
type input "-32.470806, 115.990141"
click at [1233, 614] on span "Save" at bounding box center [1225, 614] width 21 height 10
